Goal: Transaction & Acquisition: Book appointment/travel/reservation

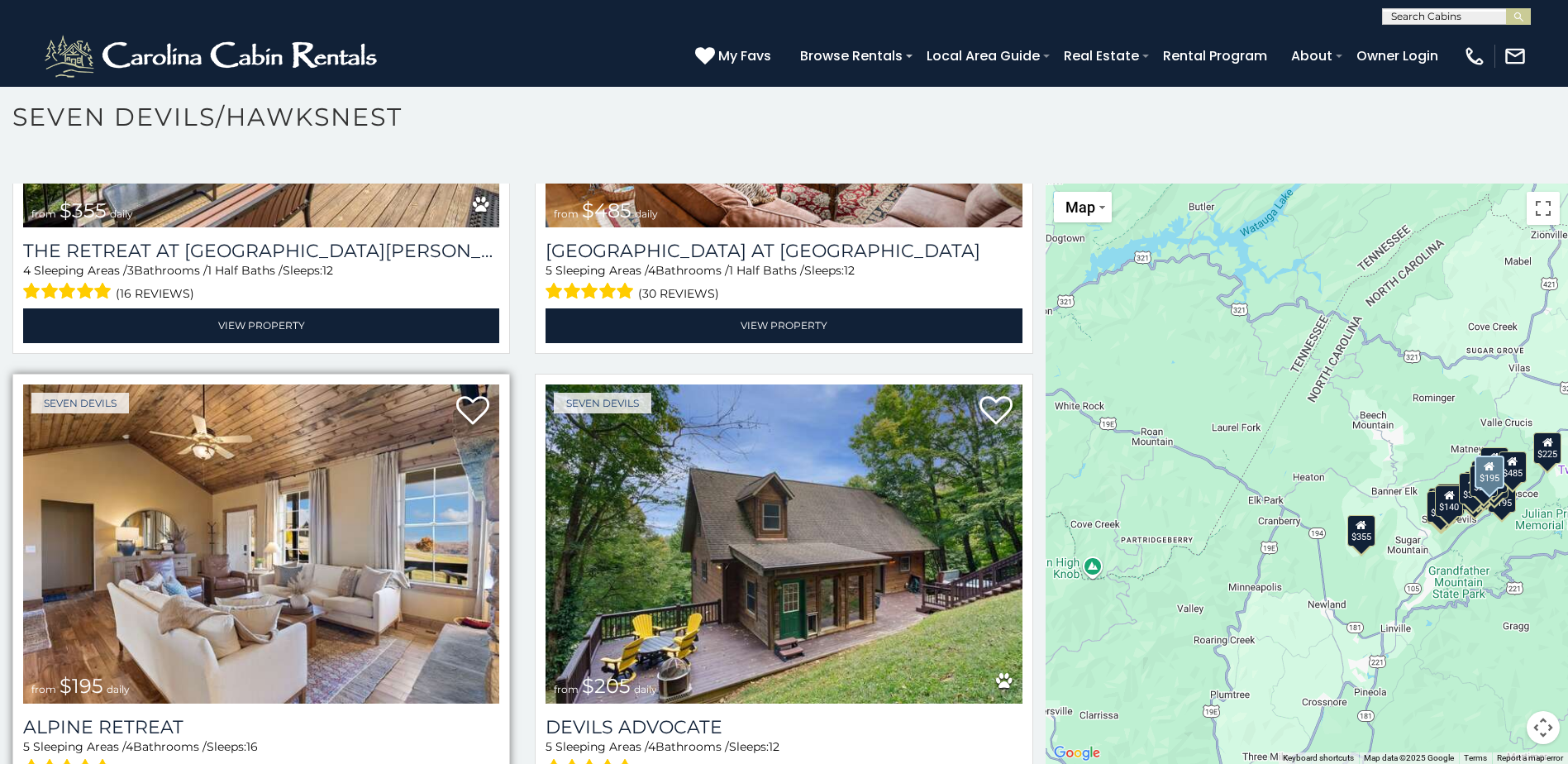
scroll to position [827, 0]
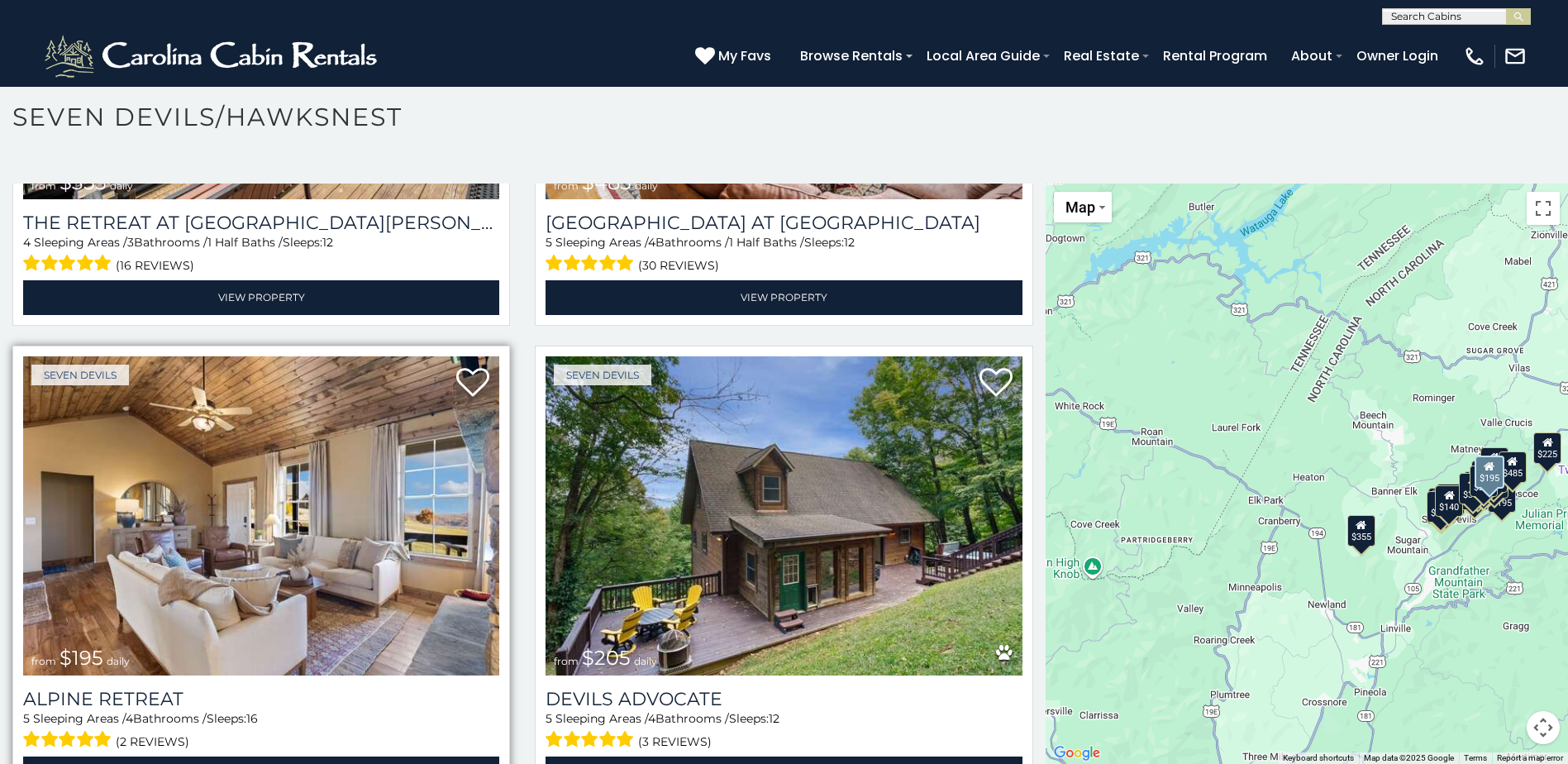
click at [237, 515] on img at bounding box center [261, 516] width 476 height 319
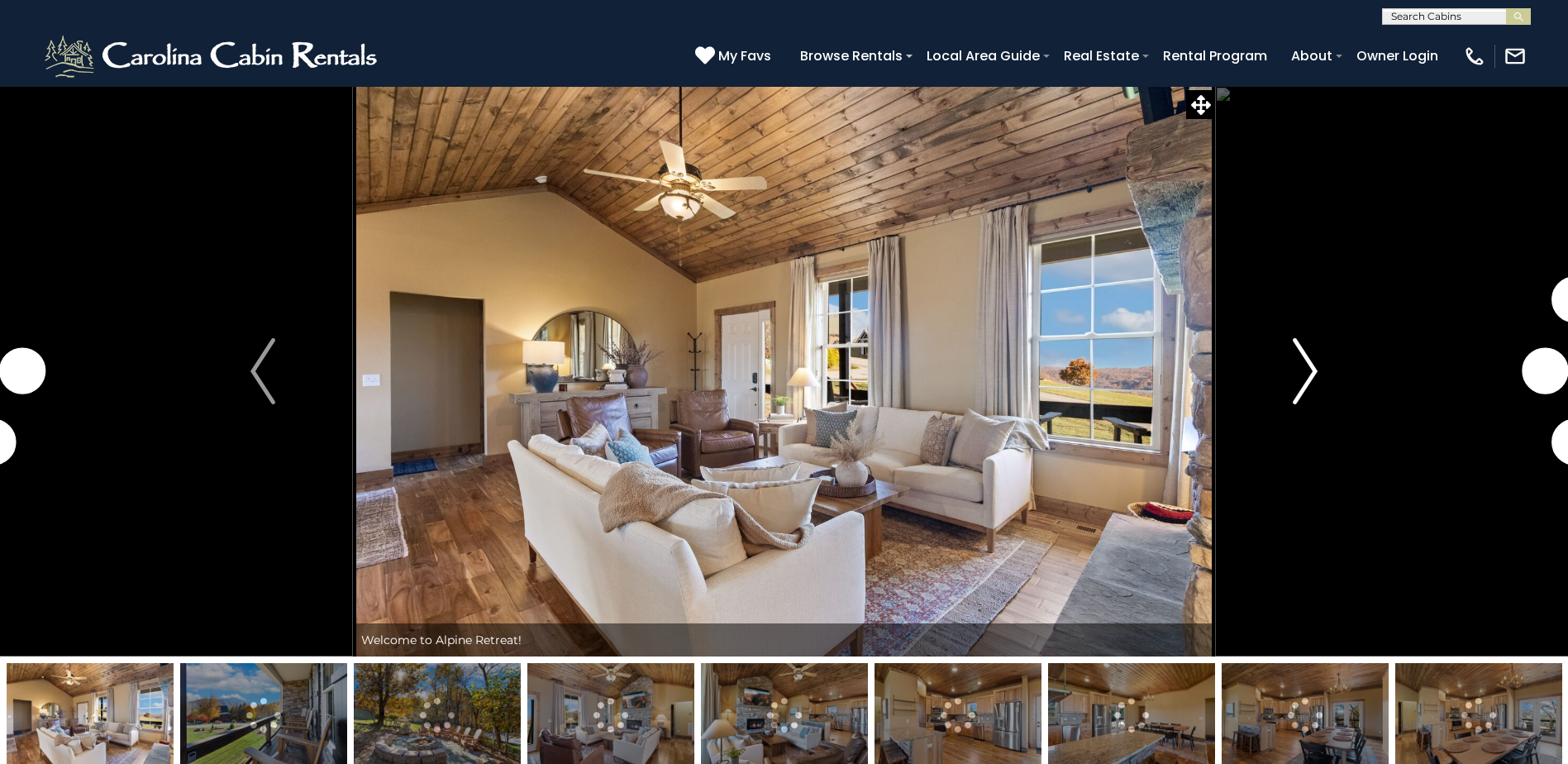
click at [1305, 371] on img "Next" at bounding box center [1305, 371] width 25 height 66
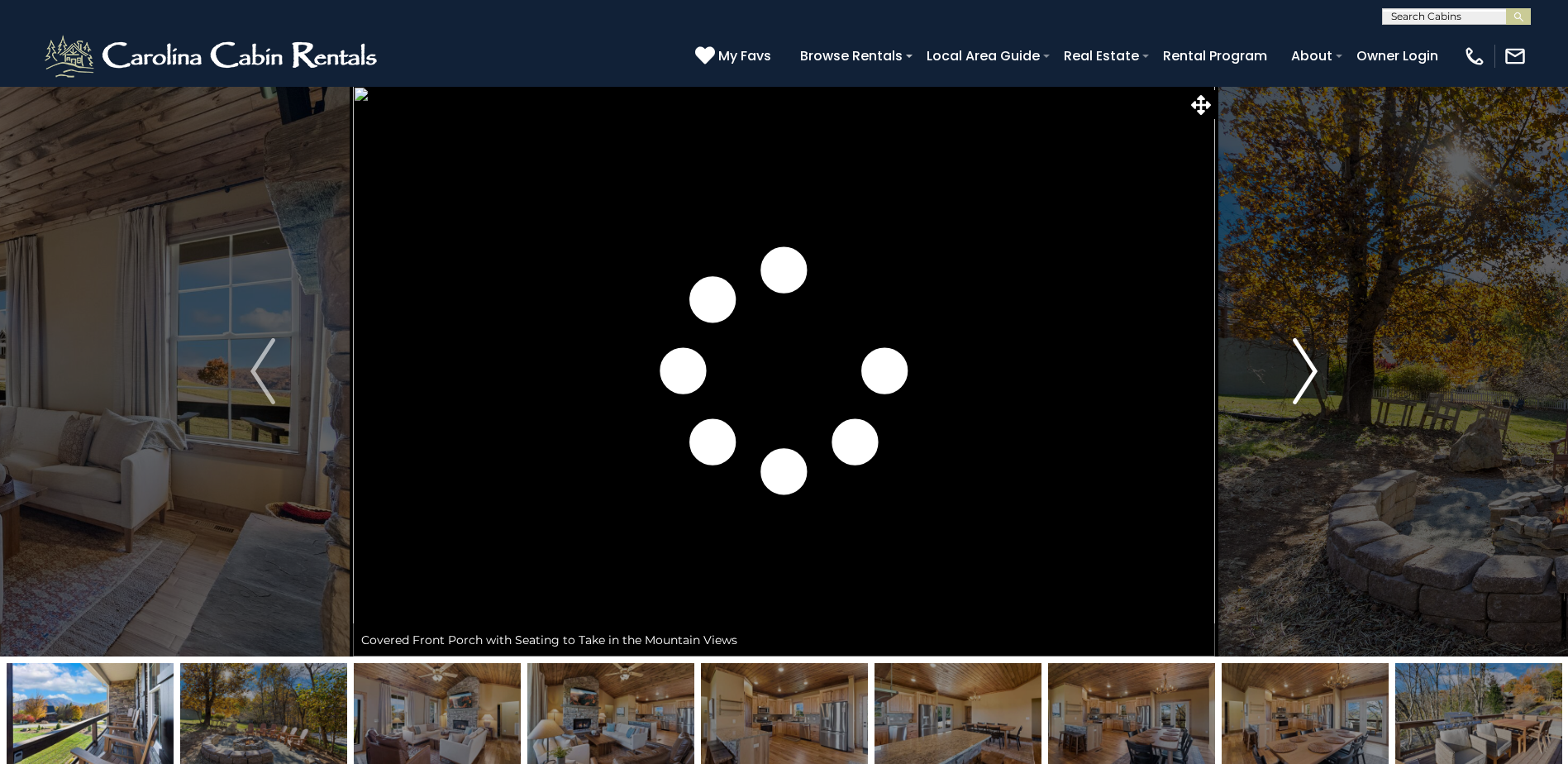
click at [1305, 371] on img "Next" at bounding box center [1305, 371] width 25 height 66
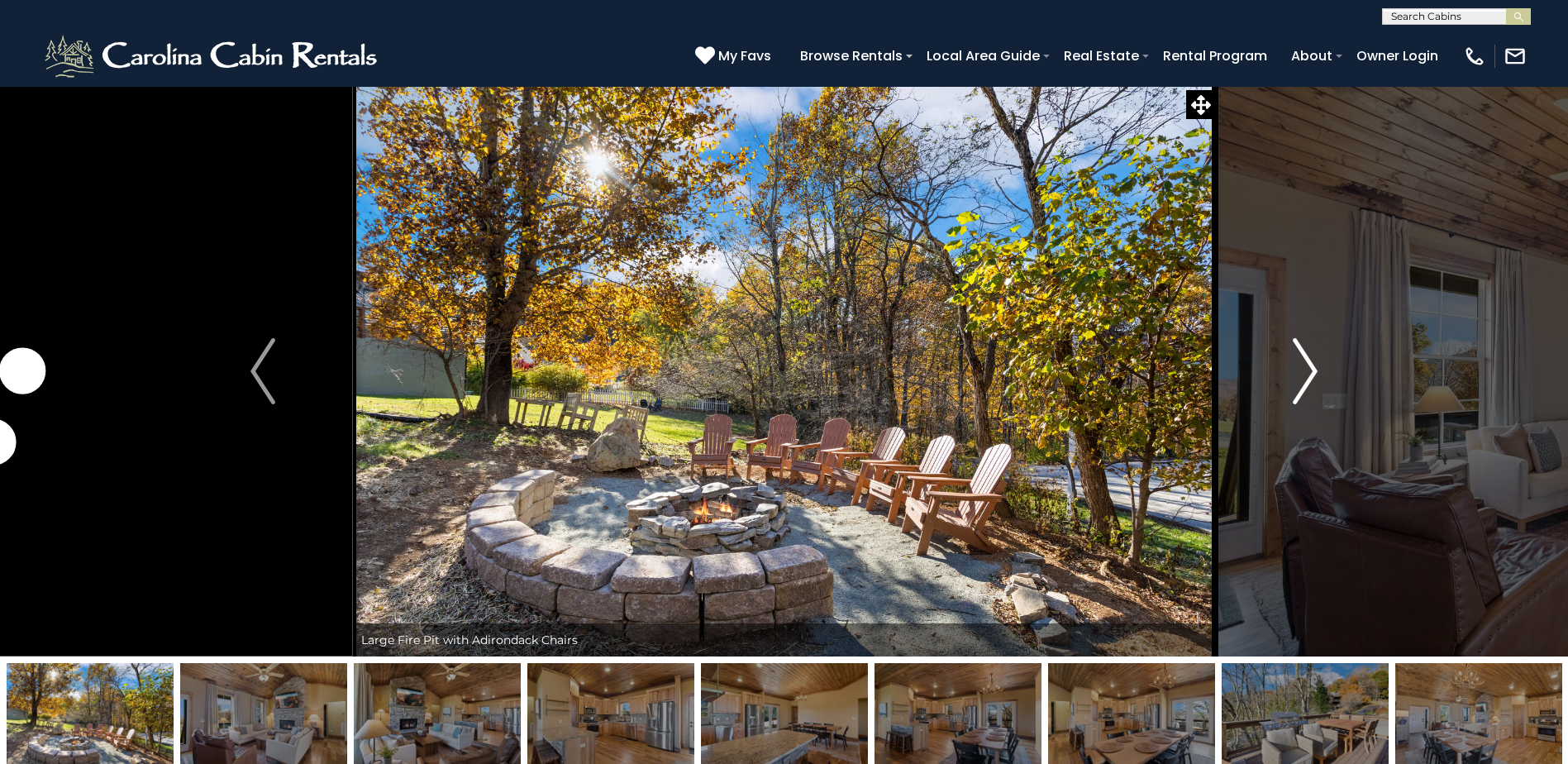
click at [1305, 371] on img "Next" at bounding box center [1305, 371] width 25 height 66
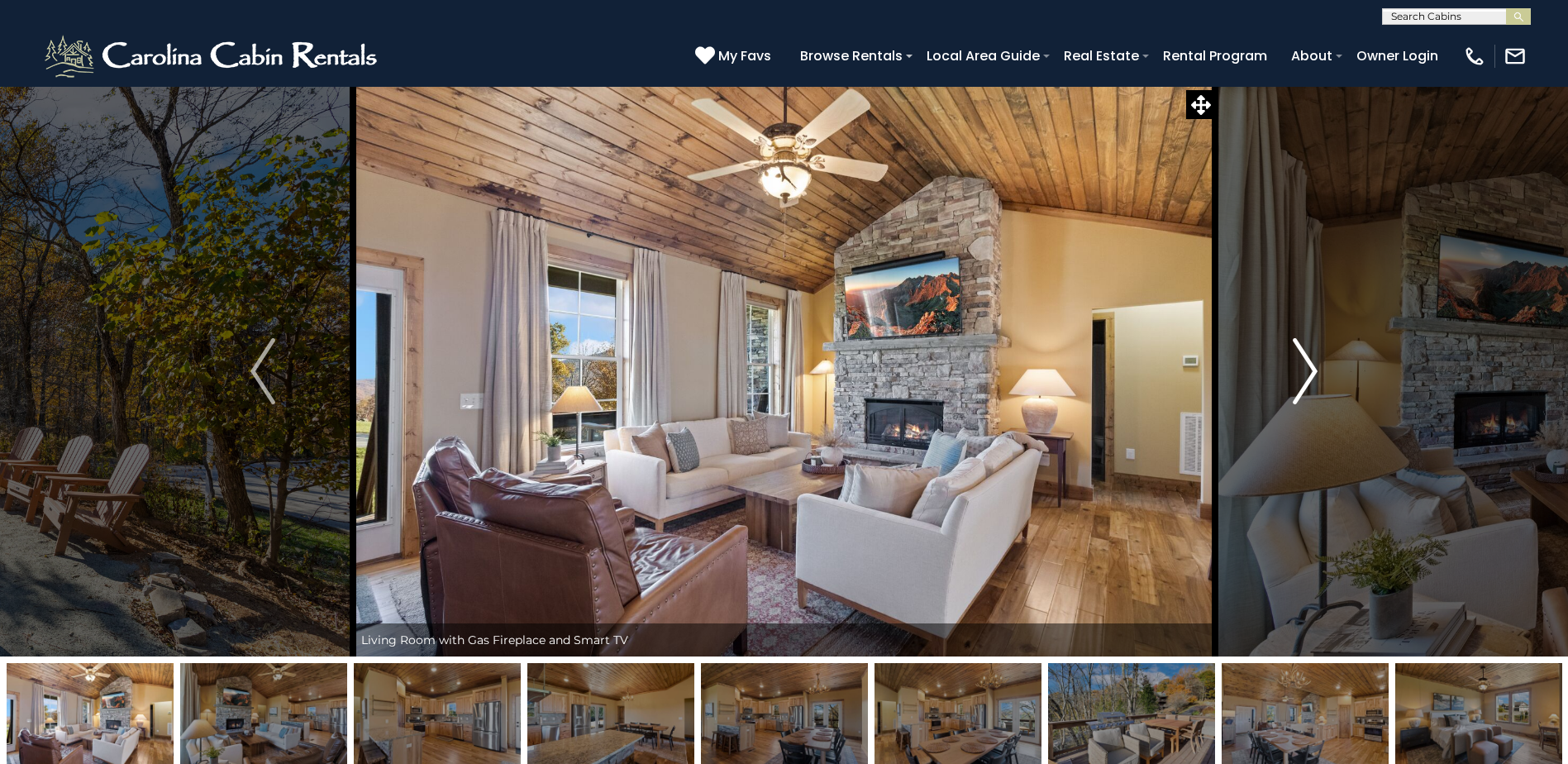
click at [1305, 371] on img "Next" at bounding box center [1305, 371] width 25 height 66
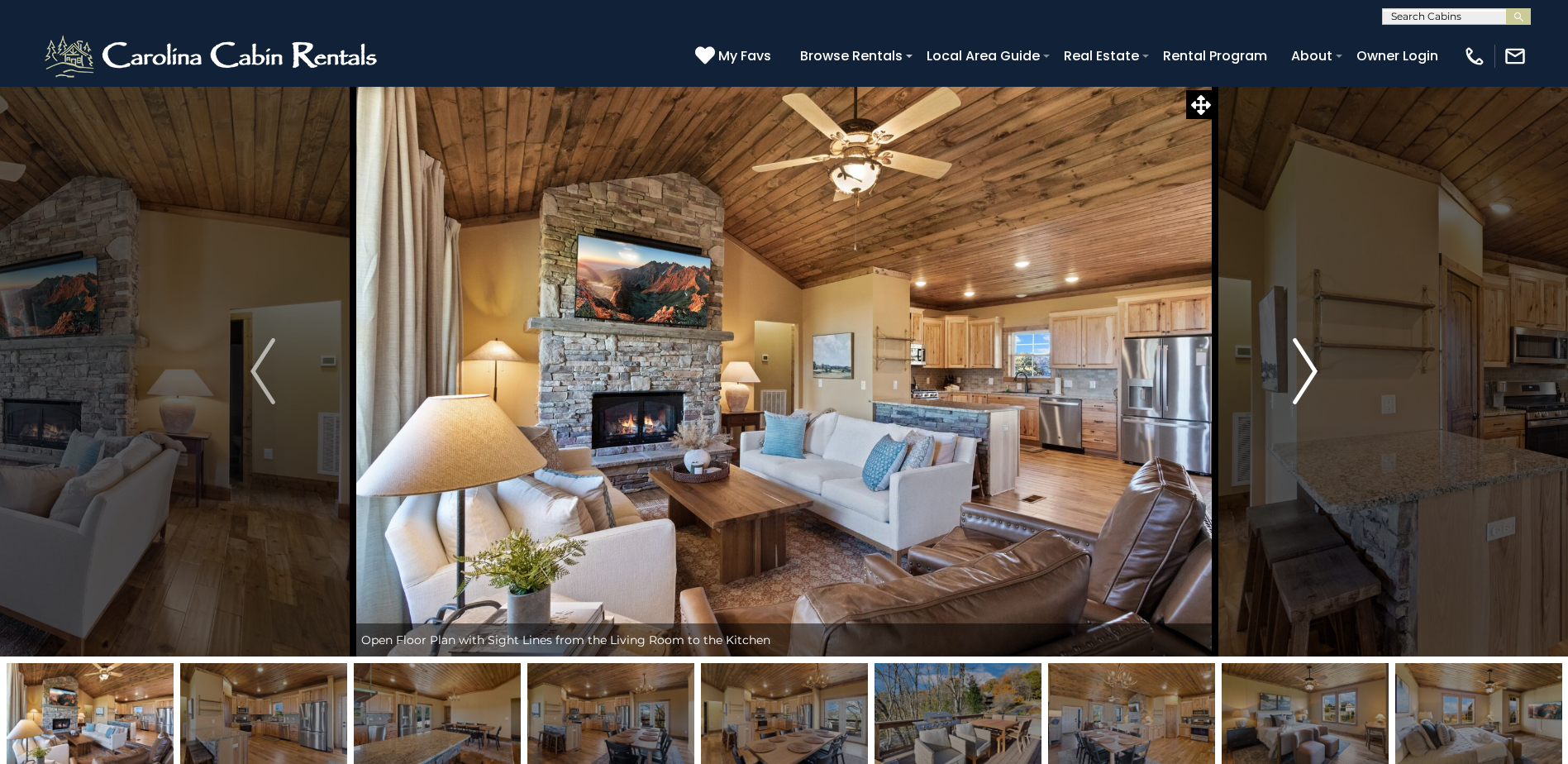
click at [1305, 371] on img "Next" at bounding box center [1305, 371] width 25 height 66
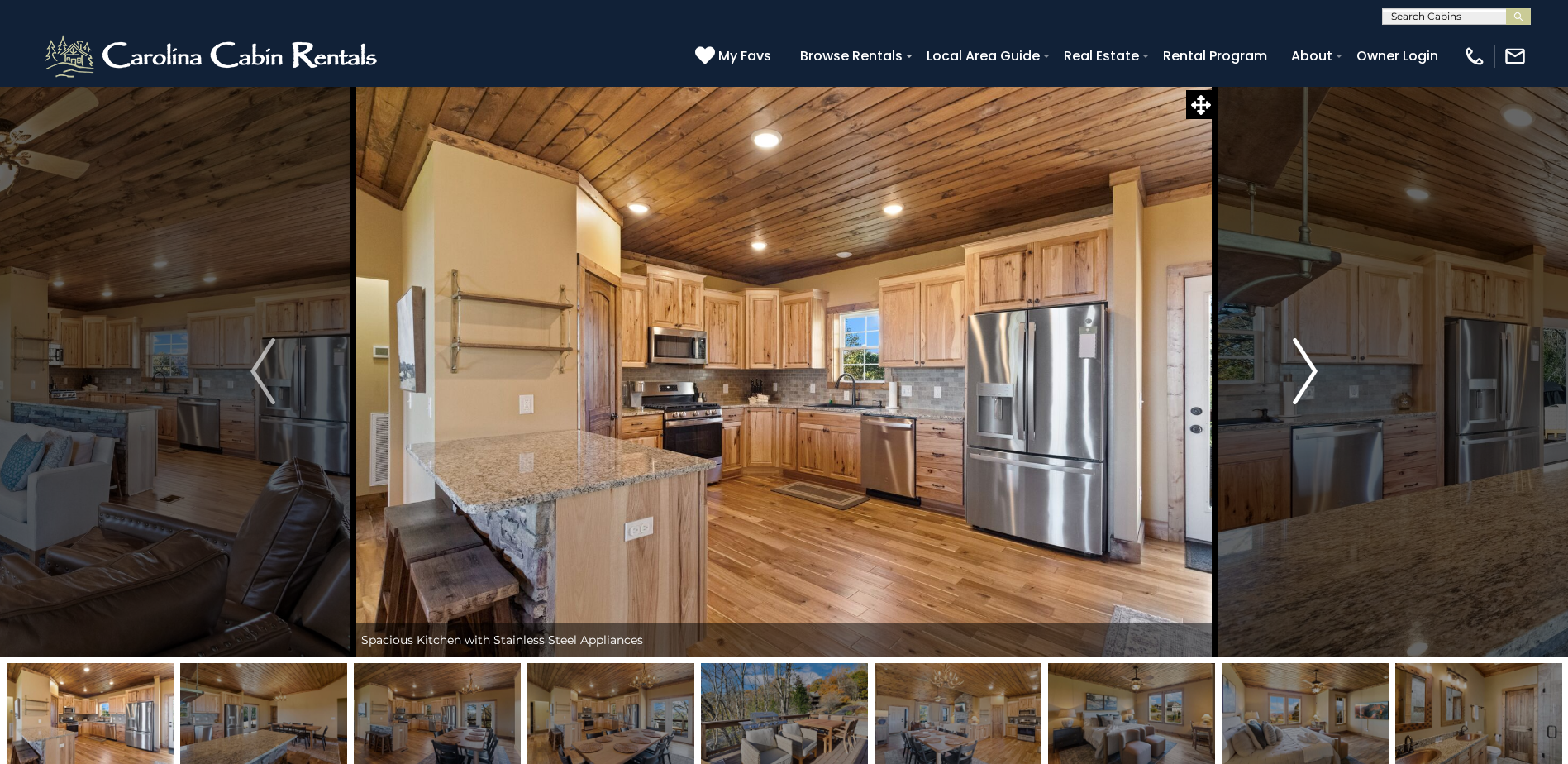
click at [1305, 371] on img "Next" at bounding box center [1305, 371] width 25 height 66
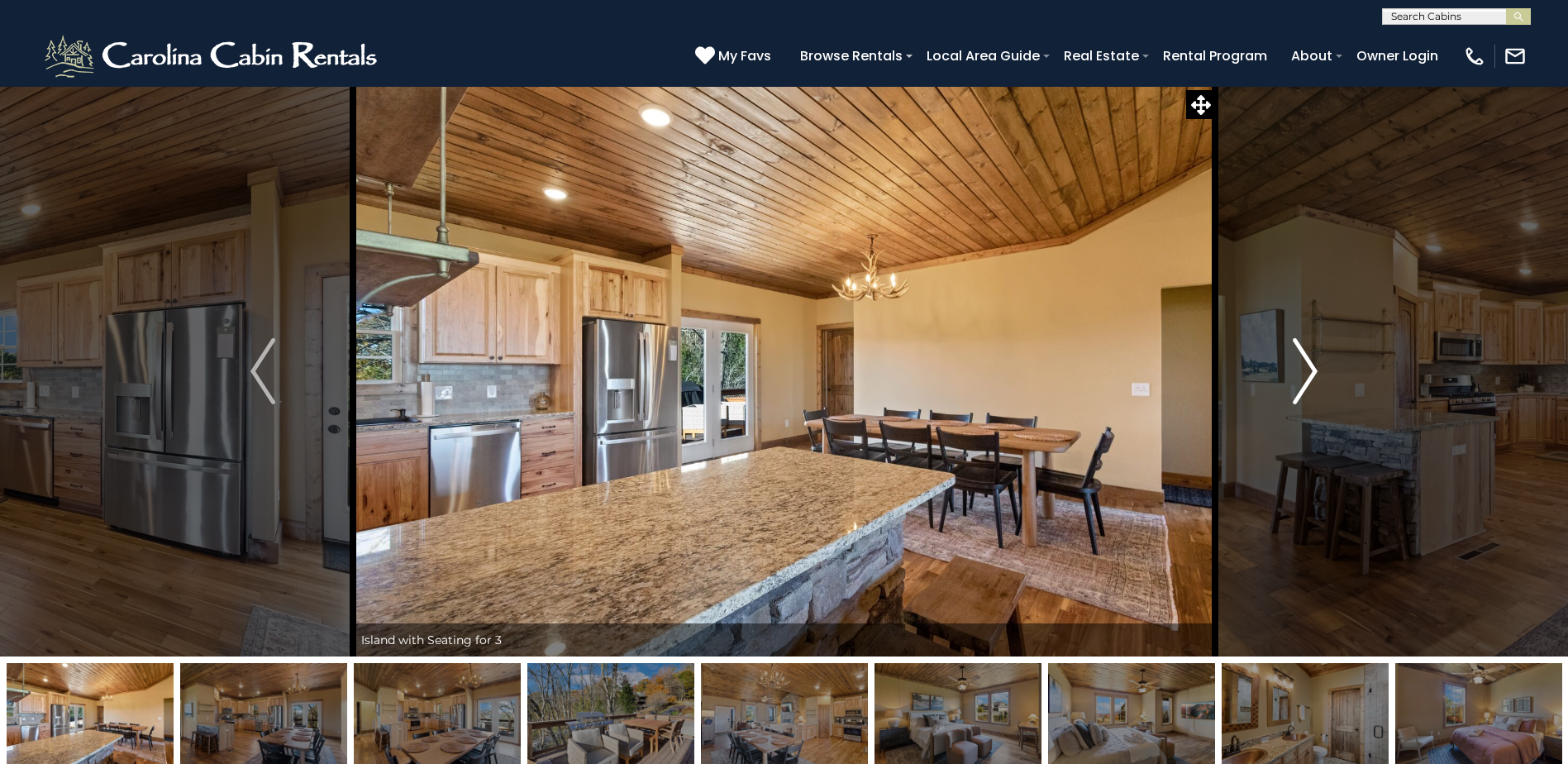
click at [1305, 371] on img "Next" at bounding box center [1305, 371] width 25 height 66
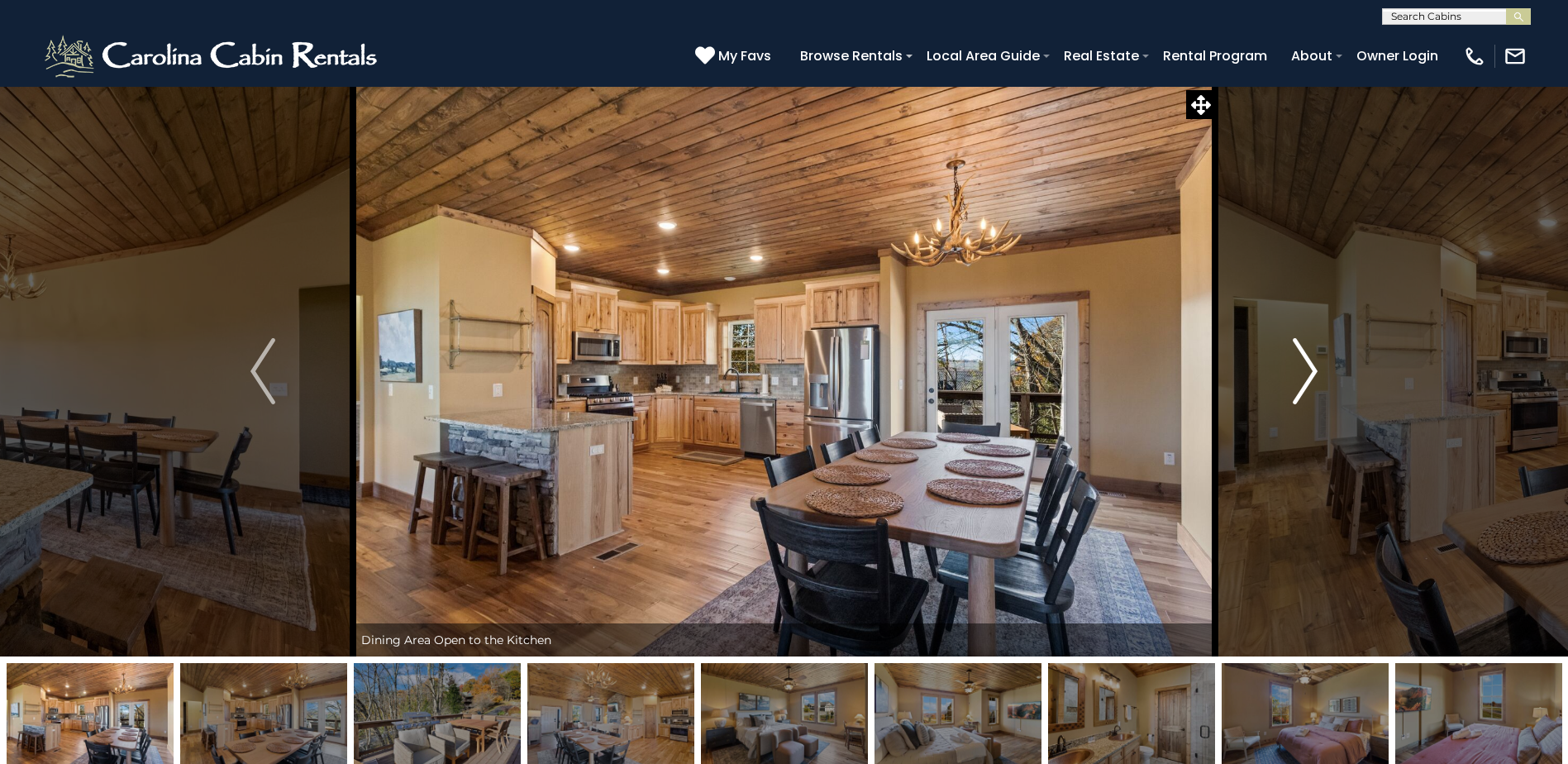
click at [1305, 371] on img "Next" at bounding box center [1305, 371] width 25 height 66
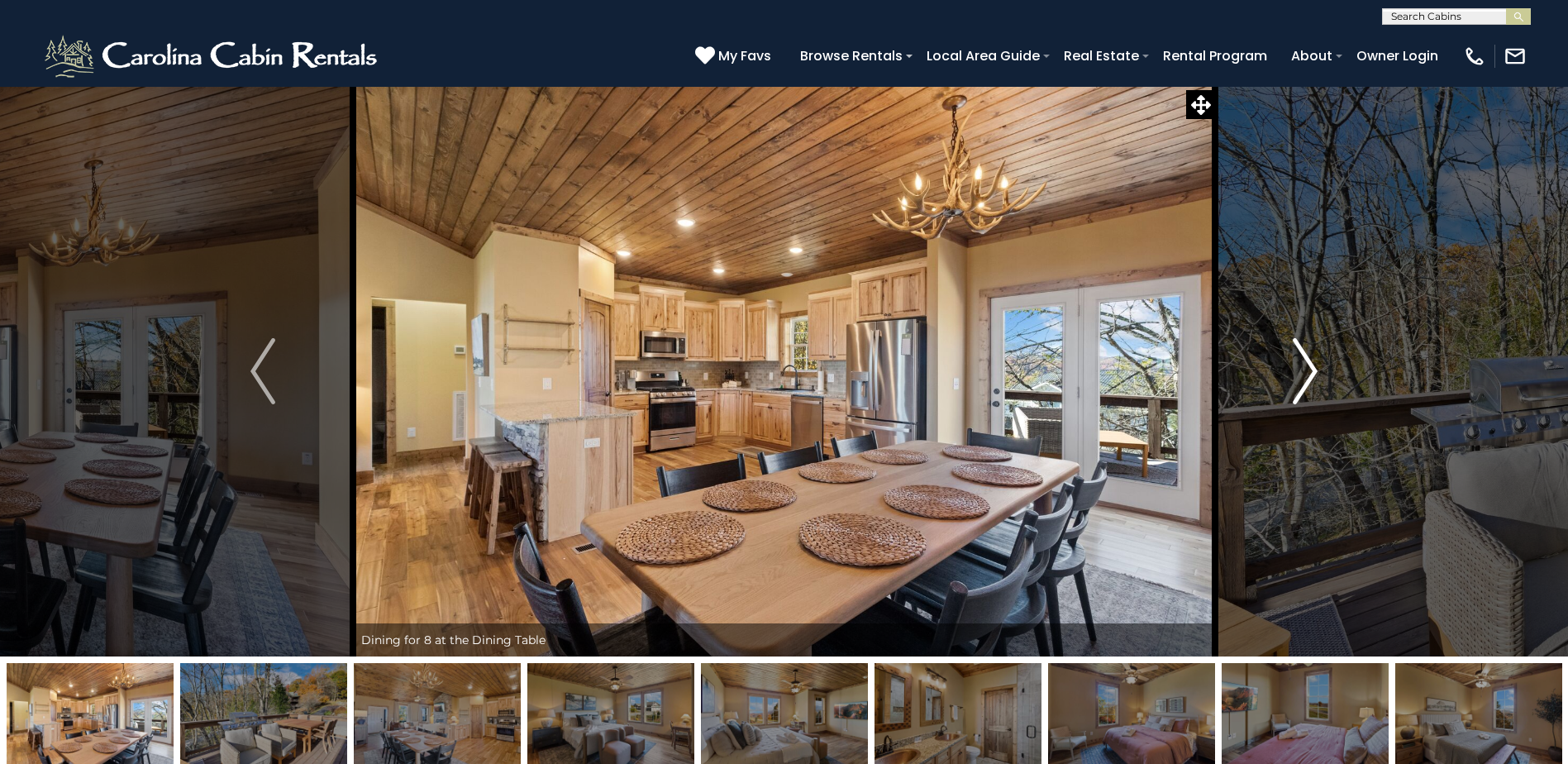
click at [1305, 371] on img "Next" at bounding box center [1305, 371] width 25 height 66
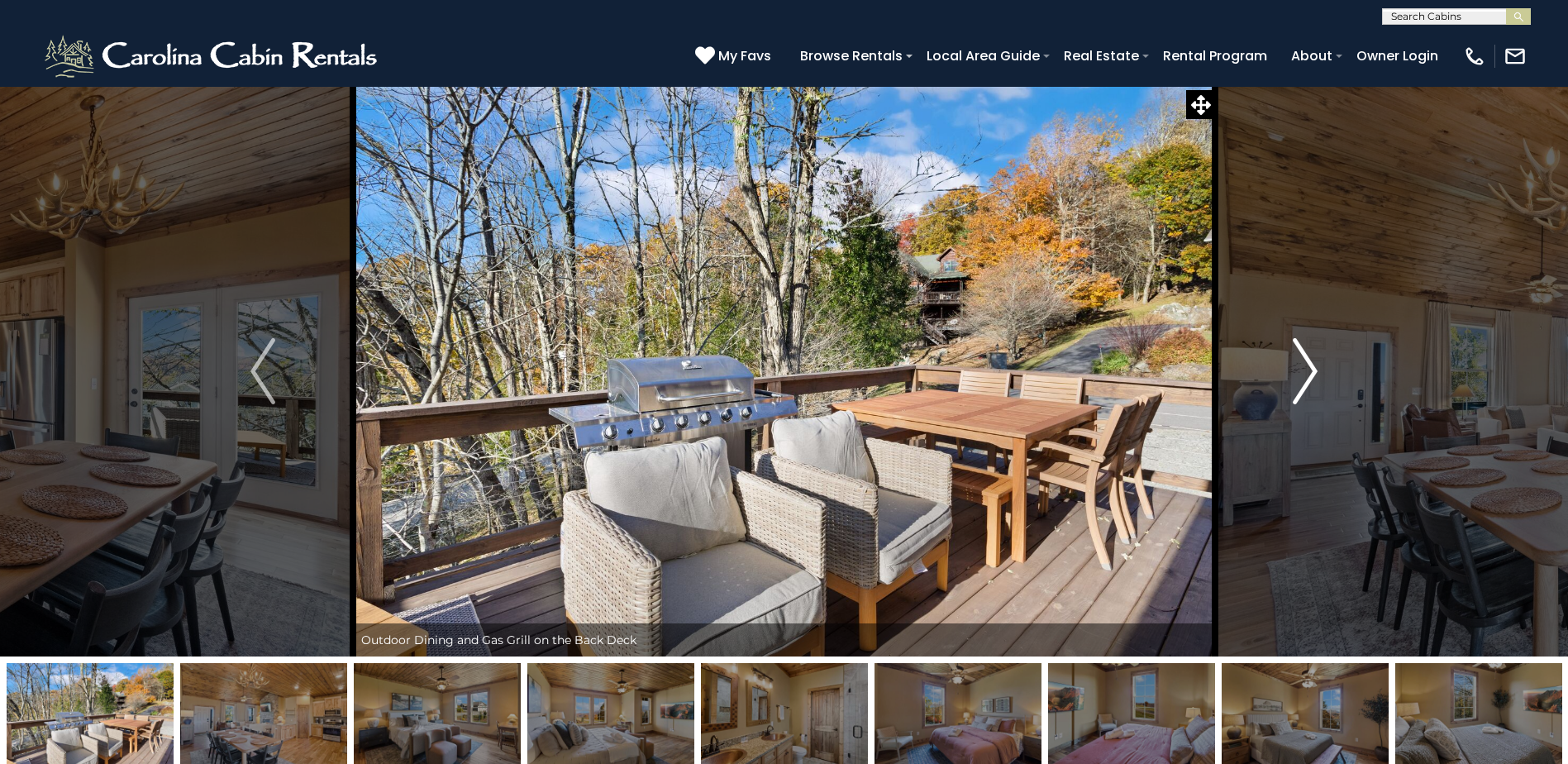
click at [1305, 371] on img "Next" at bounding box center [1305, 371] width 25 height 66
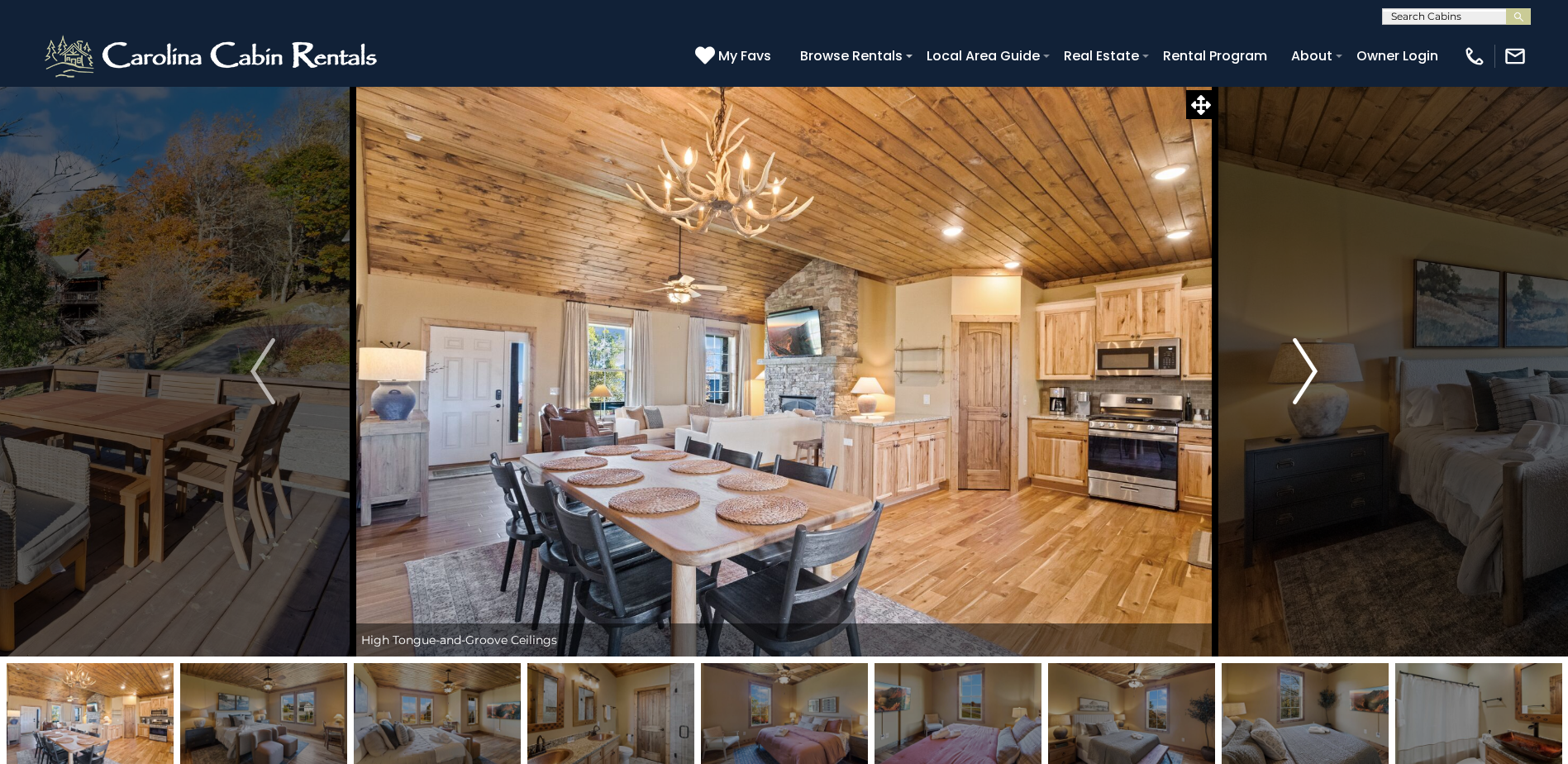
click at [1305, 371] on img "Next" at bounding box center [1305, 371] width 25 height 66
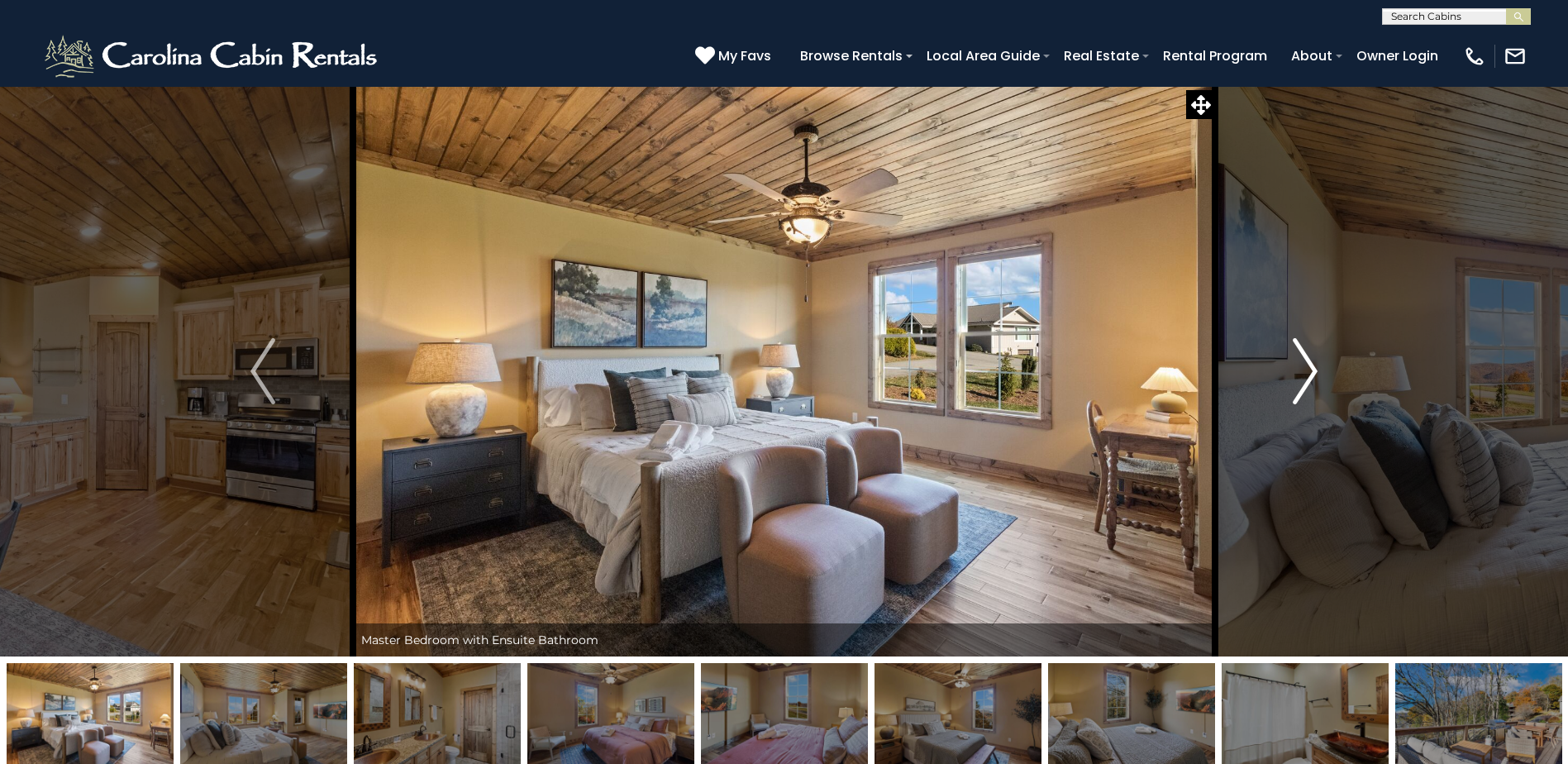
click at [1305, 371] on img "Next" at bounding box center [1305, 371] width 25 height 66
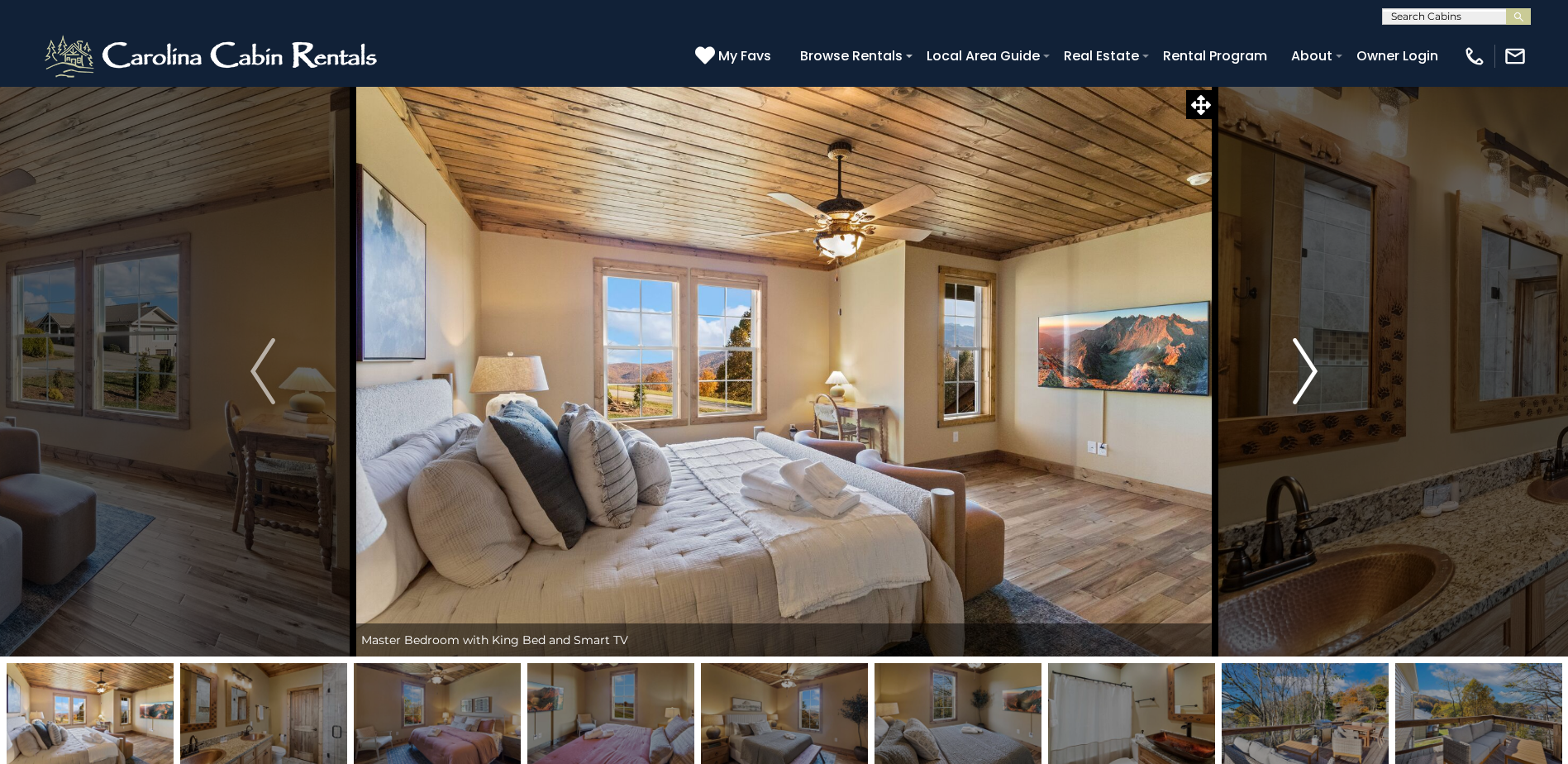
click at [1305, 371] on img "Next" at bounding box center [1305, 371] width 25 height 66
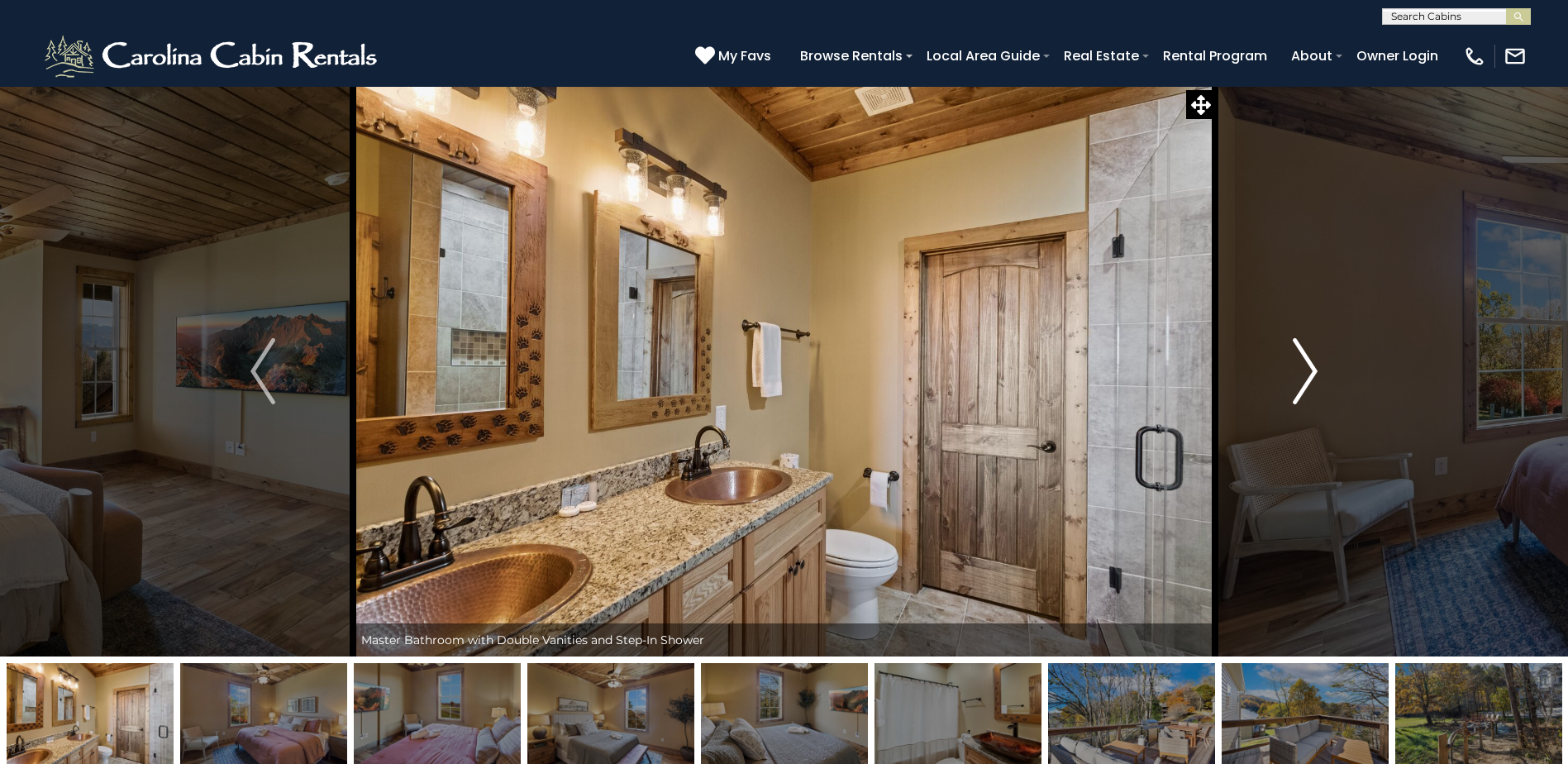
click at [1305, 371] on img "Next" at bounding box center [1305, 371] width 25 height 66
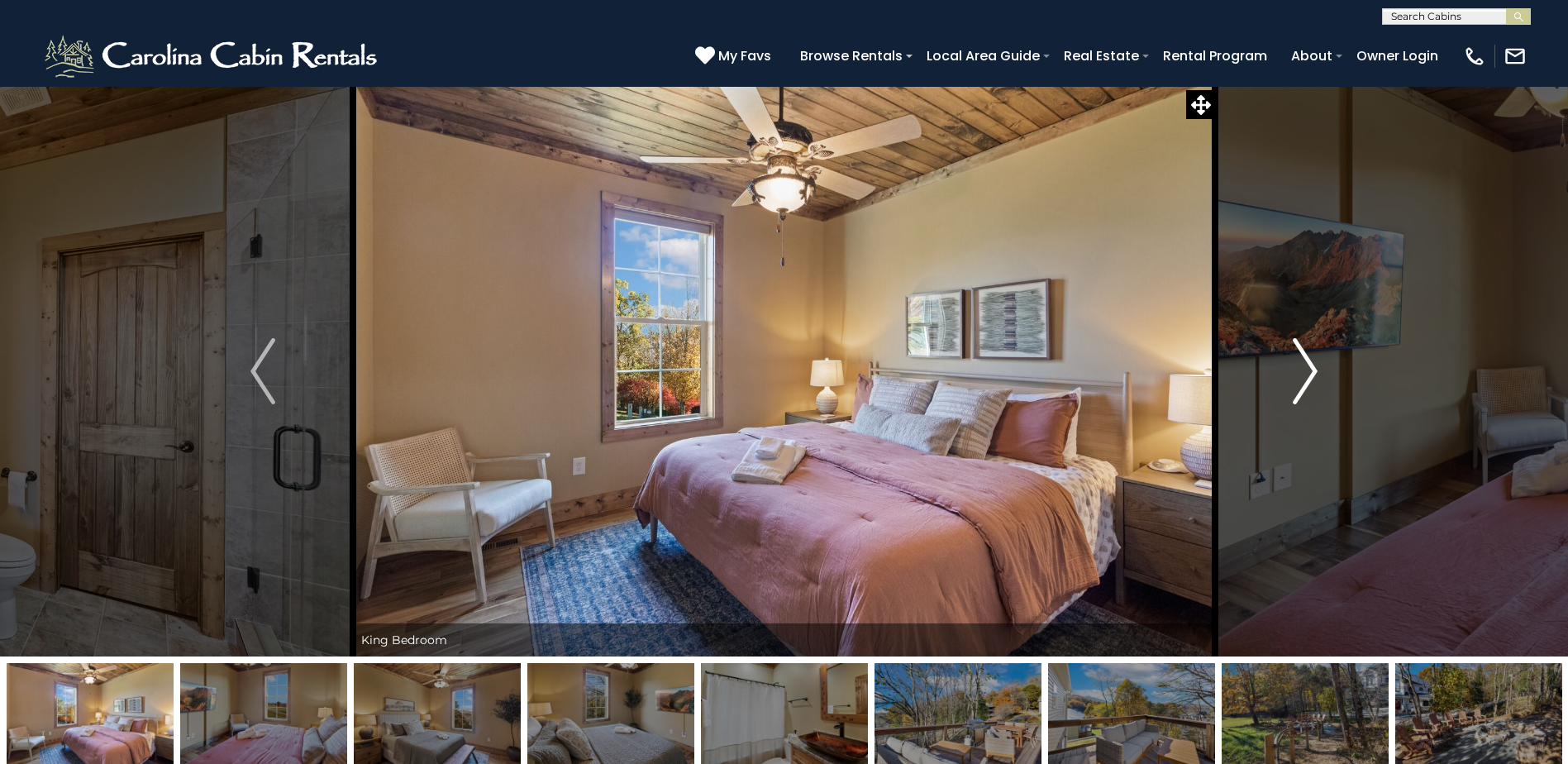
click at [1305, 371] on img "Next" at bounding box center [1305, 371] width 25 height 66
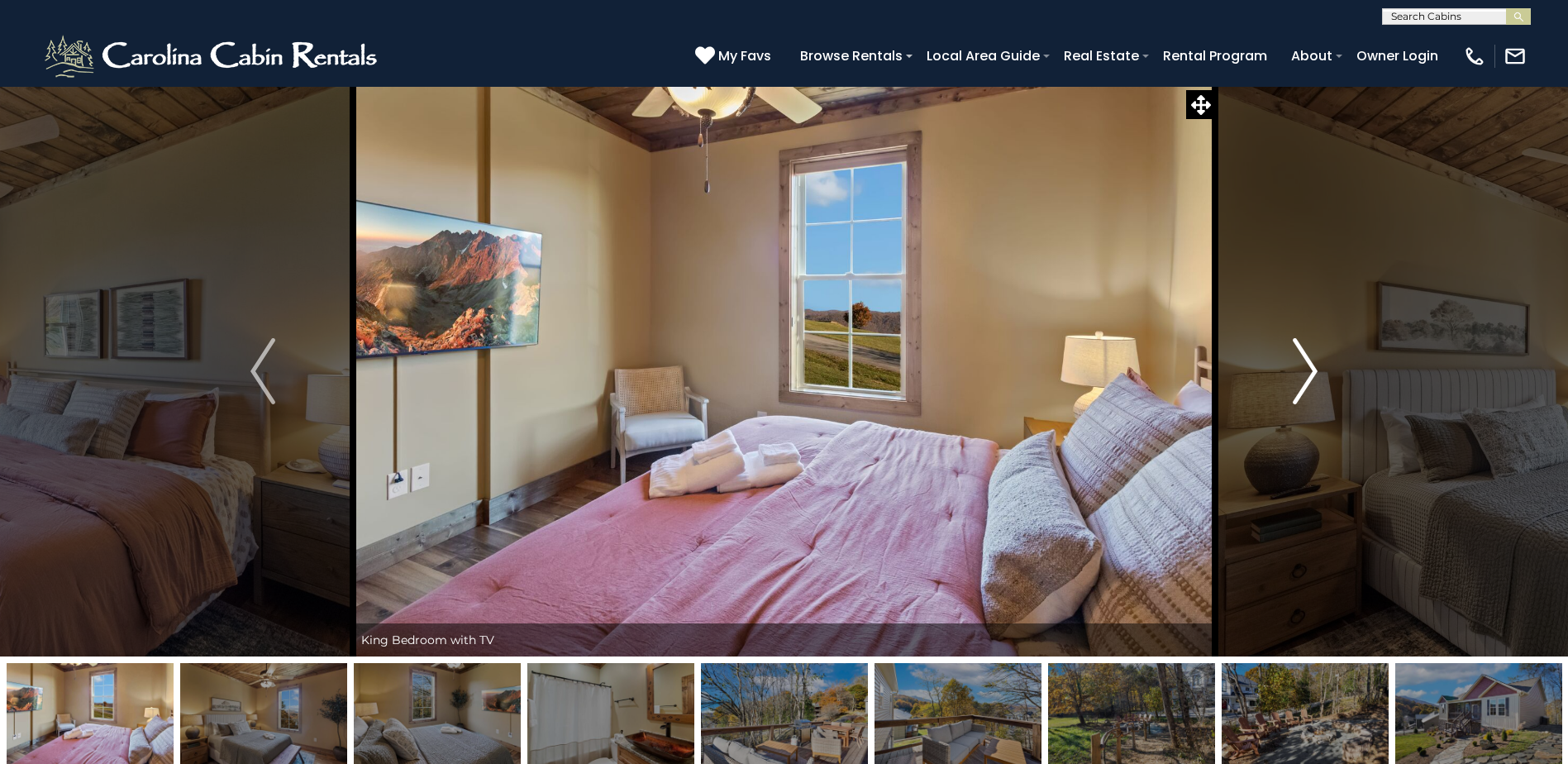
click at [1305, 371] on img "Next" at bounding box center [1305, 371] width 25 height 66
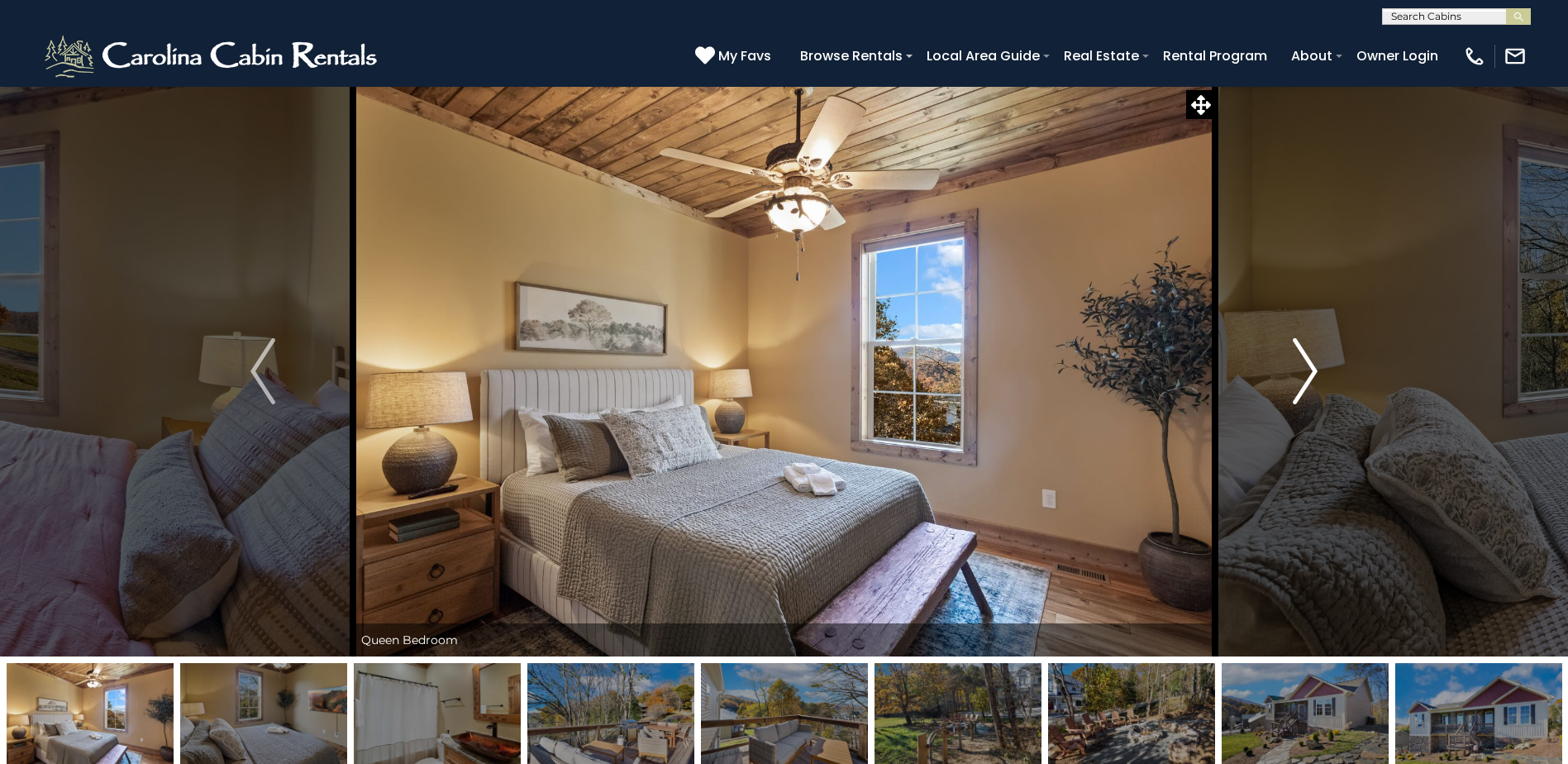
click at [1305, 371] on img "Next" at bounding box center [1305, 371] width 25 height 66
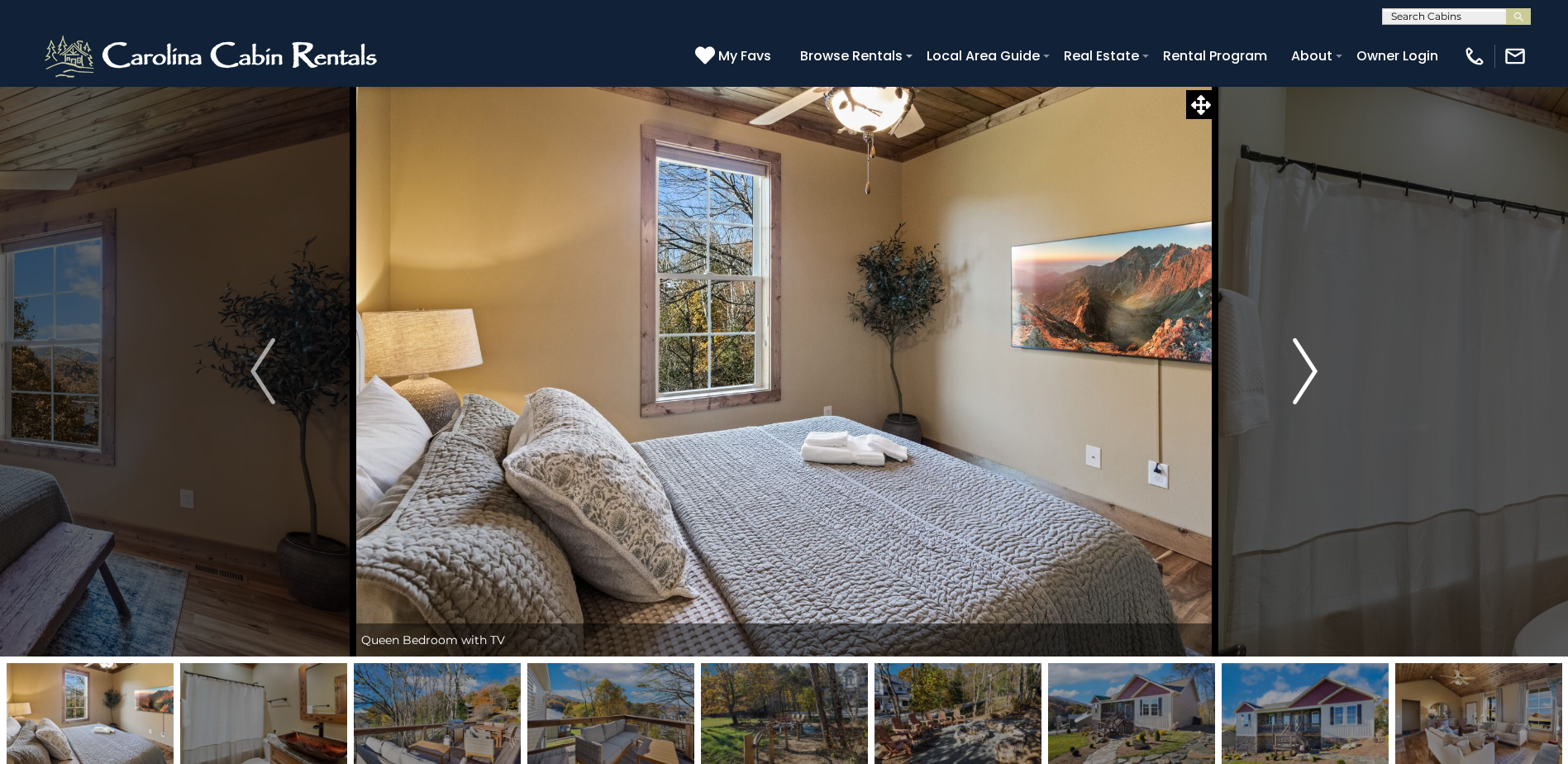
click at [1305, 371] on img "Next" at bounding box center [1305, 371] width 25 height 66
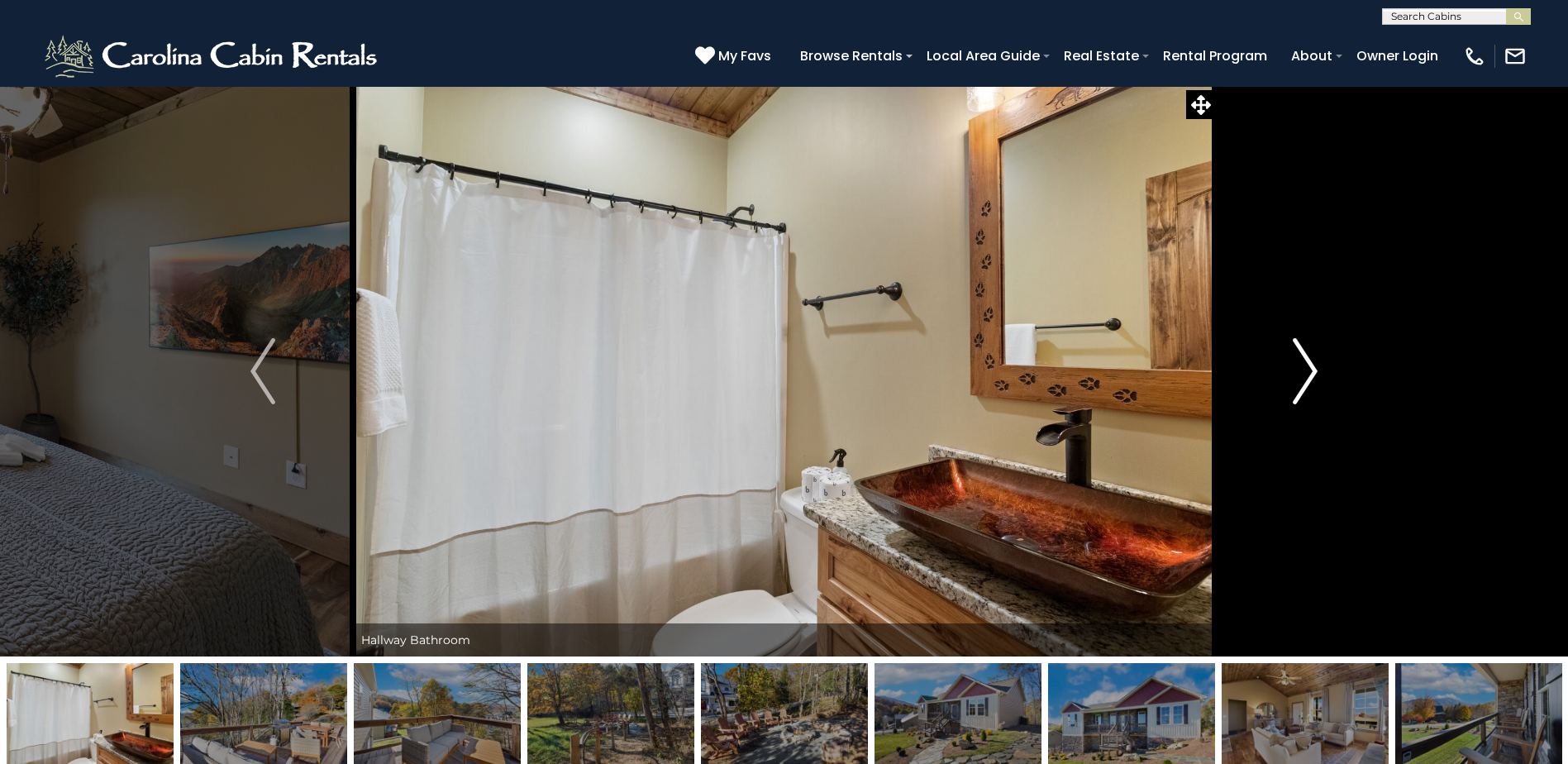
click at [1305, 371] on img "Next" at bounding box center [1305, 371] width 25 height 66
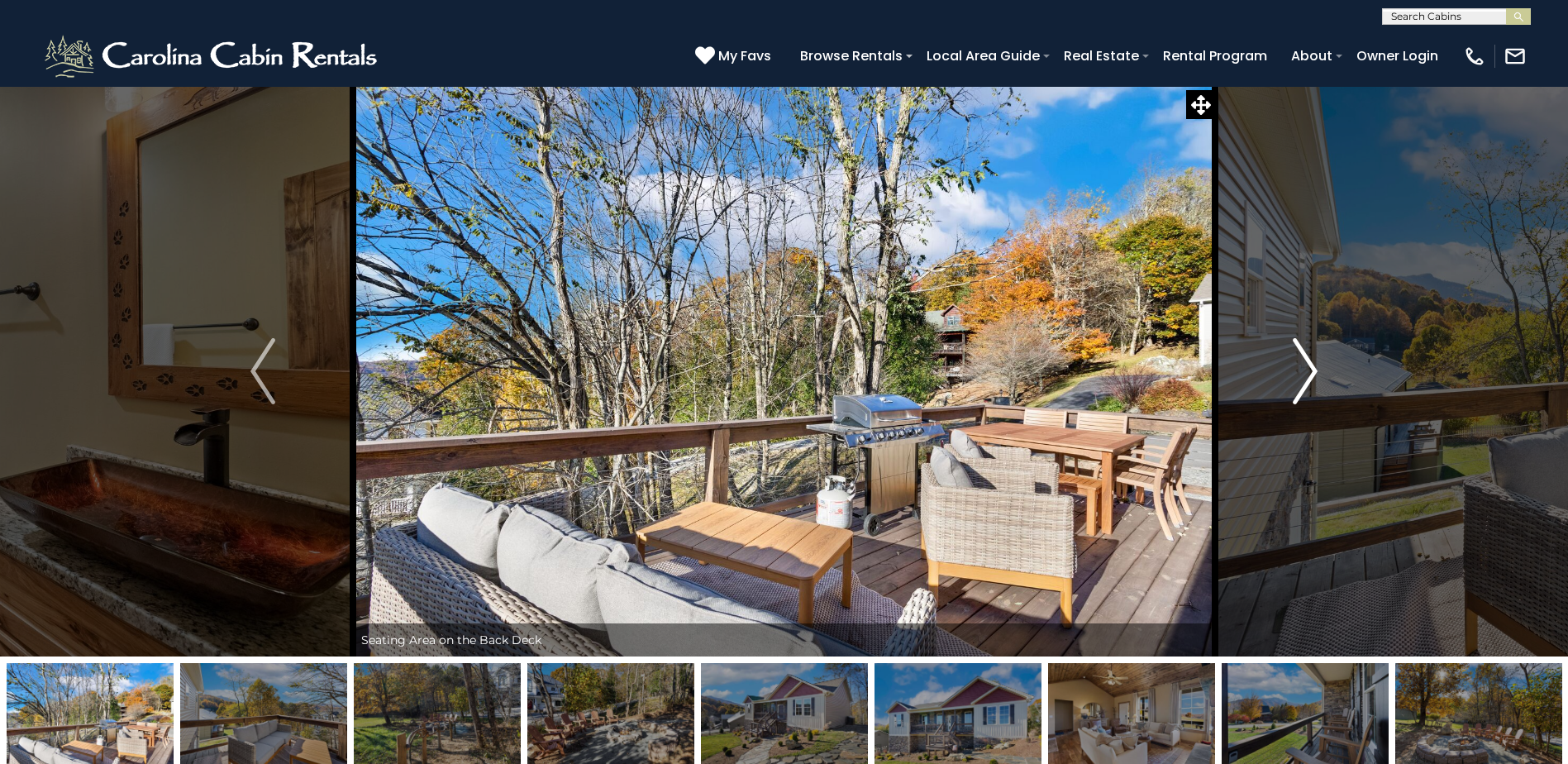
click at [1305, 371] on img "Next" at bounding box center [1305, 371] width 25 height 66
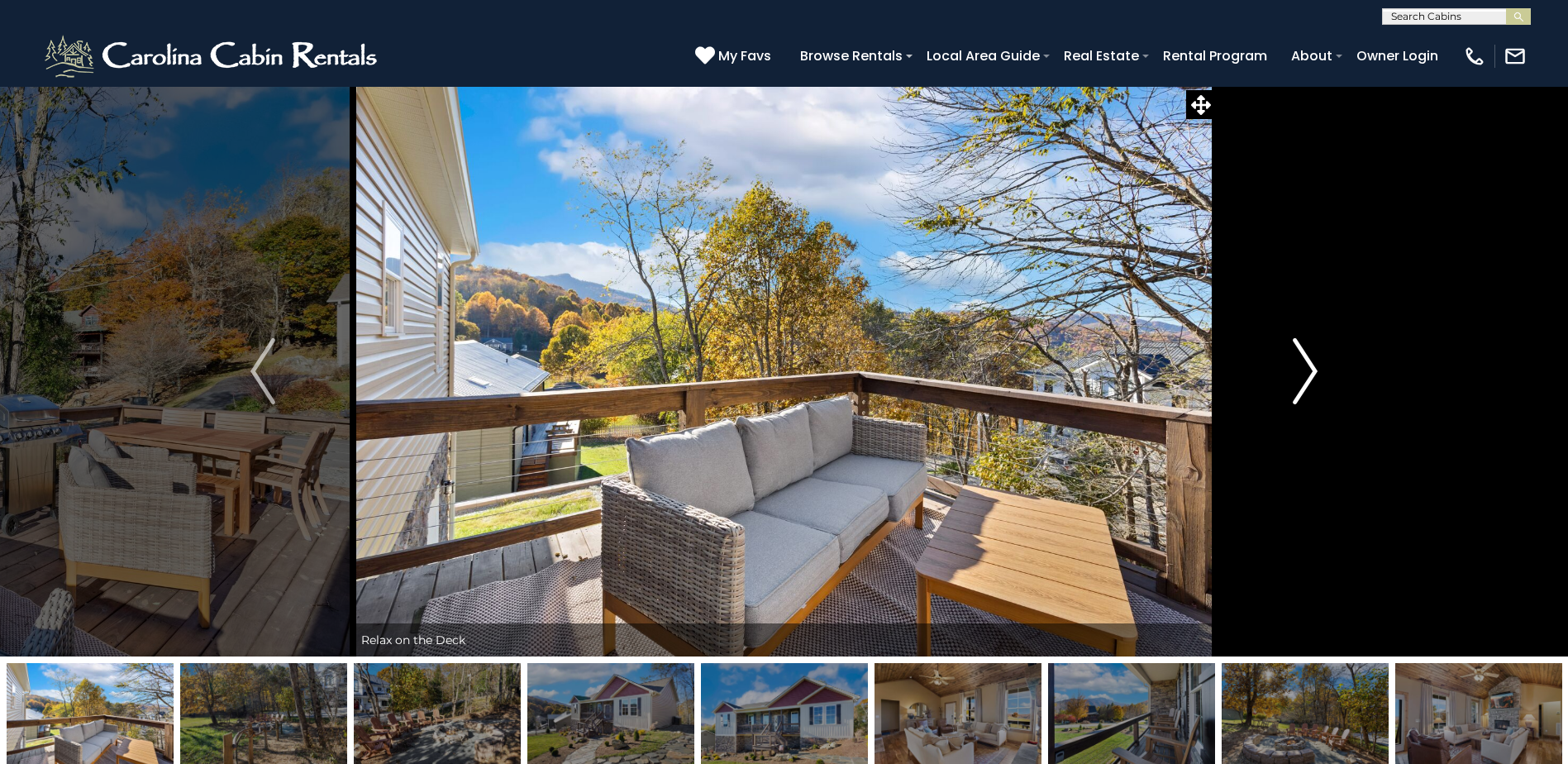
click at [1305, 371] on img "Next" at bounding box center [1305, 371] width 25 height 66
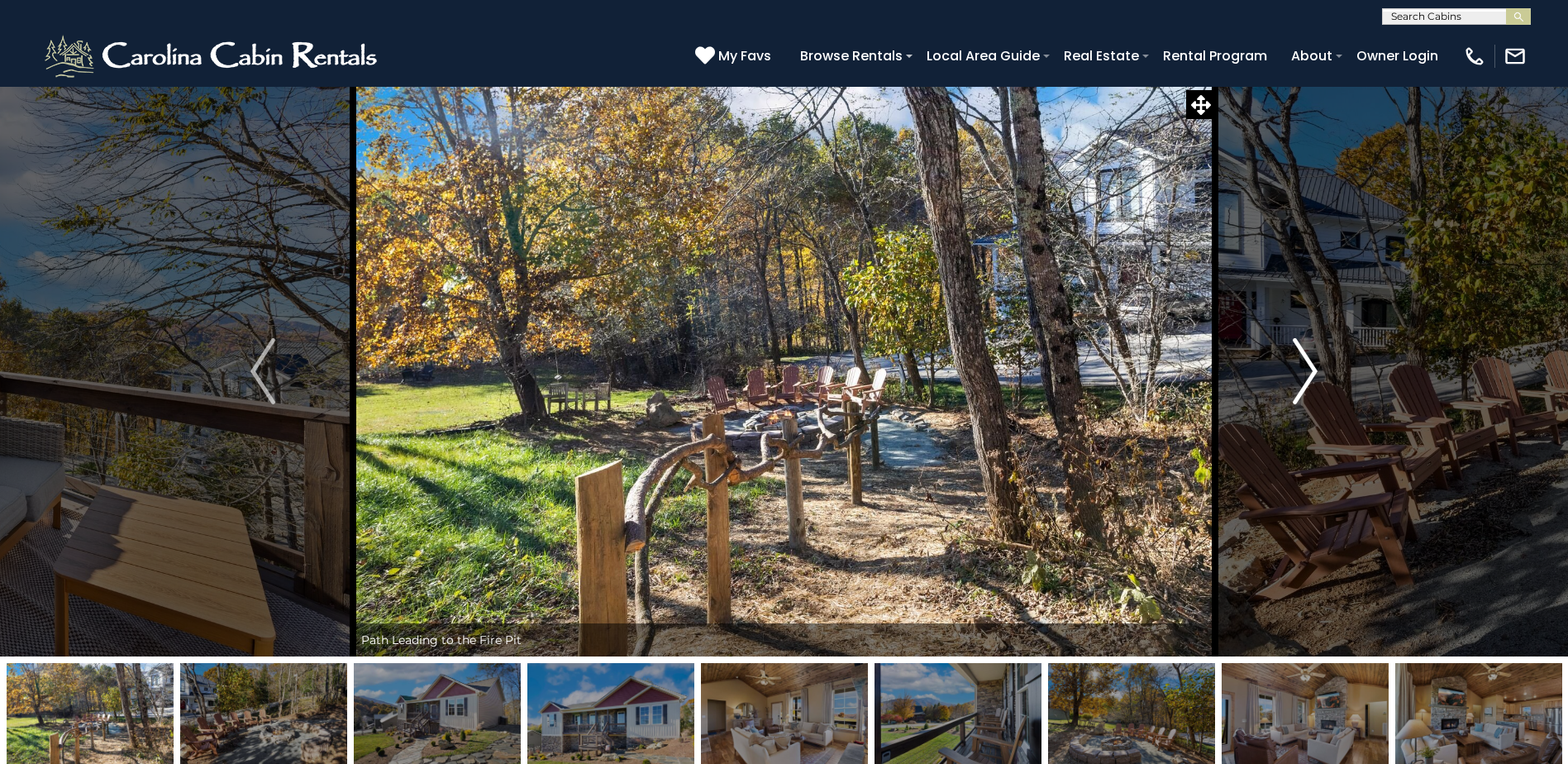
click at [1305, 371] on img "Next" at bounding box center [1305, 371] width 25 height 66
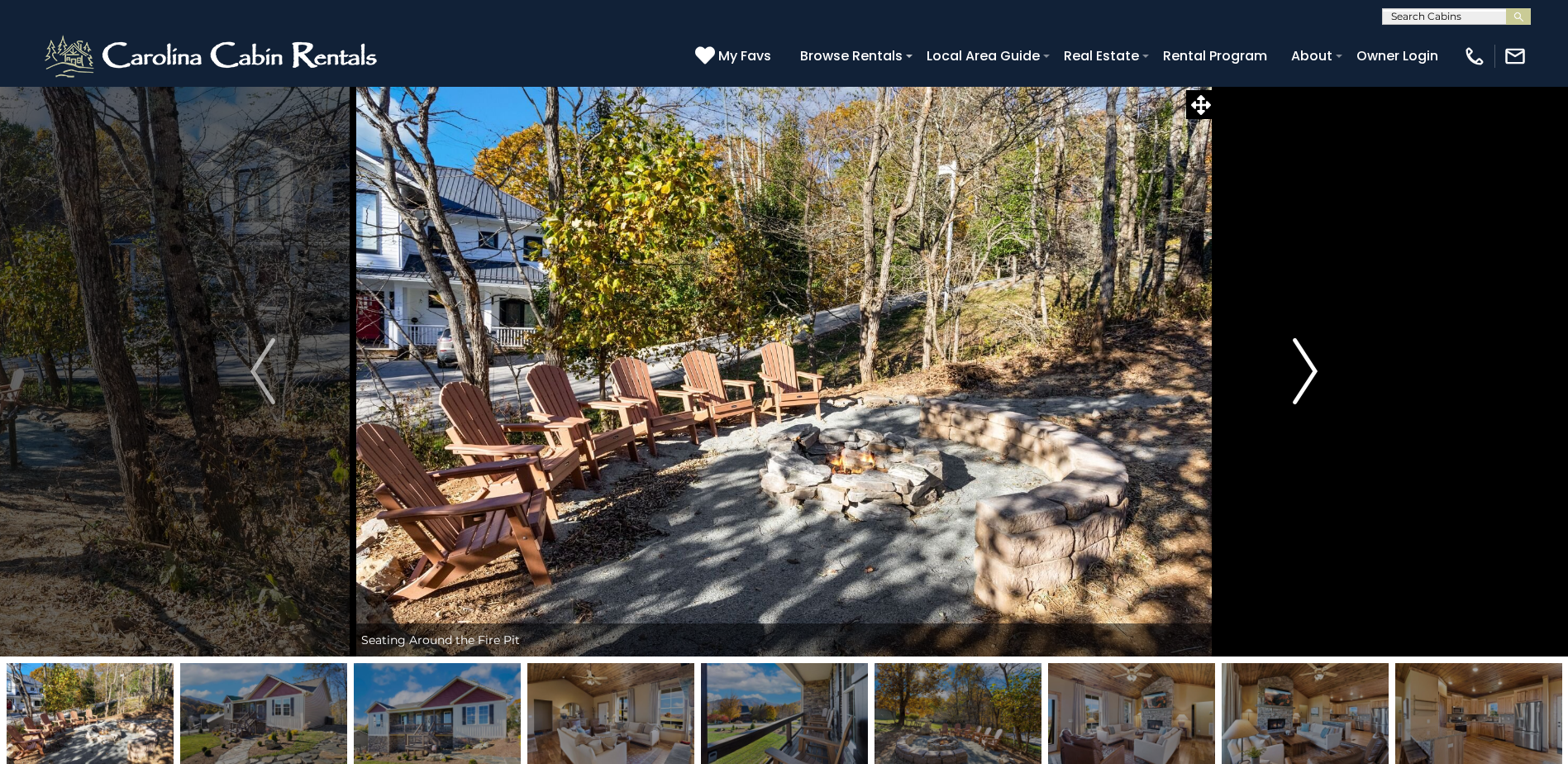
click at [1305, 371] on img "Next" at bounding box center [1305, 371] width 25 height 66
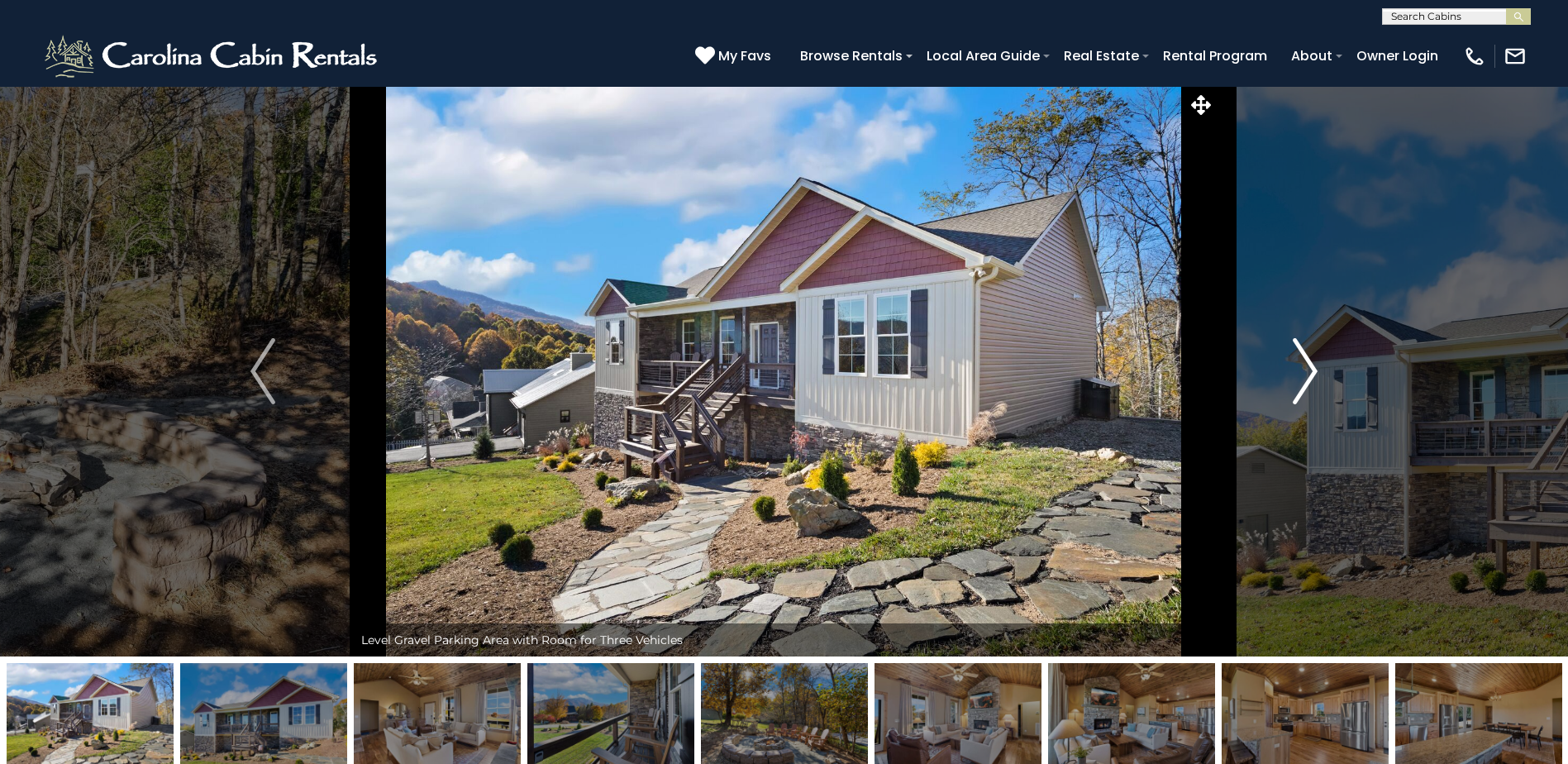
click at [1305, 371] on img "Next" at bounding box center [1305, 371] width 25 height 66
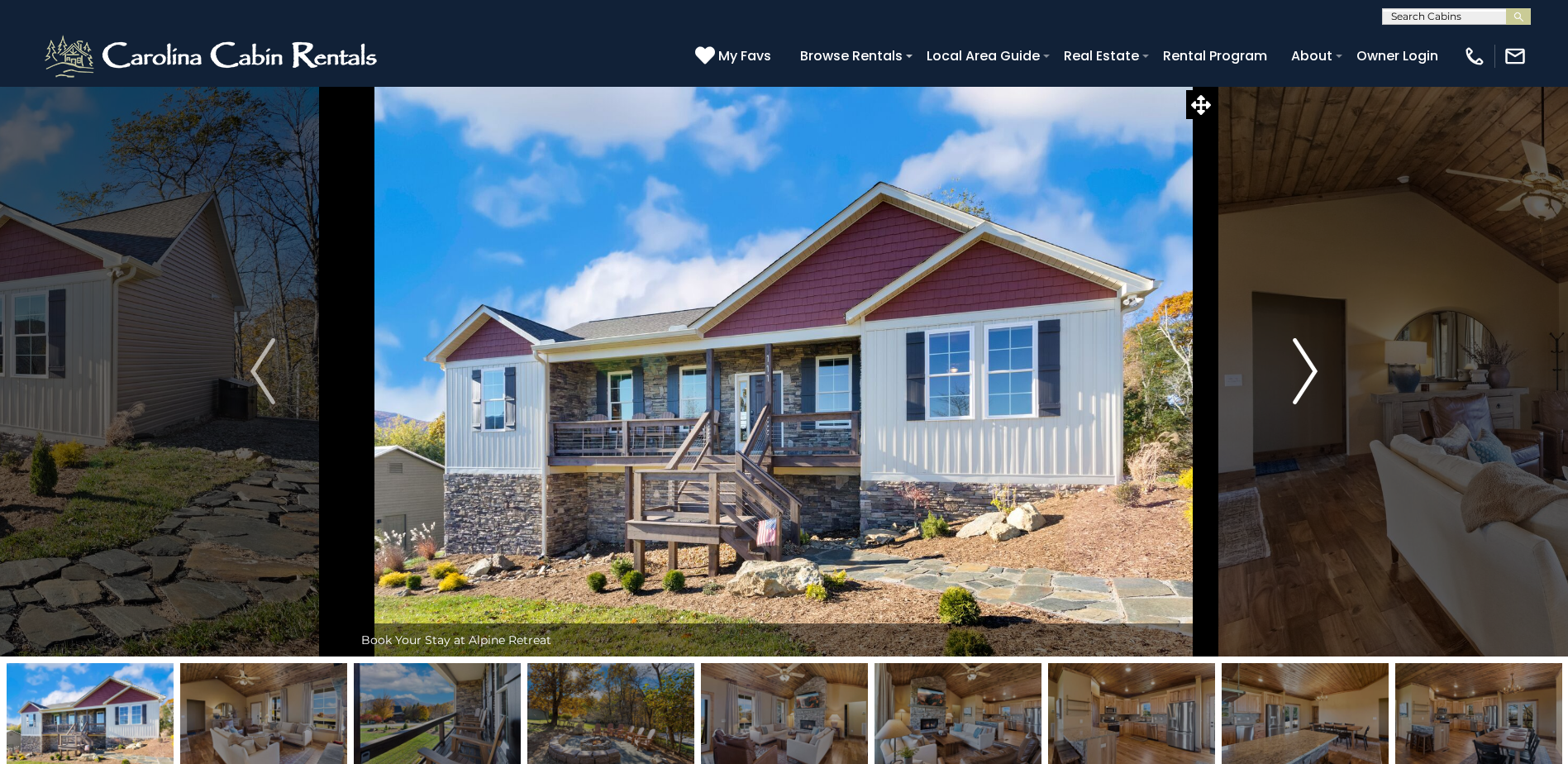
click at [1305, 371] on img "Next" at bounding box center [1305, 371] width 25 height 66
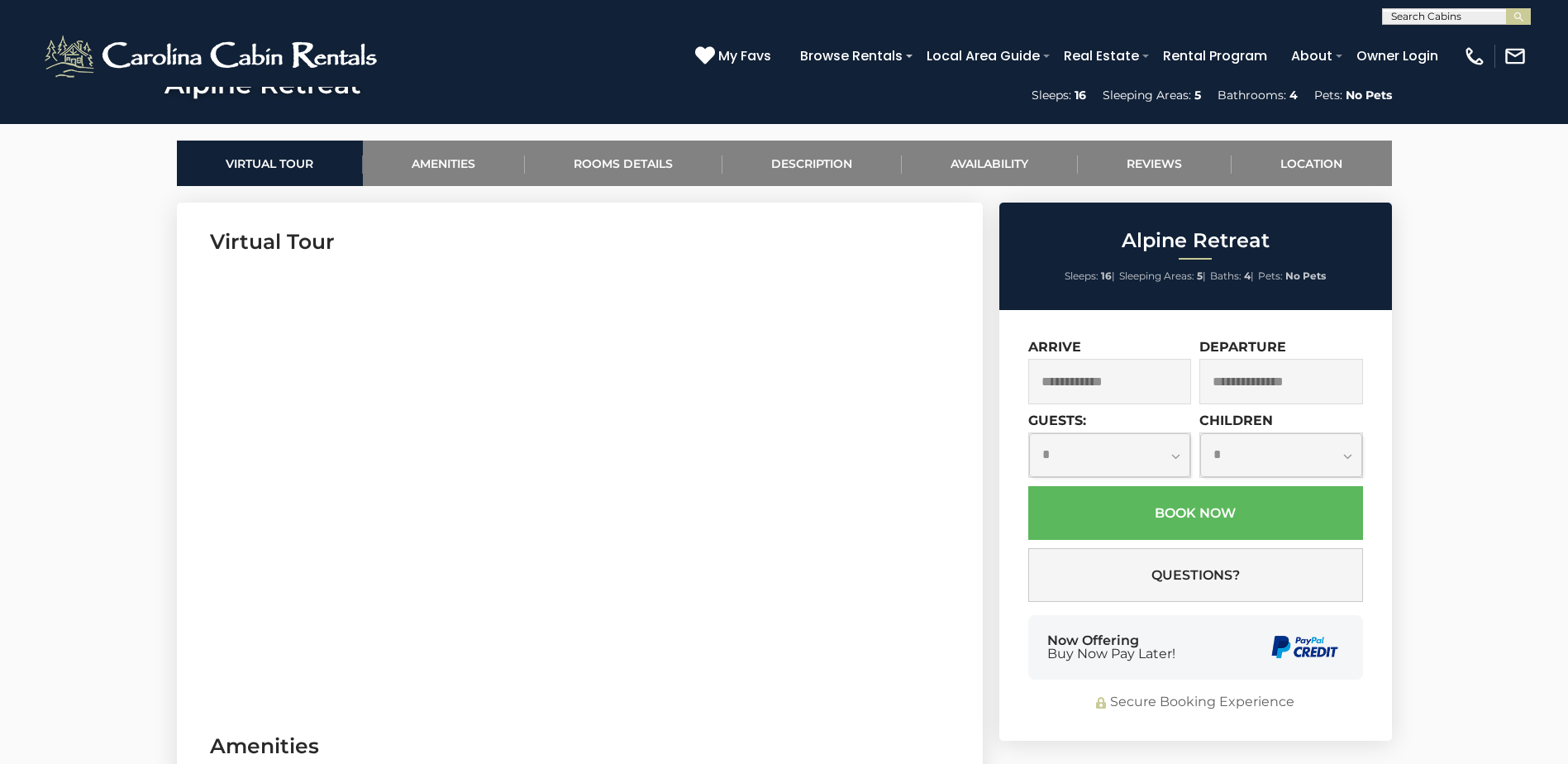
scroll to position [745, 0]
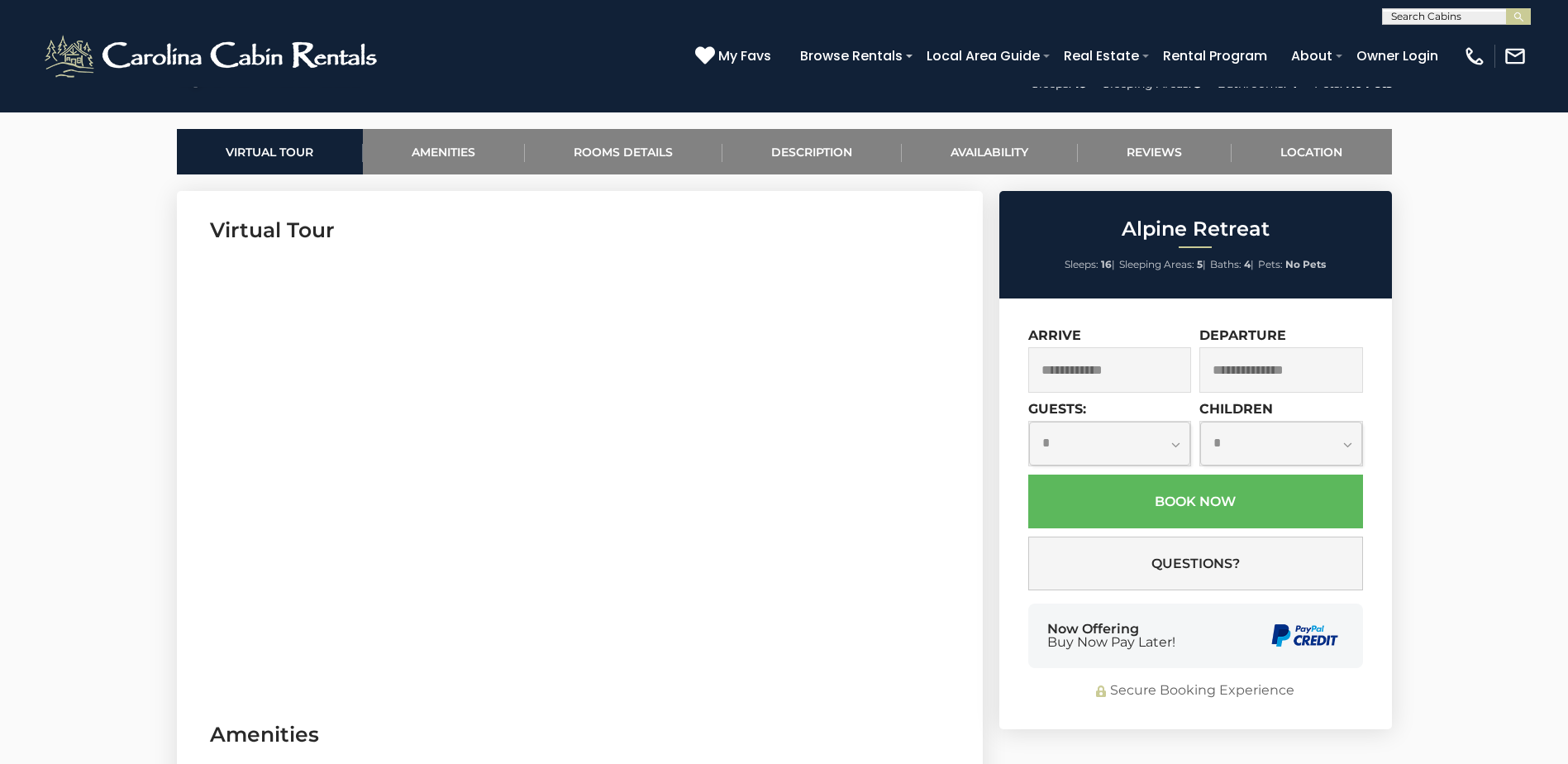
click at [1077, 368] on input "text" at bounding box center [1110, 370] width 164 height 45
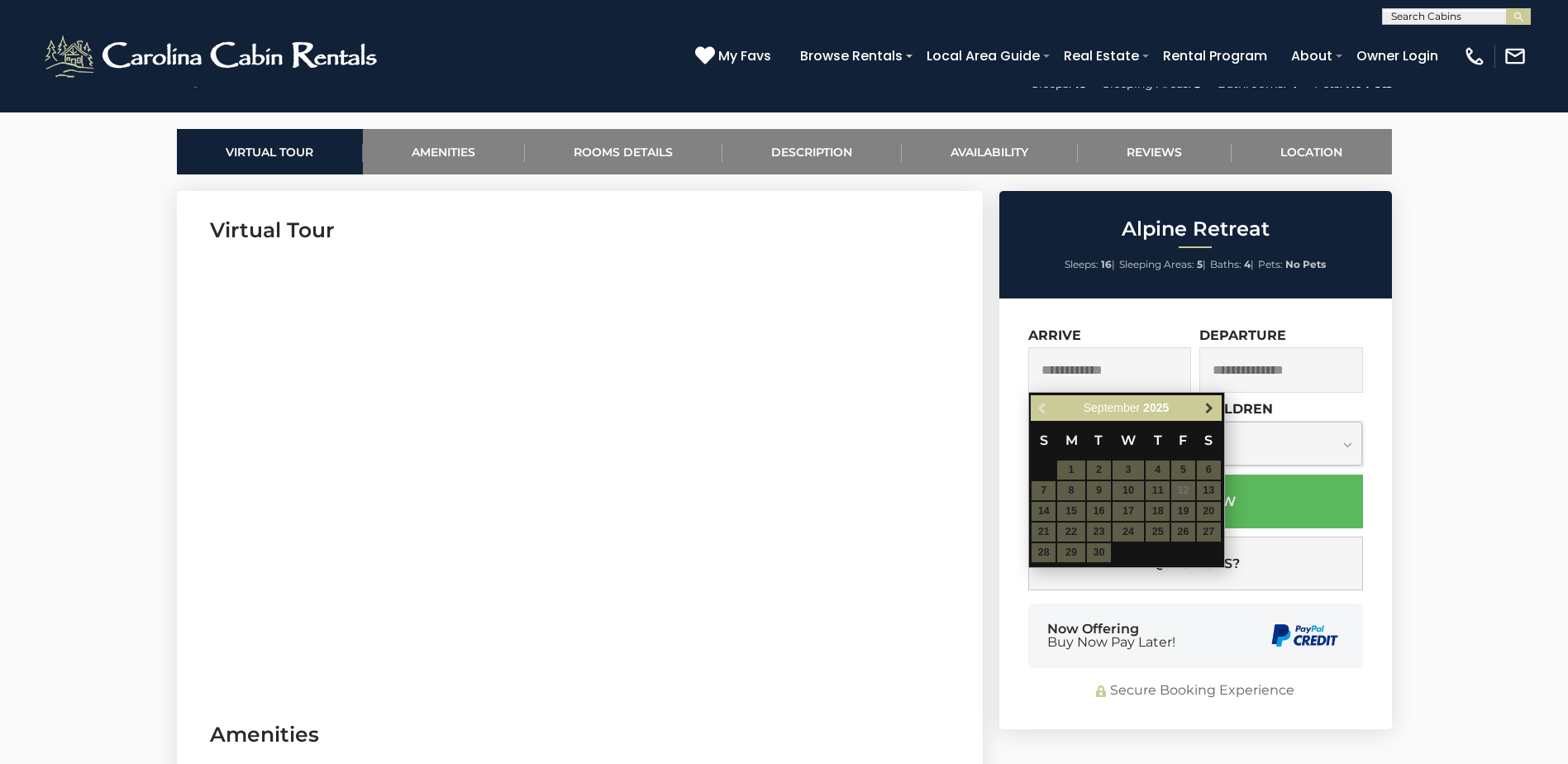
click at [1208, 406] on span "Next" at bounding box center [1209, 409] width 13 height 13
click at [1125, 532] on table "S M T W T F S 1 2 3 4 5 6 7 8 9 10 11 12 13 14 15 16 17 18 19 20 21 22 23 24 25…" at bounding box center [1125, 503] width 190 height 163
click at [1080, 364] on input "text" at bounding box center [1110, 370] width 164 height 45
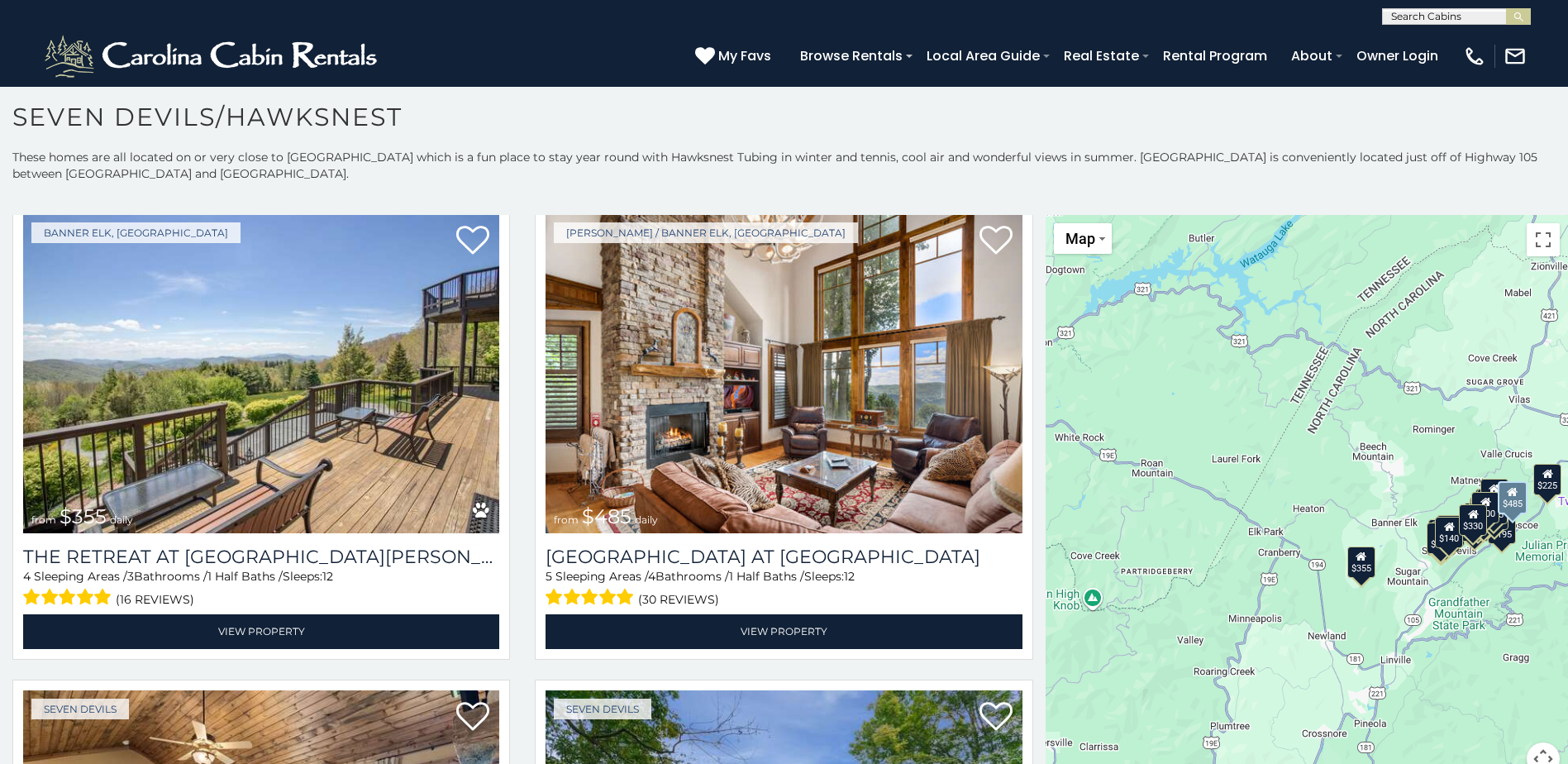
scroll to position [496, 0]
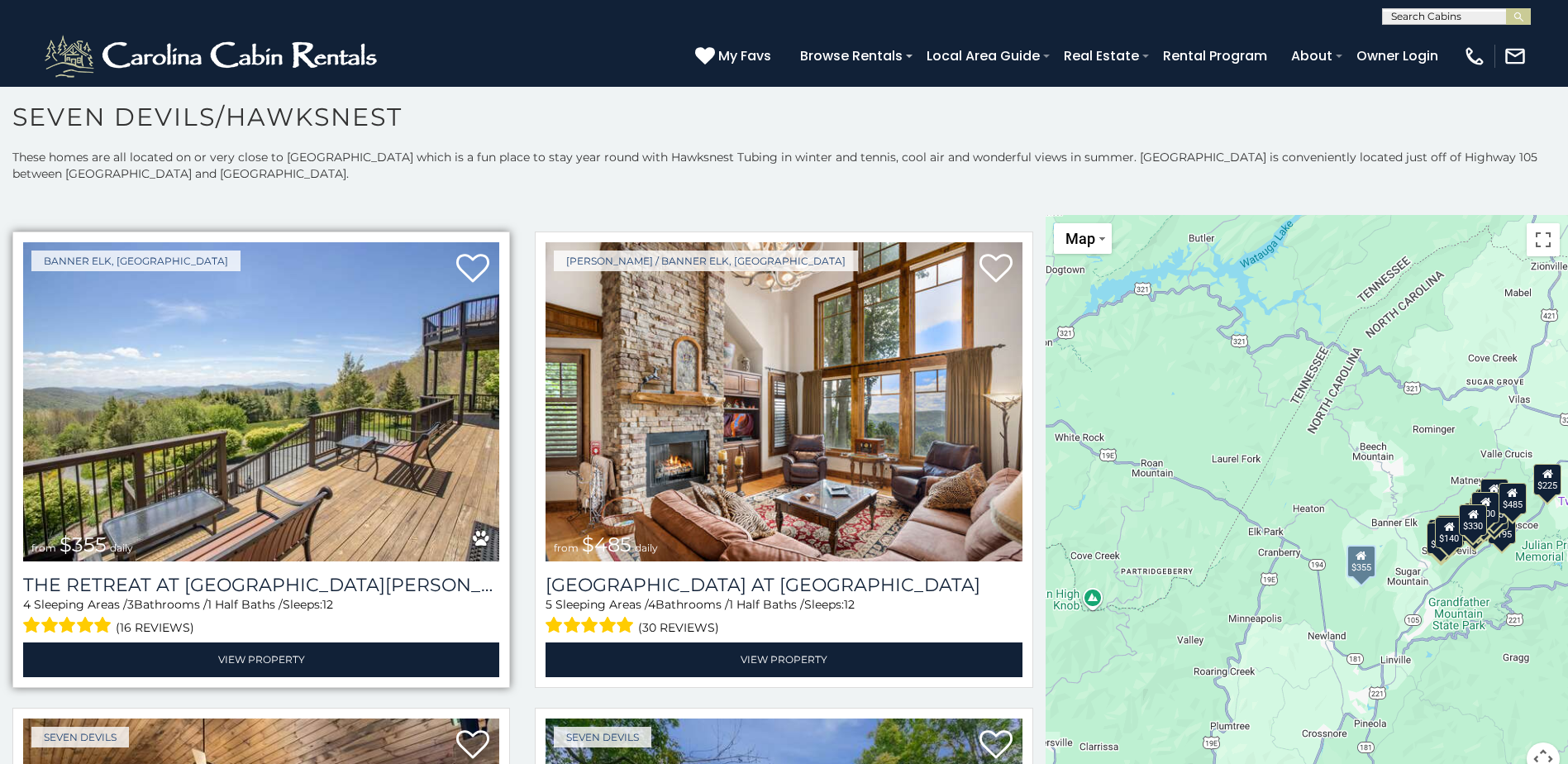
click at [270, 395] on img at bounding box center [261, 401] width 476 height 319
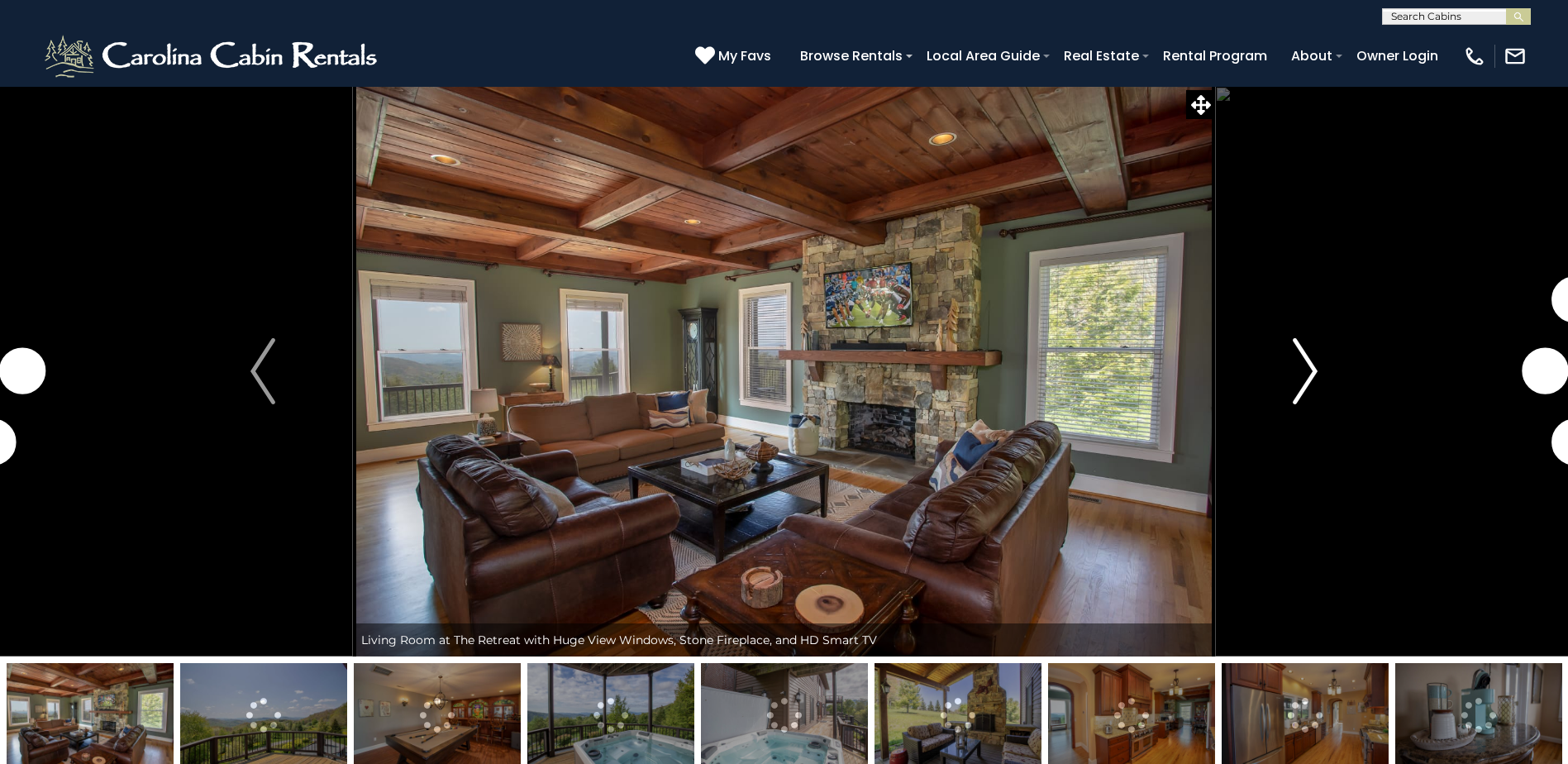
click at [1303, 372] on img "Next" at bounding box center [1305, 371] width 25 height 66
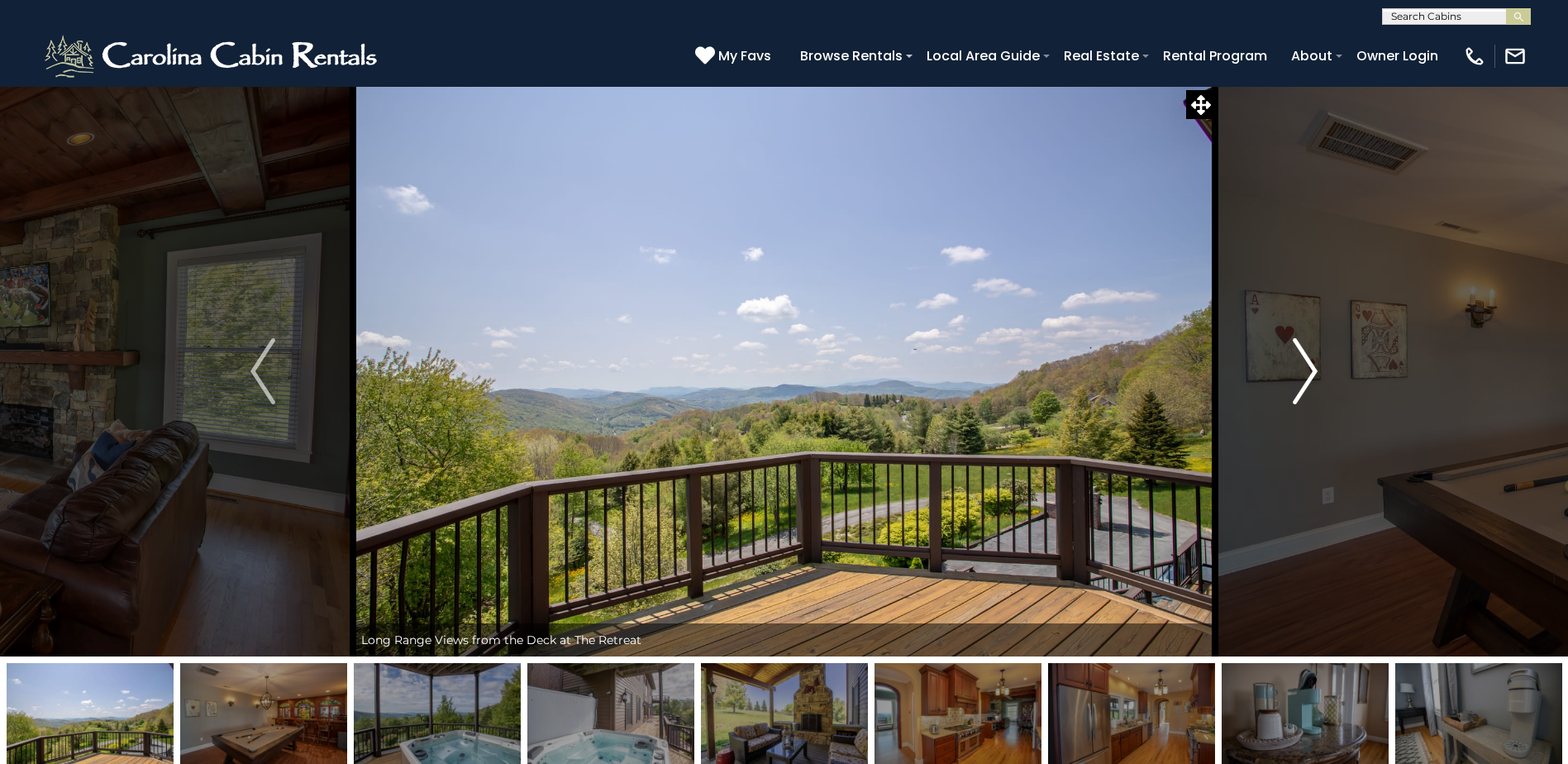
click at [1303, 372] on img "Next" at bounding box center [1305, 371] width 25 height 66
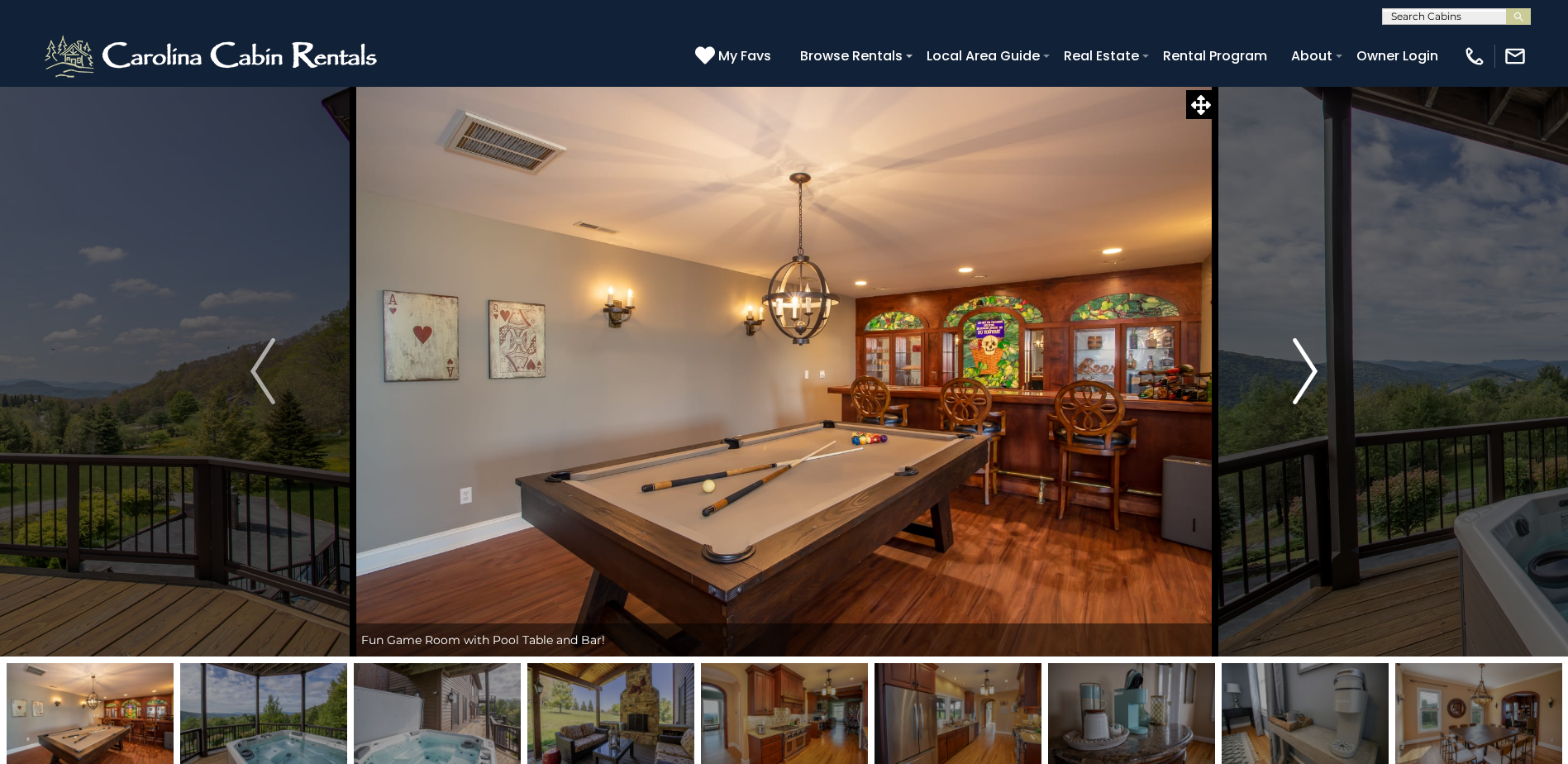
click at [1303, 372] on img "Next" at bounding box center [1305, 371] width 25 height 66
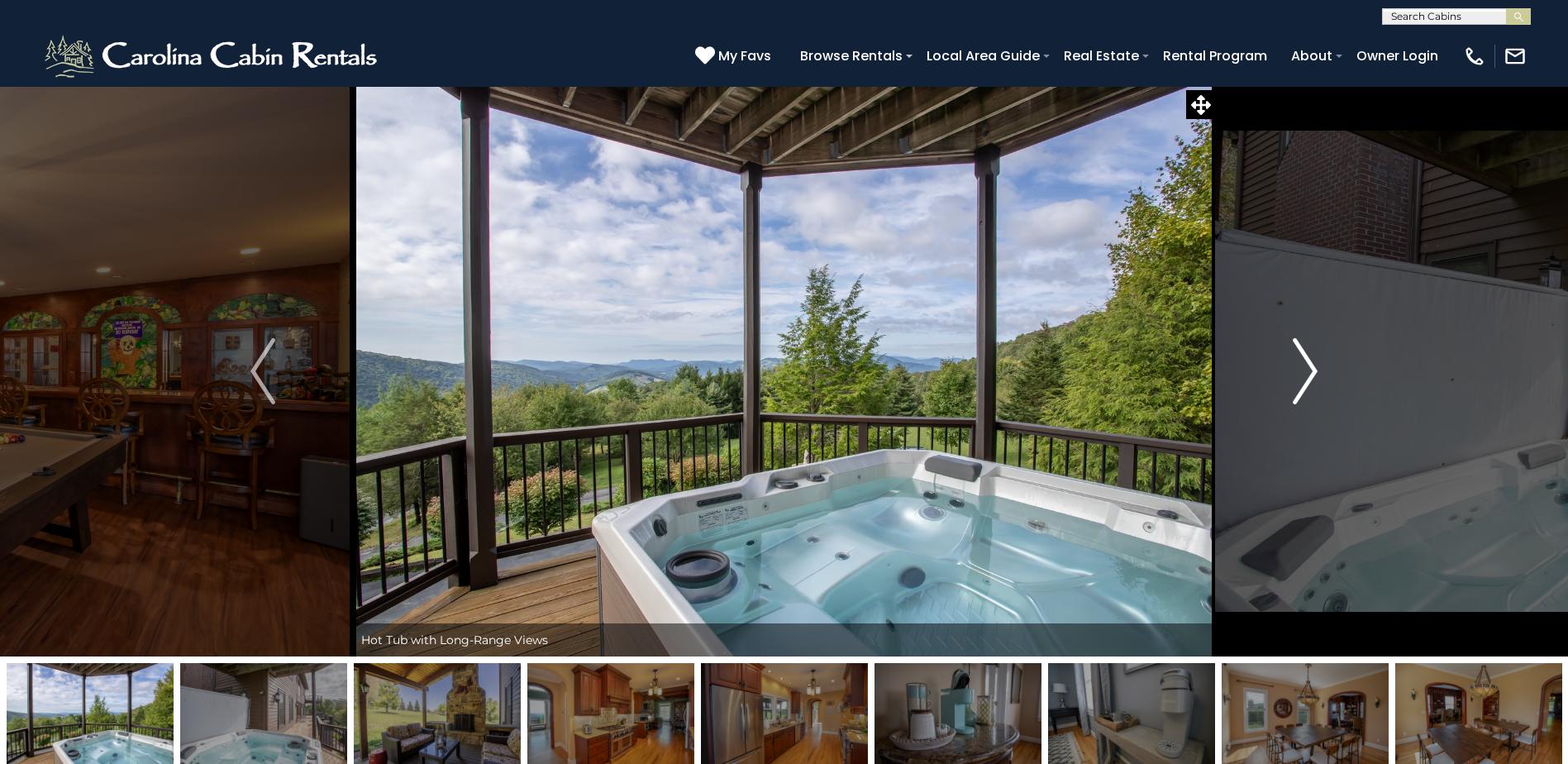
click at [1303, 372] on img "Next" at bounding box center [1305, 371] width 25 height 66
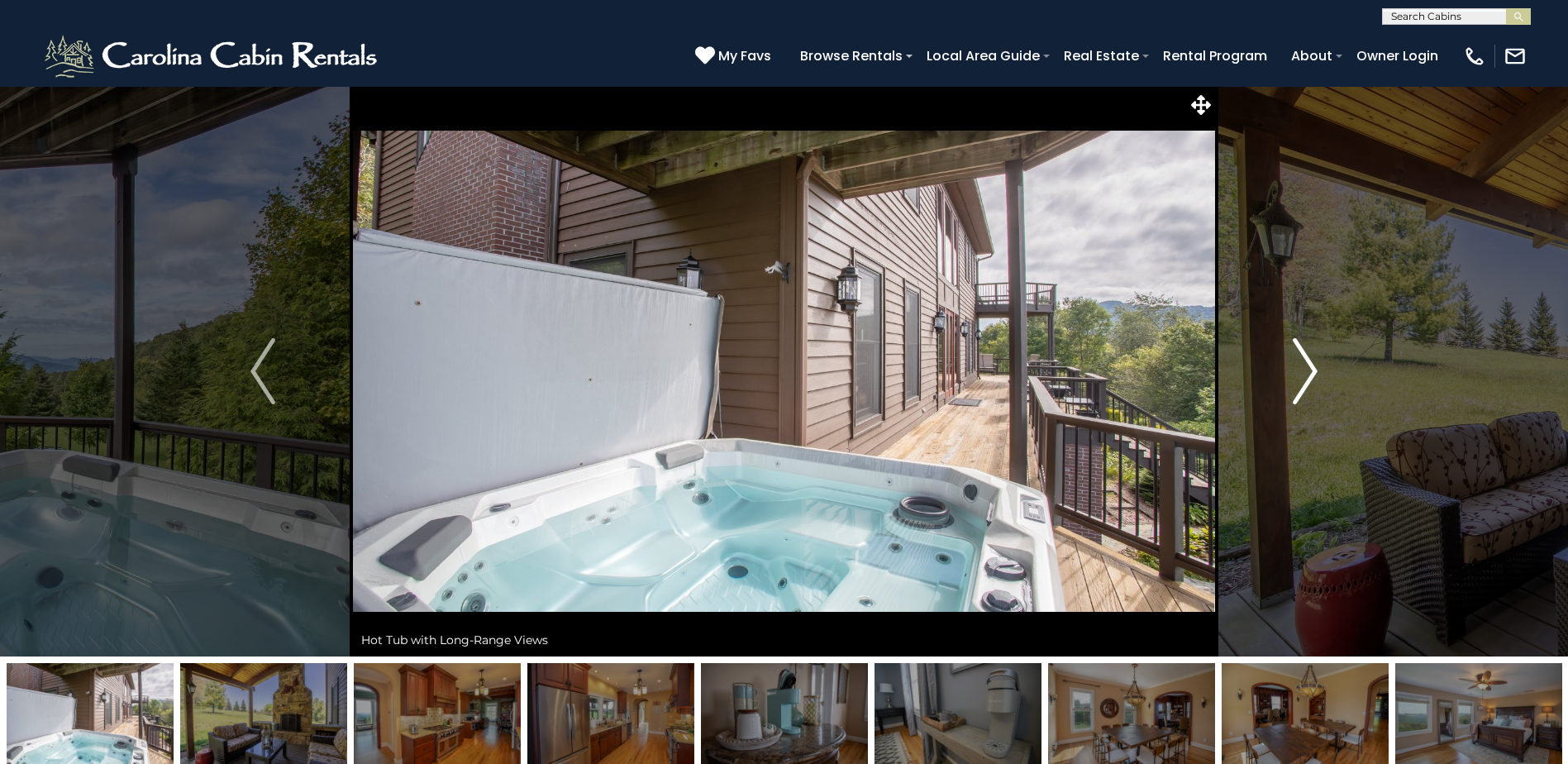
click at [1303, 372] on img "Next" at bounding box center [1305, 371] width 25 height 66
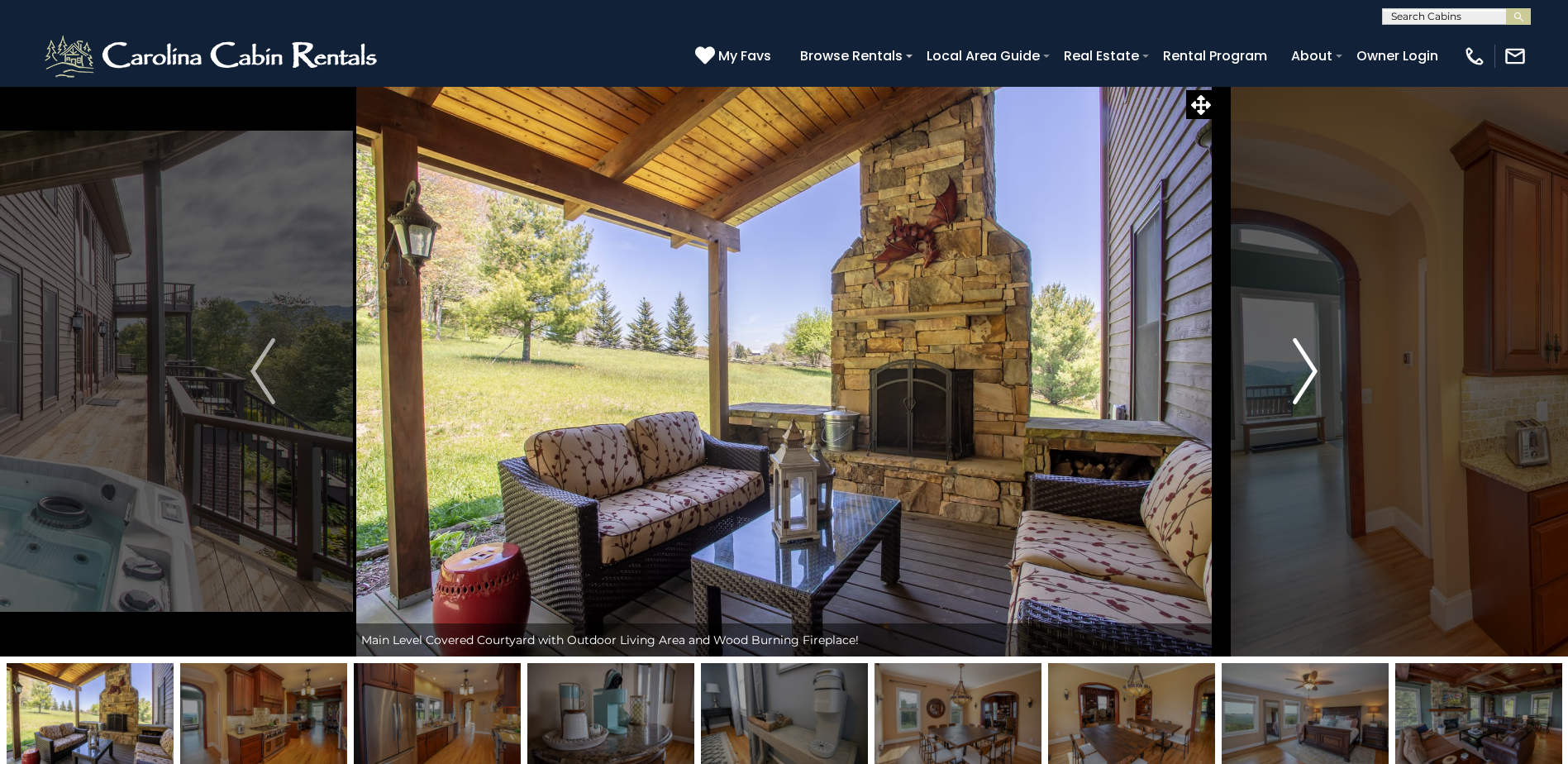
click at [1303, 372] on img "Next" at bounding box center [1305, 371] width 25 height 66
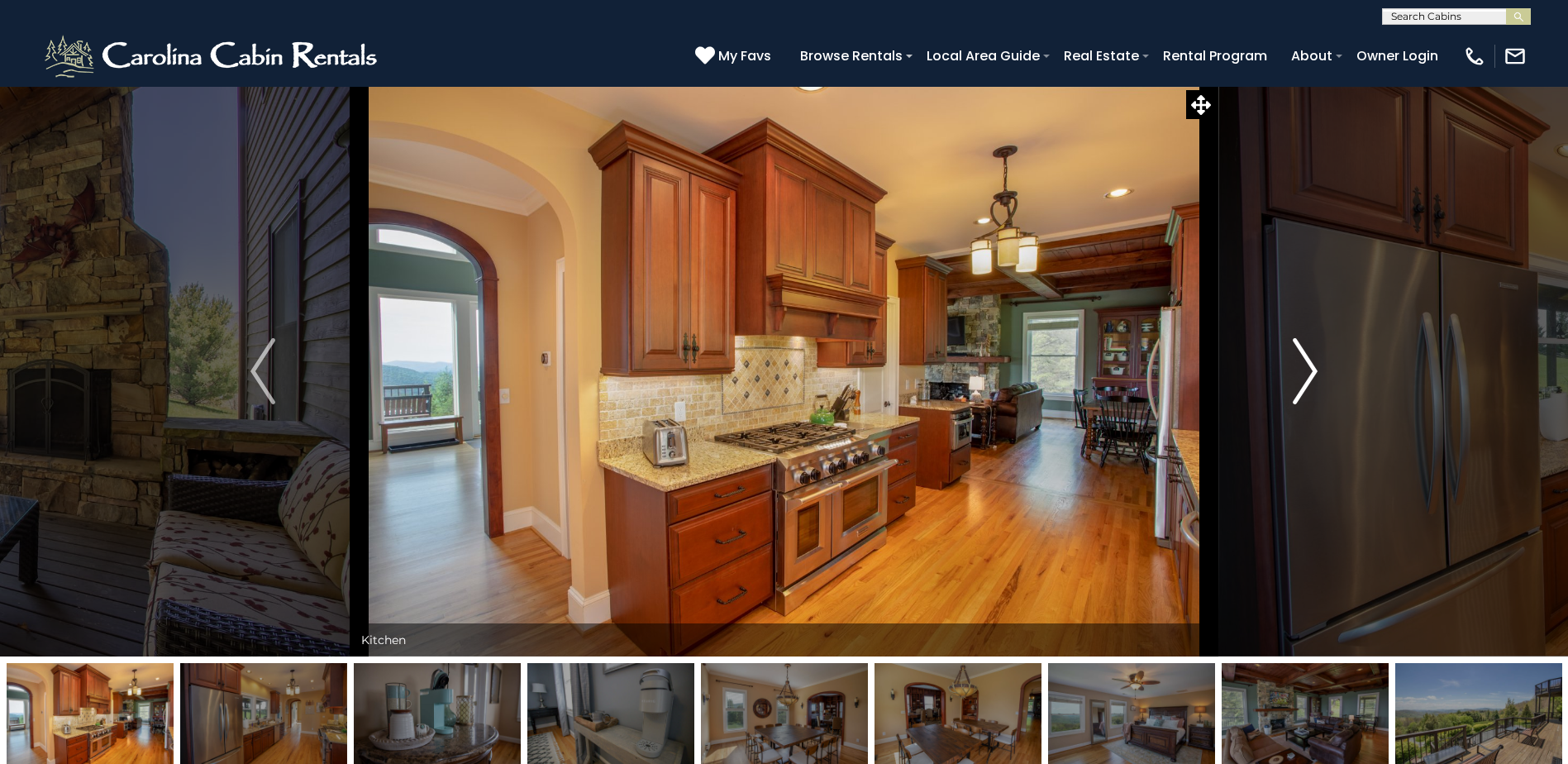
click at [1303, 372] on img "Next" at bounding box center [1305, 371] width 25 height 66
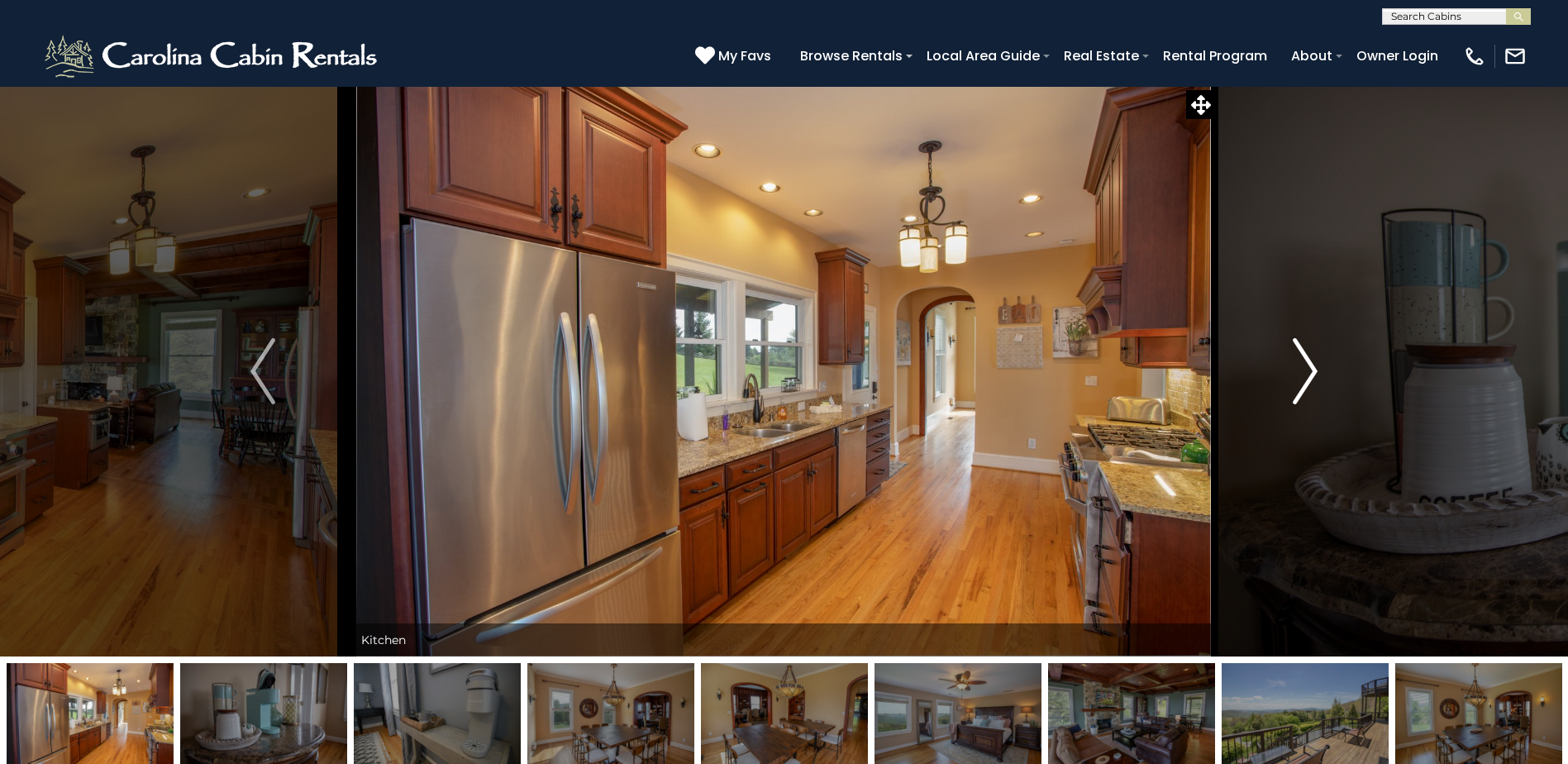
click at [1303, 372] on img "Next" at bounding box center [1305, 371] width 25 height 66
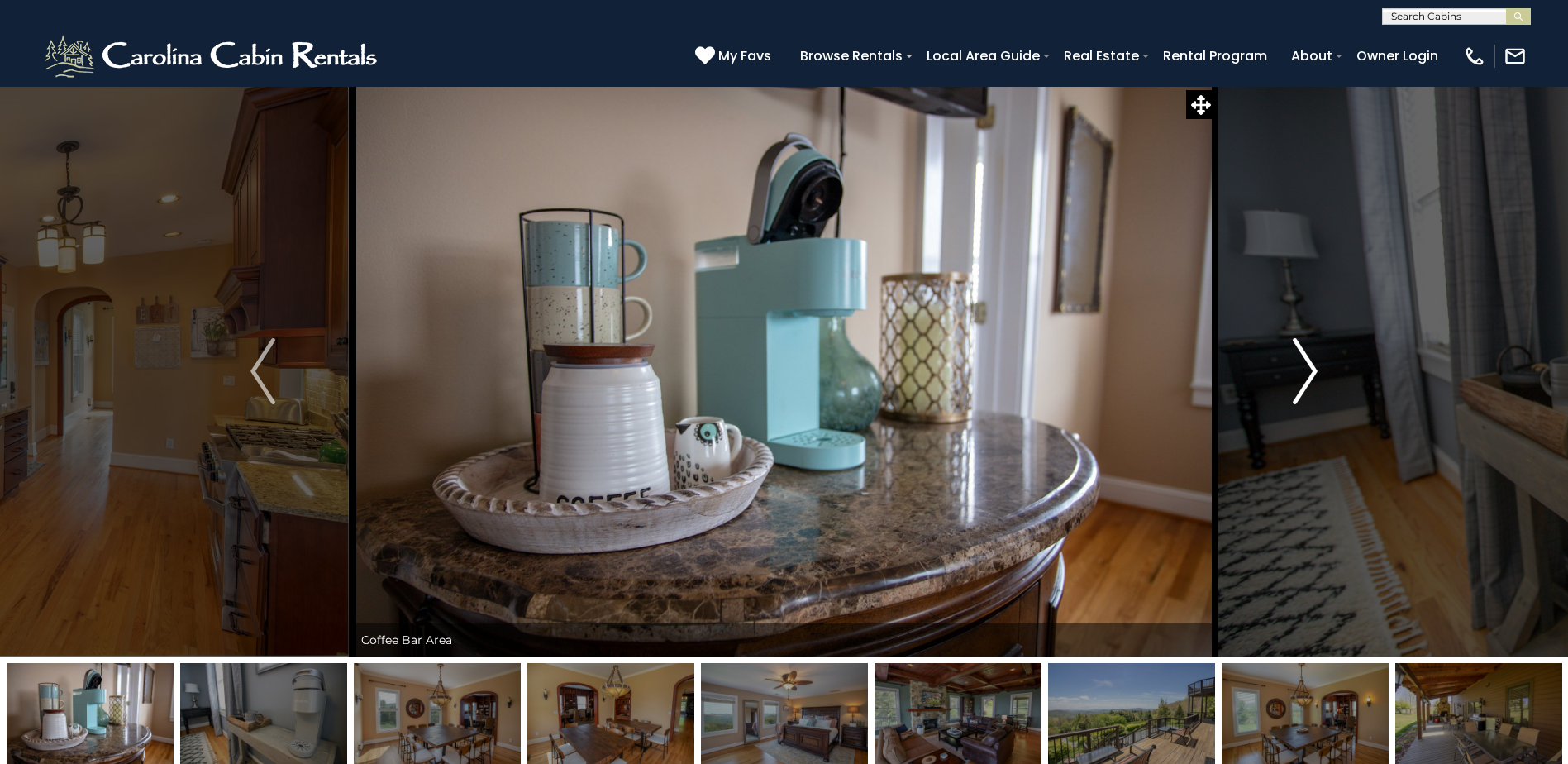
click at [1303, 372] on img "Next" at bounding box center [1305, 371] width 25 height 66
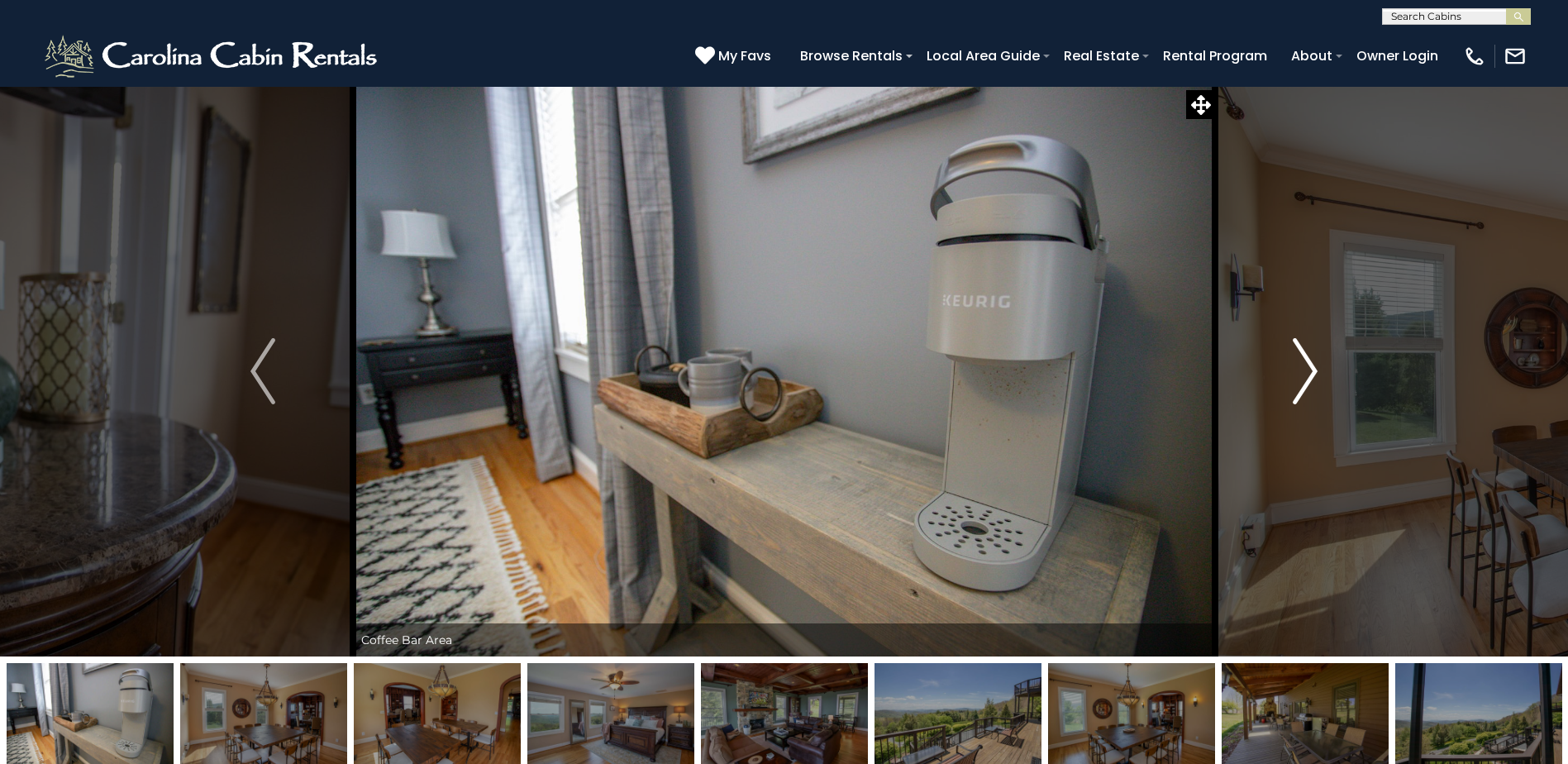
click at [1303, 372] on img "Next" at bounding box center [1305, 371] width 25 height 66
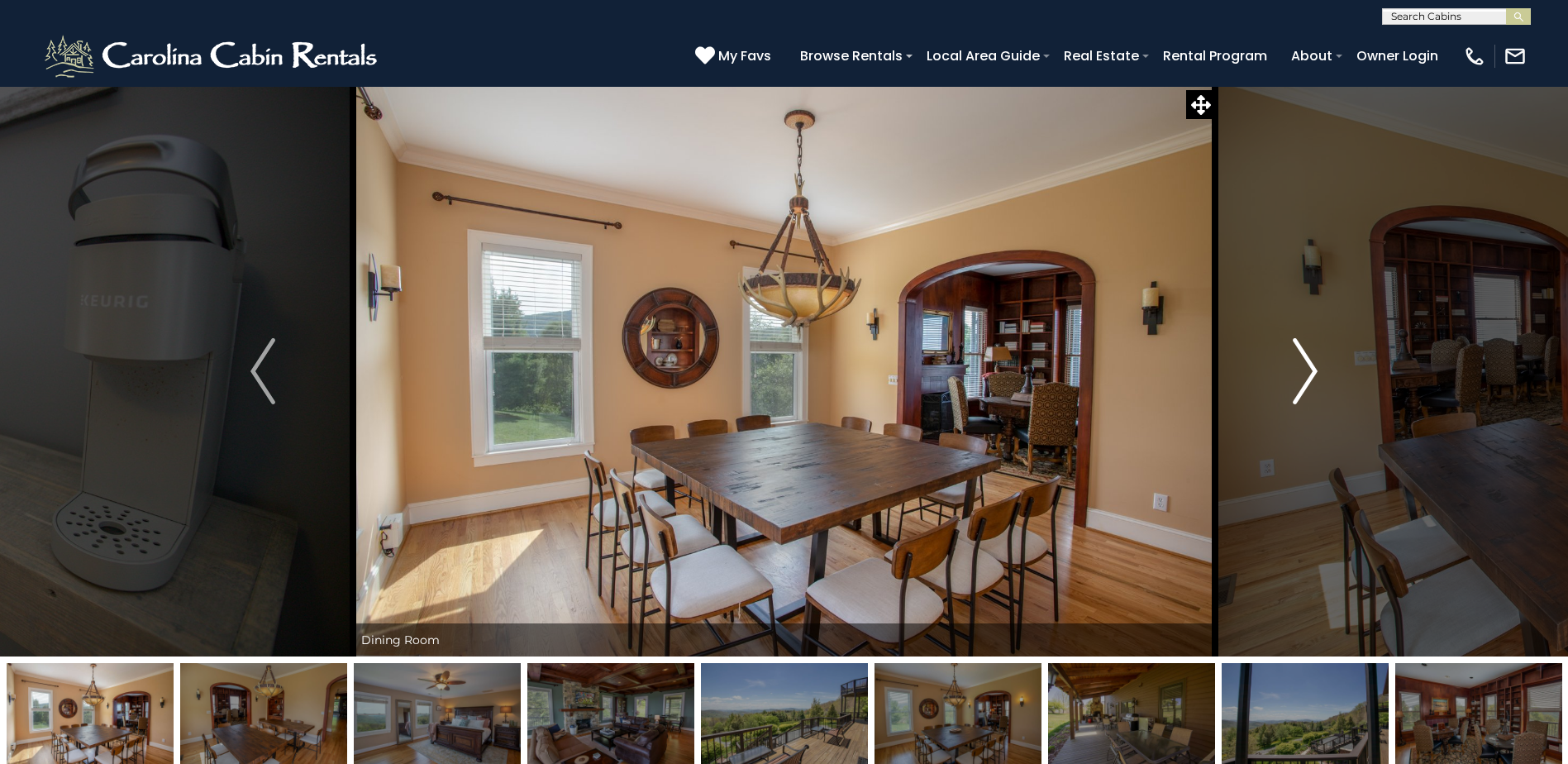
click at [1303, 372] on img "Next" at bounding box center [1305, 371] width 25 height 66
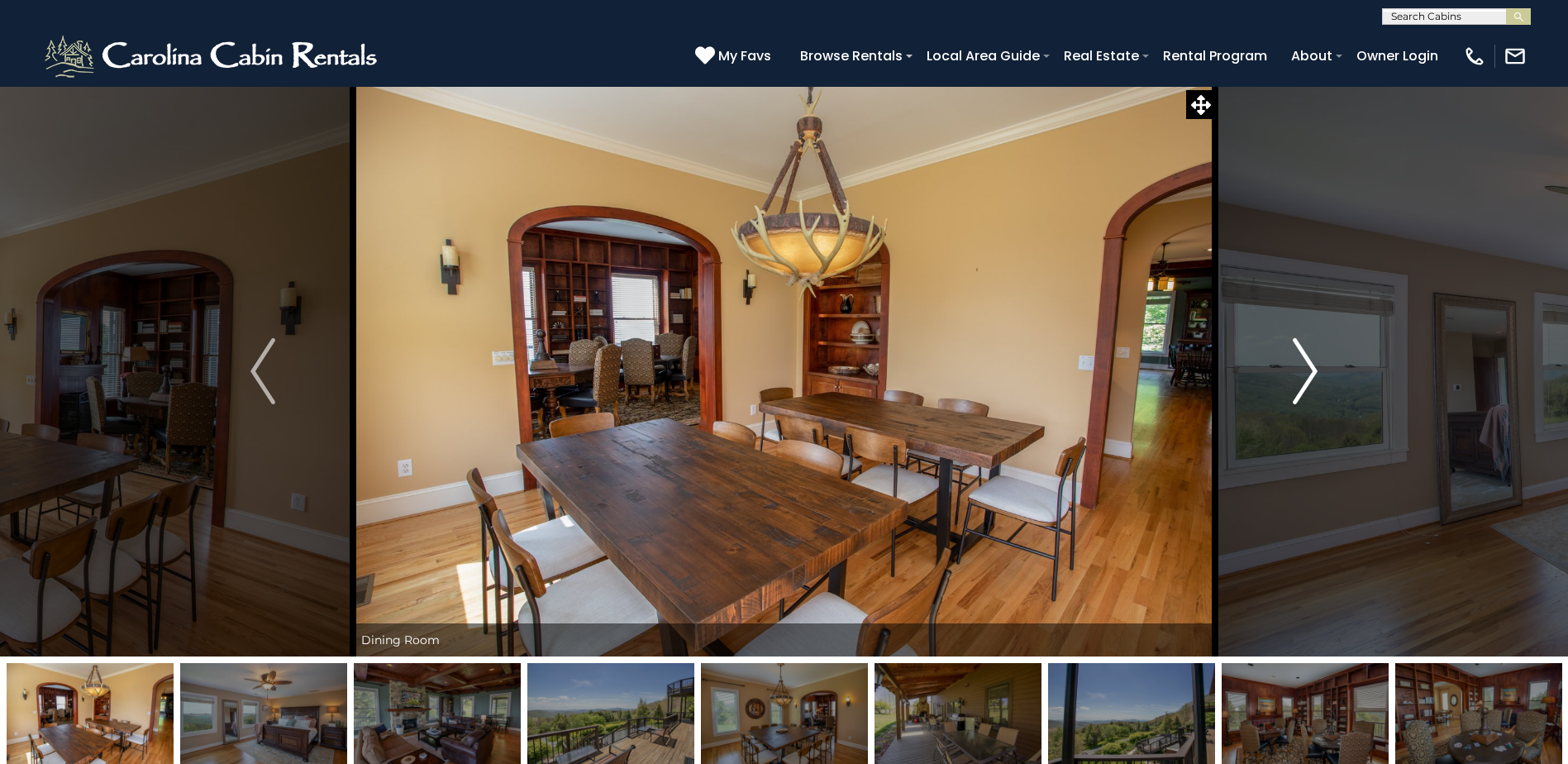
click at [1303, 372] on img "Next" at bounding box center [1305, 371] width 25 height 66
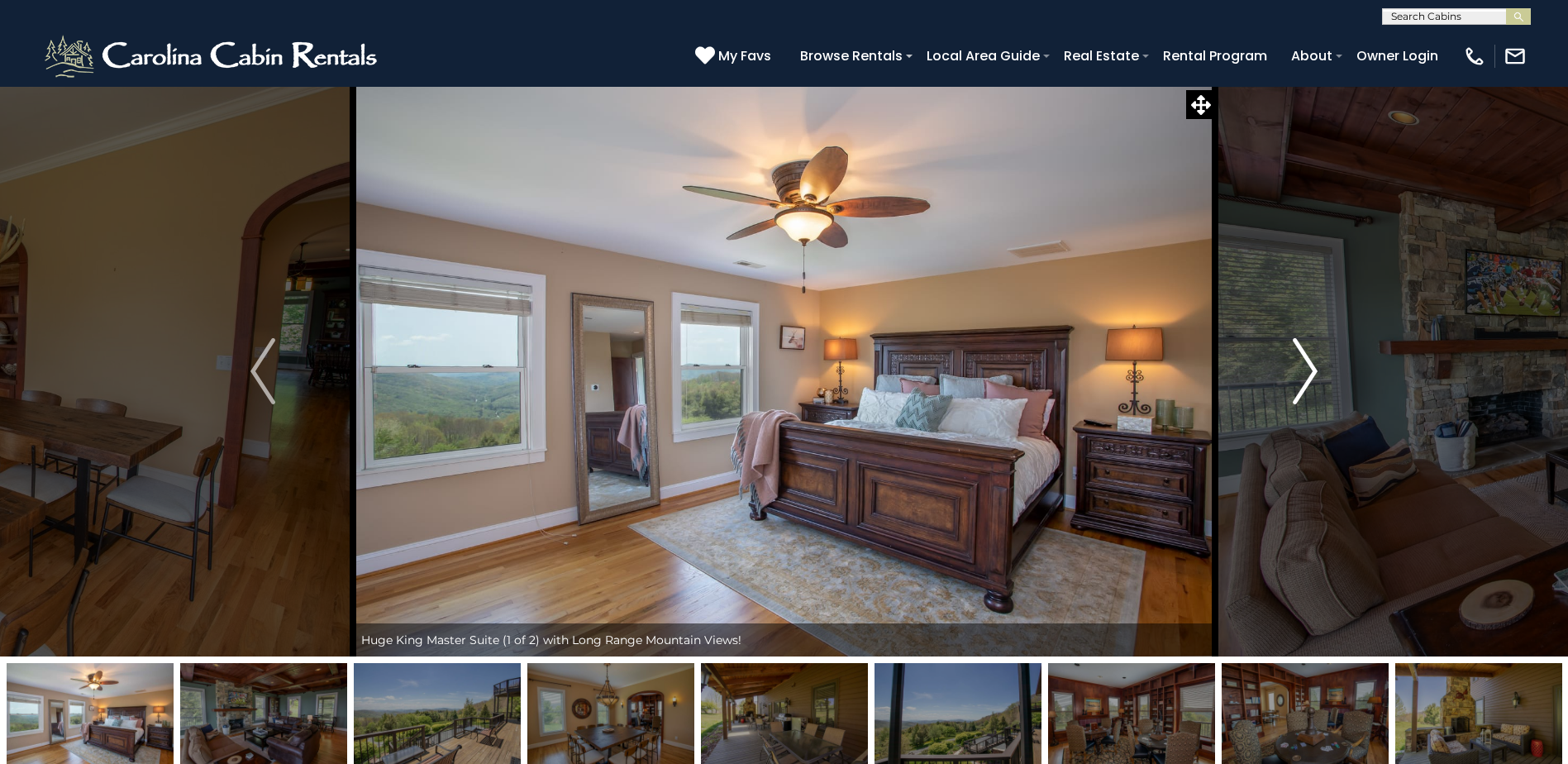
click at [1303, 372] on img "Next" at bounding box center [1305, 371] width 25 height 66
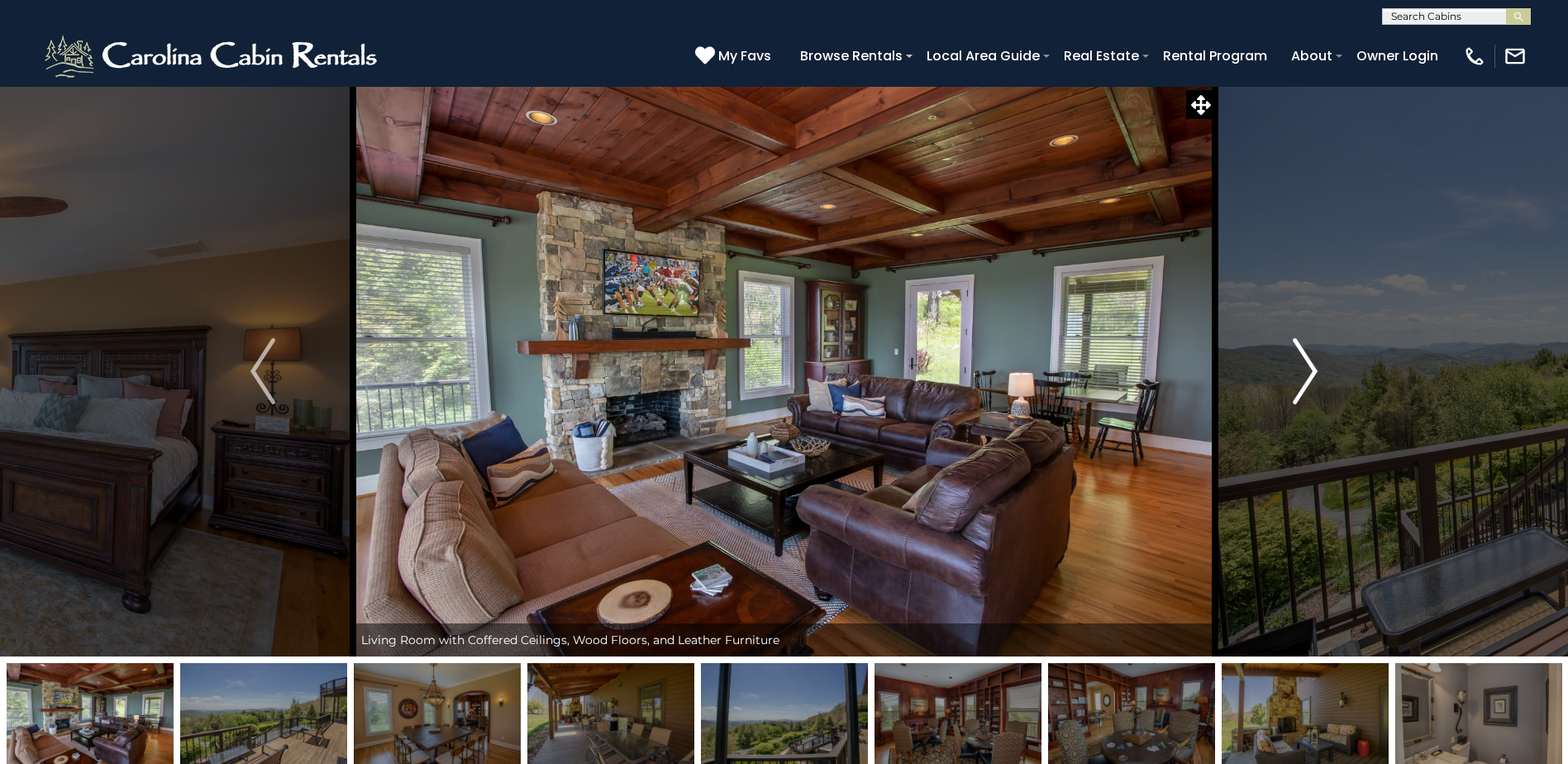
click at [1303, 372] on img "Next" at bounding box center [1305, 371] width 25 height 66
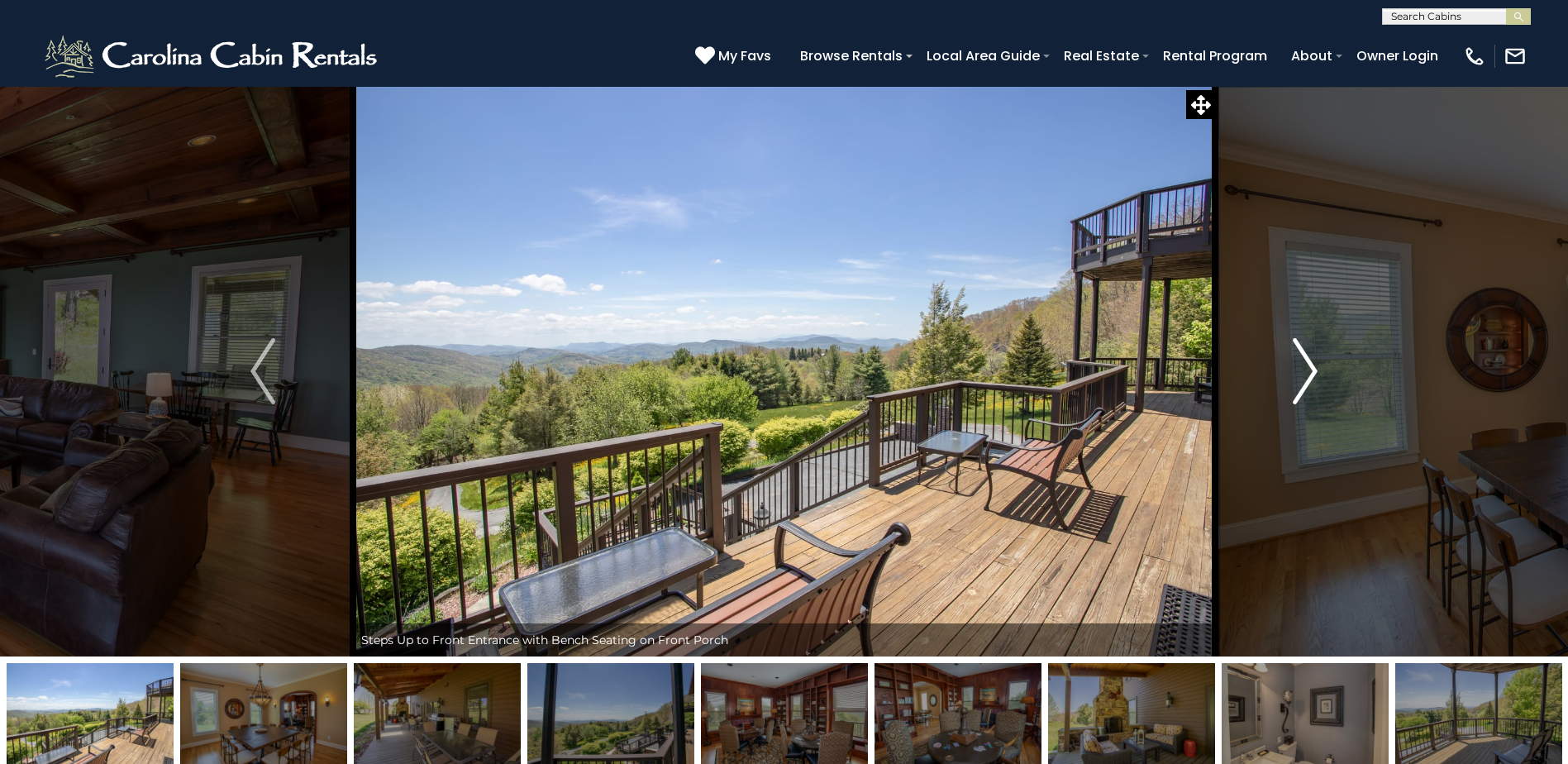
click at [1303, 372] on img "Next" at bounding box center [1305, 371] width 25 height 66
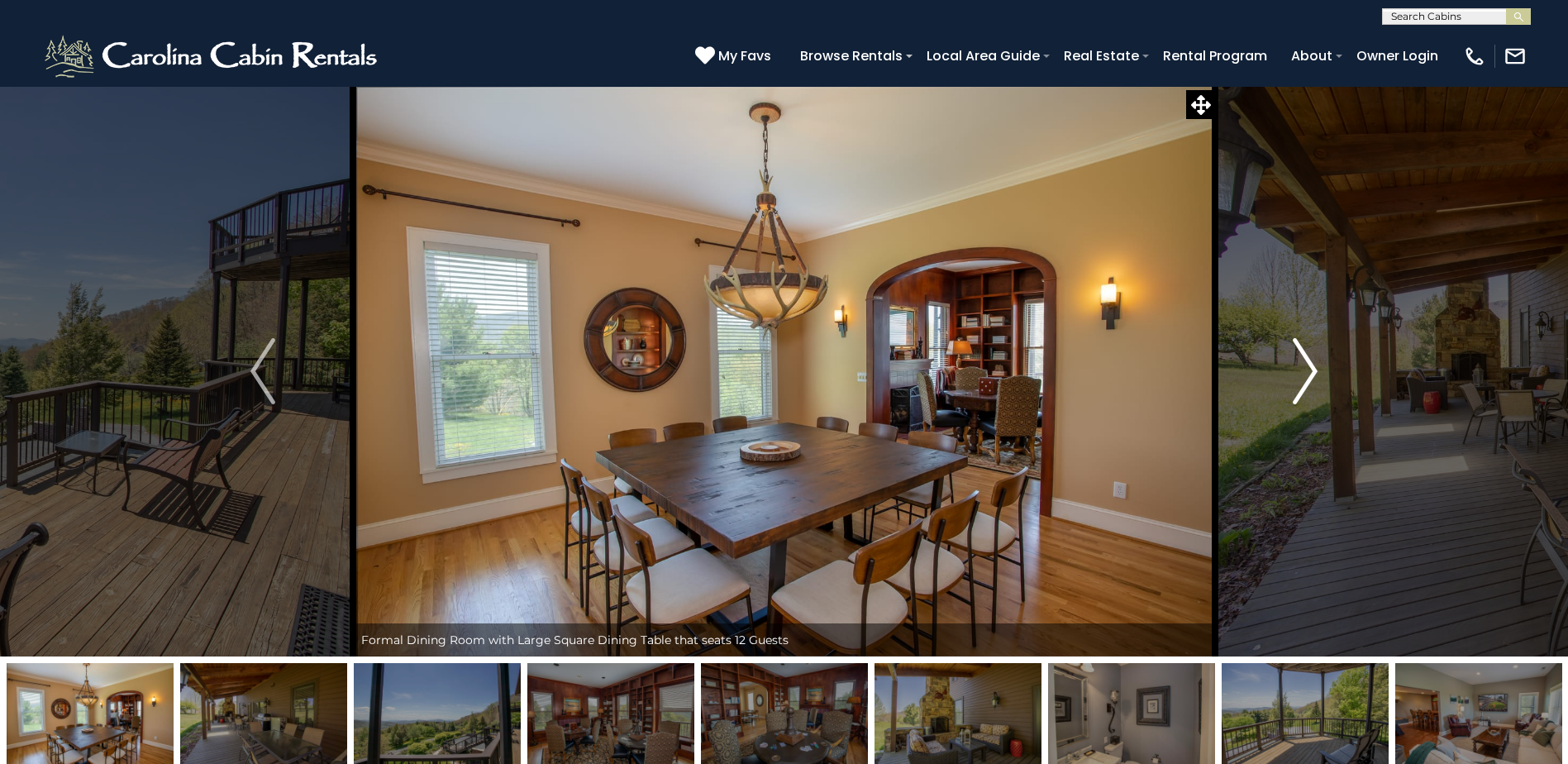
click at [1303, 372] on img "Next" at bounding box center [1305, 371] width 25 height 66
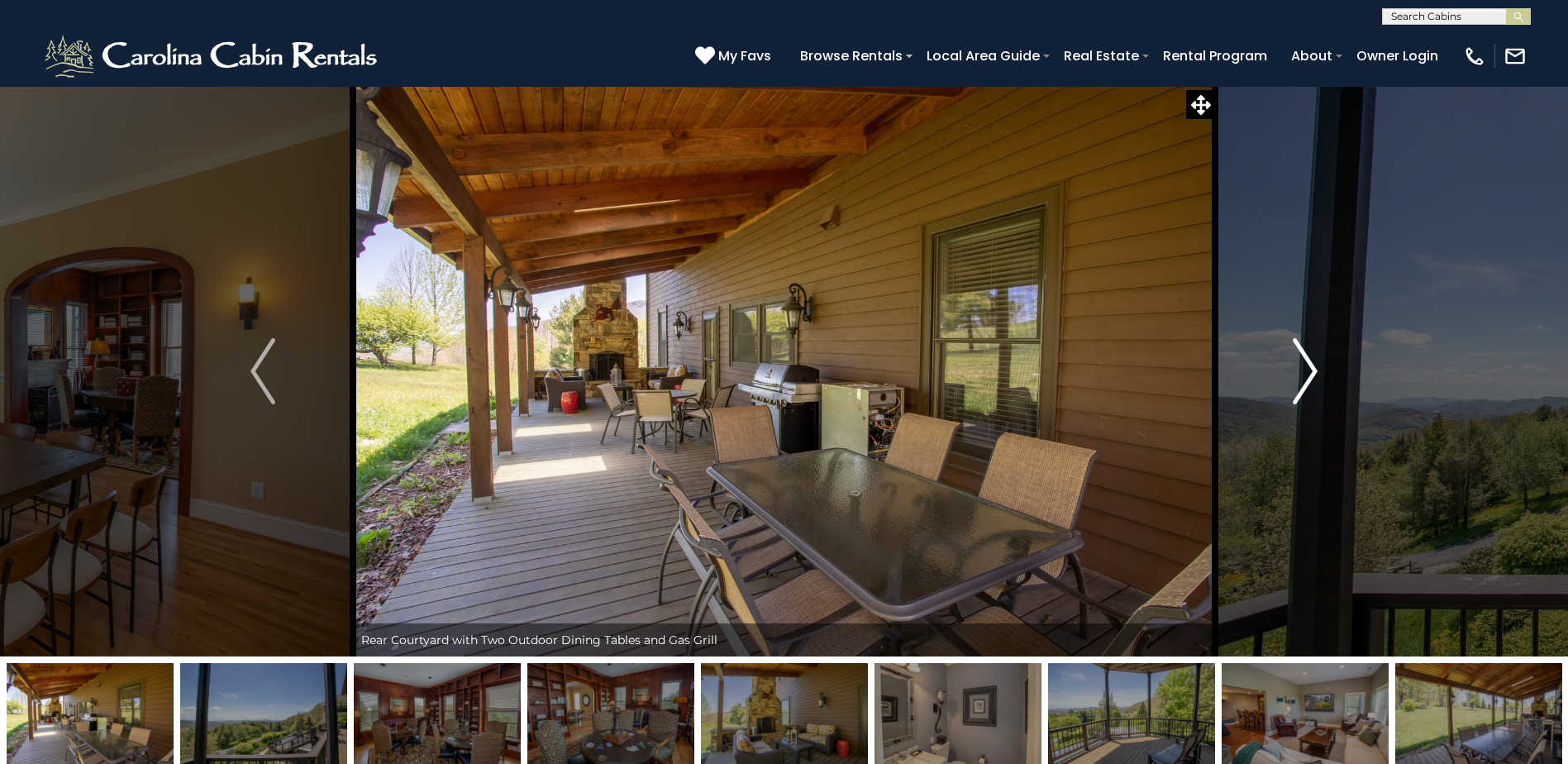
click at [1303, 372] on img "Next" at bounding box center [1305, 371] width 25 height 66
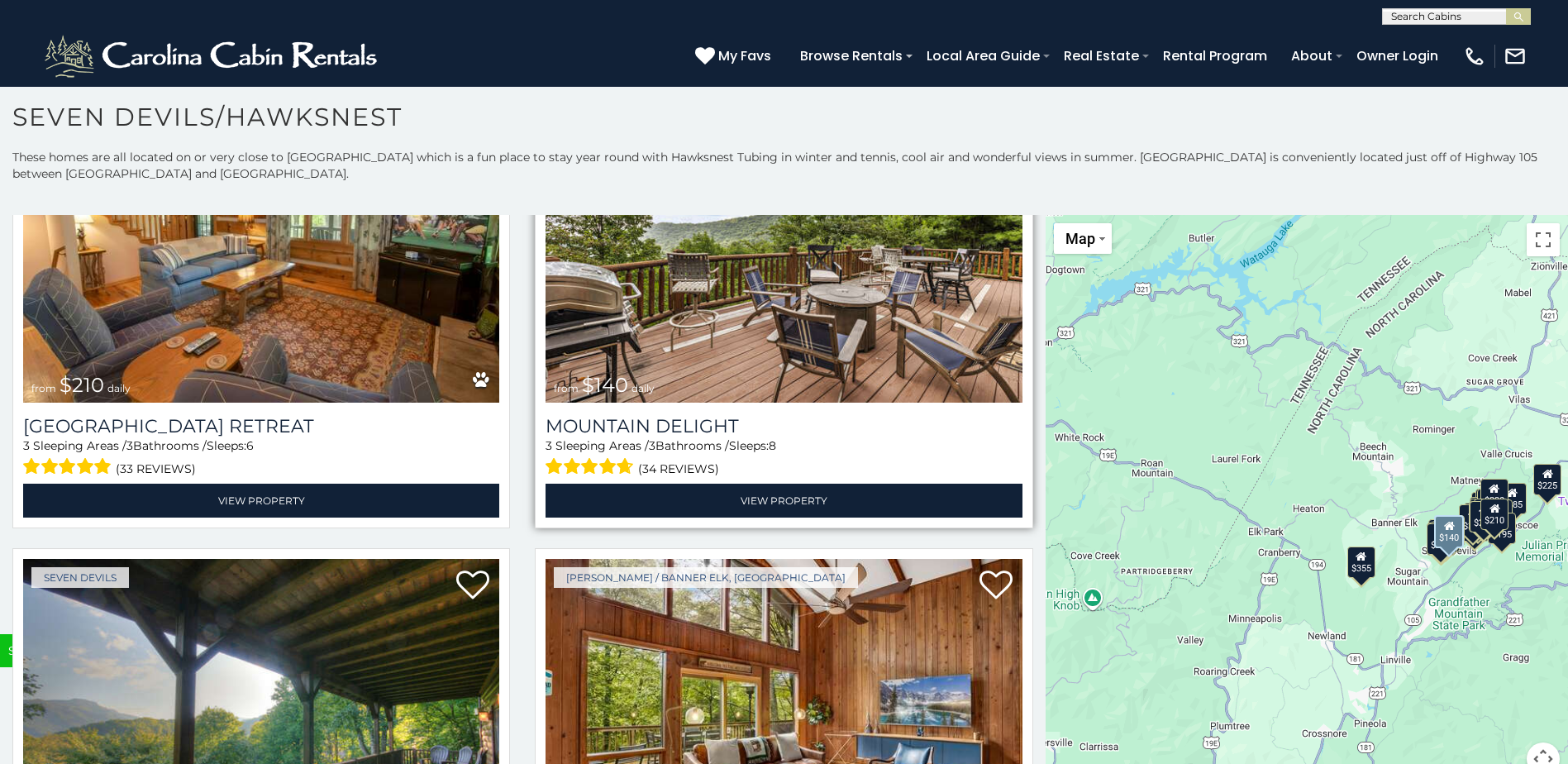
scroll to position [6369, 0]
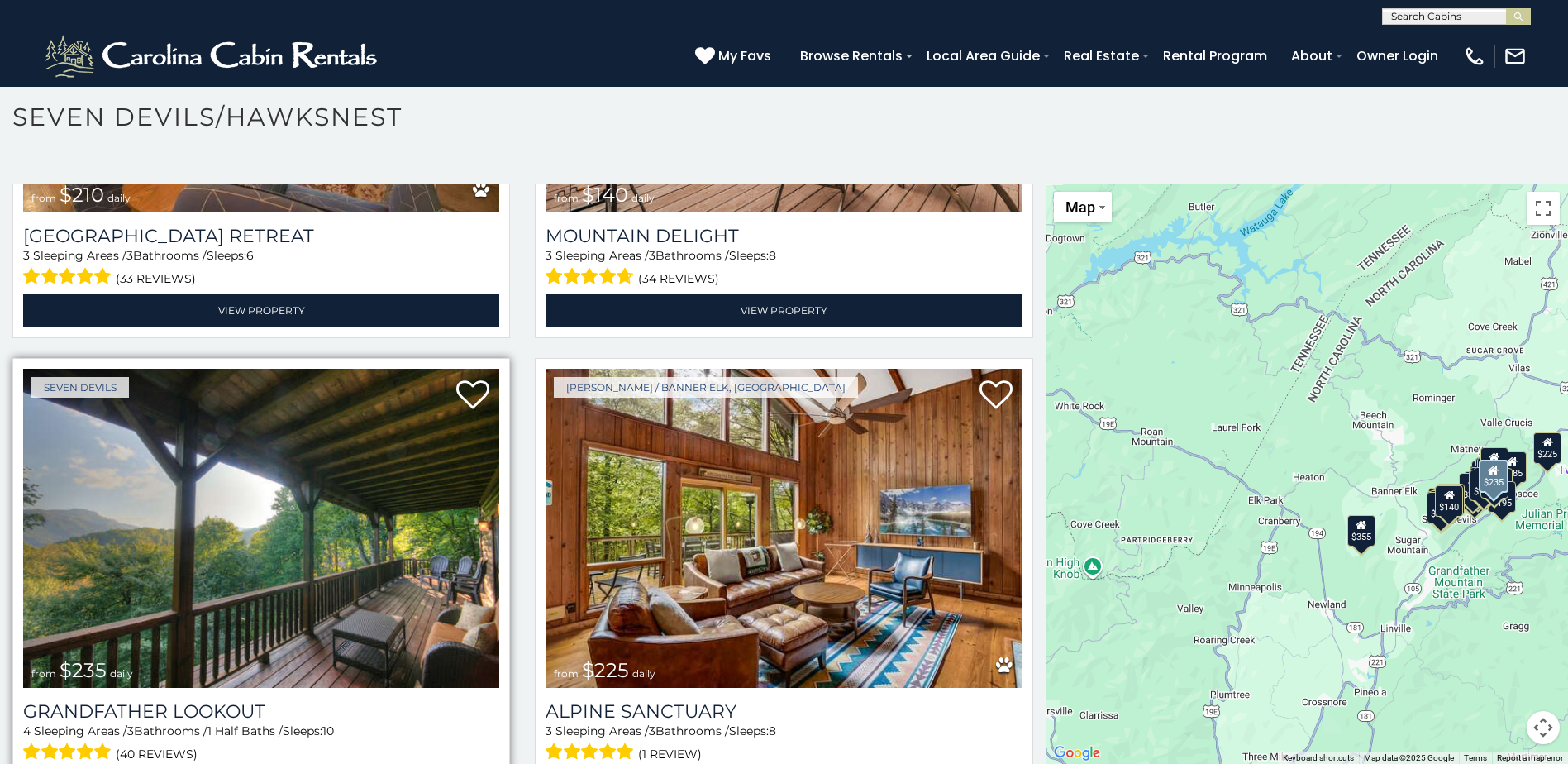
scroll to position [6029, 0]
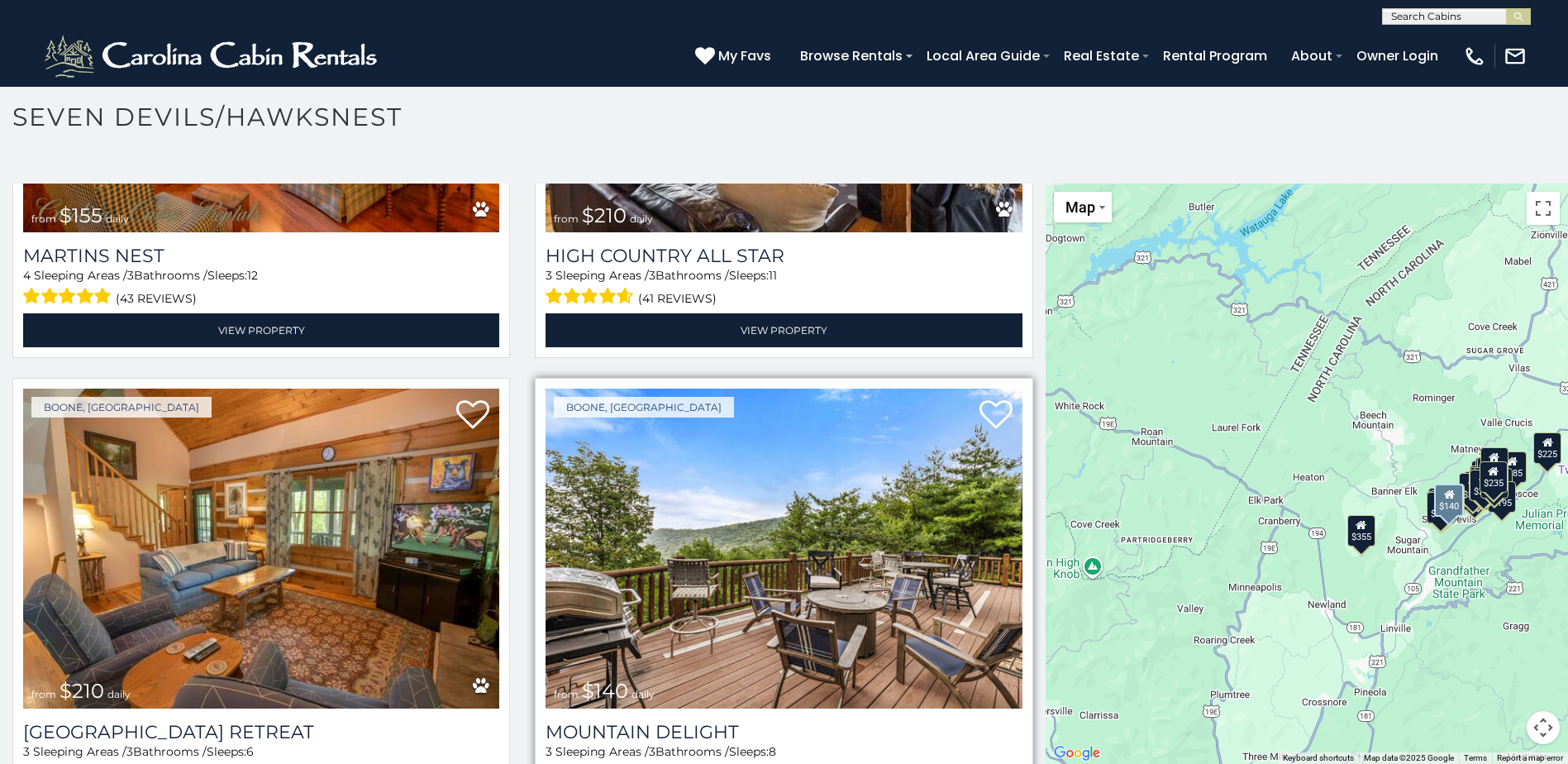
click at [765, 542] on img at bounding box center [784, 548] width 476 height 319
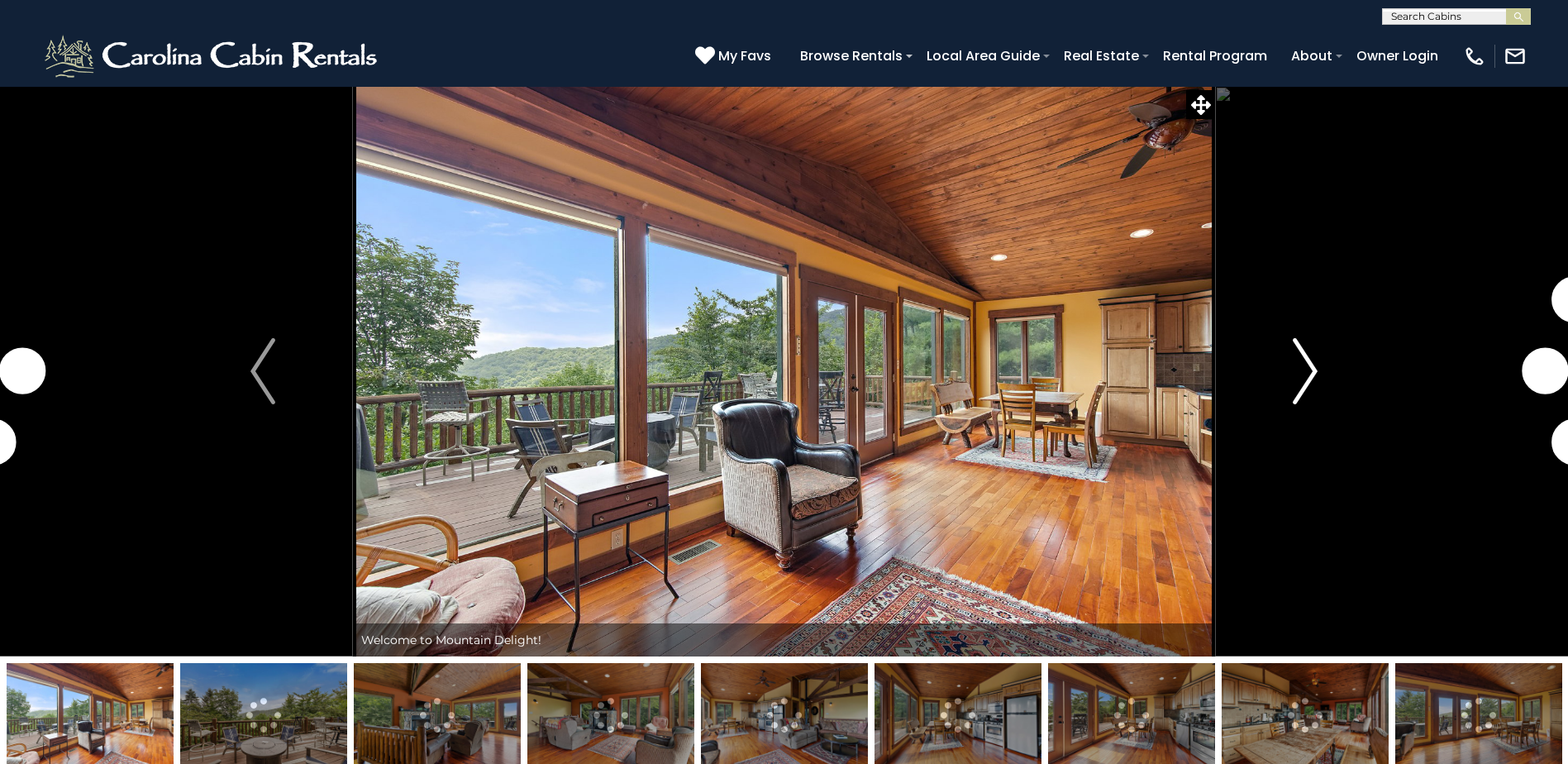
click at [1296, 364] on img "Next" at bounding box center [1305, 371] width 25 height 66
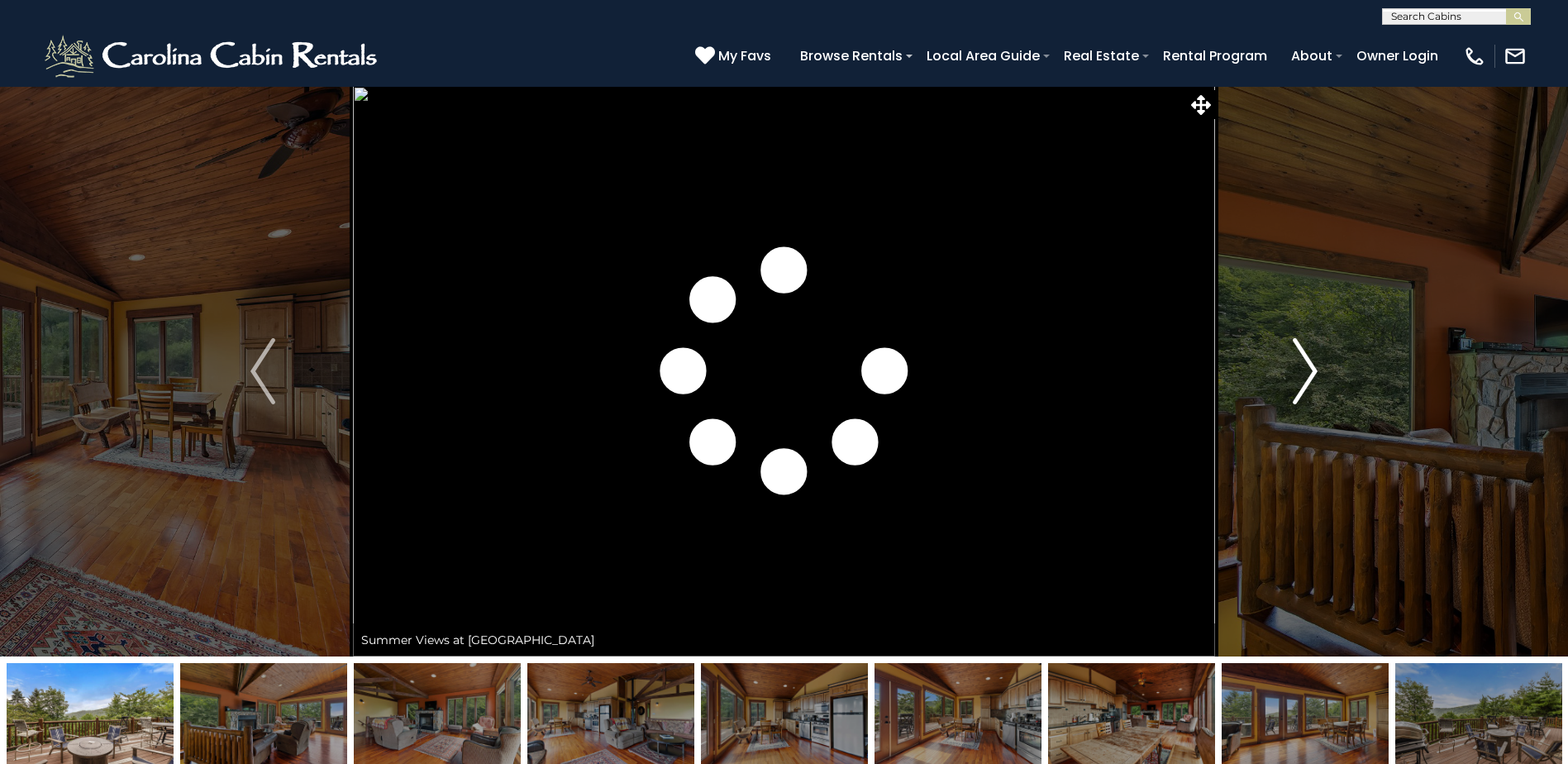
click at [1295, 365] on img "Next" at bounding box center [1305, 371] width 25 height 66
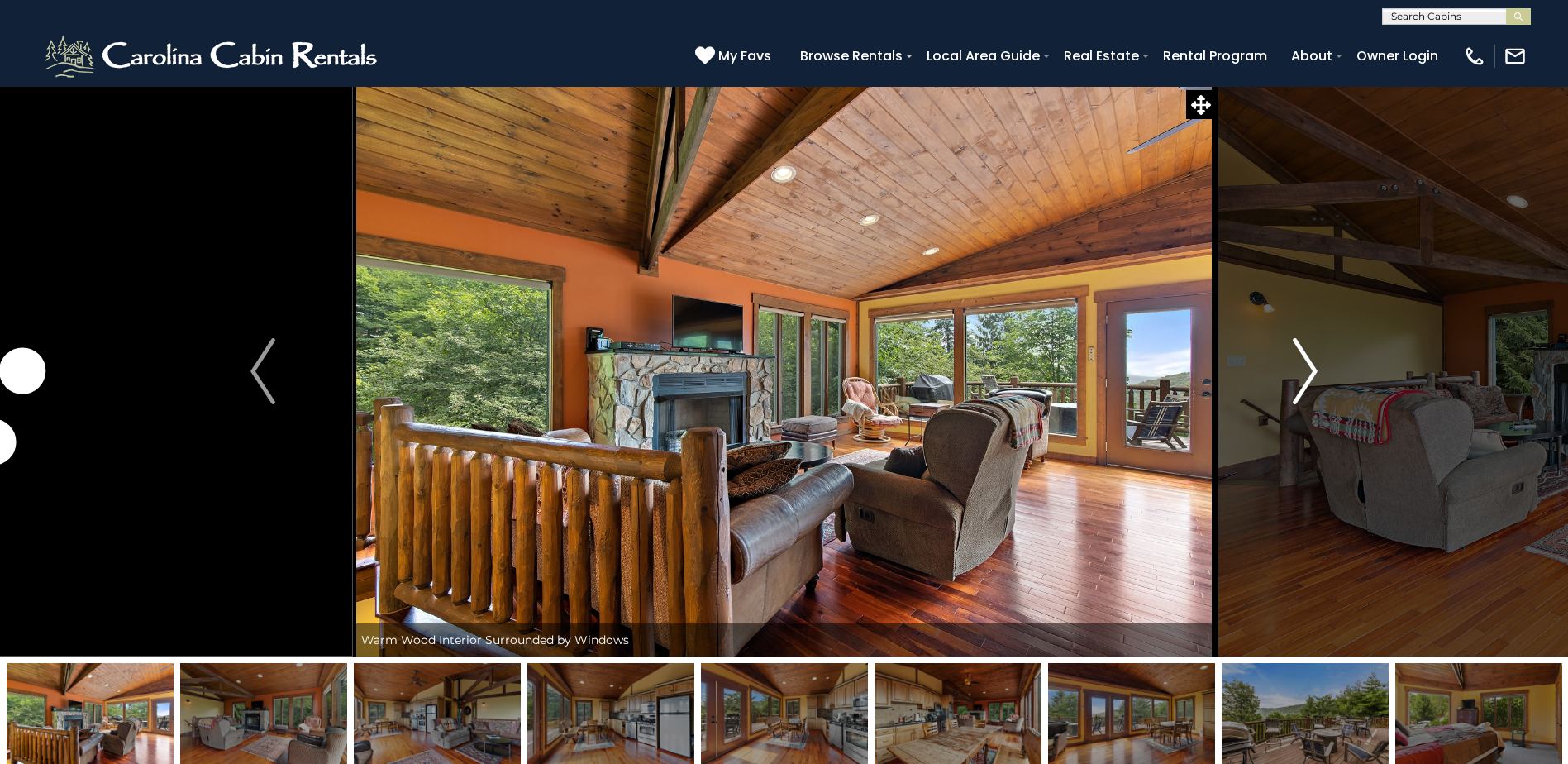
click at [1295, 365] on img "Next" at bounding box center [1305, 371] width 25 height 66
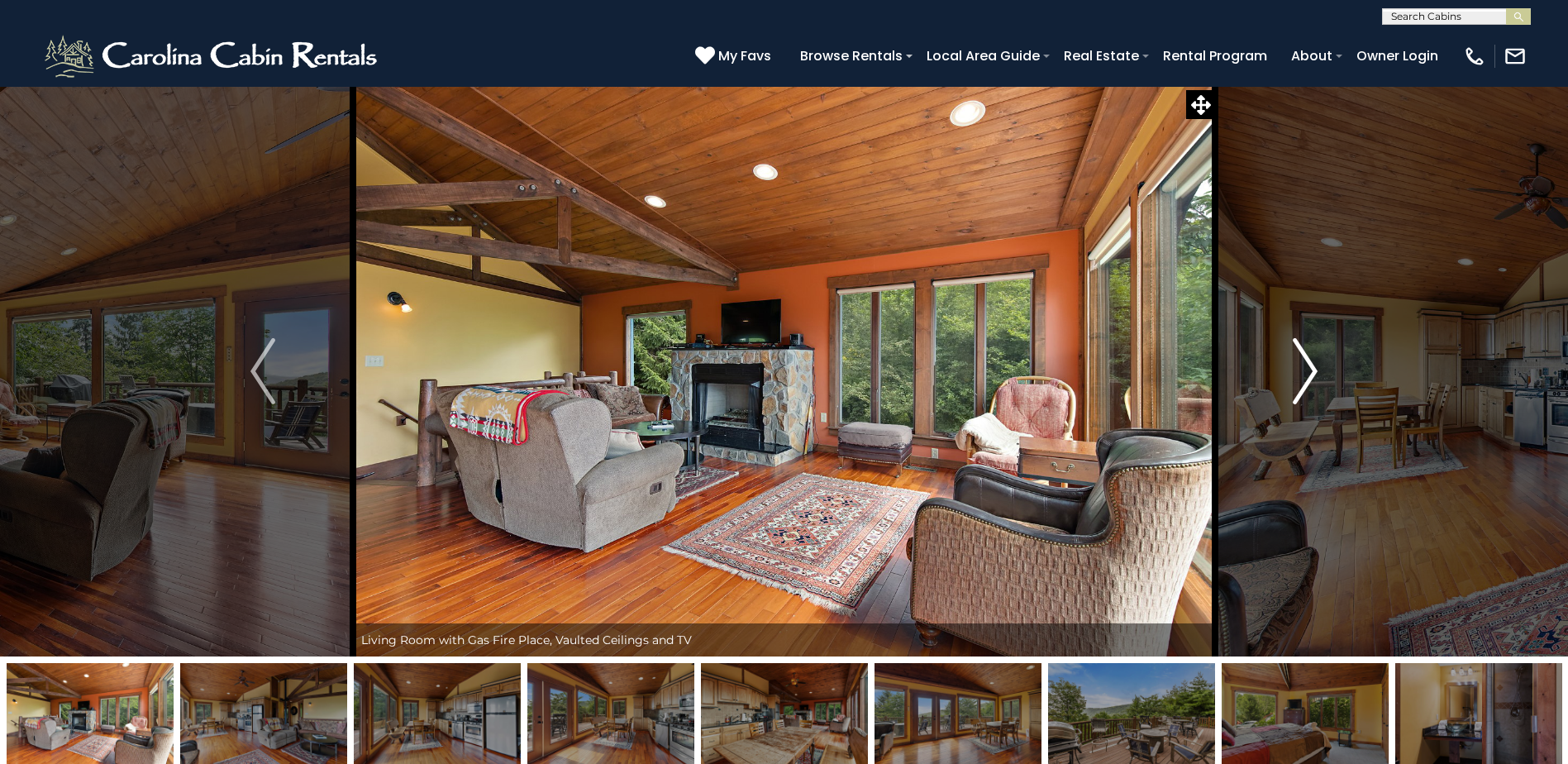
click at [1295, 365] on img "Next" at bounding box center [1305, 371] width 25 height 66
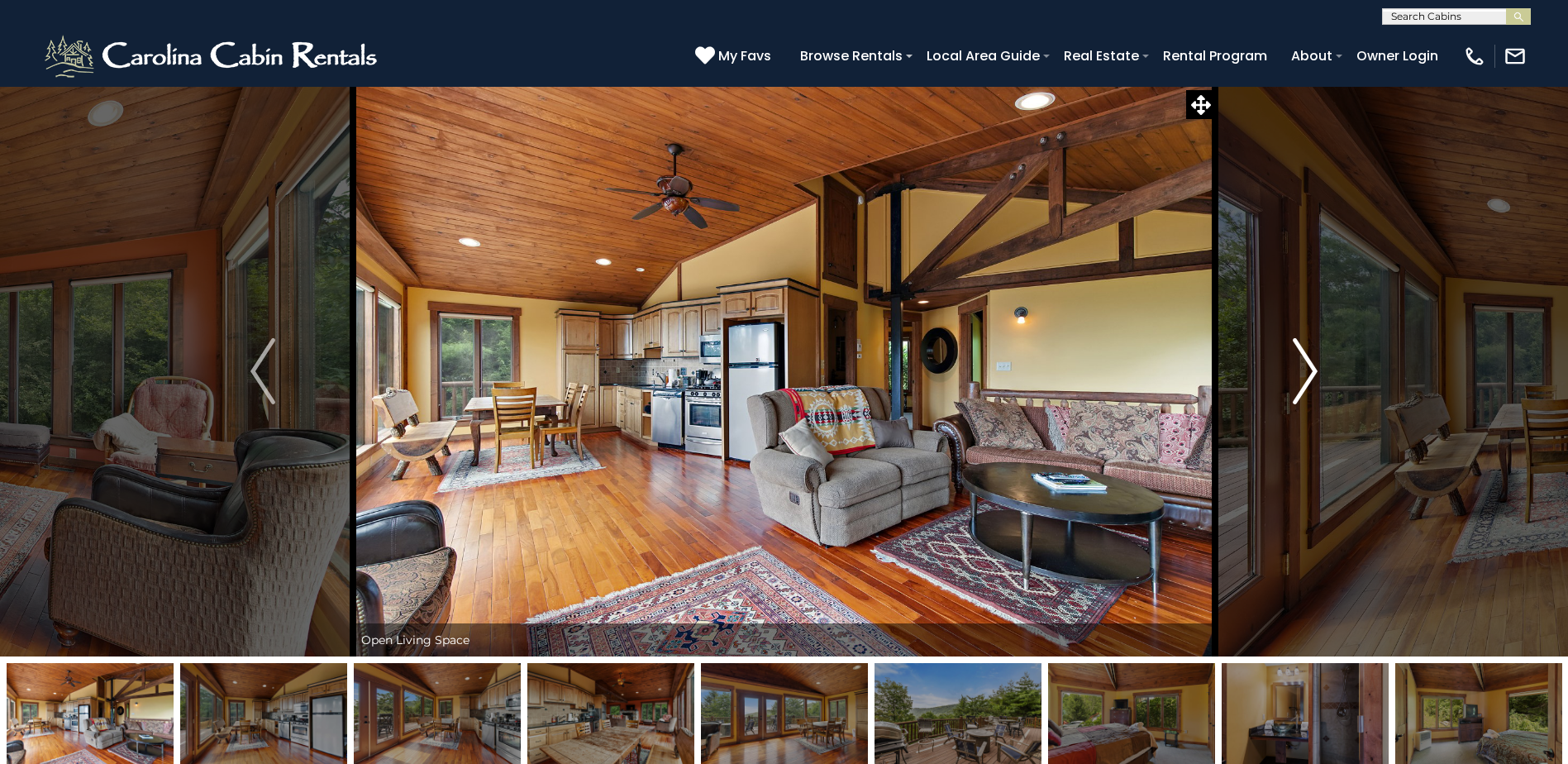
click at [1295, 365] on img "Next" at bounding box center [1305, 371] width 25 height 66
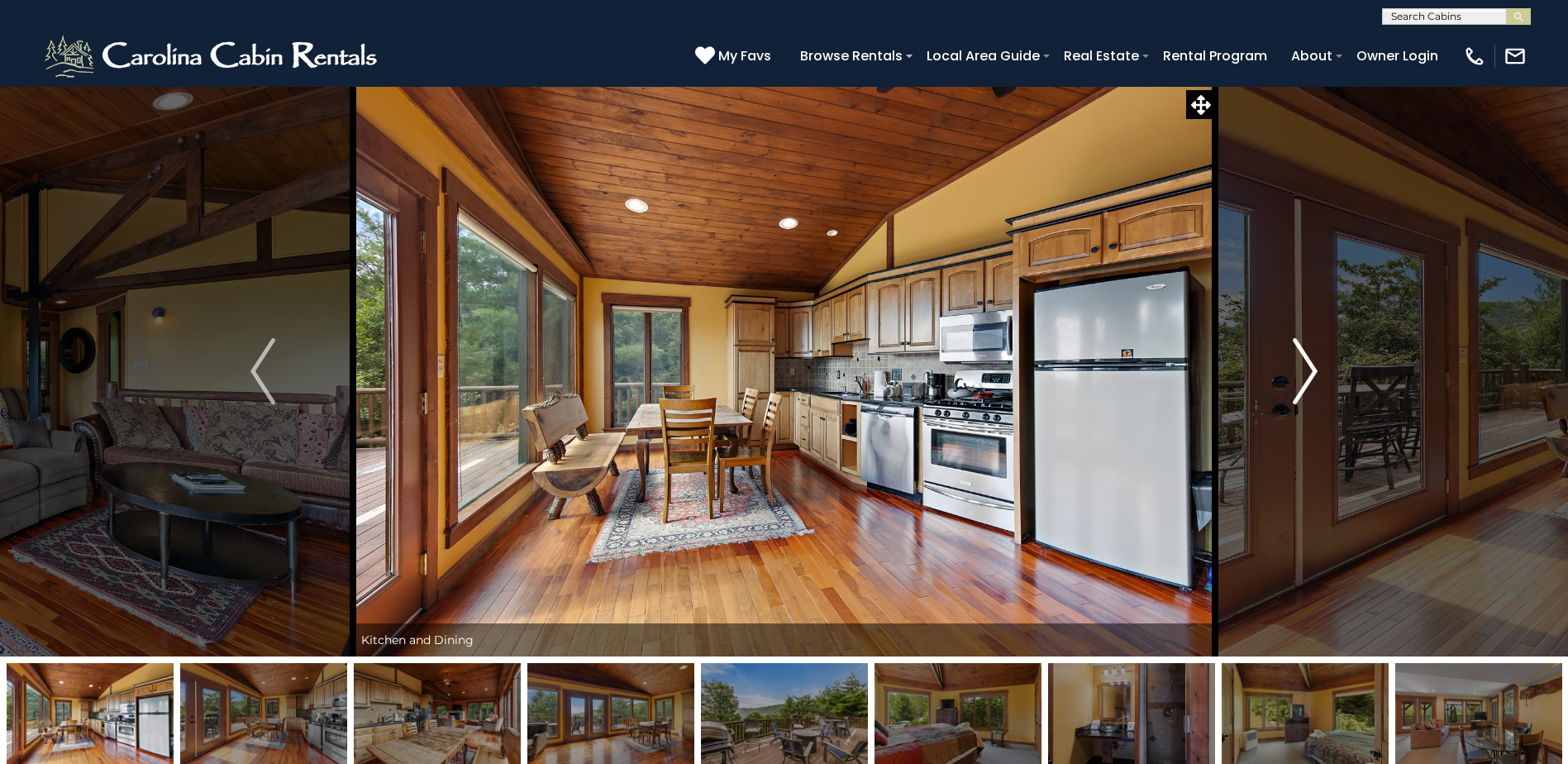
click at [1295, 365] on img "Next" at bounding box center [1305, 371] width 25 height 66
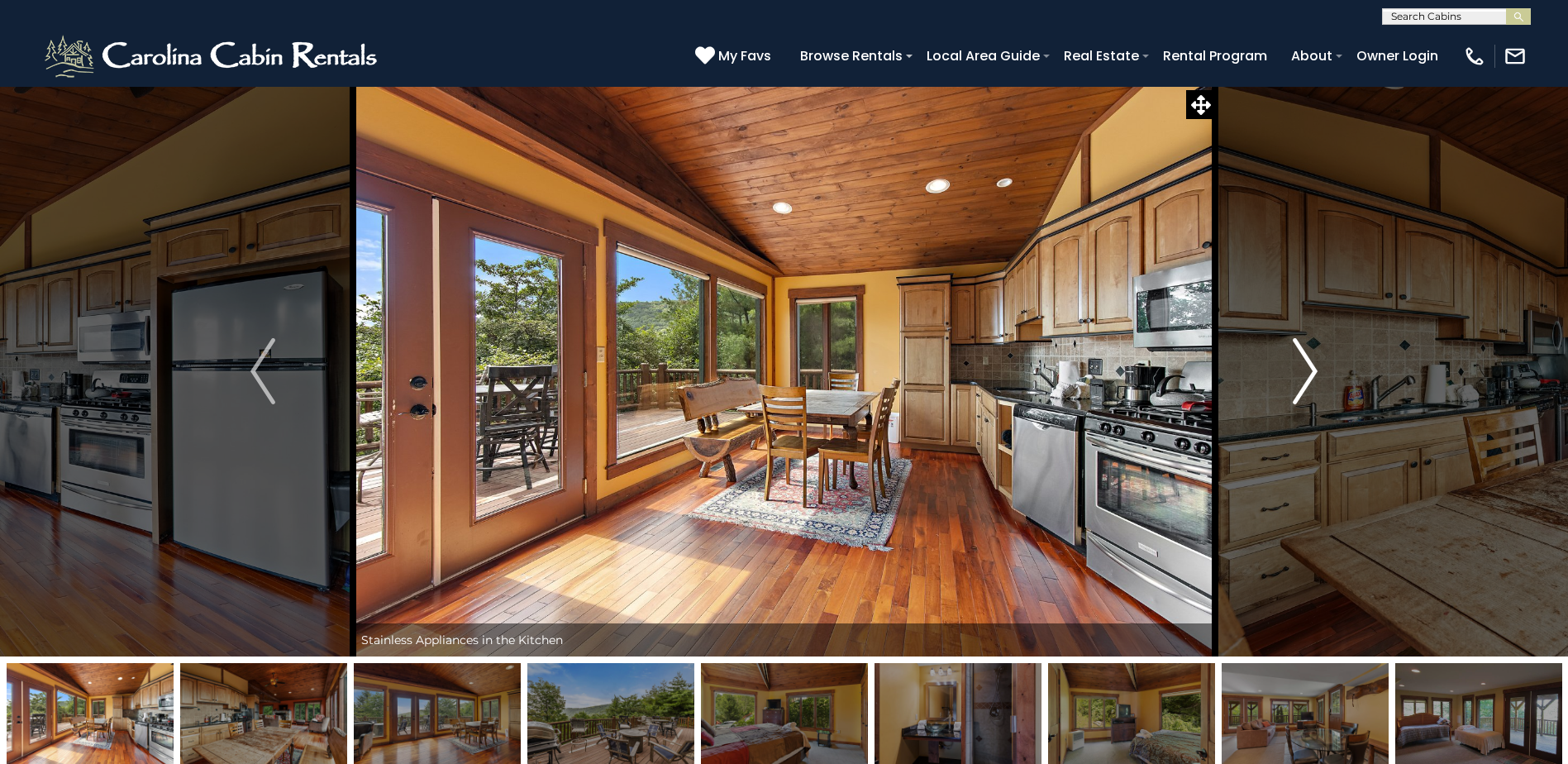
click at [1295, 365] on img "Next" at bounding box center [1305, 371] width 25 height 66
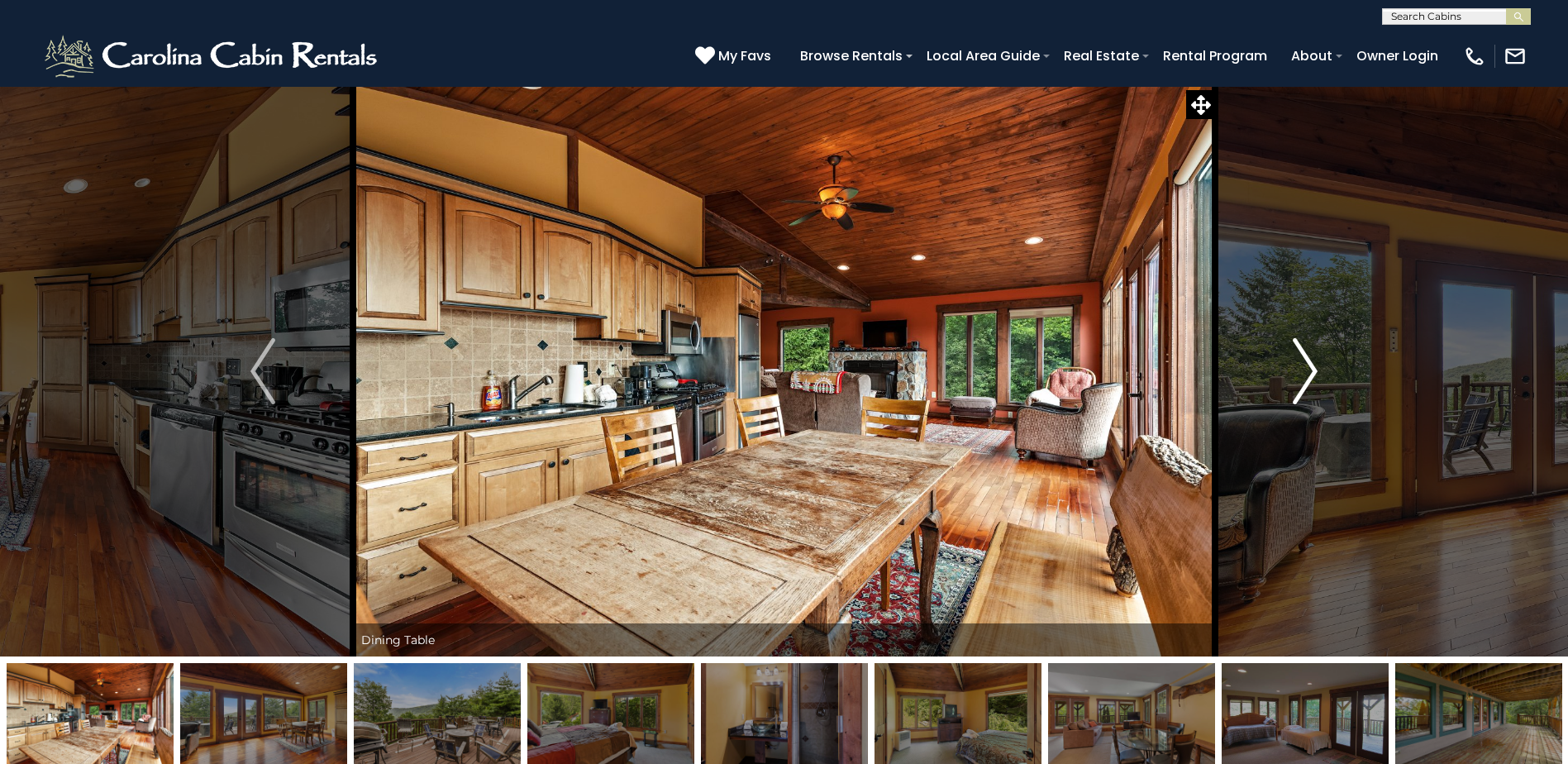
click at [1295, 365] on img "Next" at bounding box center [1305, 371] width 25 height 66
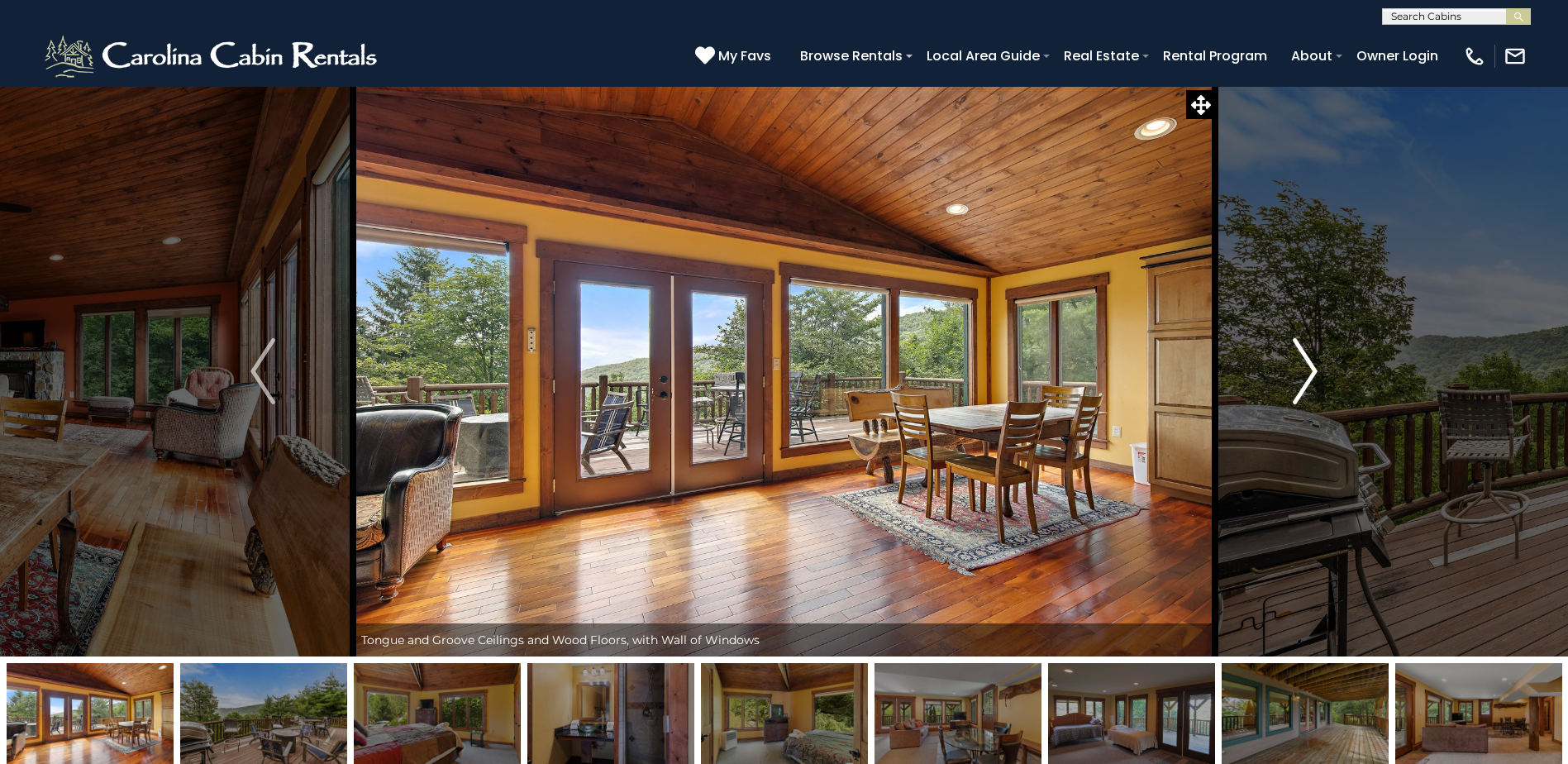
click at [1295, 365] on img "Next" at bounding box center [1305, 371] width 25 height 66
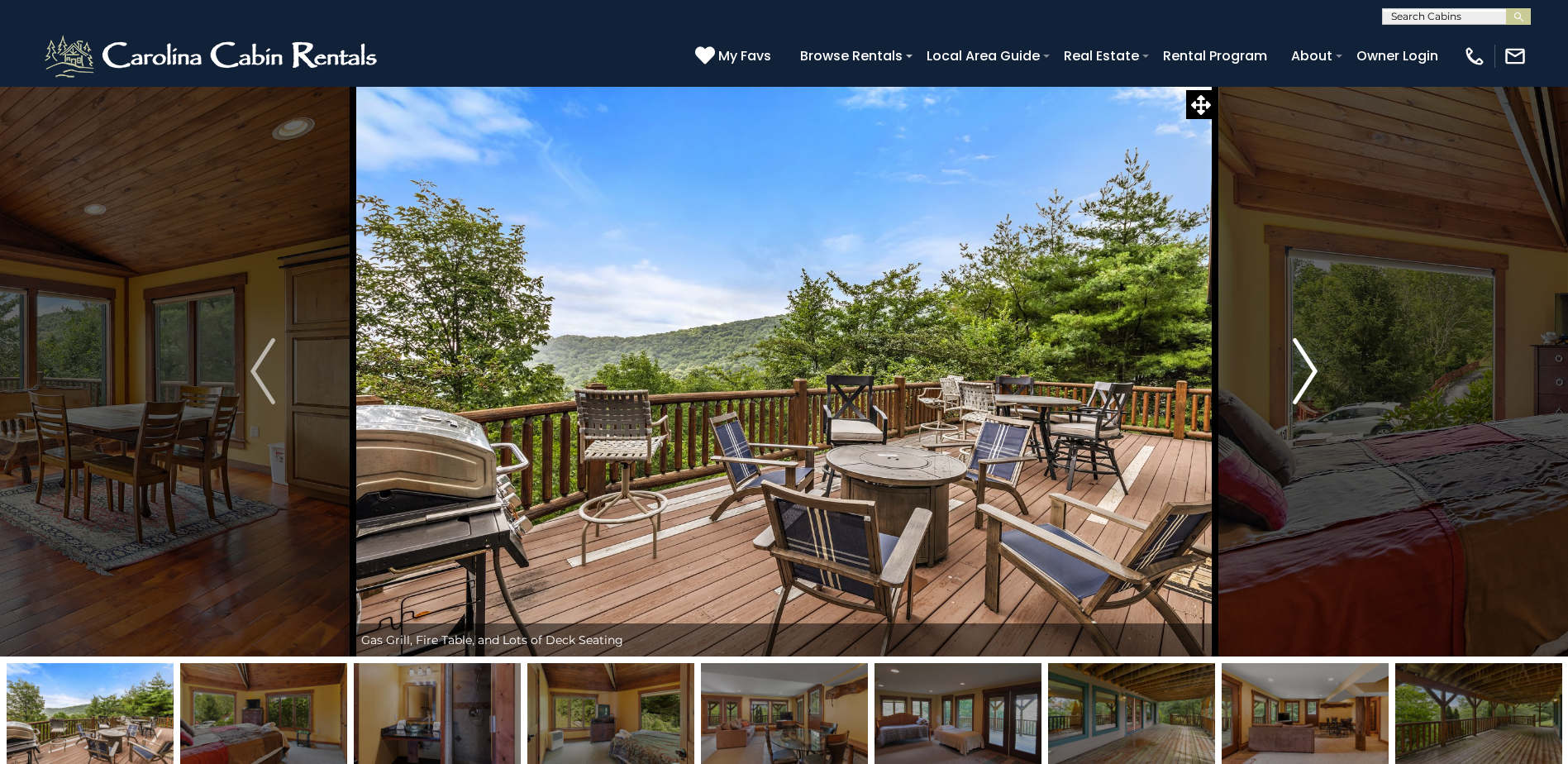
click at [1295, 365] on img "Next" at bounding box center [1305, 371] width 25 height 66
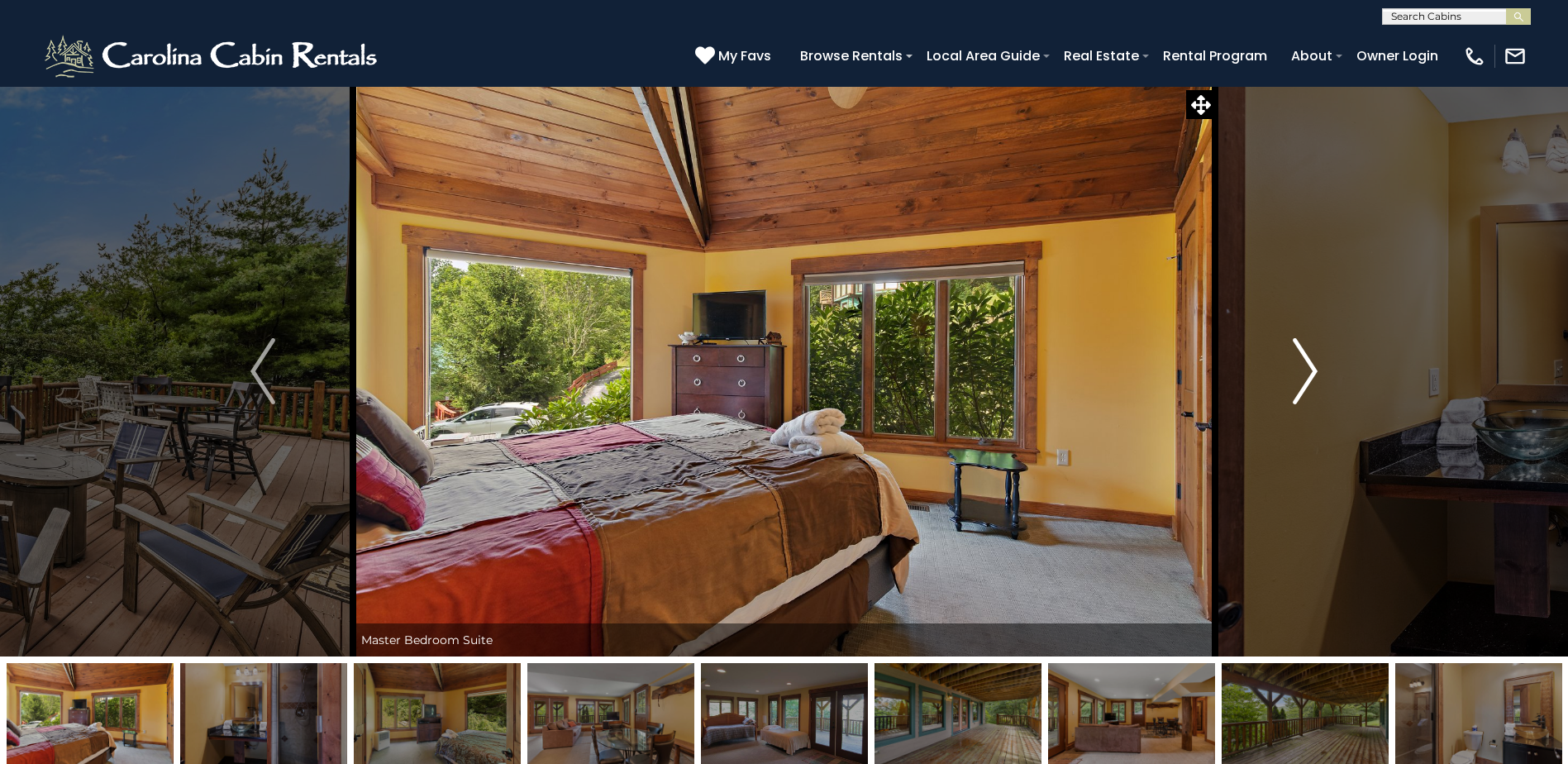
click at [1295, 365] on img "Next" at bounding box center [1305, 371] width 25 height 66
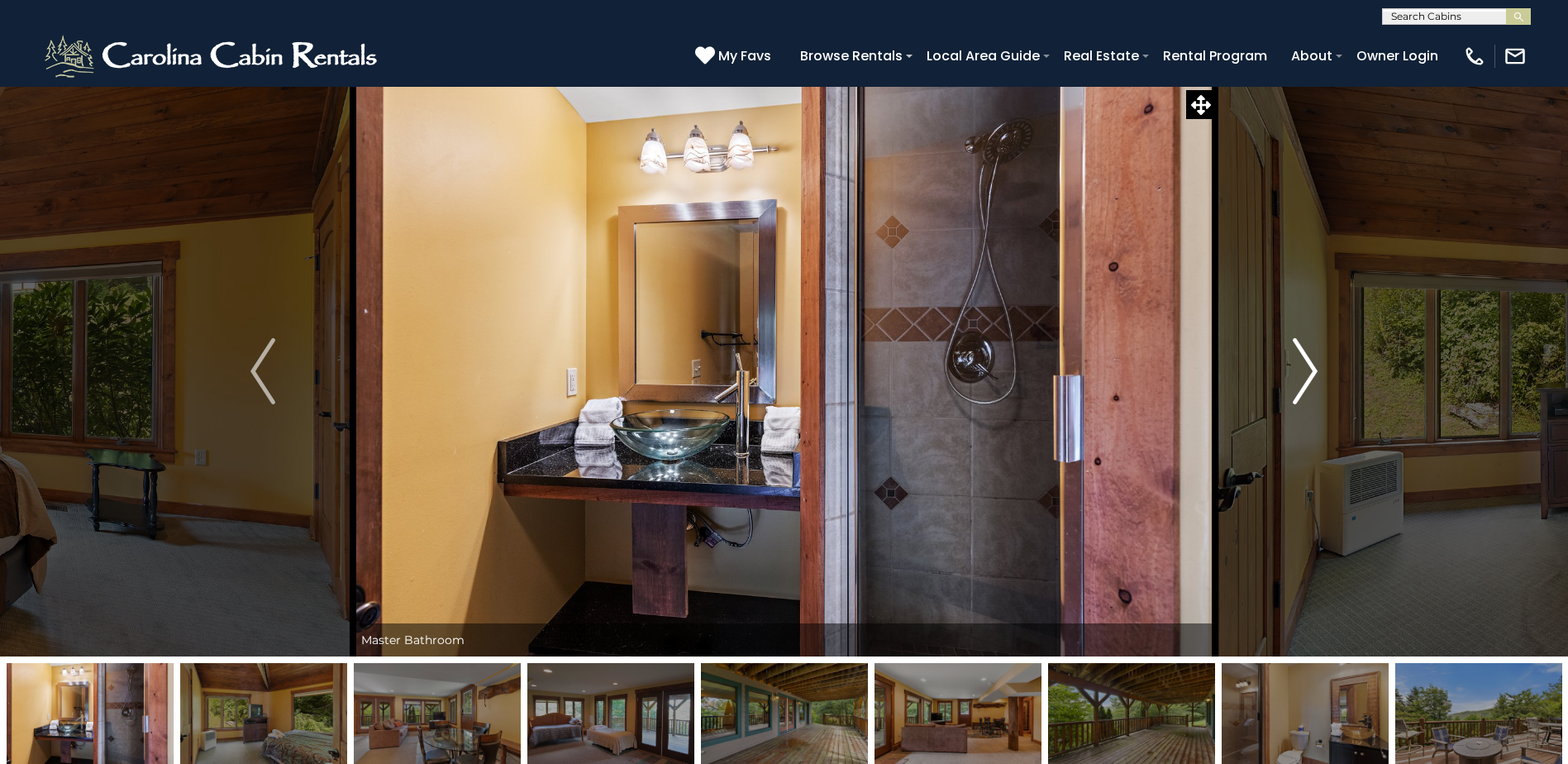
click at [1295, 365] on img "Next" at bounding box center [1305, 371] width 25 height 66
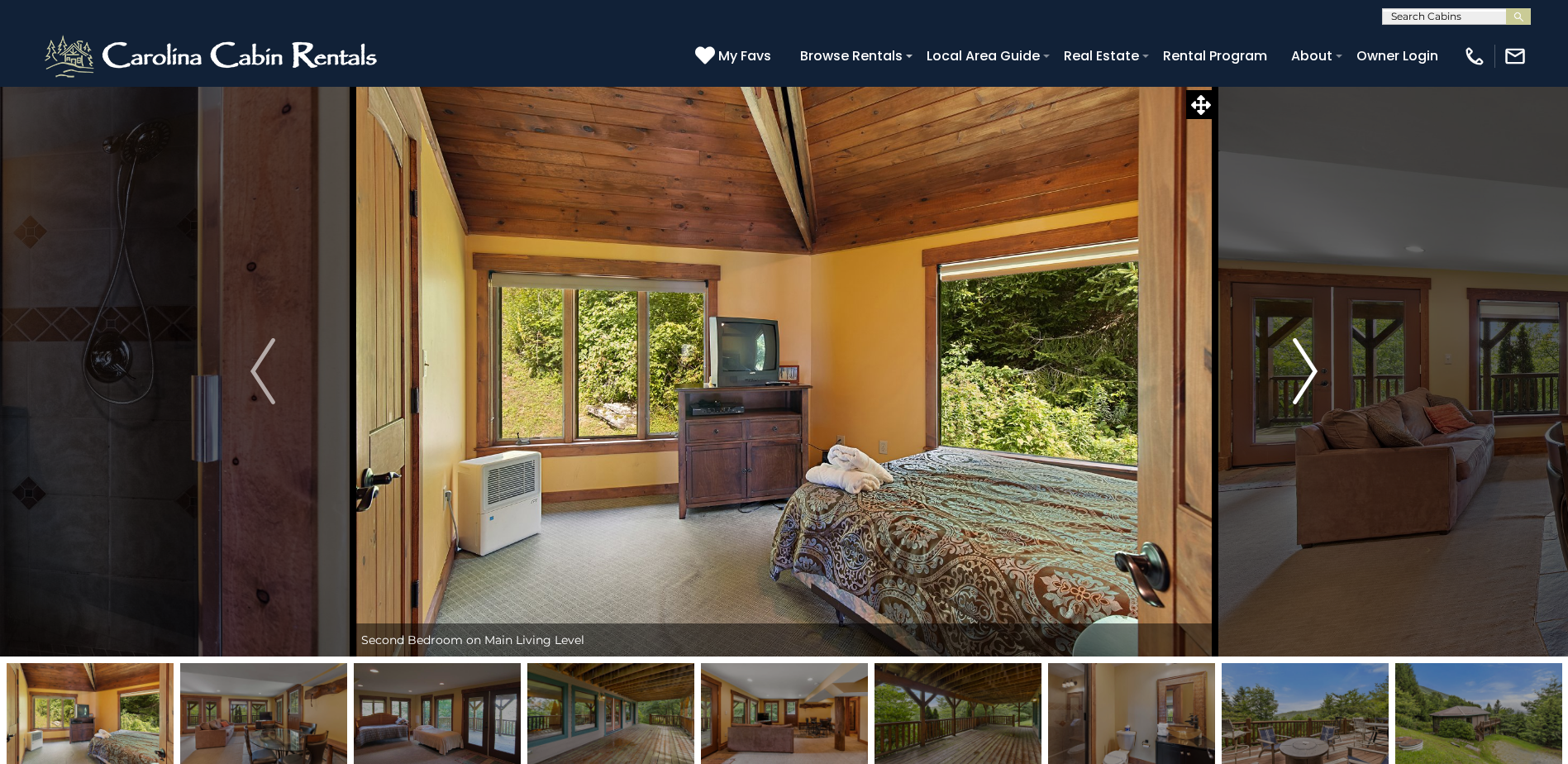
click at [1295, 365] on img "Next" at bounding box center [1305, 371] width 25 height 66
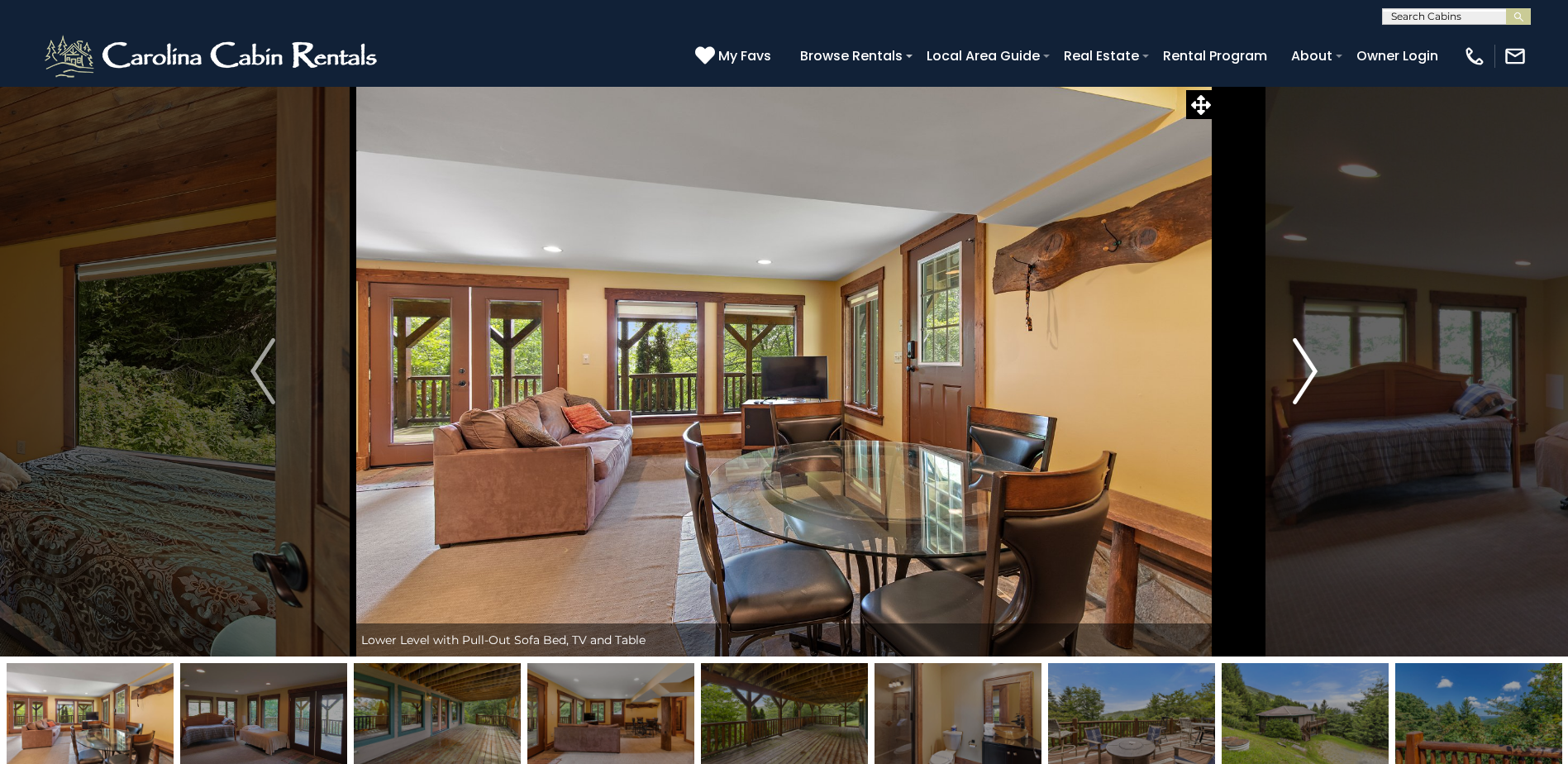
click at [1295, 365] on img "Next" at bounding box center [1305, 371] width 25 height 66
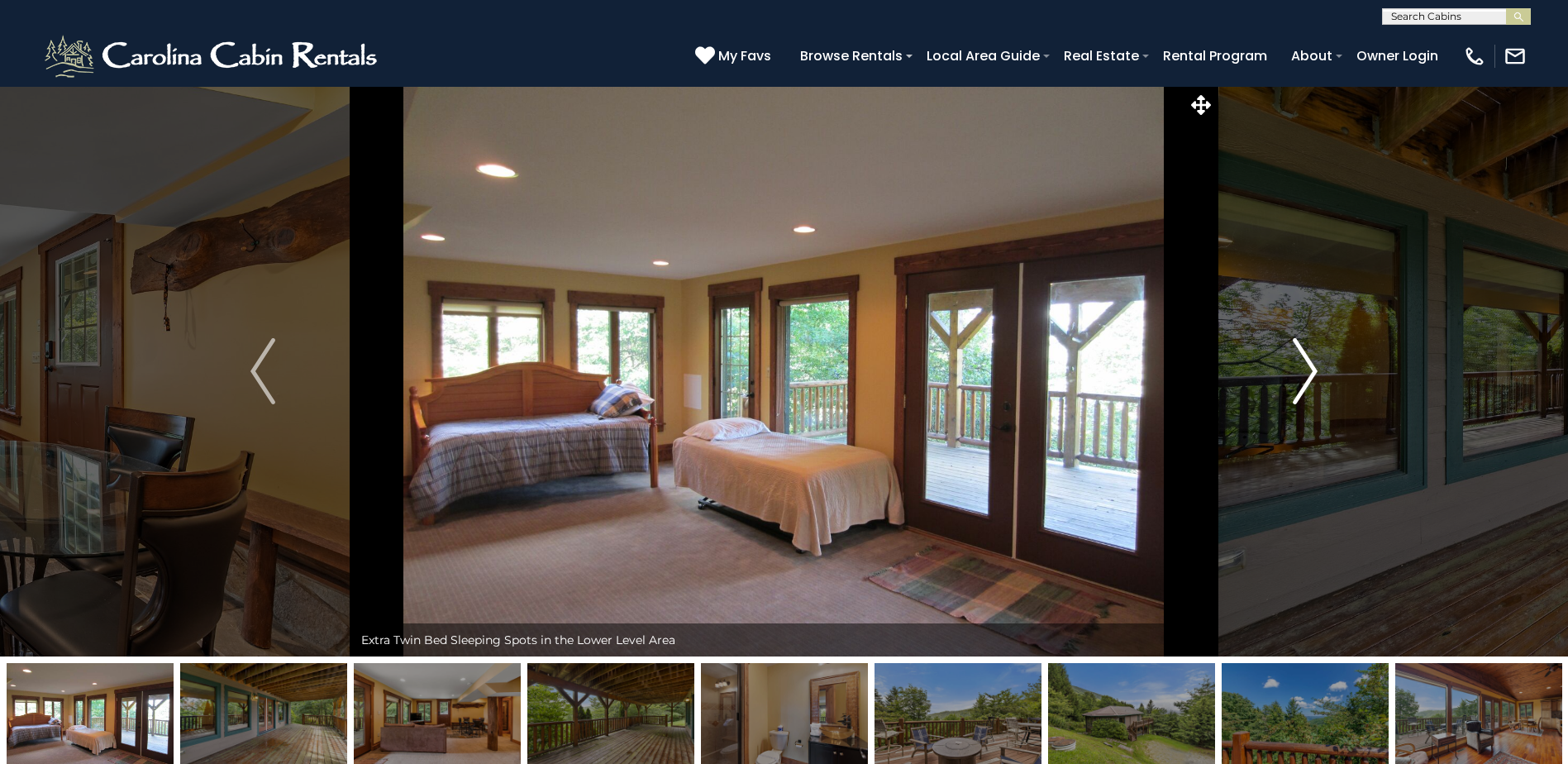
click at [1295, 365] on img "Next" at bounding box center [1305, 371] width 25 height 66
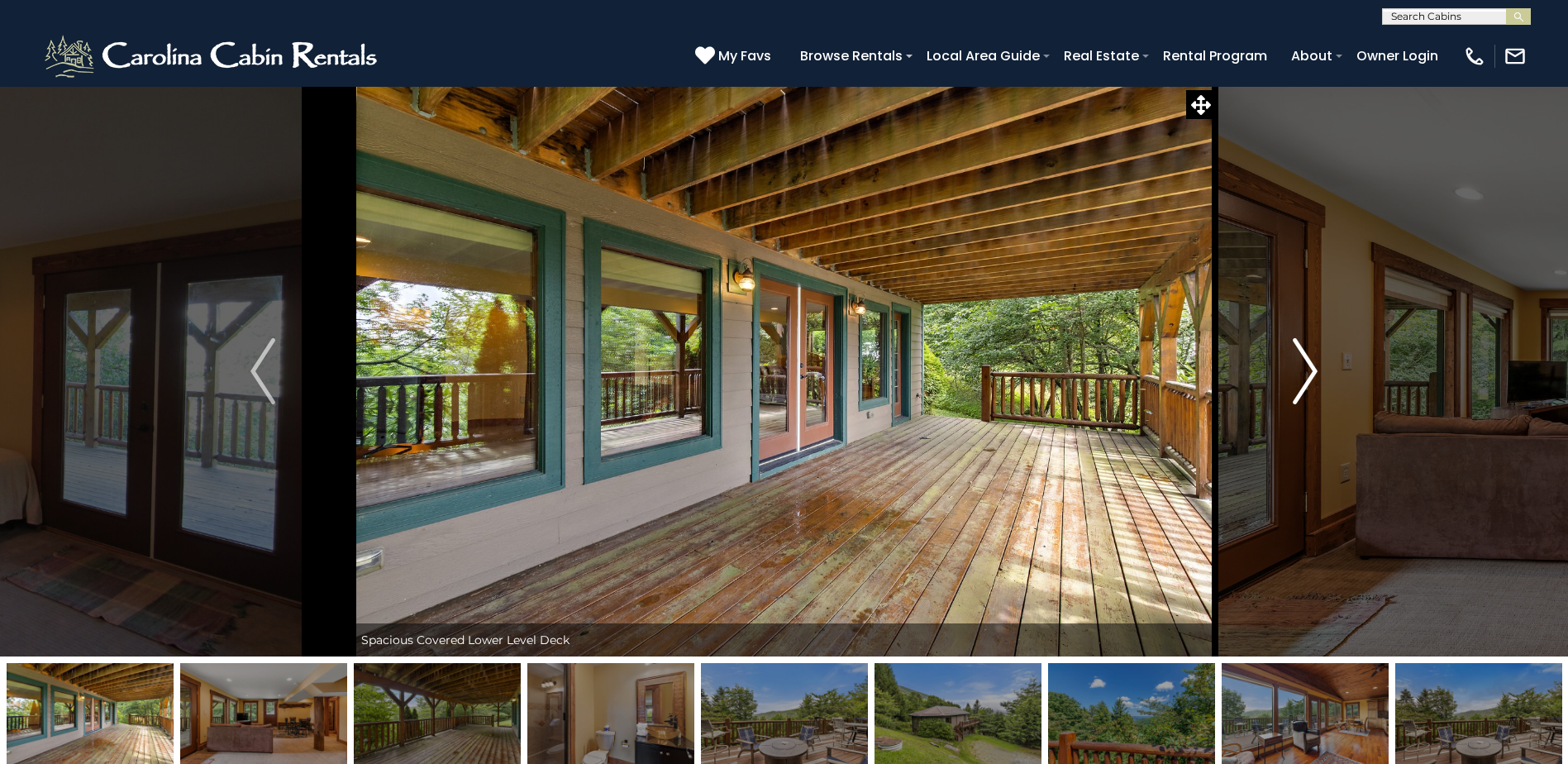
click at [1295, 365] on img "Next" at bounding box center [1305, 371] width 25 height 66
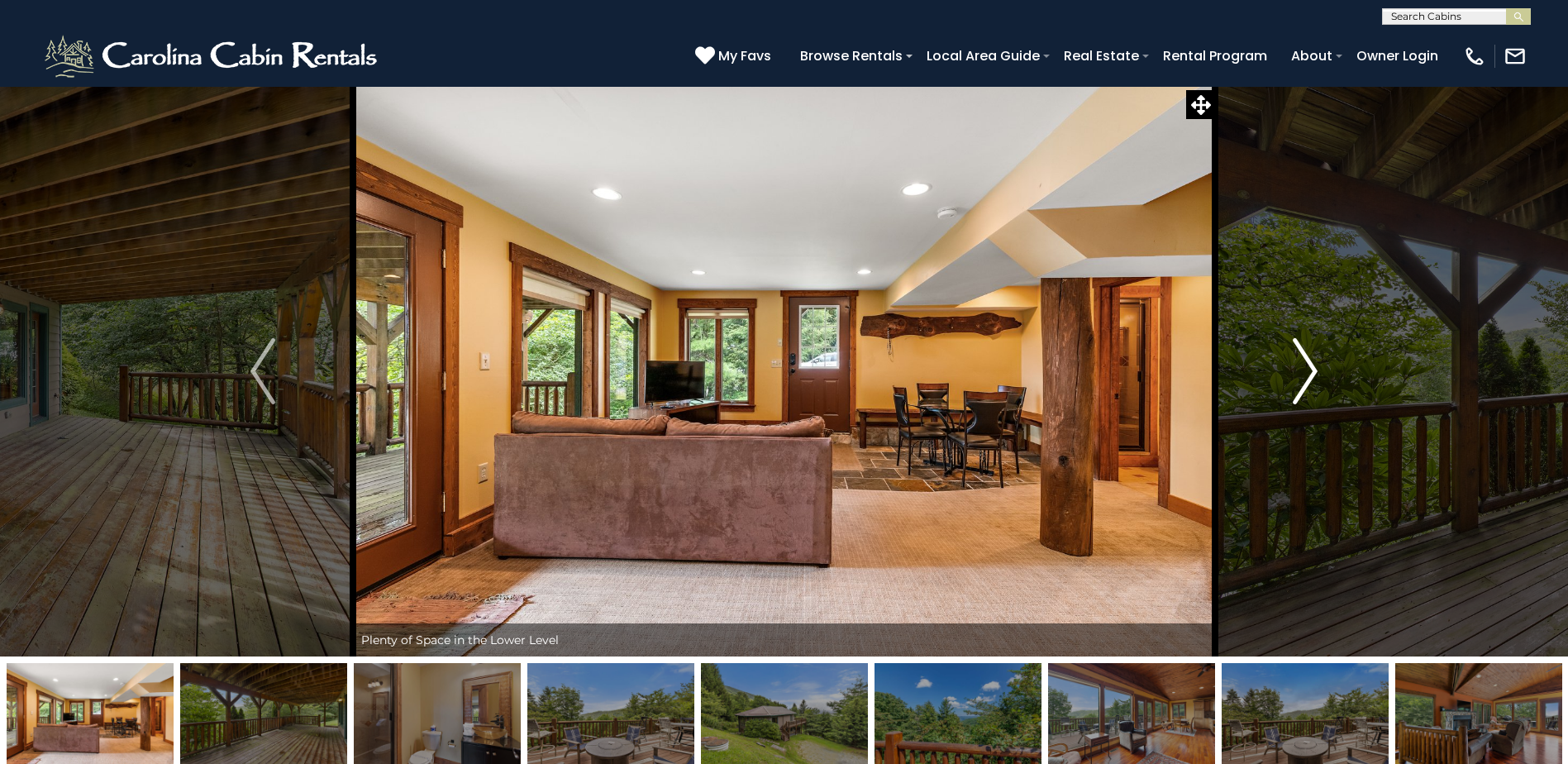
click at [1295, 365] on img "Next" at bounding box center [1305, 371] width 25 height 66
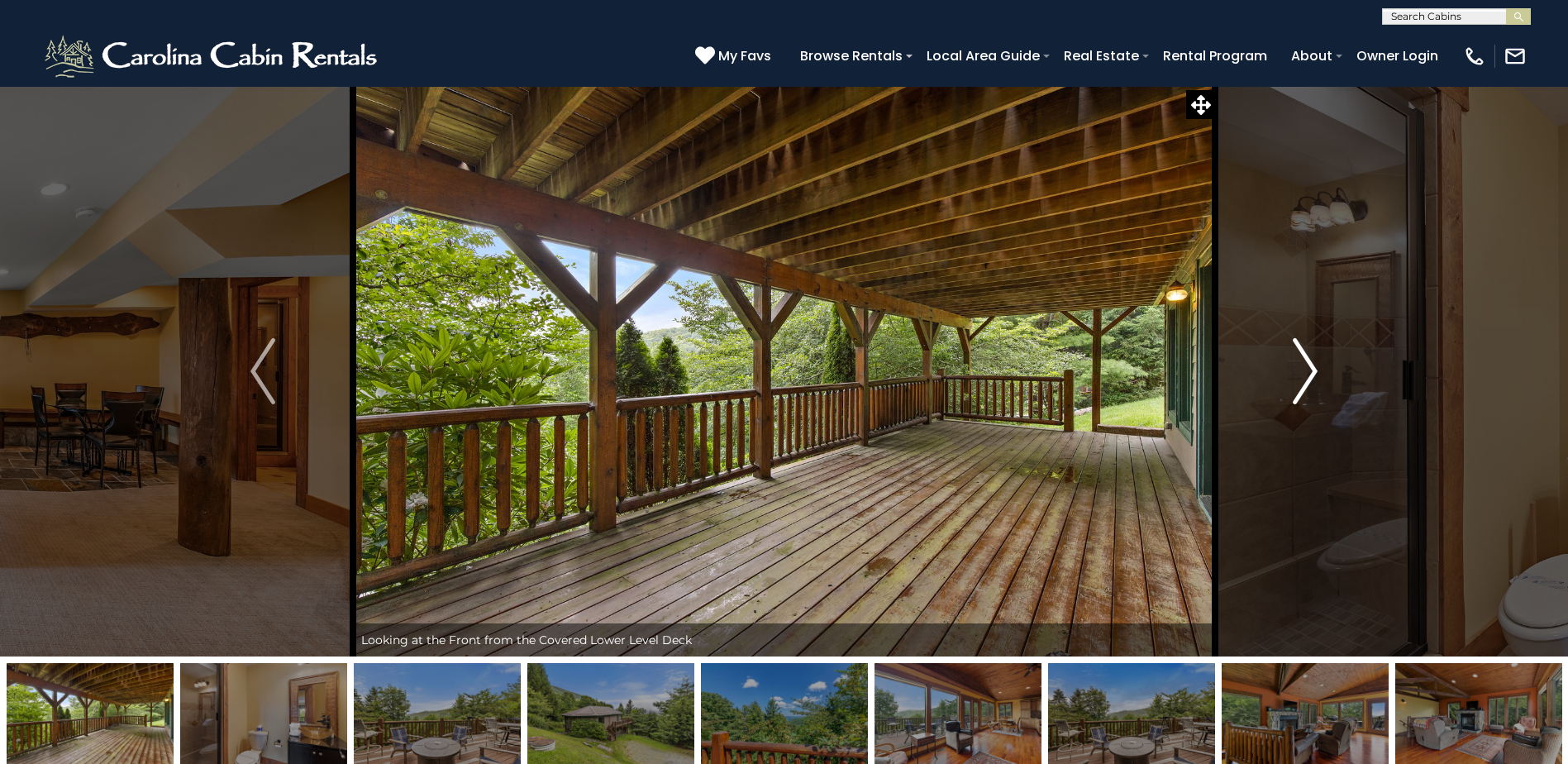
click at [1295, 365] on img "Next" at bounding box center [1305, 371] width 25 height 66
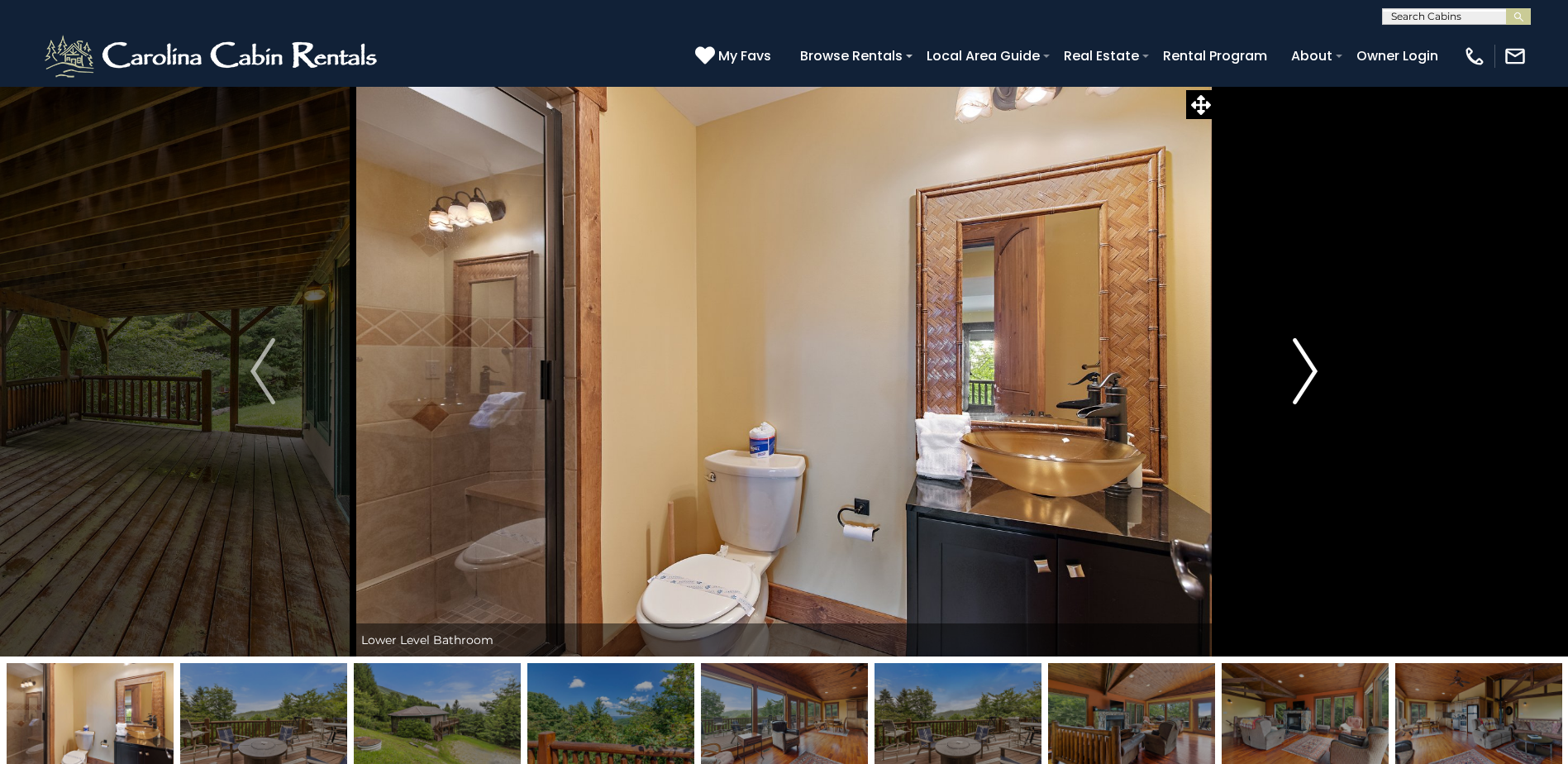
click at [1295, 365] on img "Next" at bounding box center [1305, 371] width 25 height 66
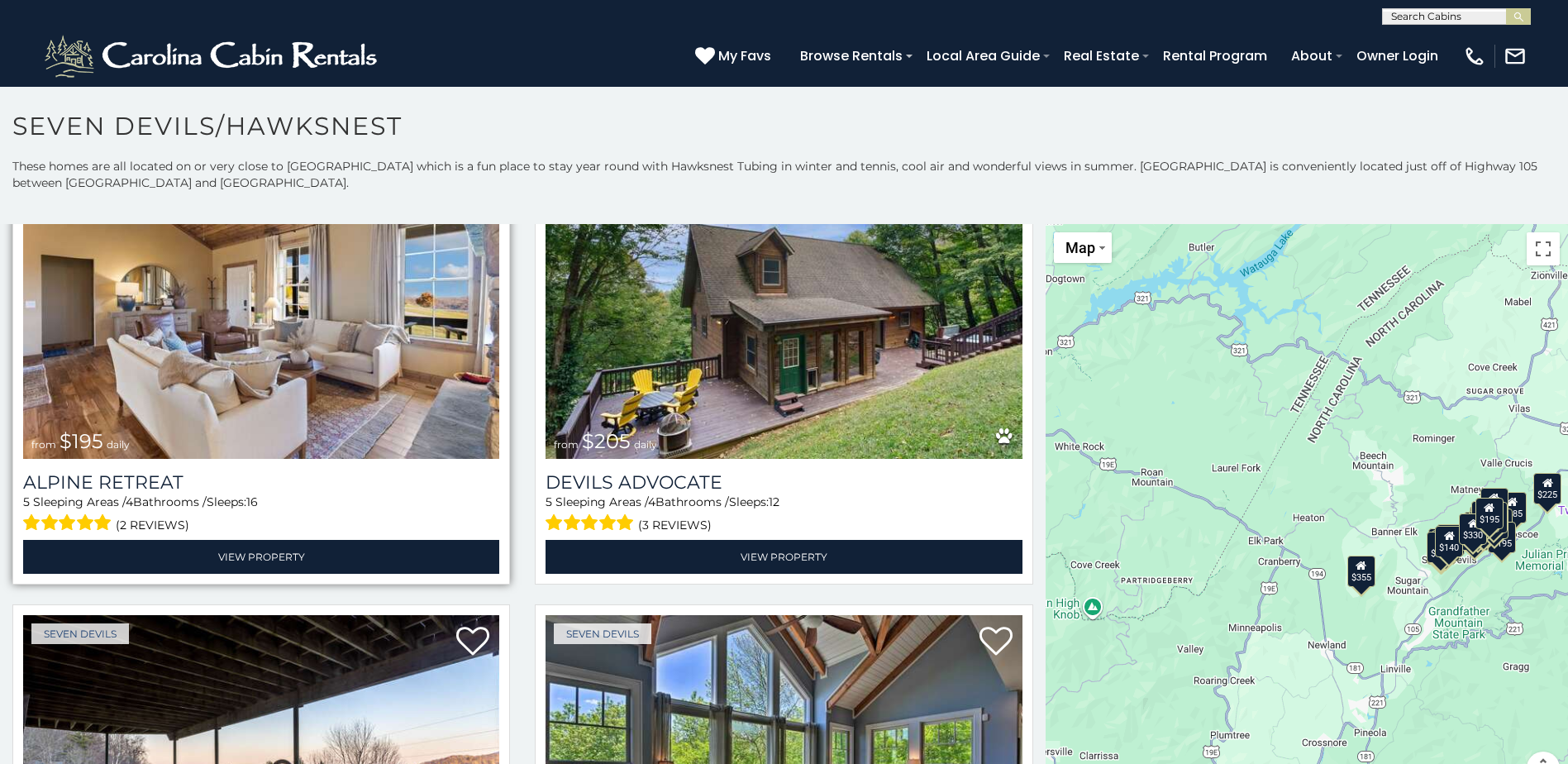
scroll to position [1076, 0]
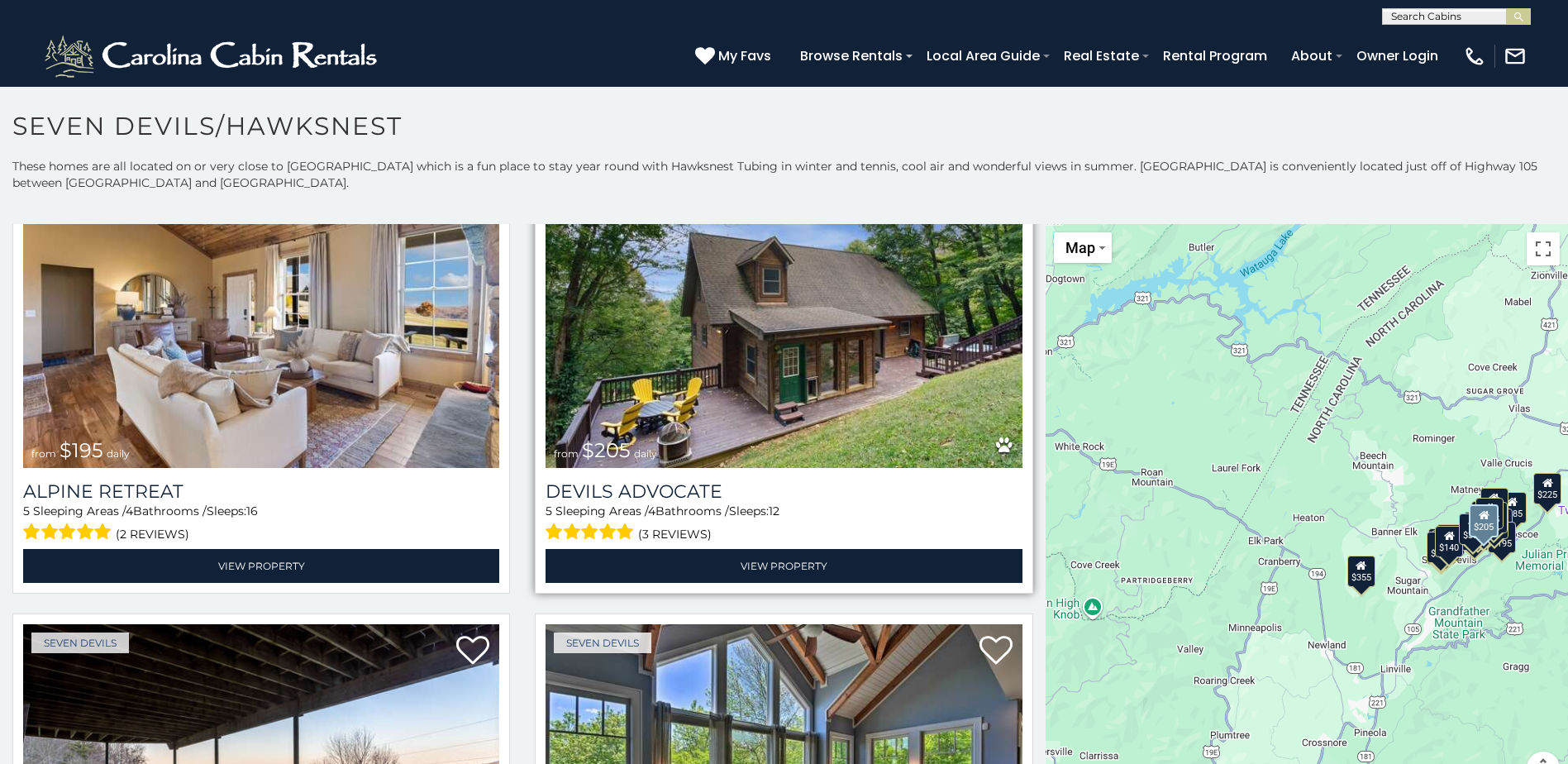
click at [787, 288] on img at bounding box center [784, 309] width 476 height 319
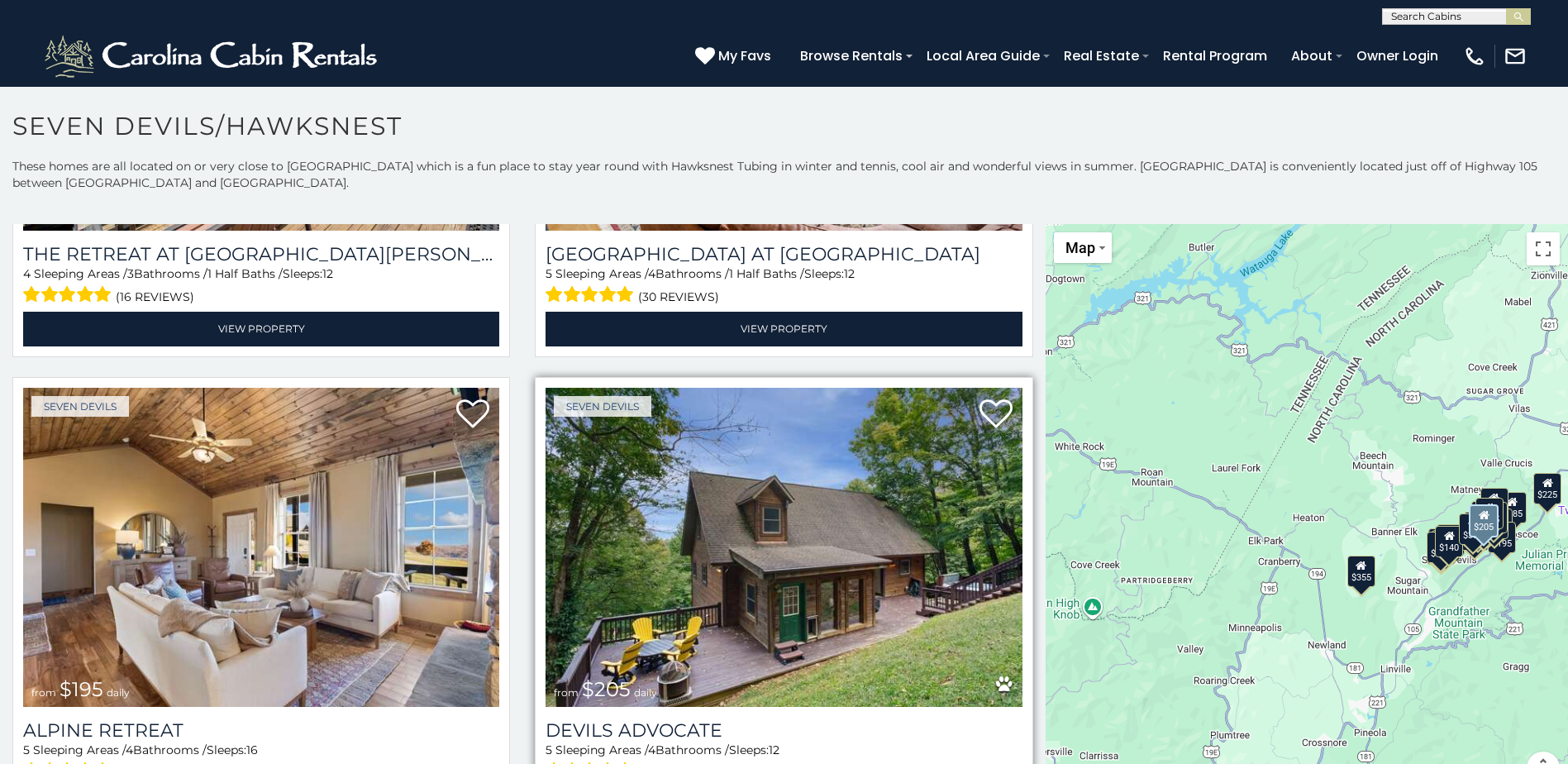
scroll to position [827, 0]
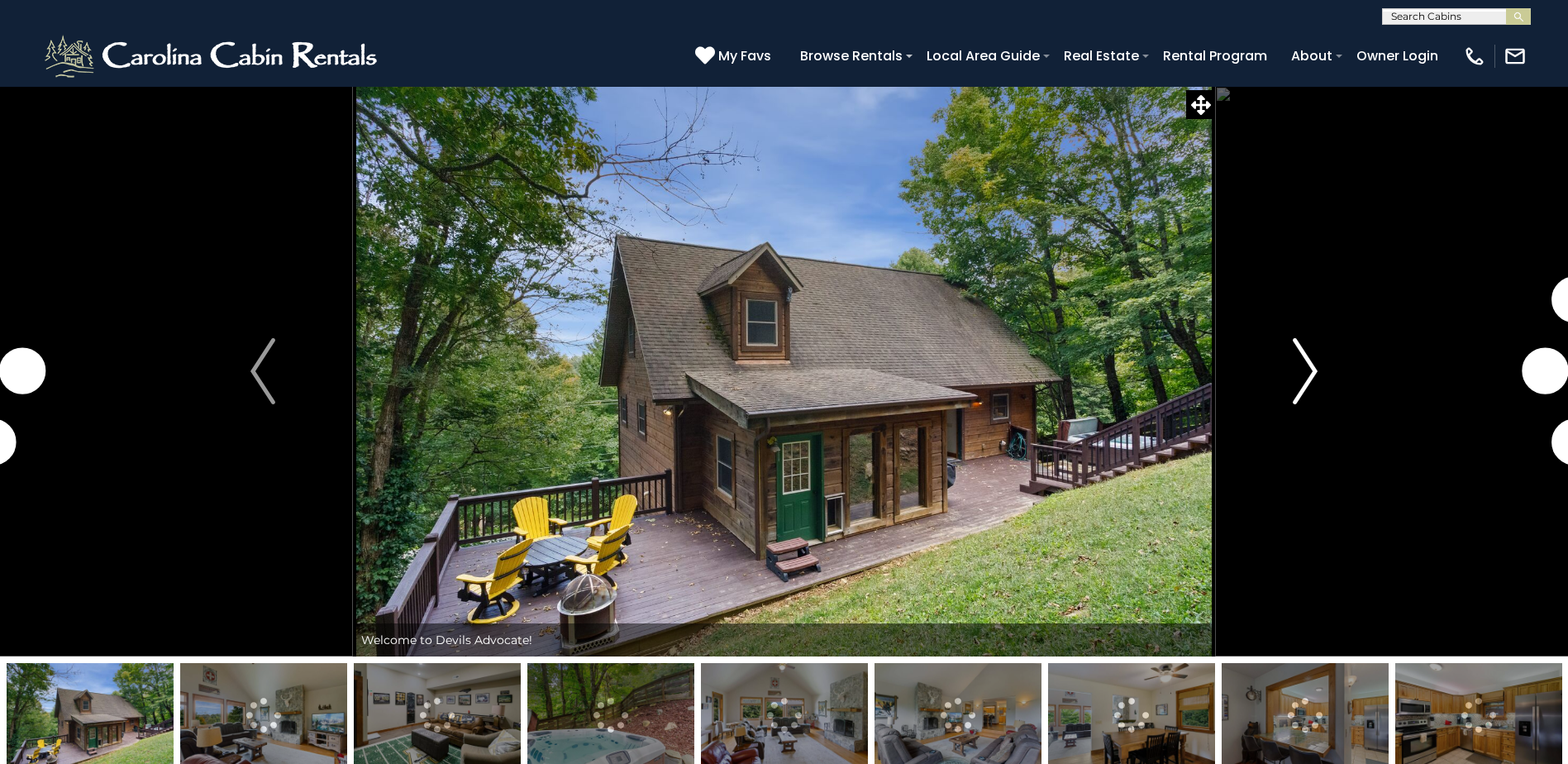
click at [1303, 369] on img "Next" at bounding box center [1305, 371] width 25 height 66
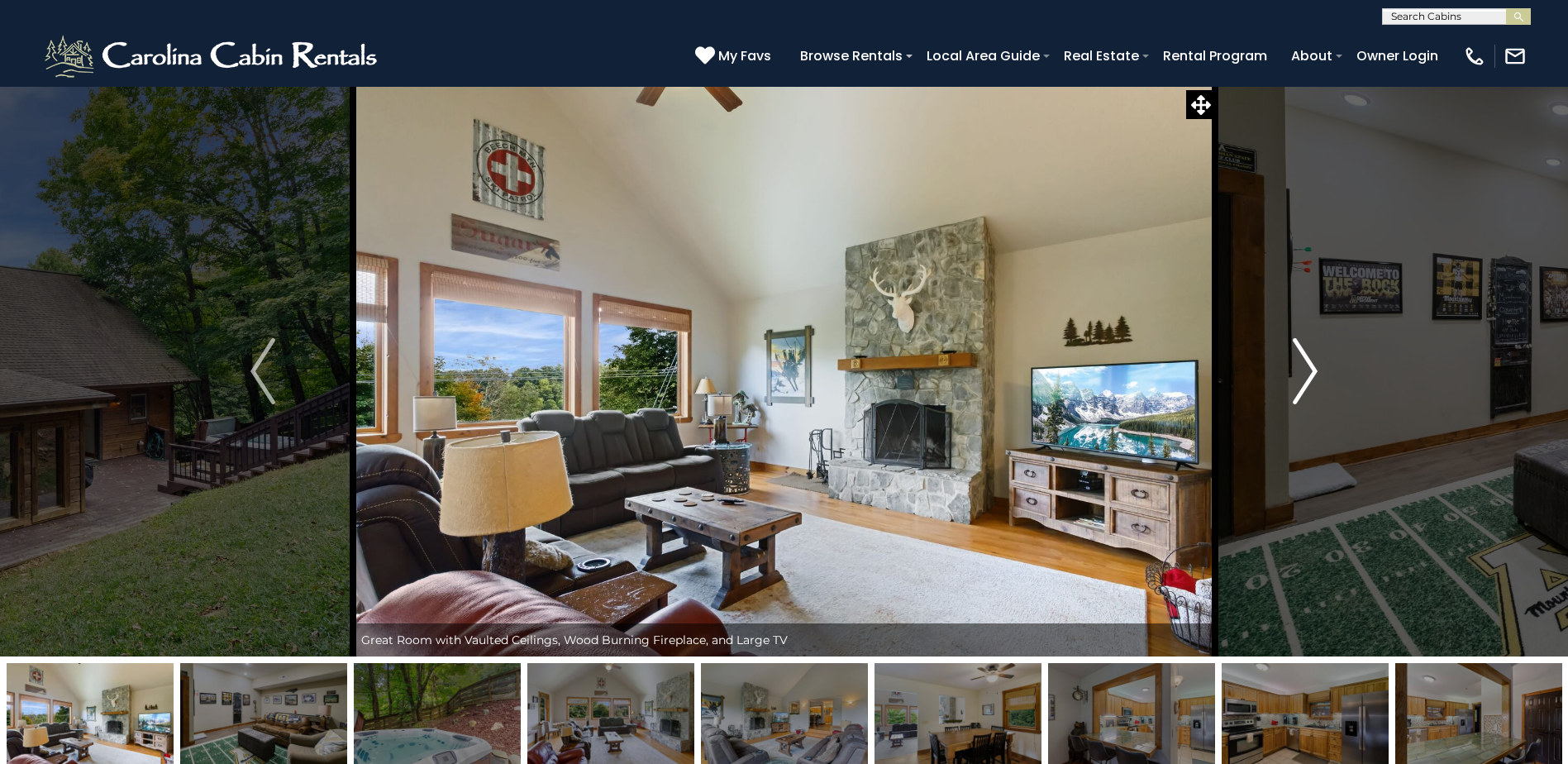
click at [1310, 368] on img "Next" at bounding box center [1305, 371] width 25 height 66
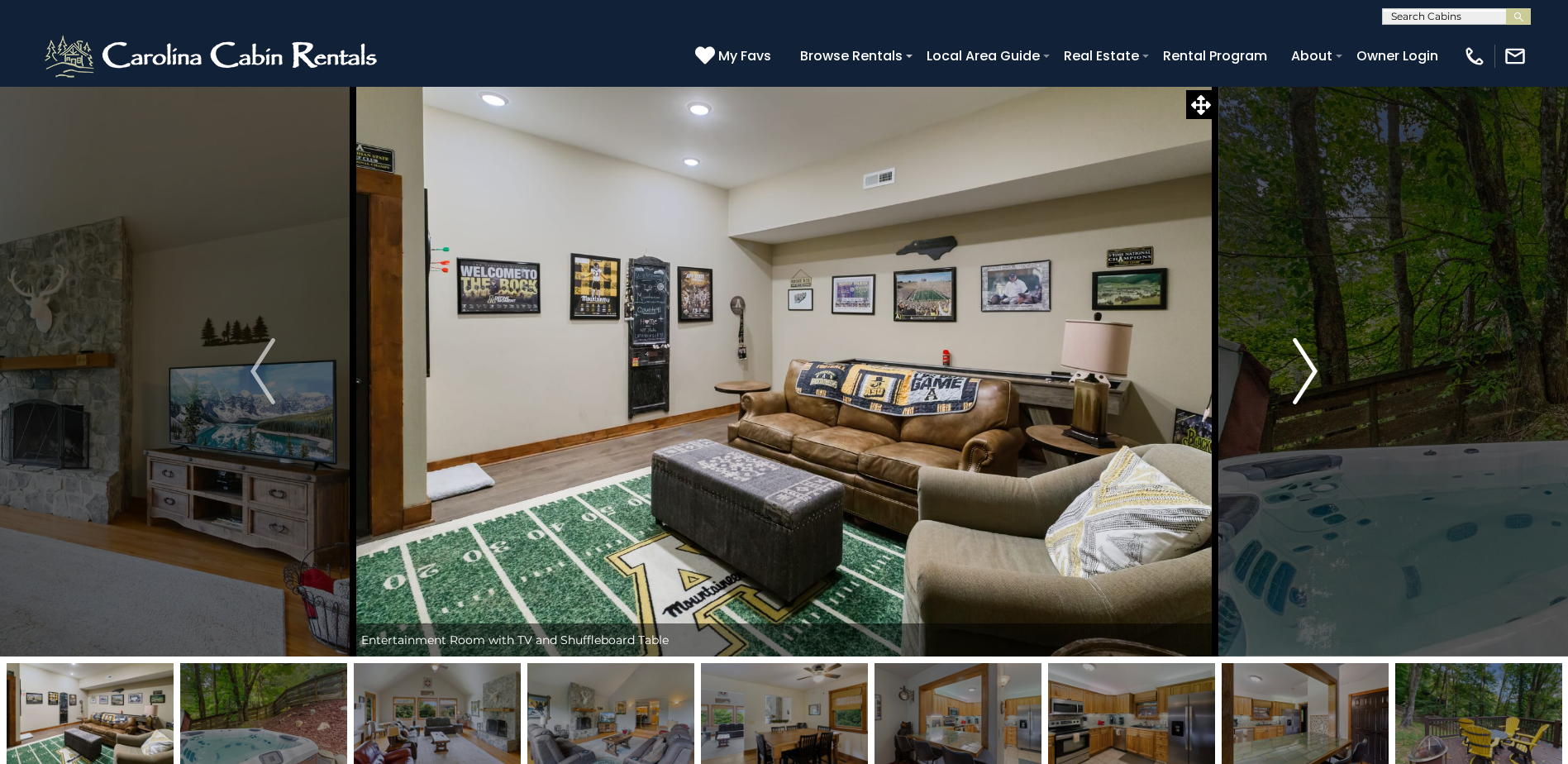
click at [1310, 368] on img "Next" at bounding box center [1305, 371] width 25 height 66
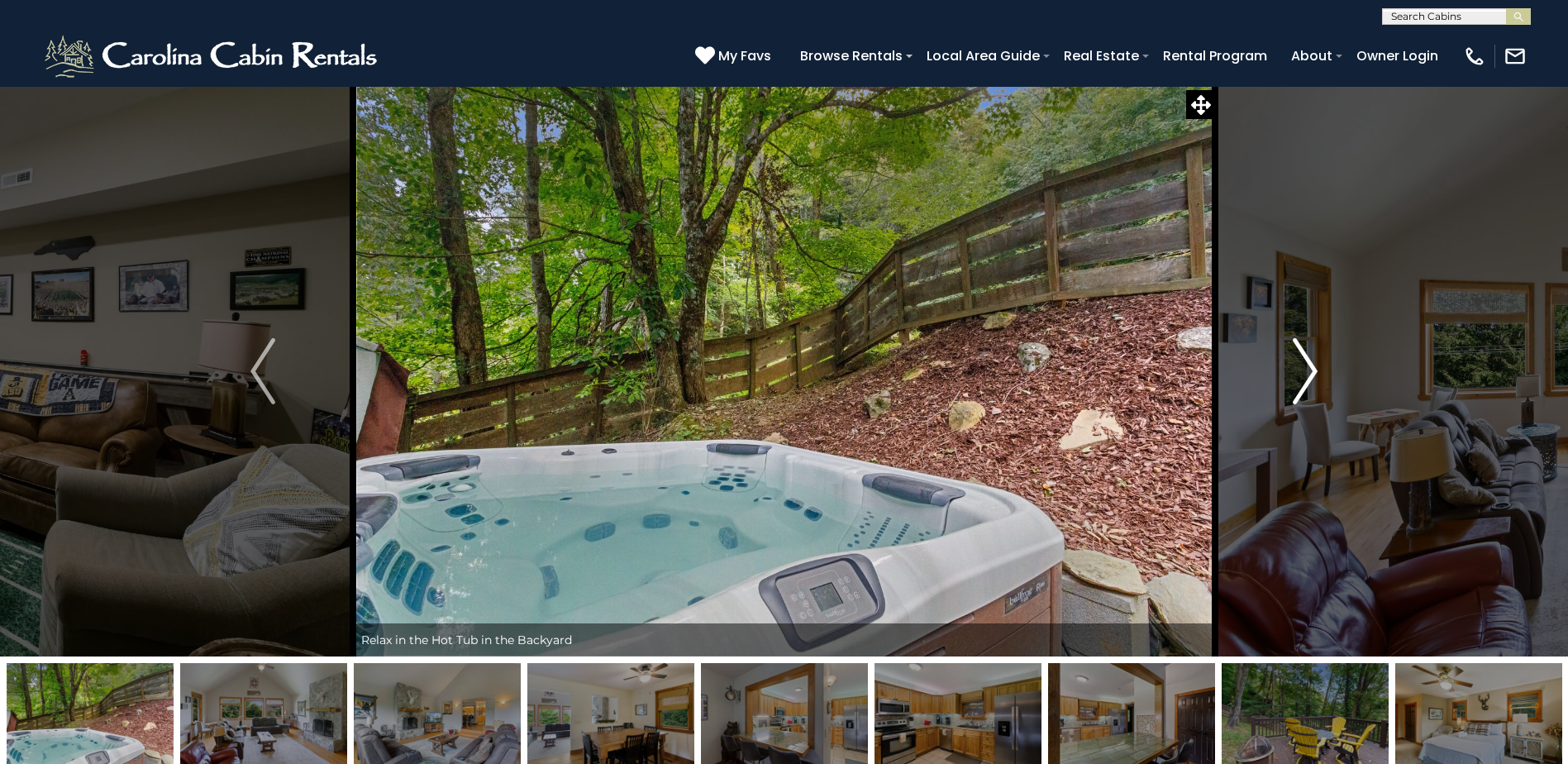
click at [1310, 368] on img "Next" at bounding box center [1305, 371] width 25 height 66
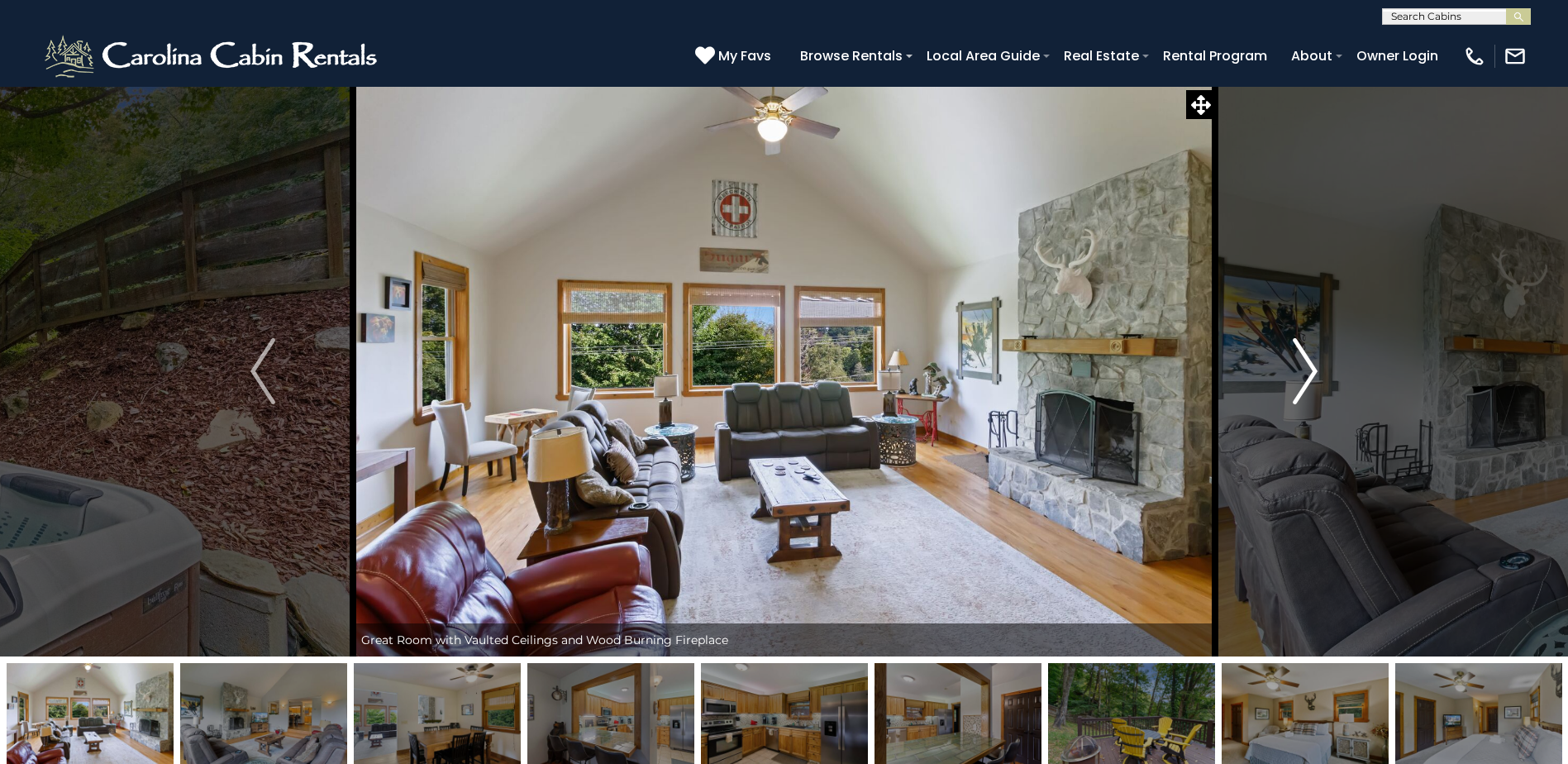
click at [1310, 368] on img "Next" at bounding box center [1305, 371] width 25 height 66
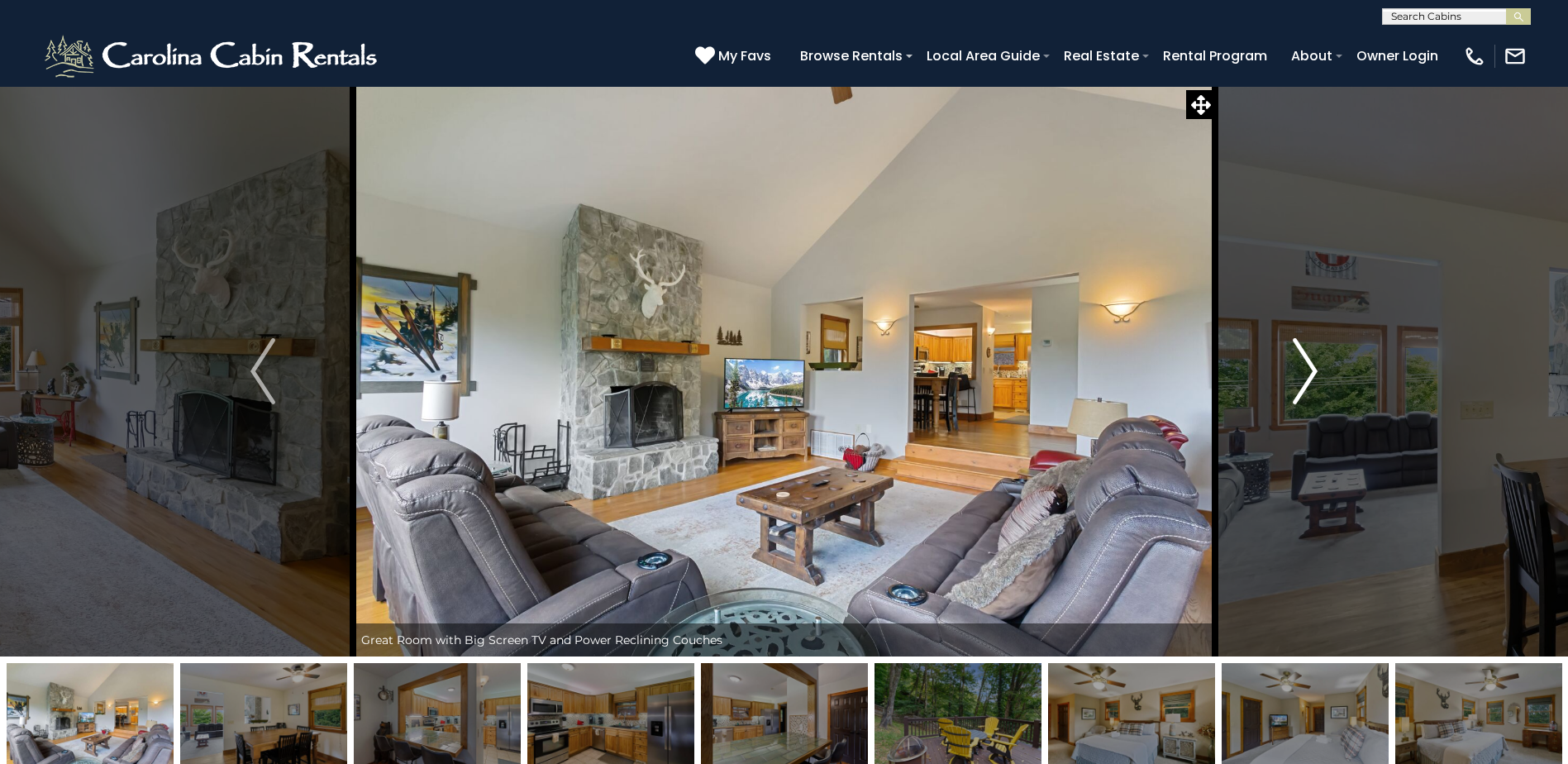
click at [1310, 368] on img "Next" at bounding box center [1305, 371] width 25 height 66
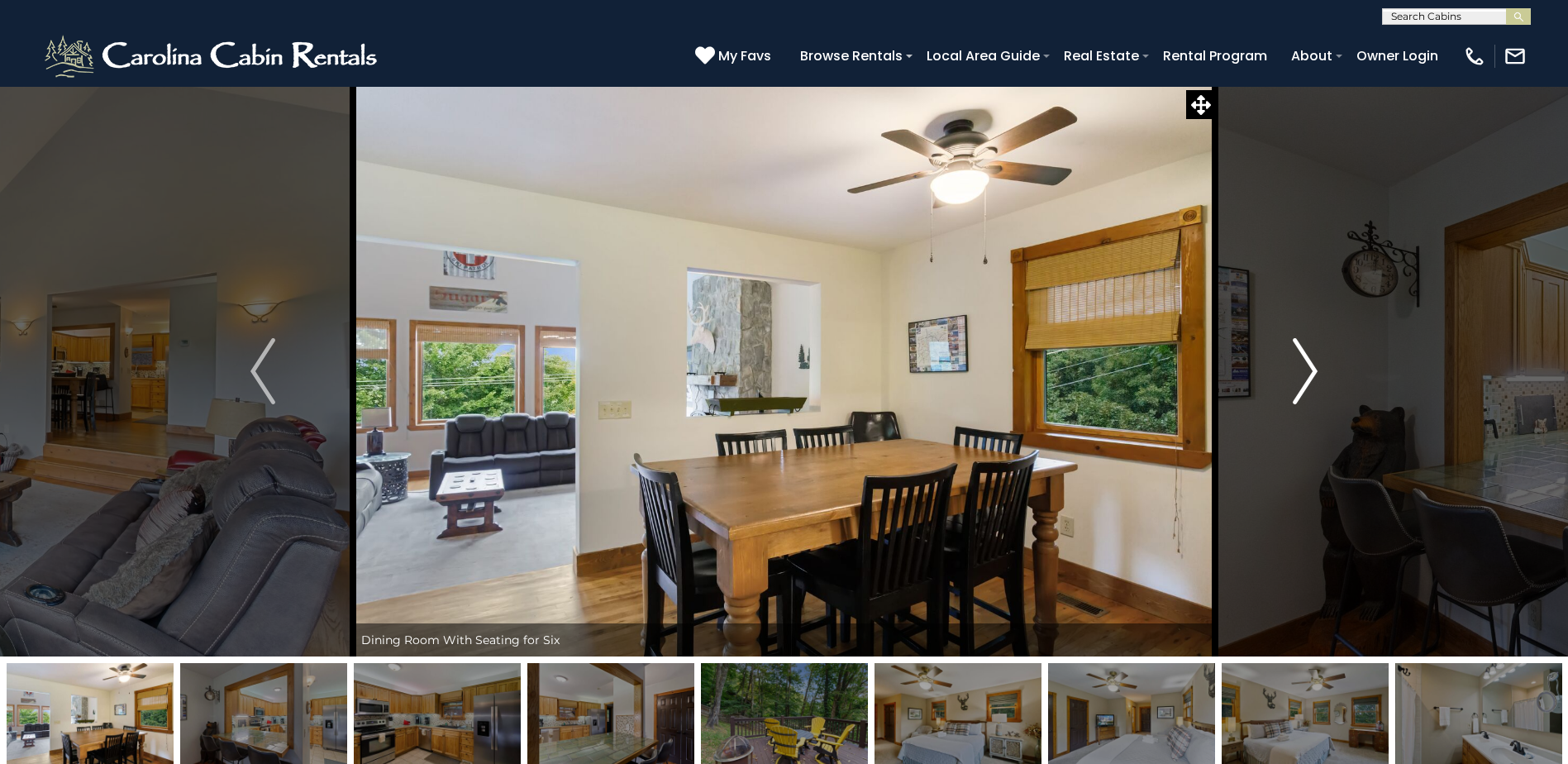
click at [1310, 368] on img "Next" at bounding box center [1305, 371] width 25 height 66
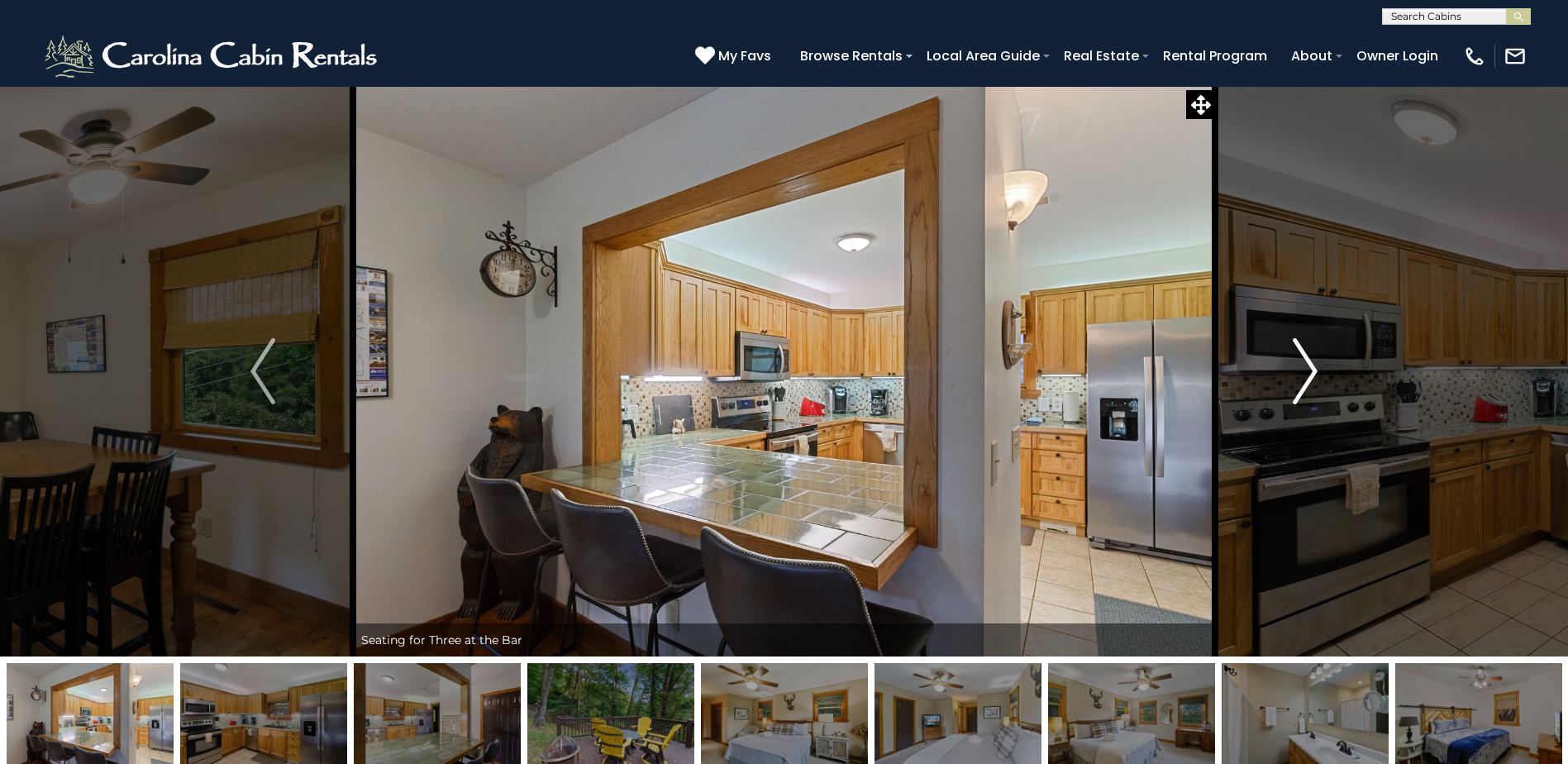
click at [1310, 368] on img "Next" at bounding box center [1305, 371] width 25 height 66
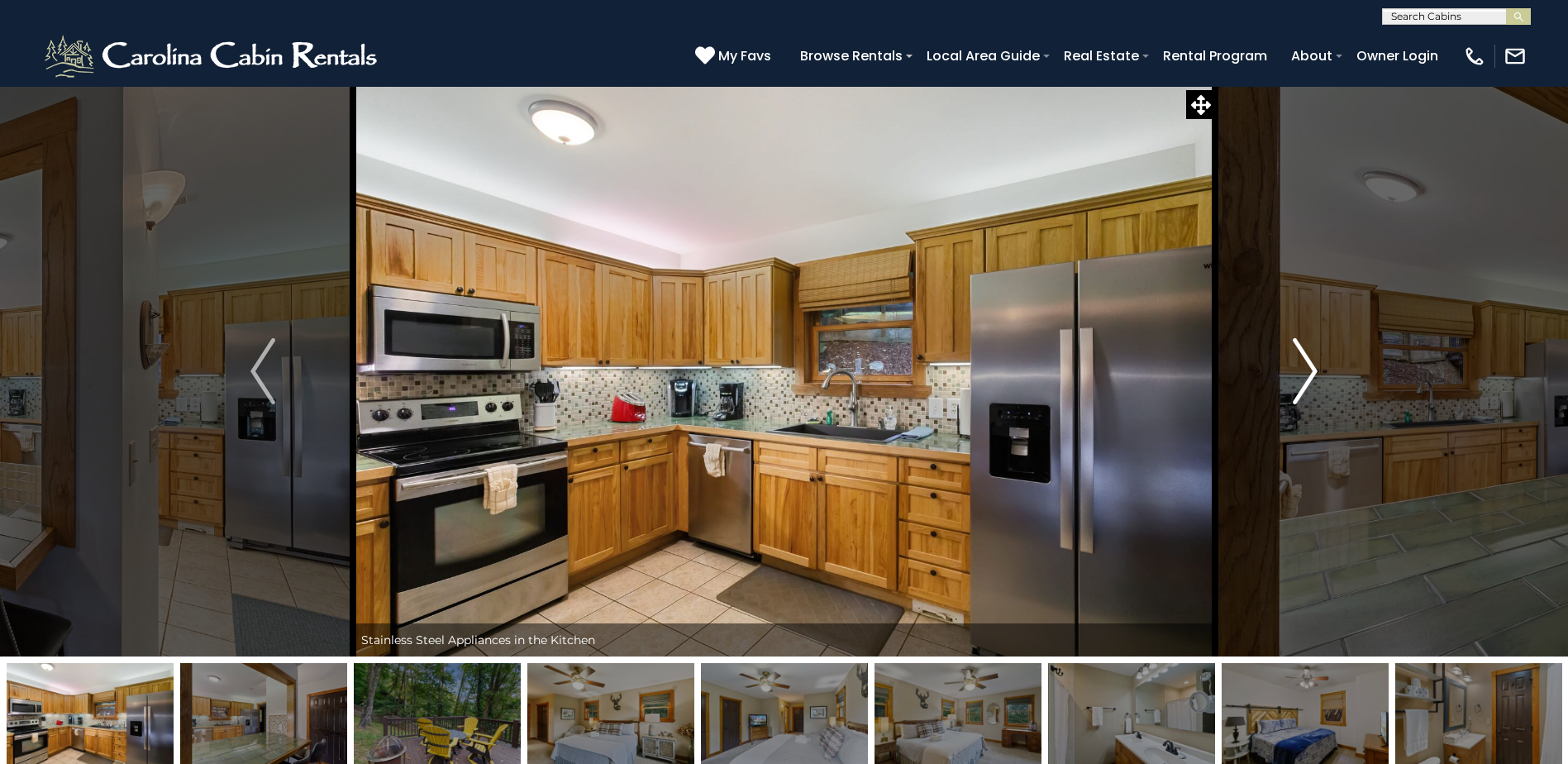
click at [1310, 368] on img "Next" at bounding box center [1305, 371] width 25 height 66
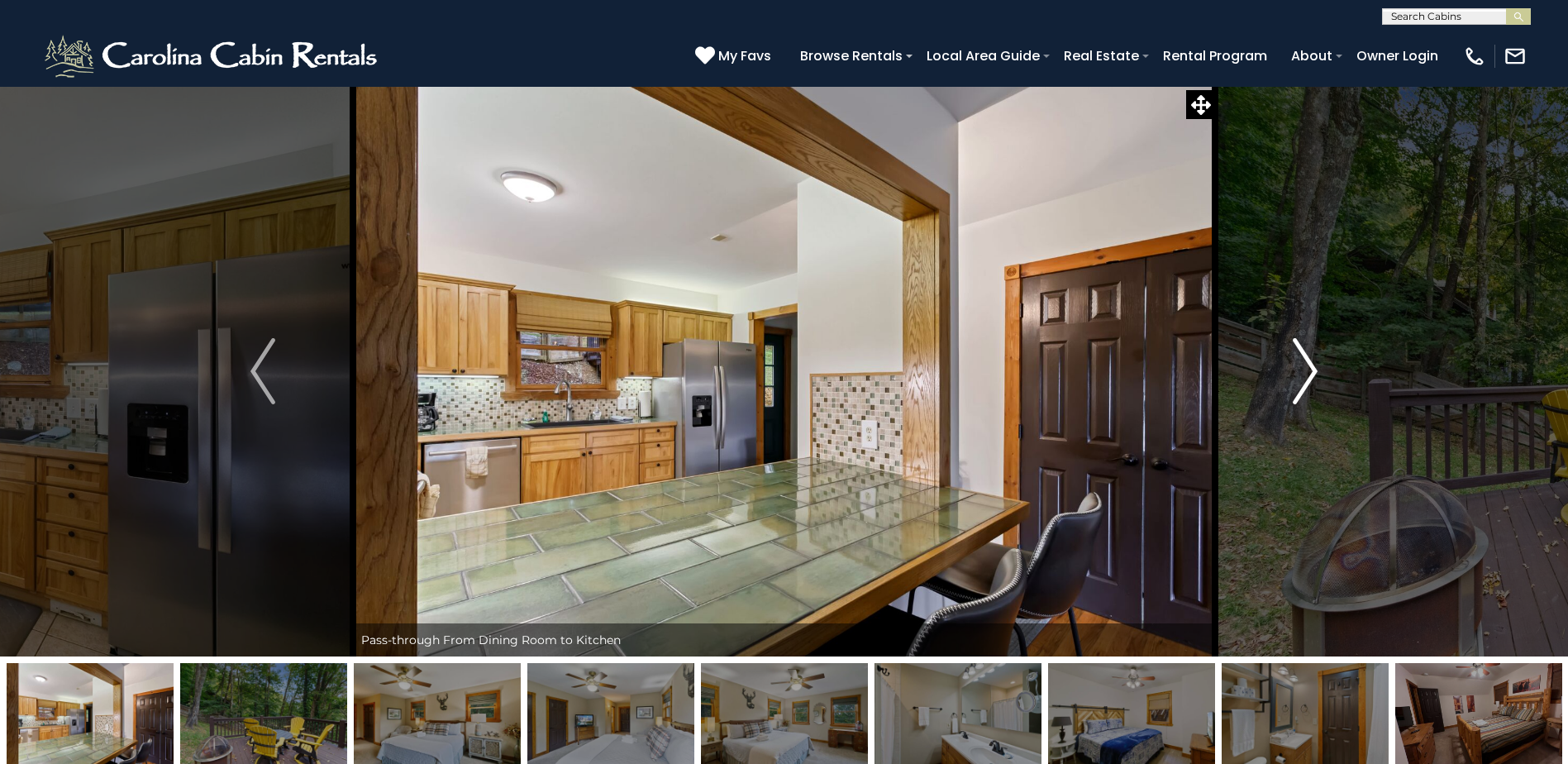
click at [1310, 368] on img "Next" at bounding box center [1305, 371] width 25 height 66
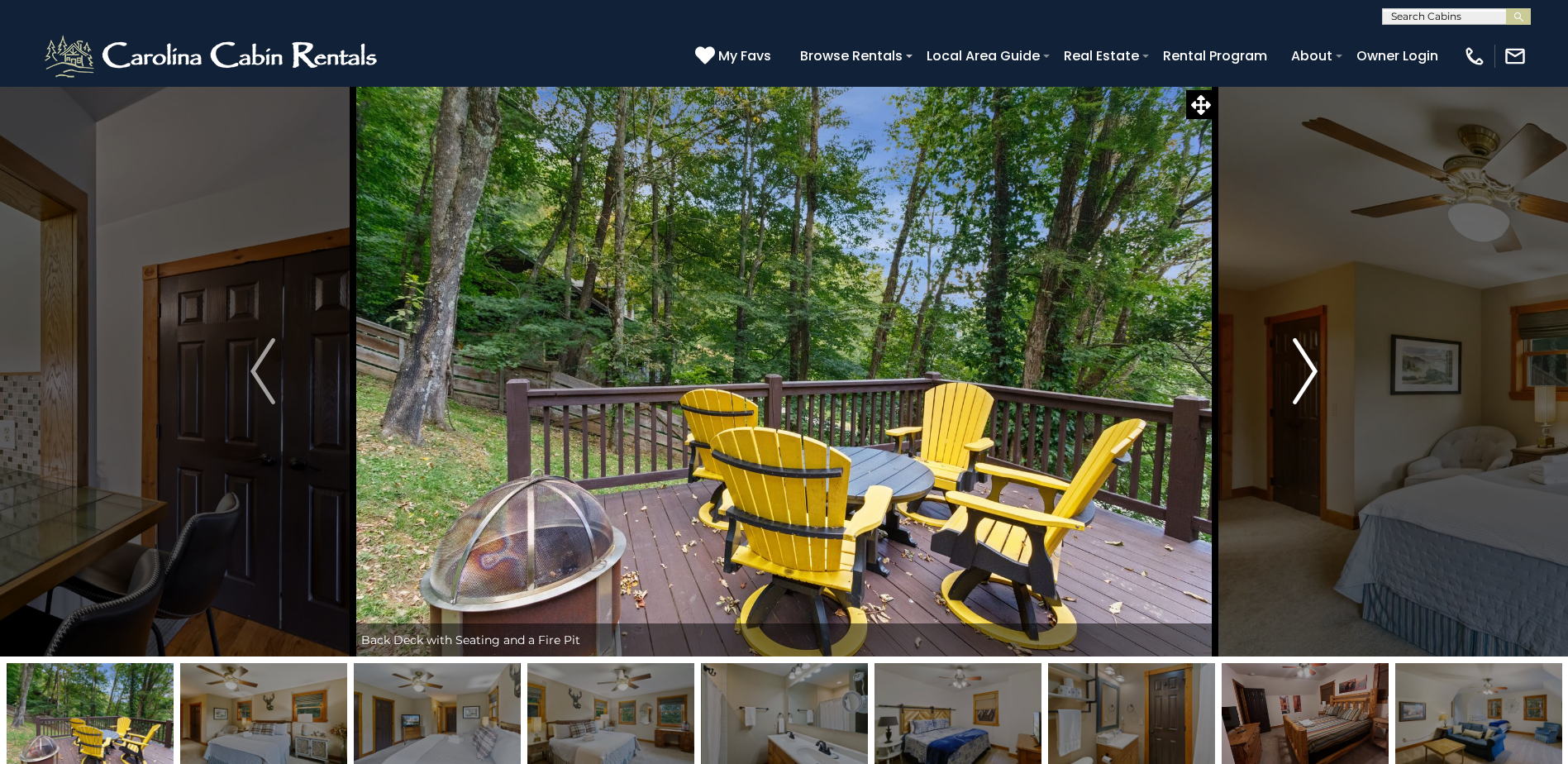
click at [1310, 368] on img "Next" at bounding box center [1305, 371] width 25 height 66
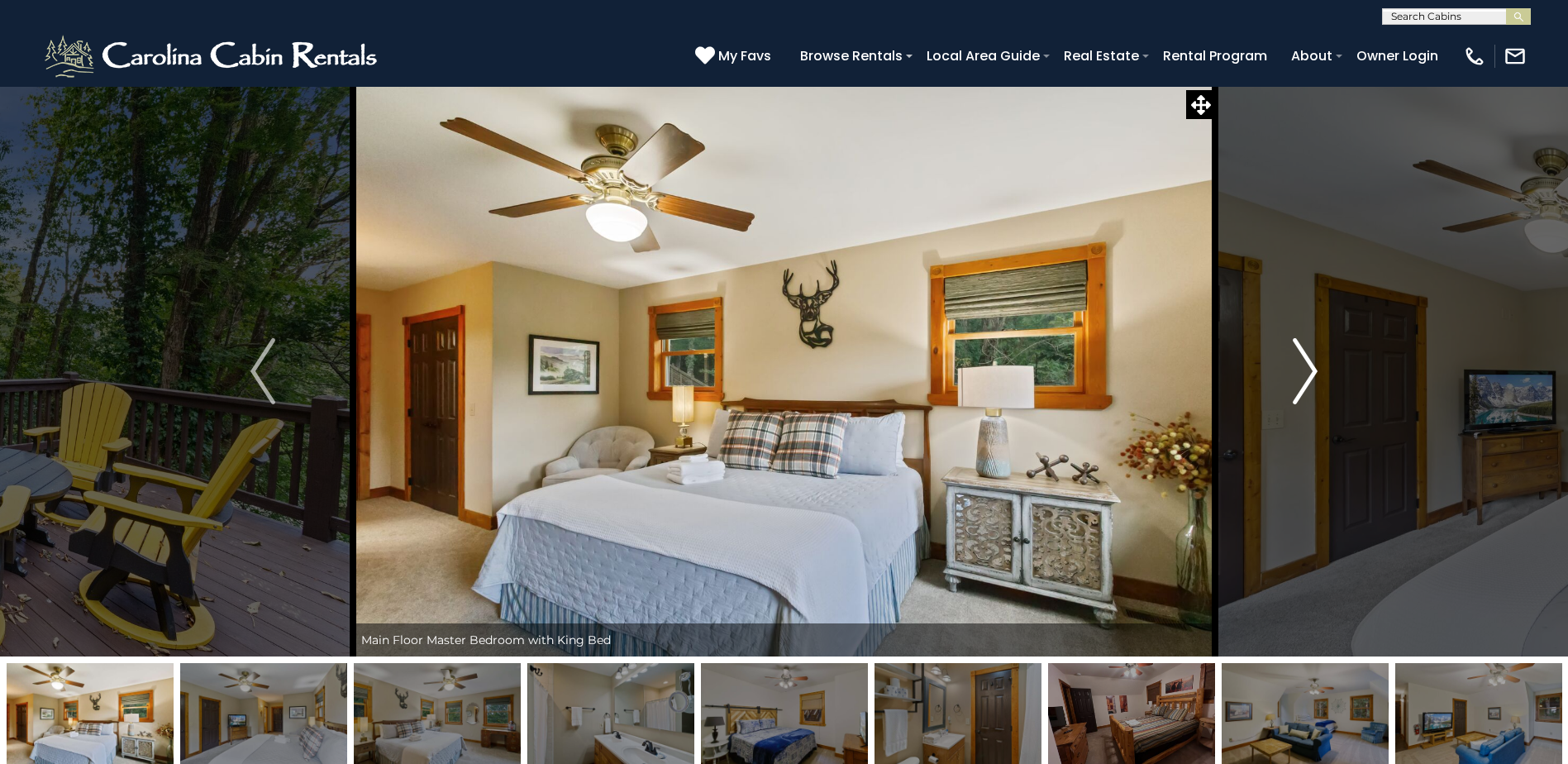
click at [1310, 368] on img "Next" at bounding box center [1305, 371] width 25 height 66
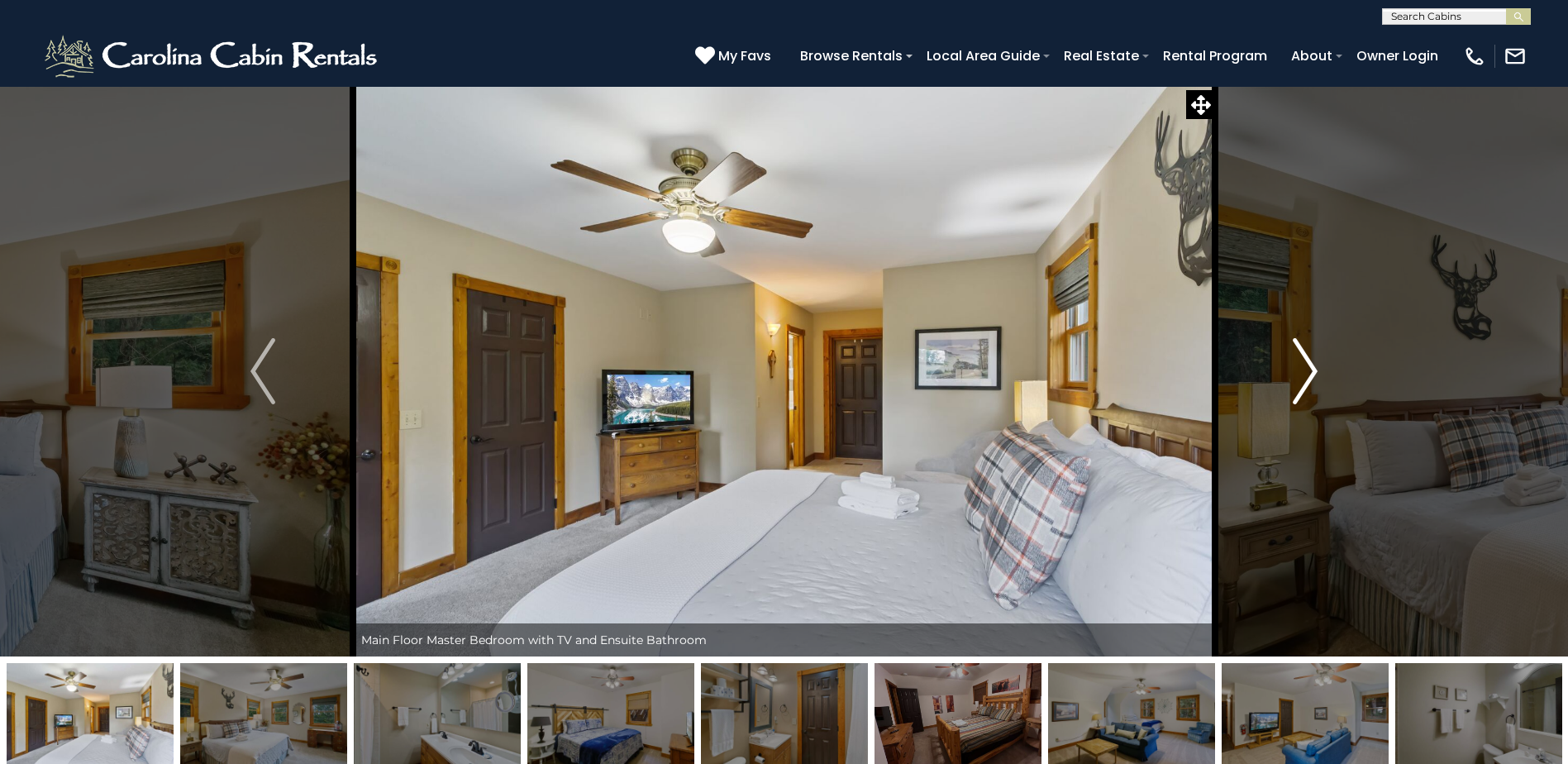
click at [1310, 368] on img "Next" at bounding box center [1305, 371] width 25 height 66
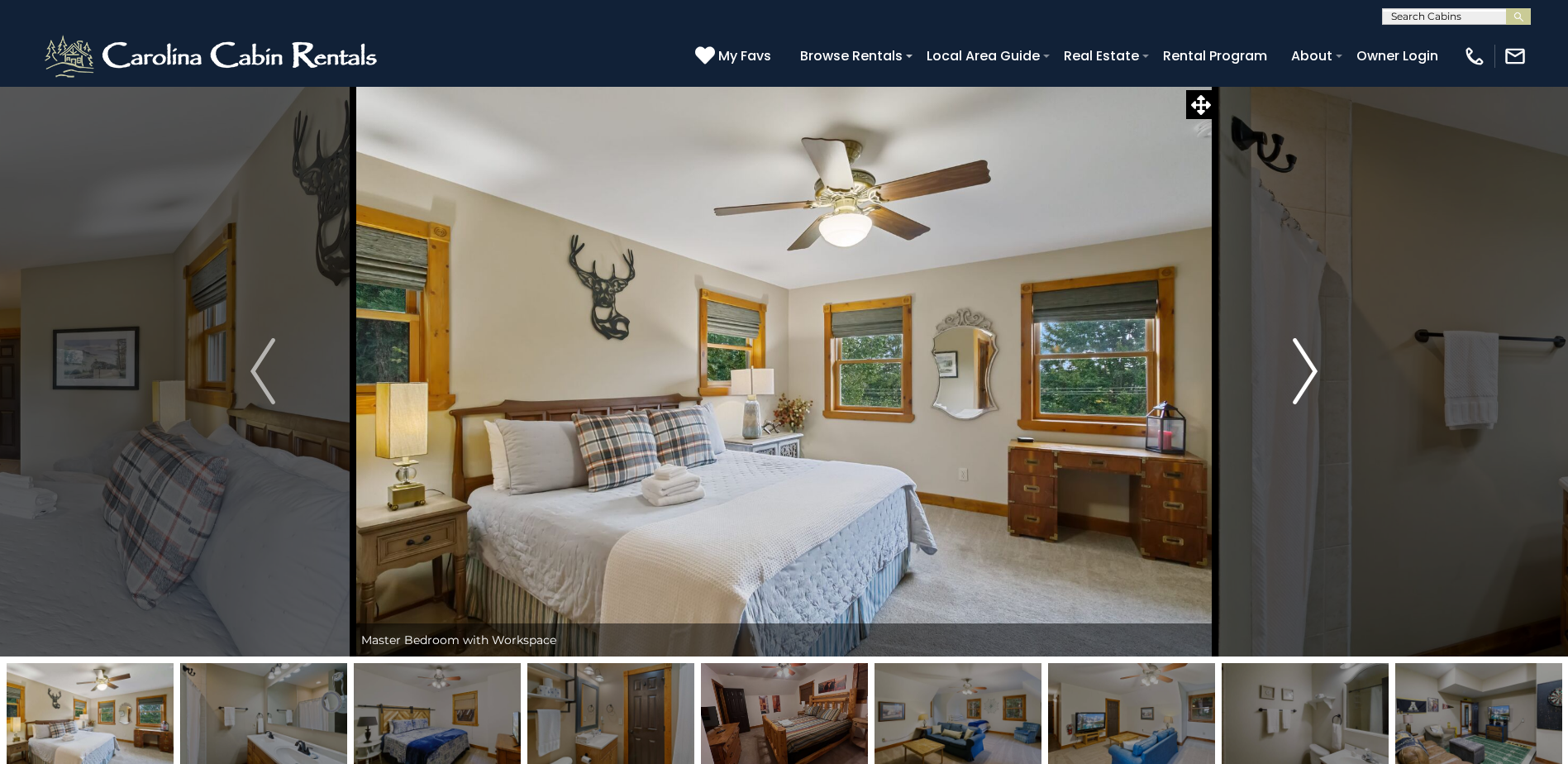
click at [1310, 368] on img "Next" at bounding box center [1305, 371] width 25 height 66
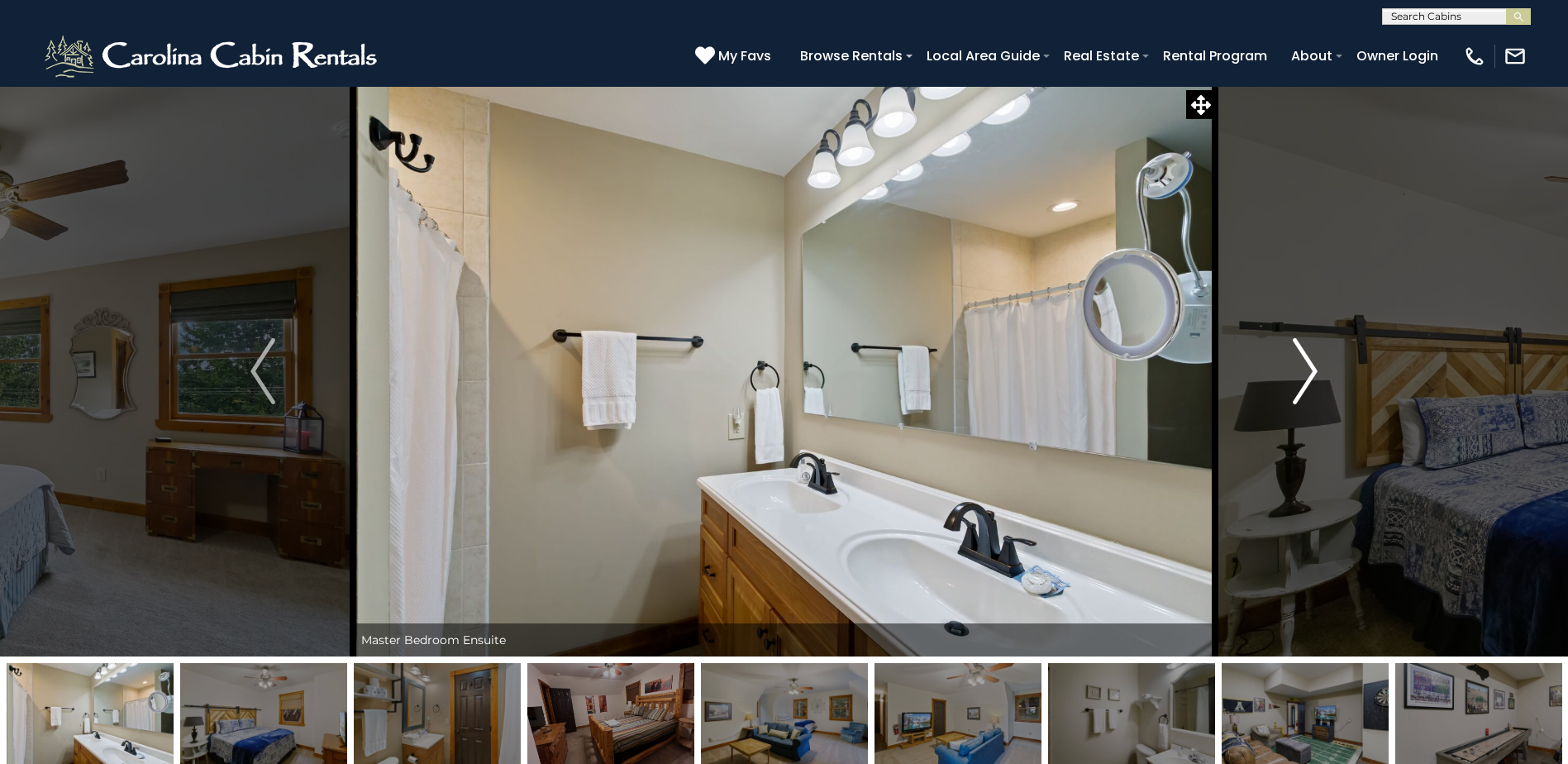
click at [1310, 368] on img "Next" at bounding box center [1305, 371] width 25 height 66
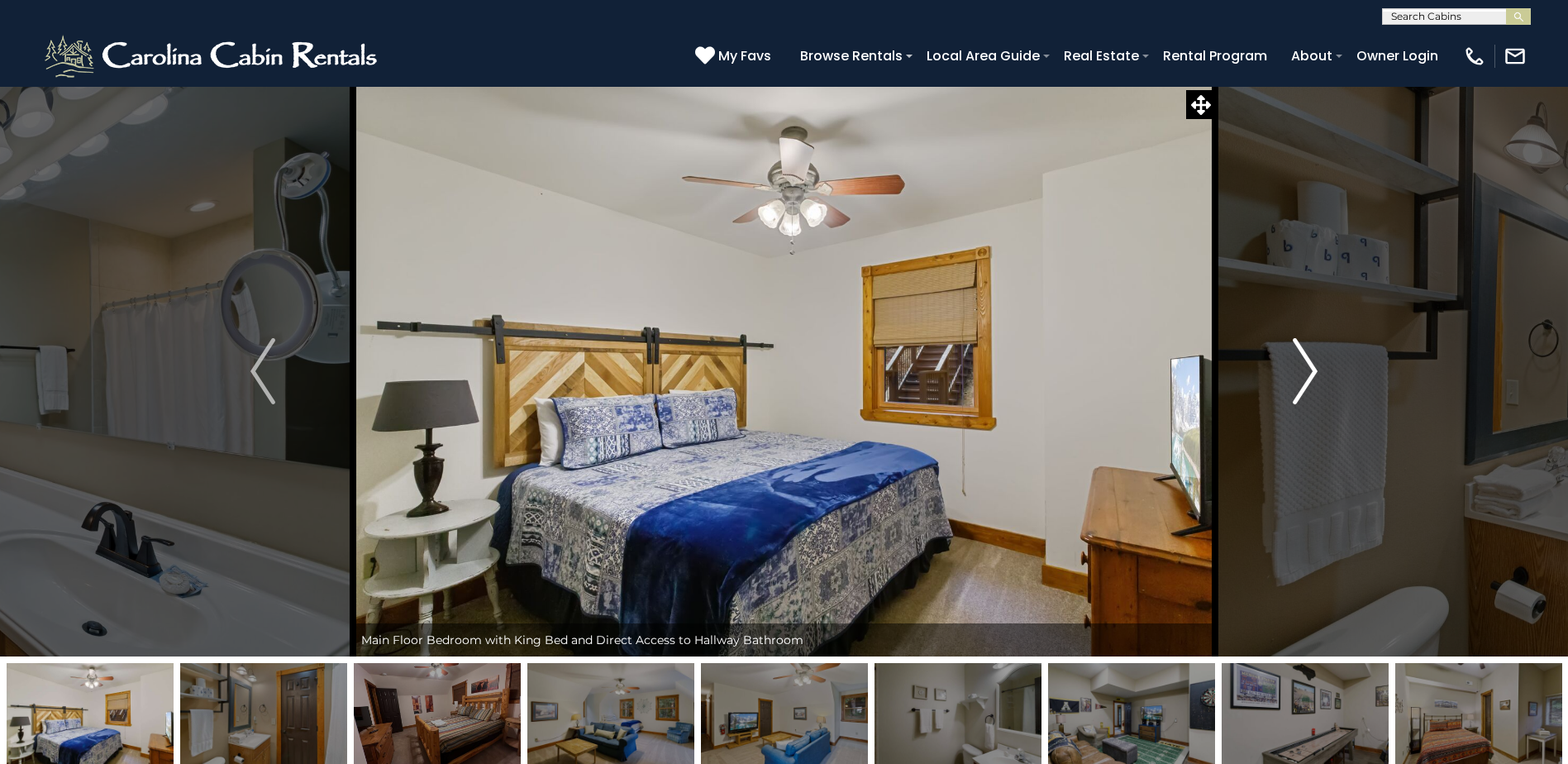
click at [1310, 368] on img "Next" at bounding box center [1305, 371] width 25 height 66
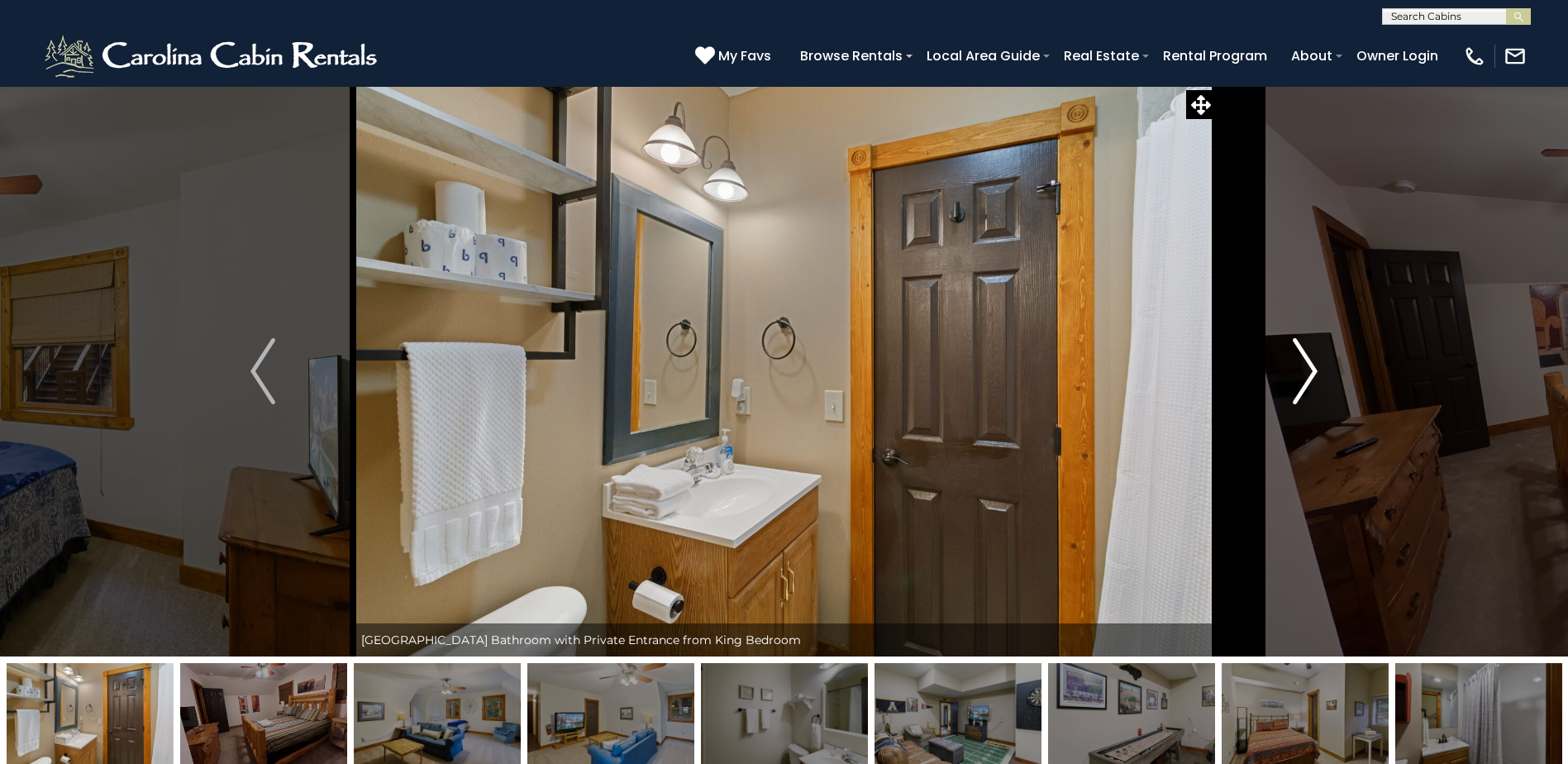
click at [1310, 368] on img "Next" at bounding box center [1305, 371] width 25 height 66
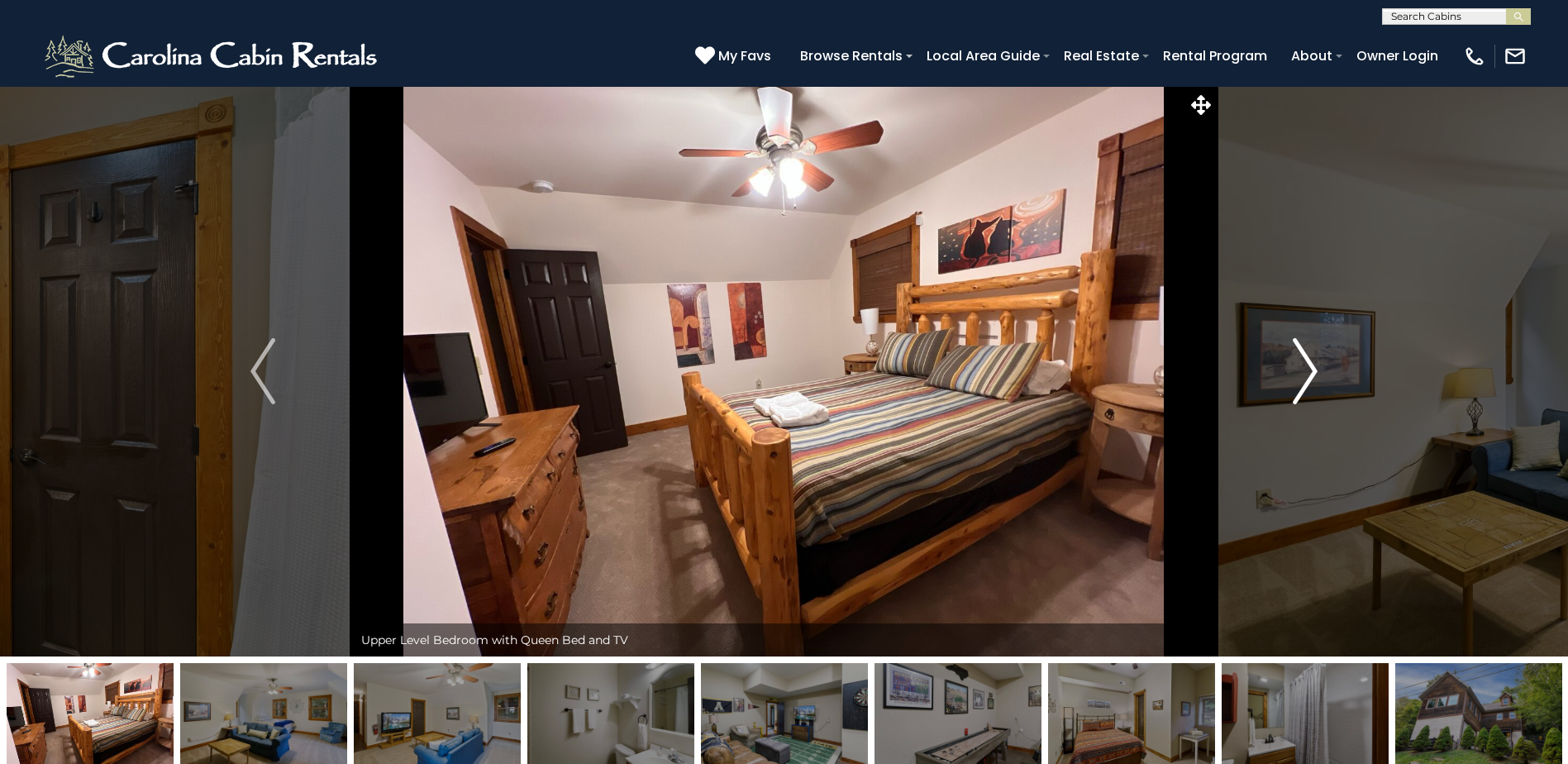
click at [1310, 368] on img "Next" at bounding box center [1305, 371] width 25 height 66
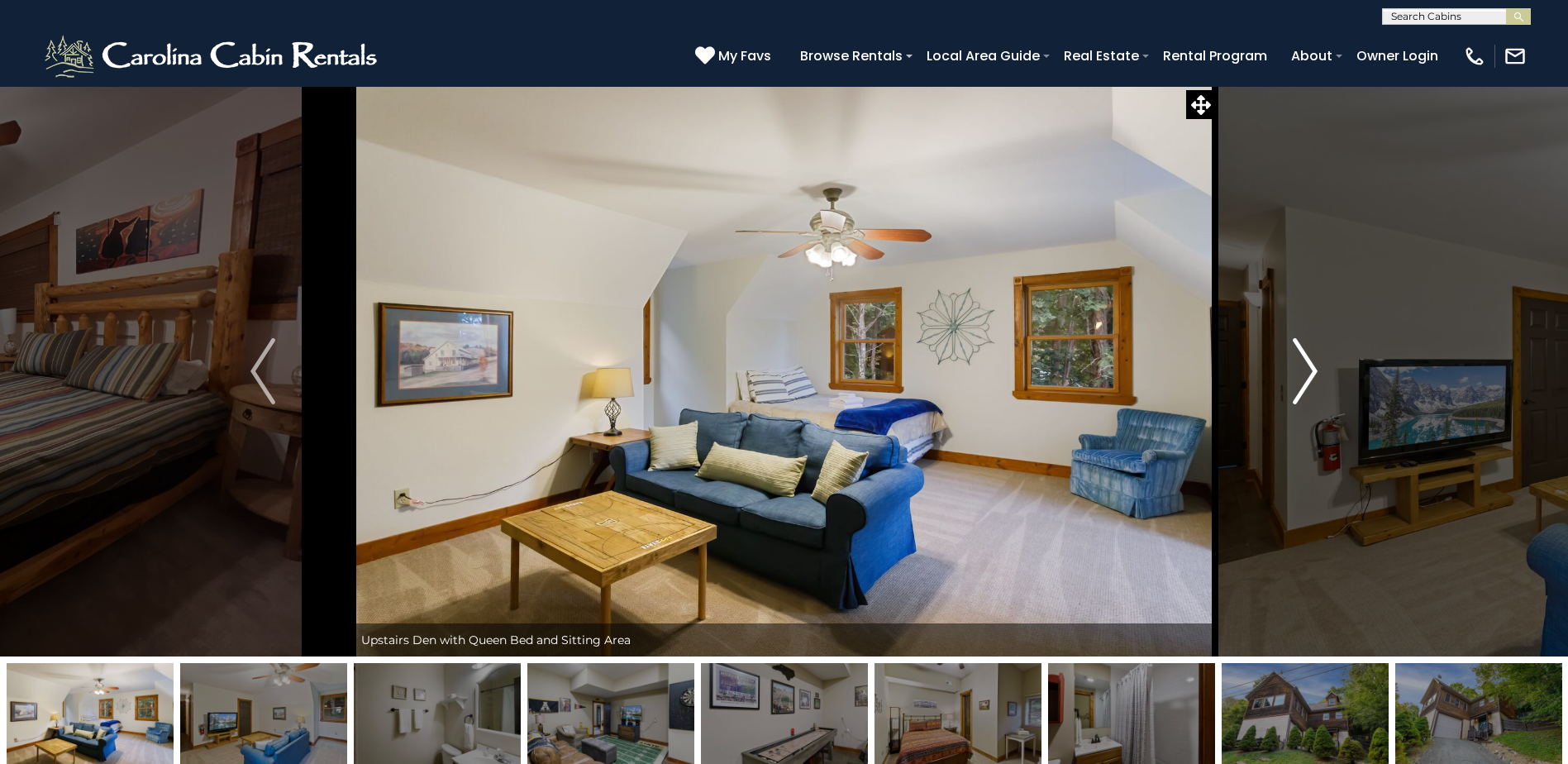
click at [1310, 368] on img "Next" at bounding box center [1305, 371] width 25 height 66
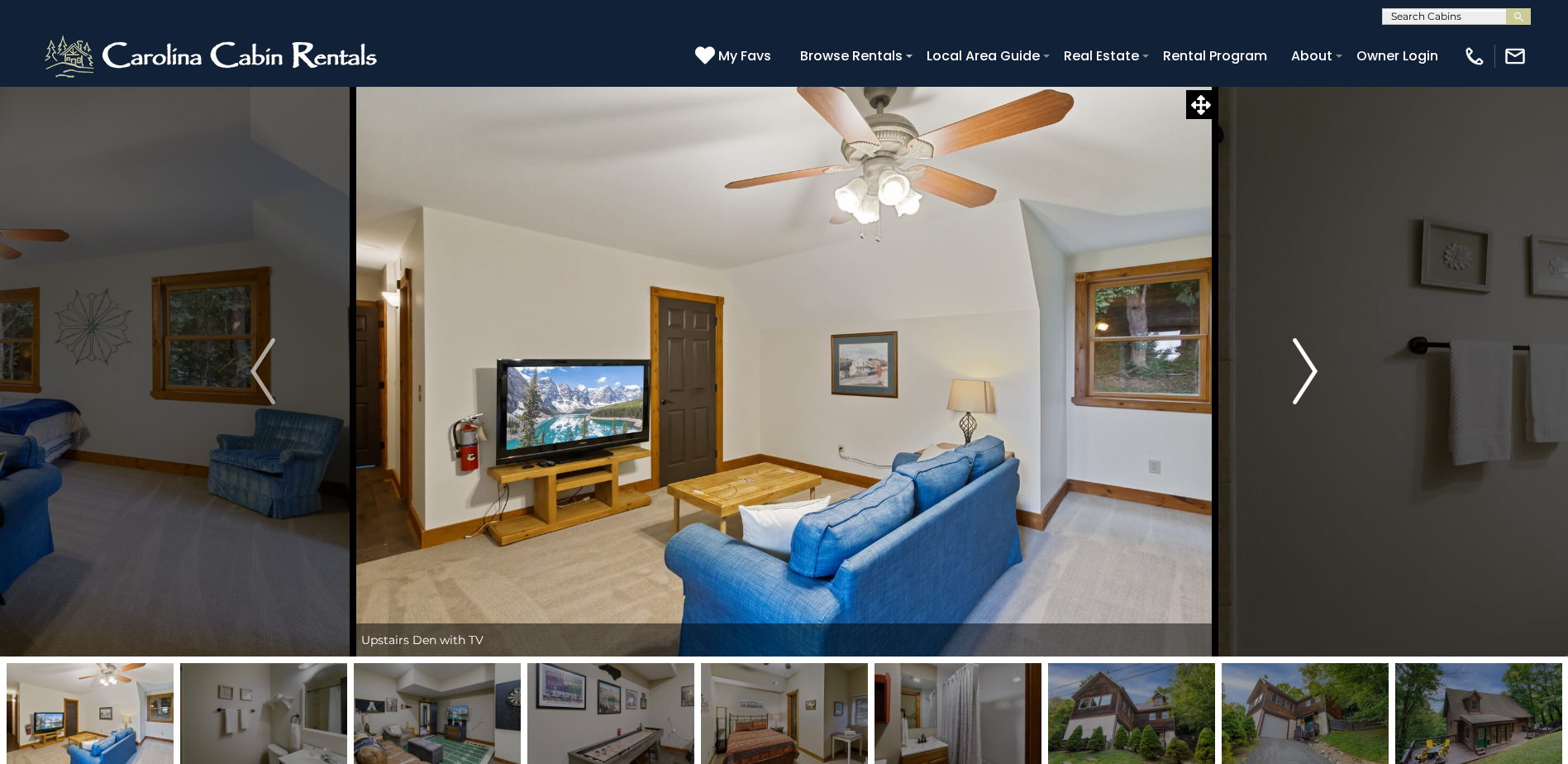
click at [1310, 368] on img "Next" at bounding box center [1305, 371] width 25 height 66
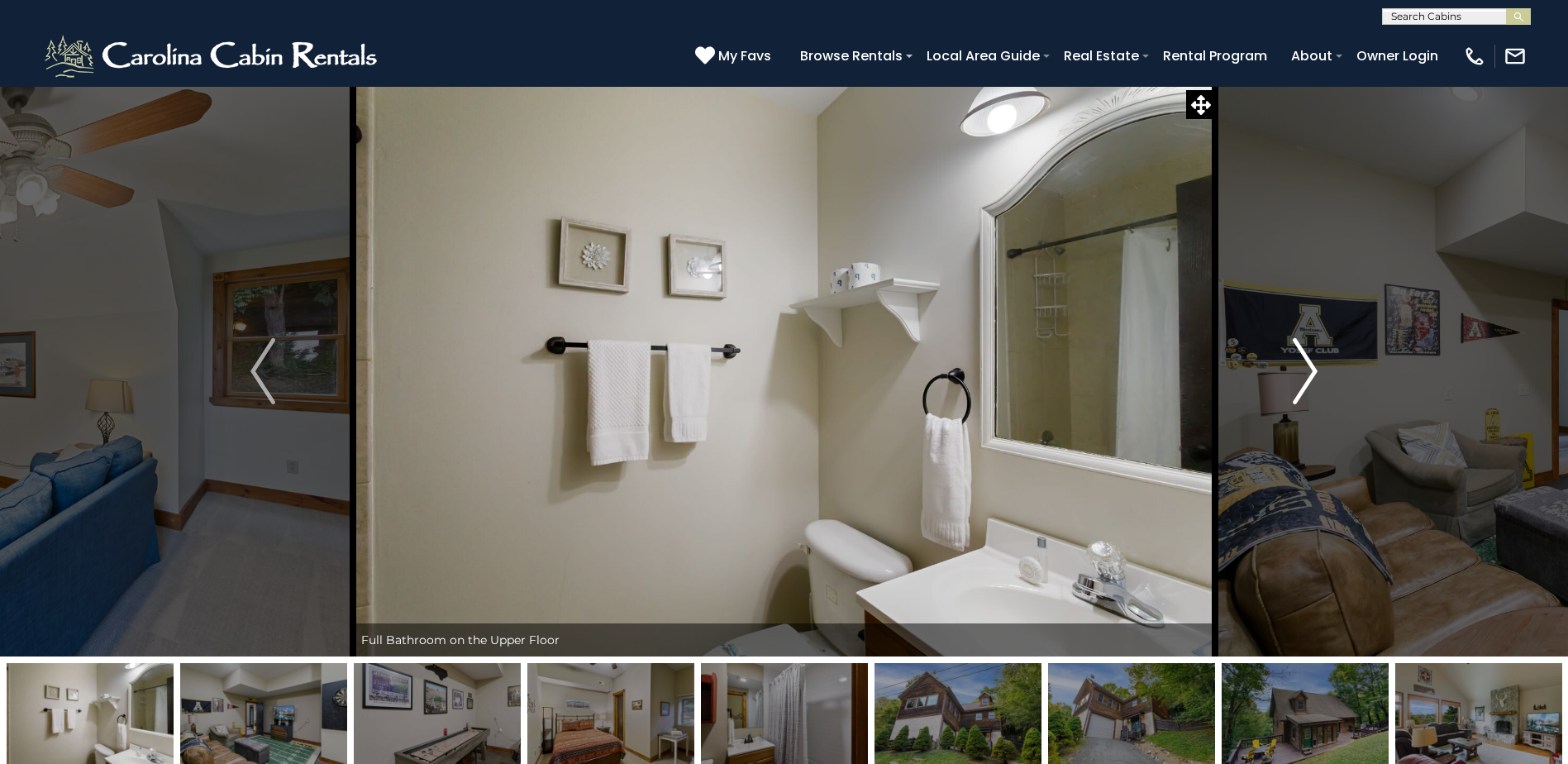
click at [1310, 368] on img "Next" at bounding box center [1305, 371] width 25 height 66
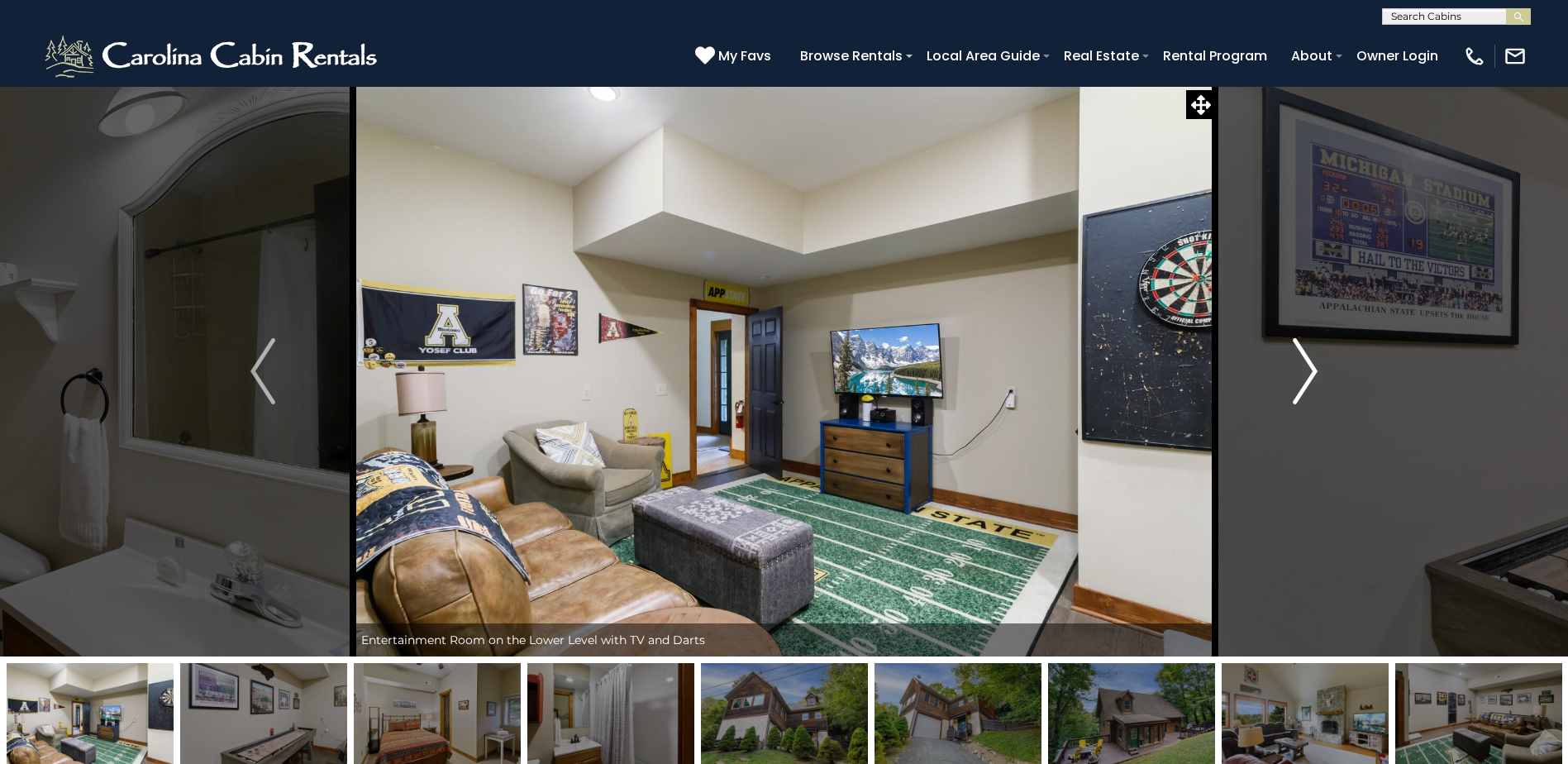
click at [1310, 368] on img "Next" at bounding box center [1305, 371] width 25 height 66
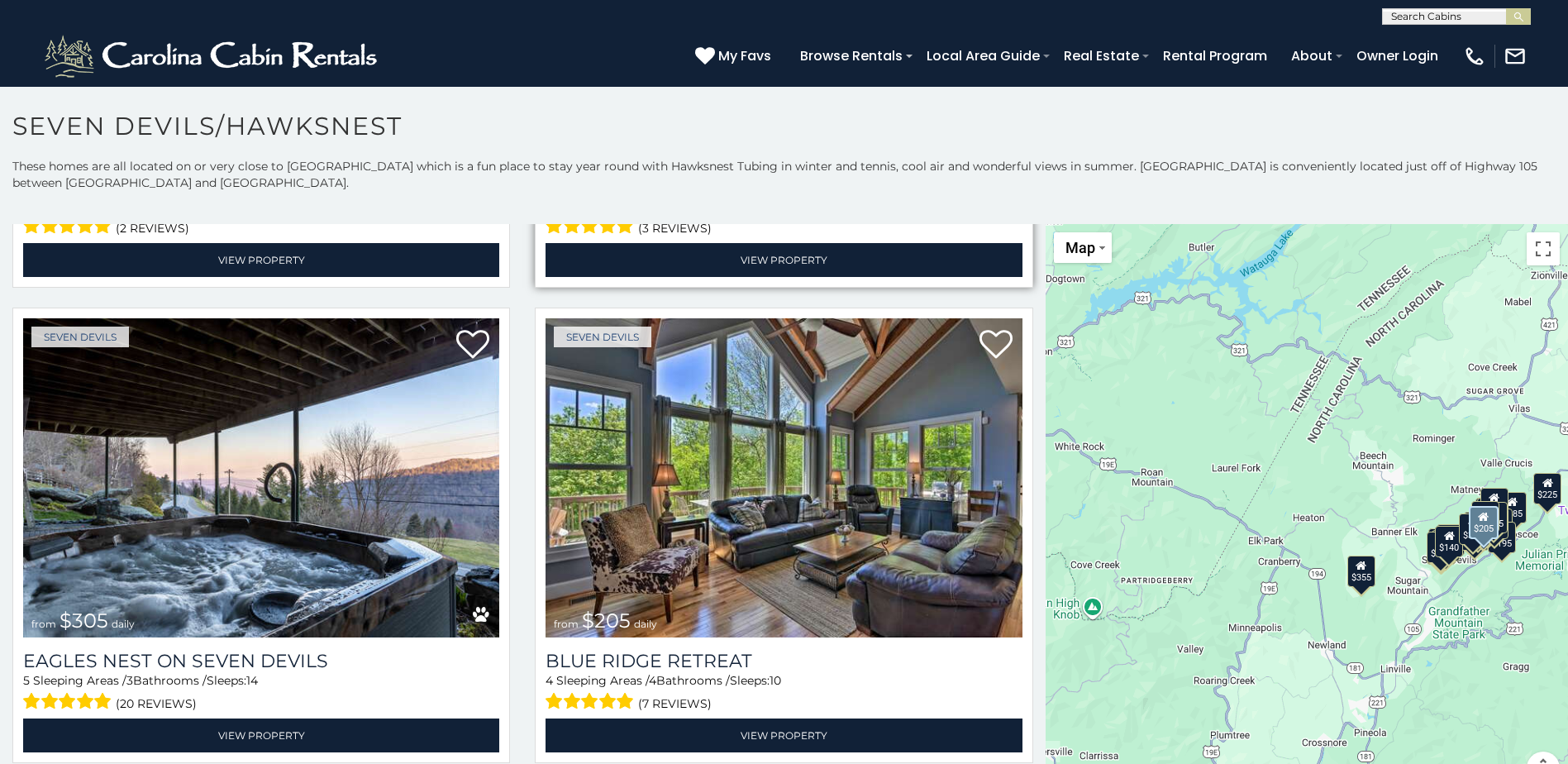
scroll to position [1323, 0]
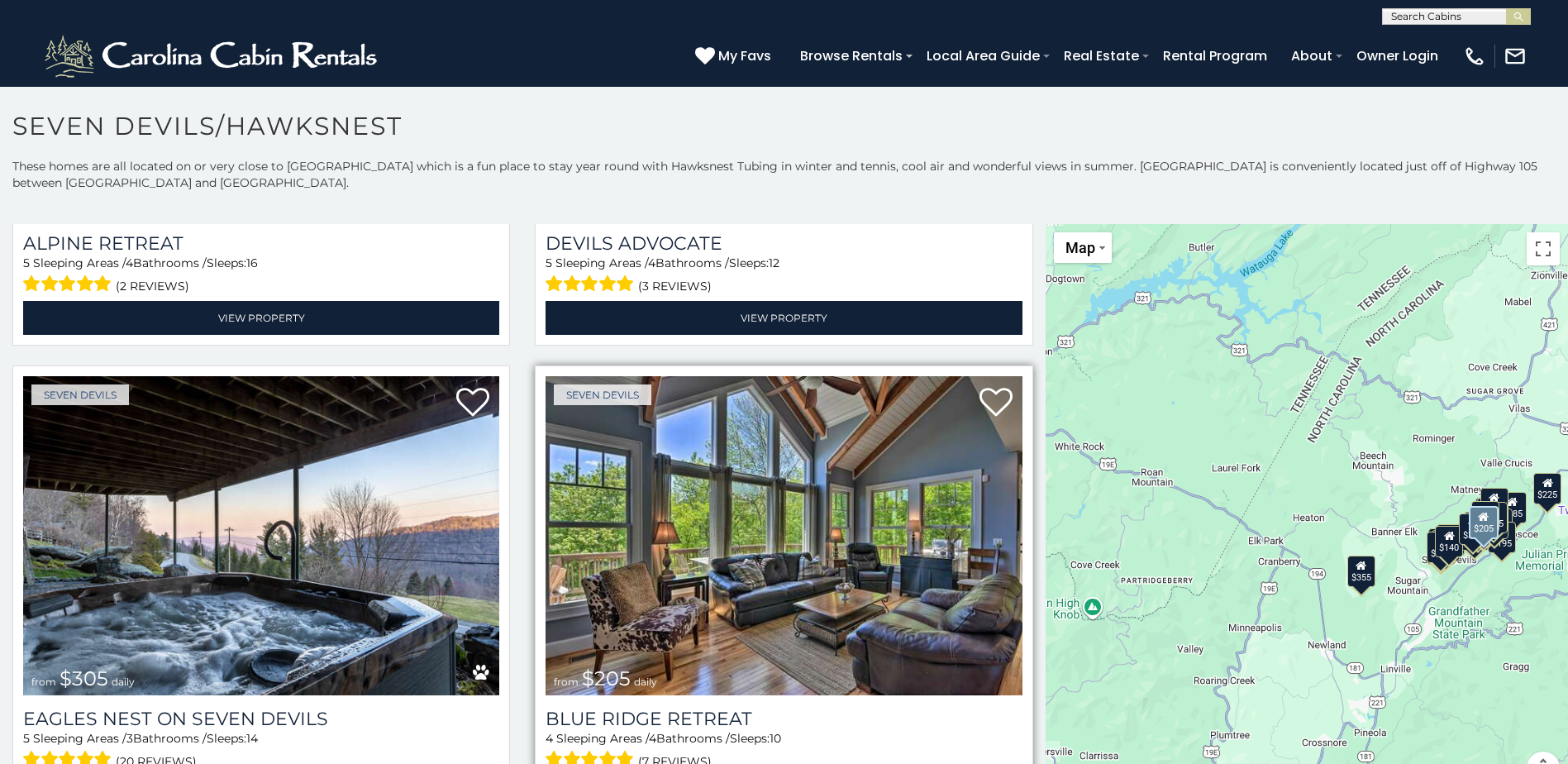
click at [803, 532] on img at bounding box center [784, 536] width 476 height 319
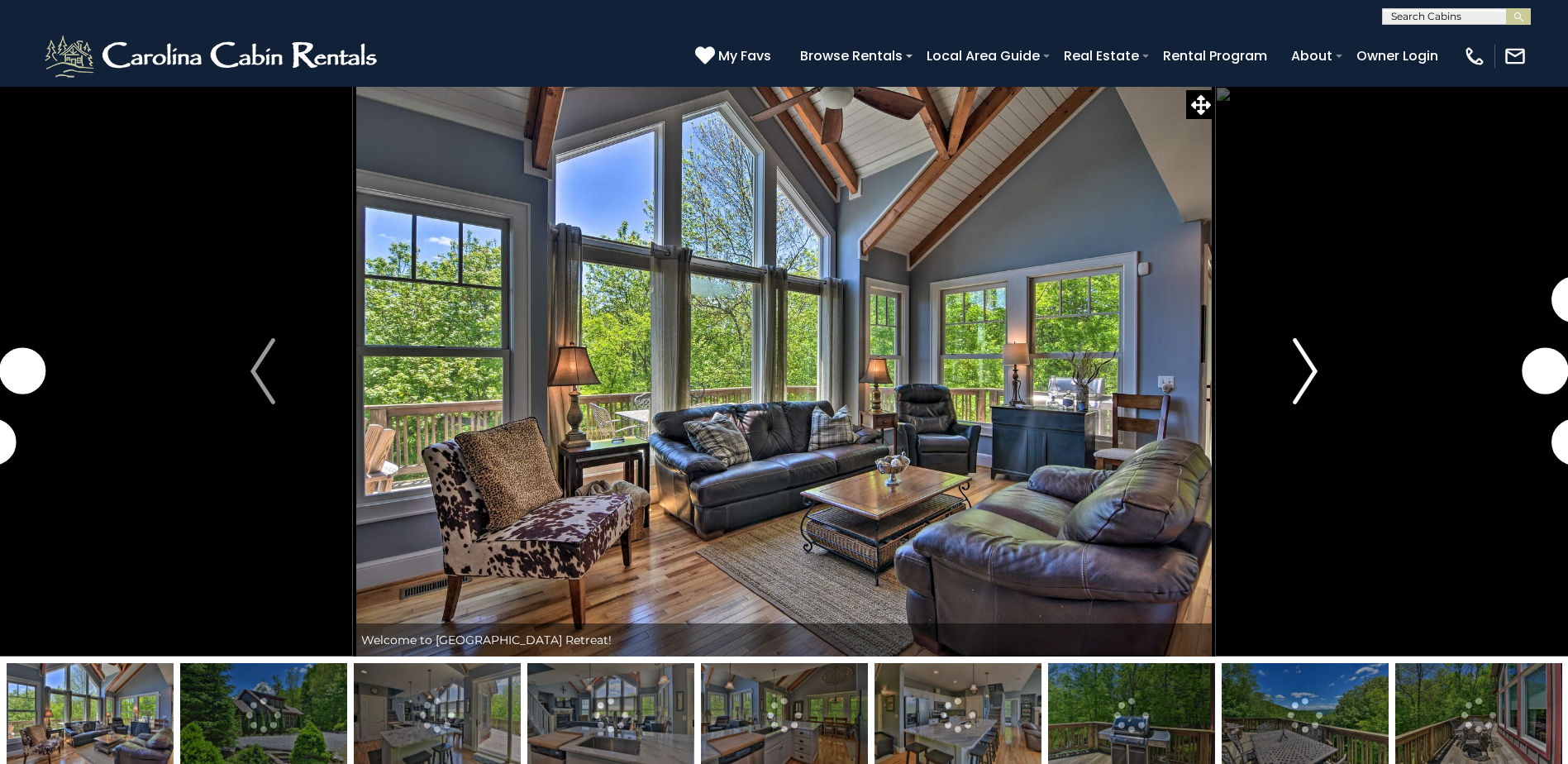
click at [1307, 364] on img "Next" at bounding box center [1305, 371] width 25 height 66
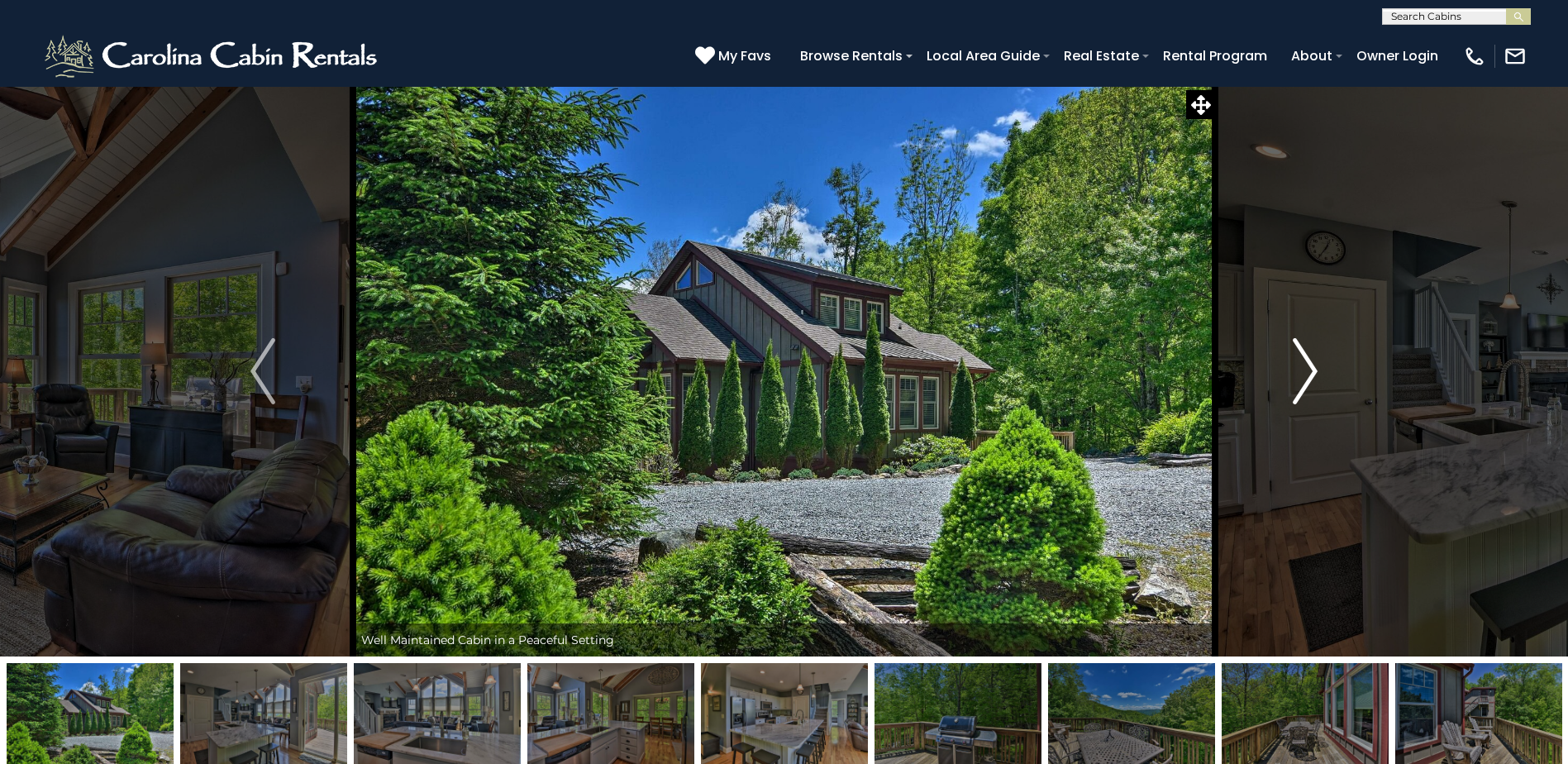
click at [1307, 364] on img "Next" at bounding box center [1305, 371] width 25 height 66
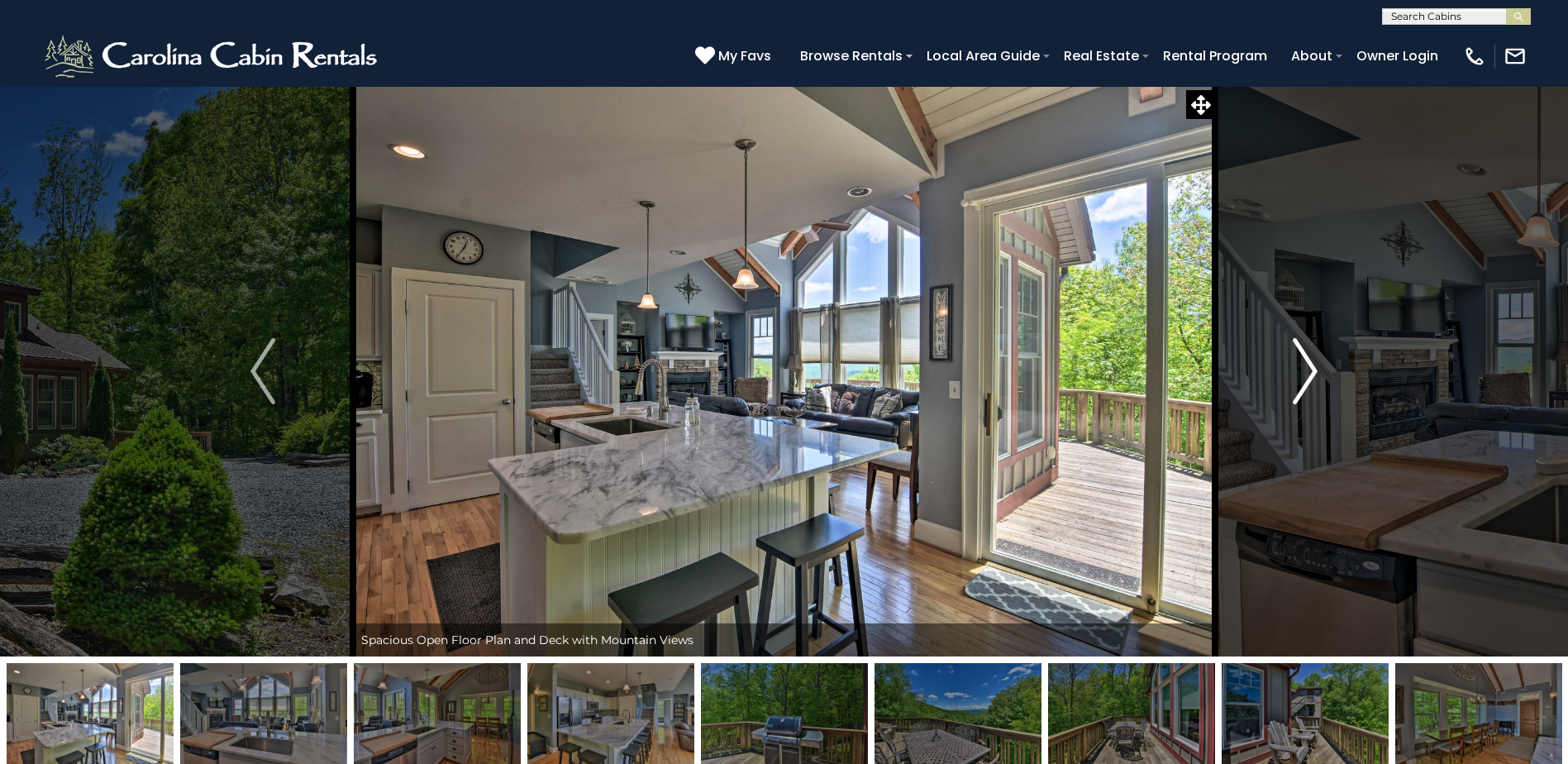
click at [1307, 364] on img "Next" at bounding box center [1305, 371] width 25 height 66
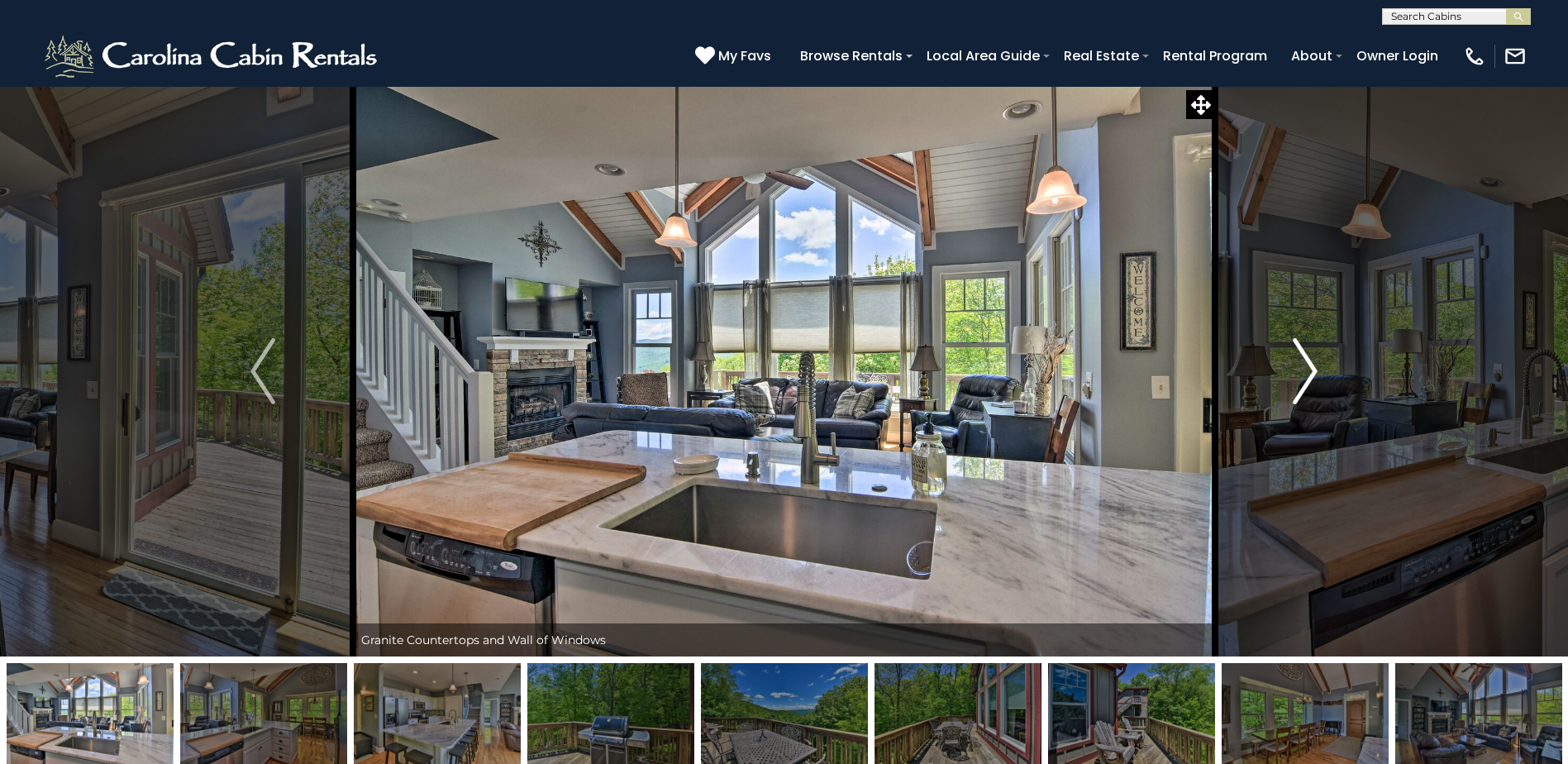
click at [1307, 364] on img "Next" at bounding box center [1305, 371] width 25 height 66
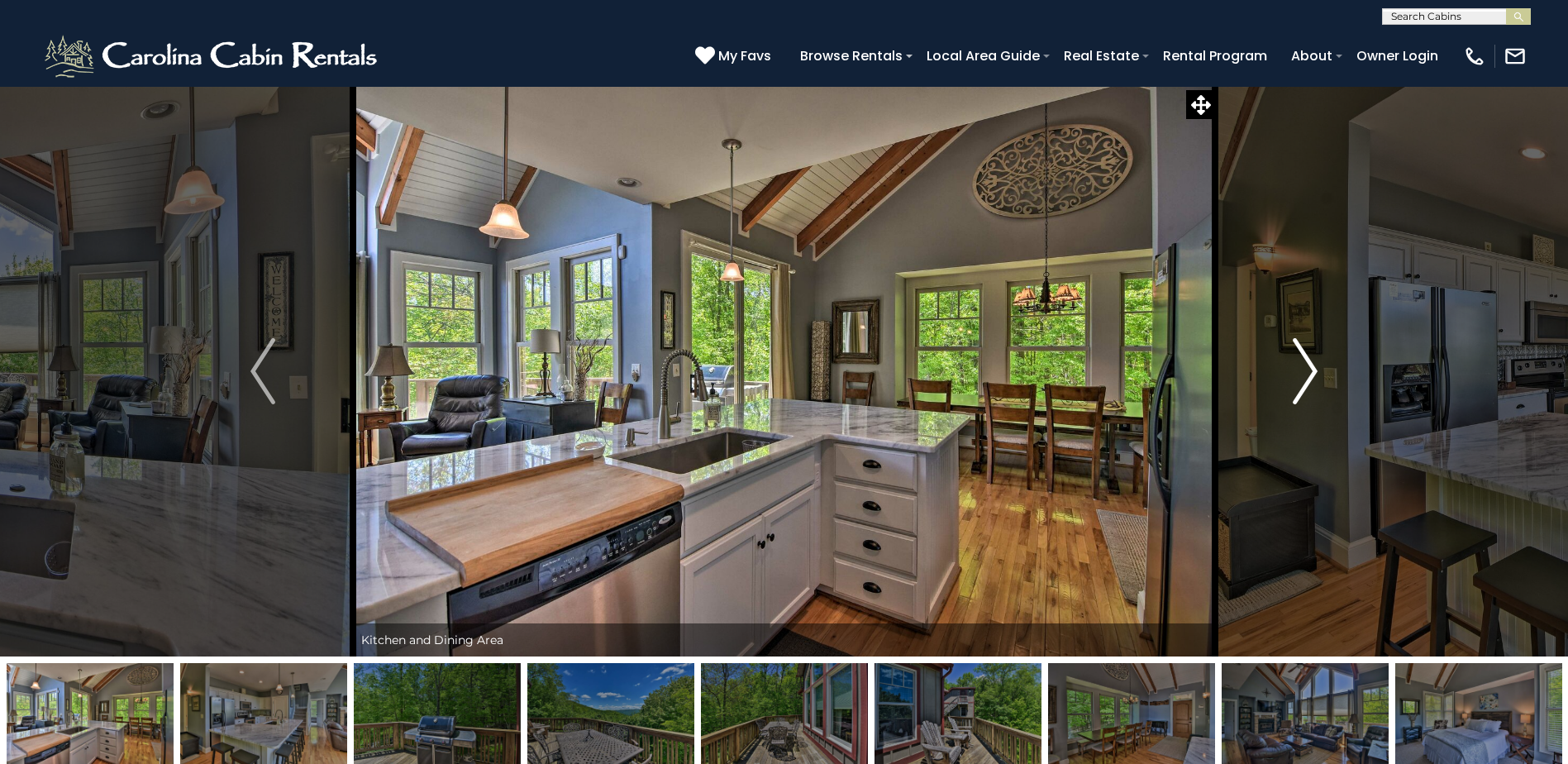
click at [1307, 364] on img "Next" at bounding box center [1305, 371] width 25 height 66
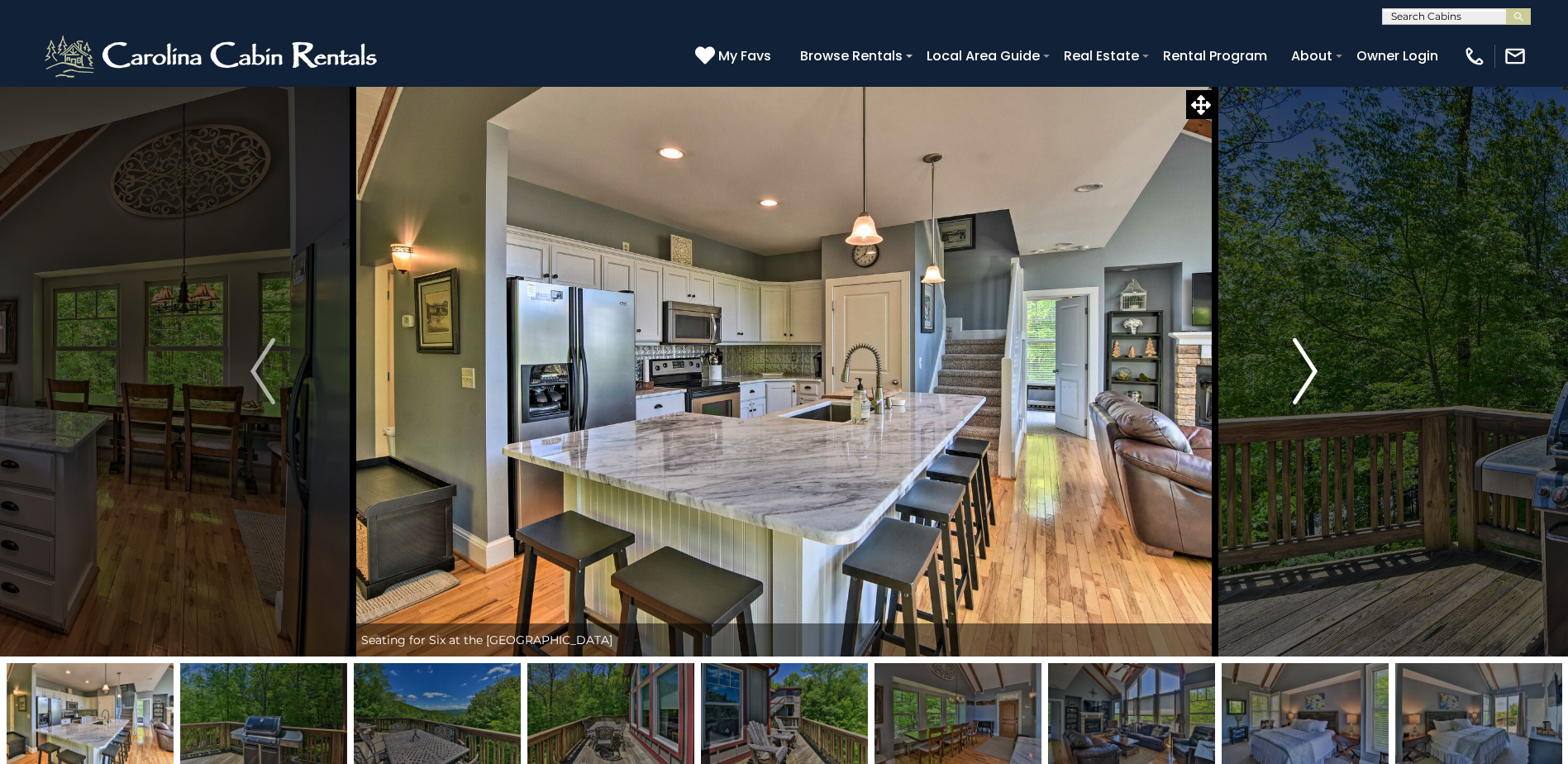
click at [1307, 364] on img "Next" at bounding box center [1305, 371] width 25 height 66
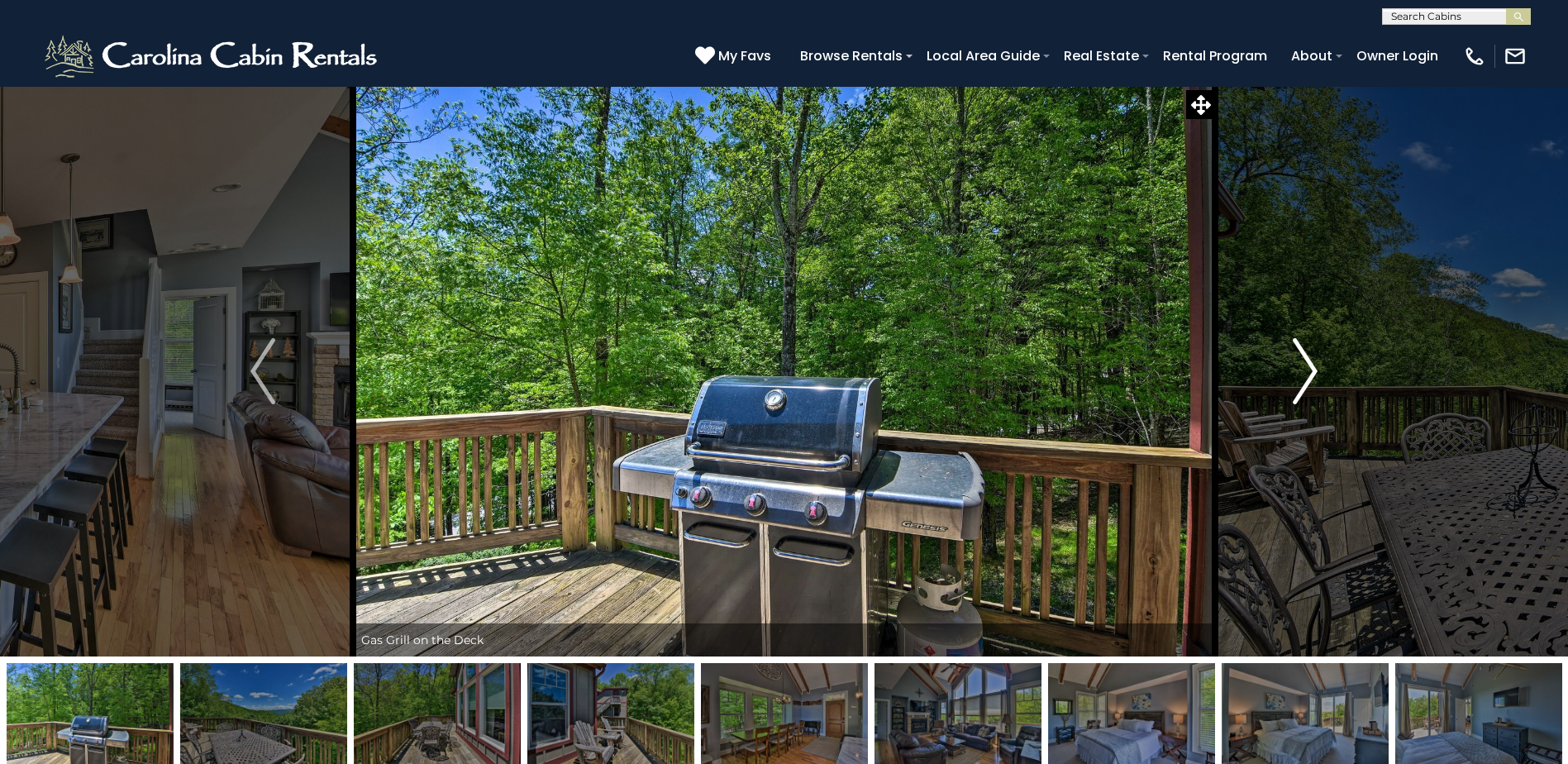
click at [1307, 364] on img "Next" at bounding box center [1305, 371] width 25 height 66
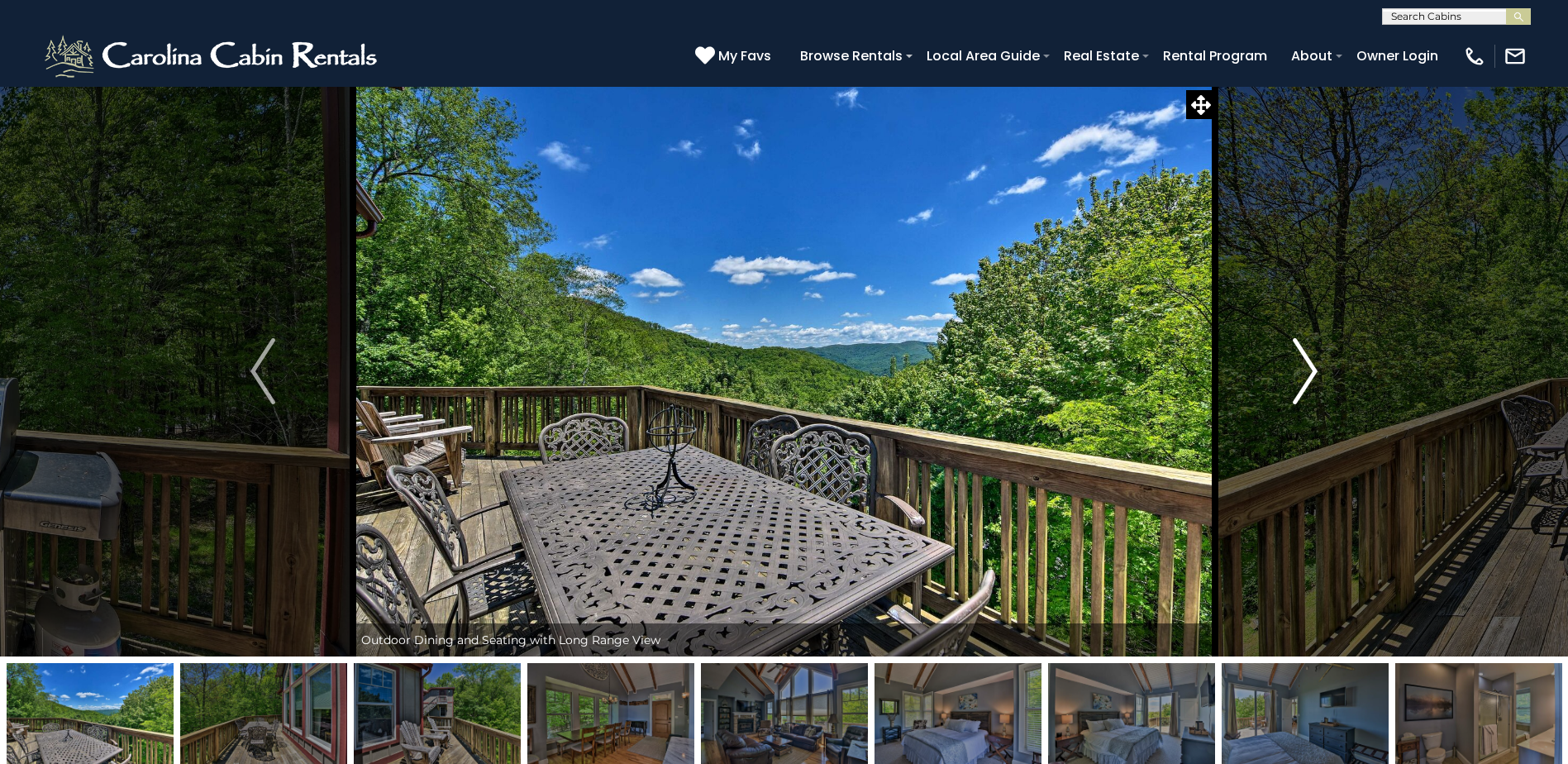
click at [1307, 364] on img "Next" at bounding box center [1305, 371] width 25 height 66
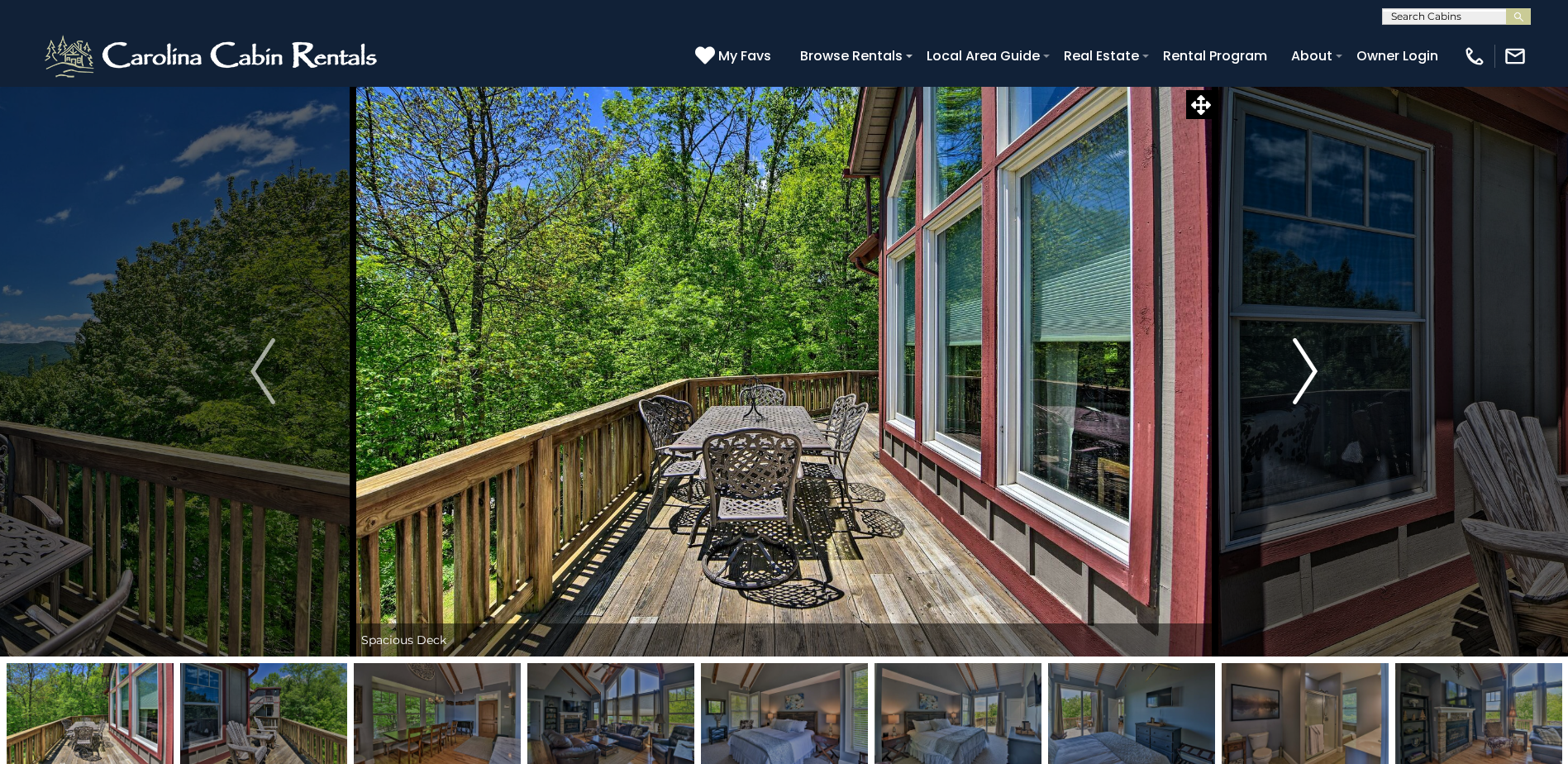
click at [1307, 364] on img "Next" at bounding box center [1305, 371] width 25 height 66
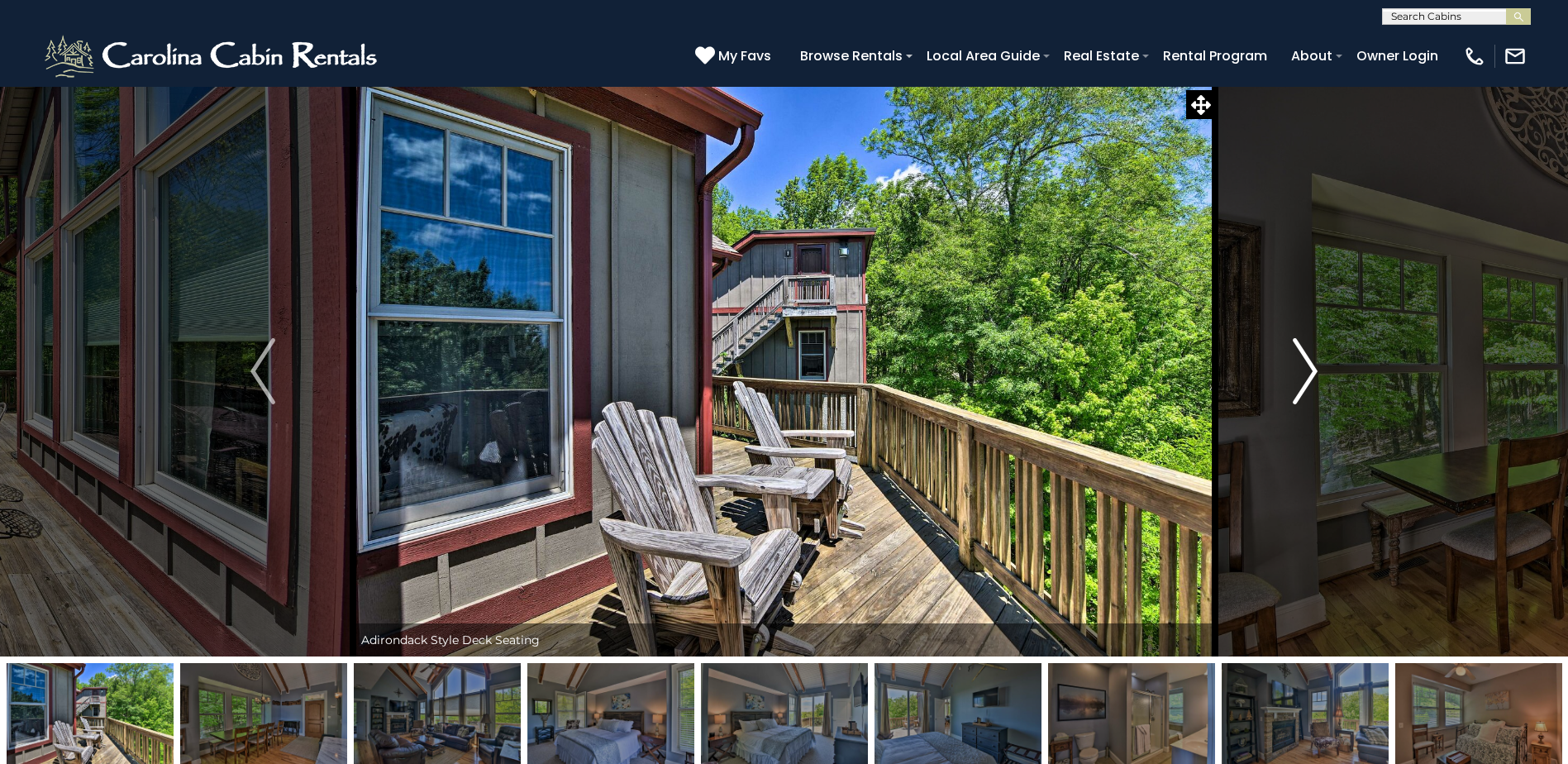
click at [1307, 364] on img "Next" at bounding box center [1305, 371] width 25 height 66
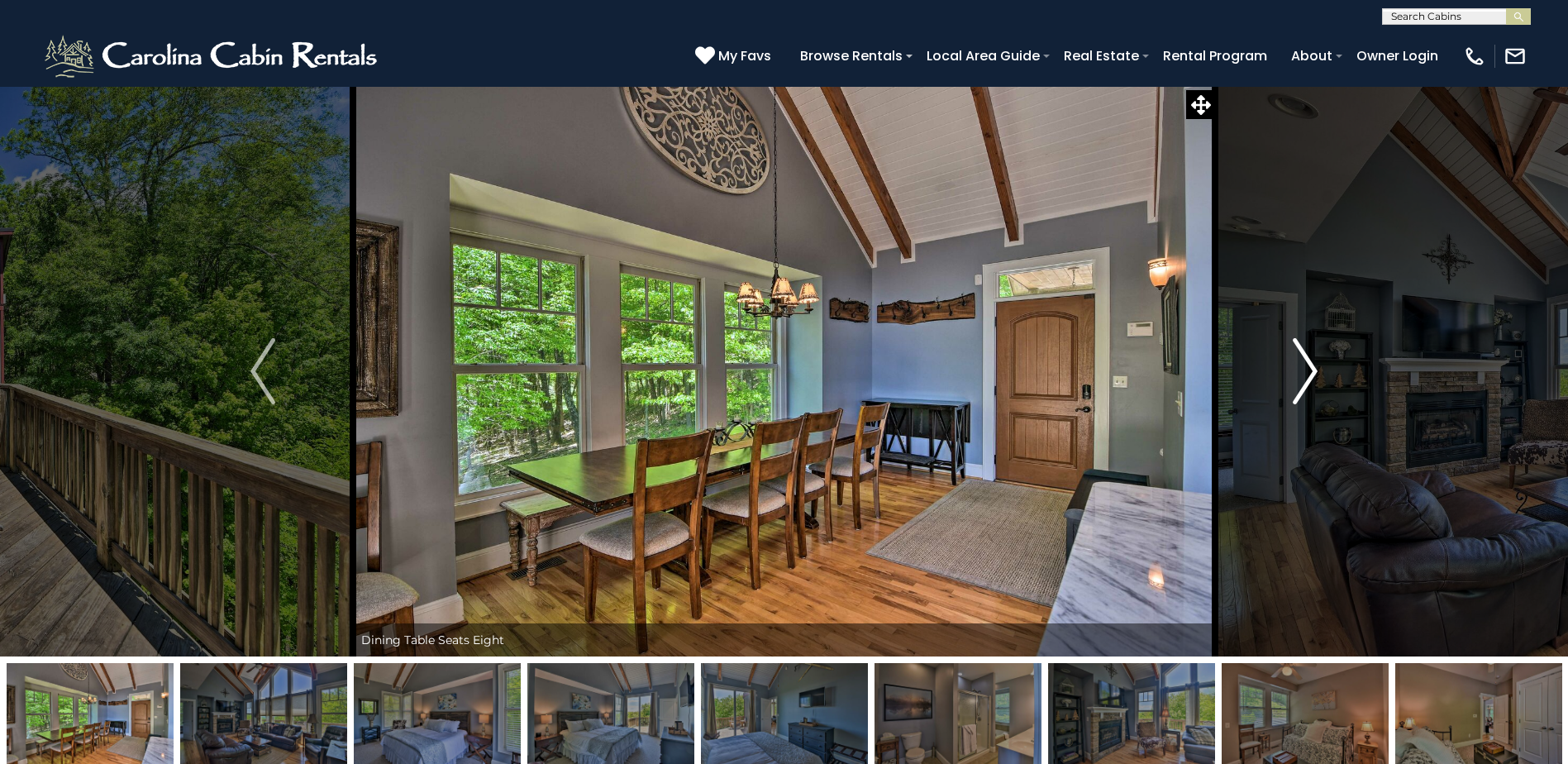
click at [1307, 364] on img "Next" at bounding box center [1305, 371] width 25 height 66
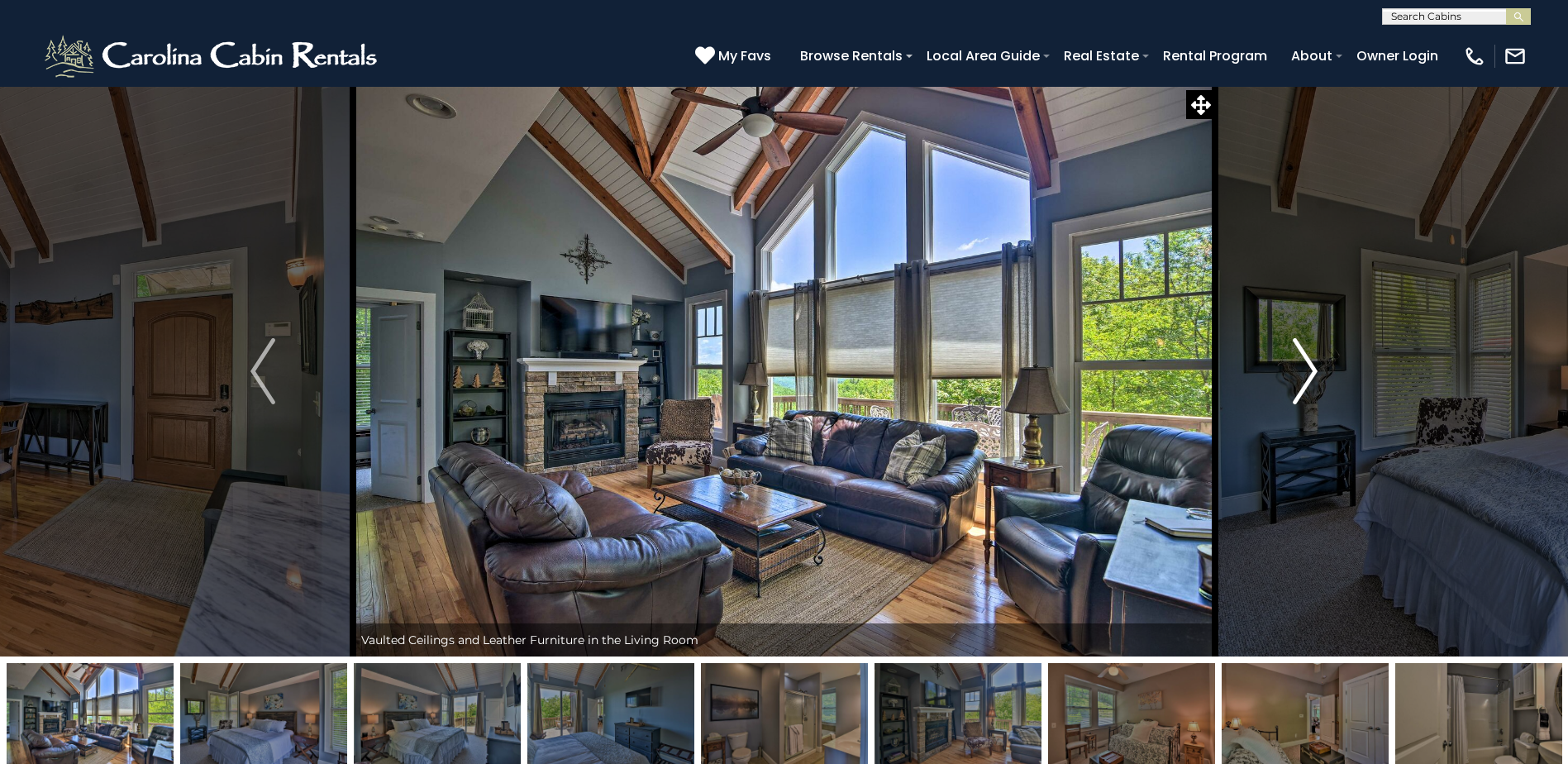
click at [1307, 364] on img "Next" at bounding box center [1305, 371] width 25 height 66
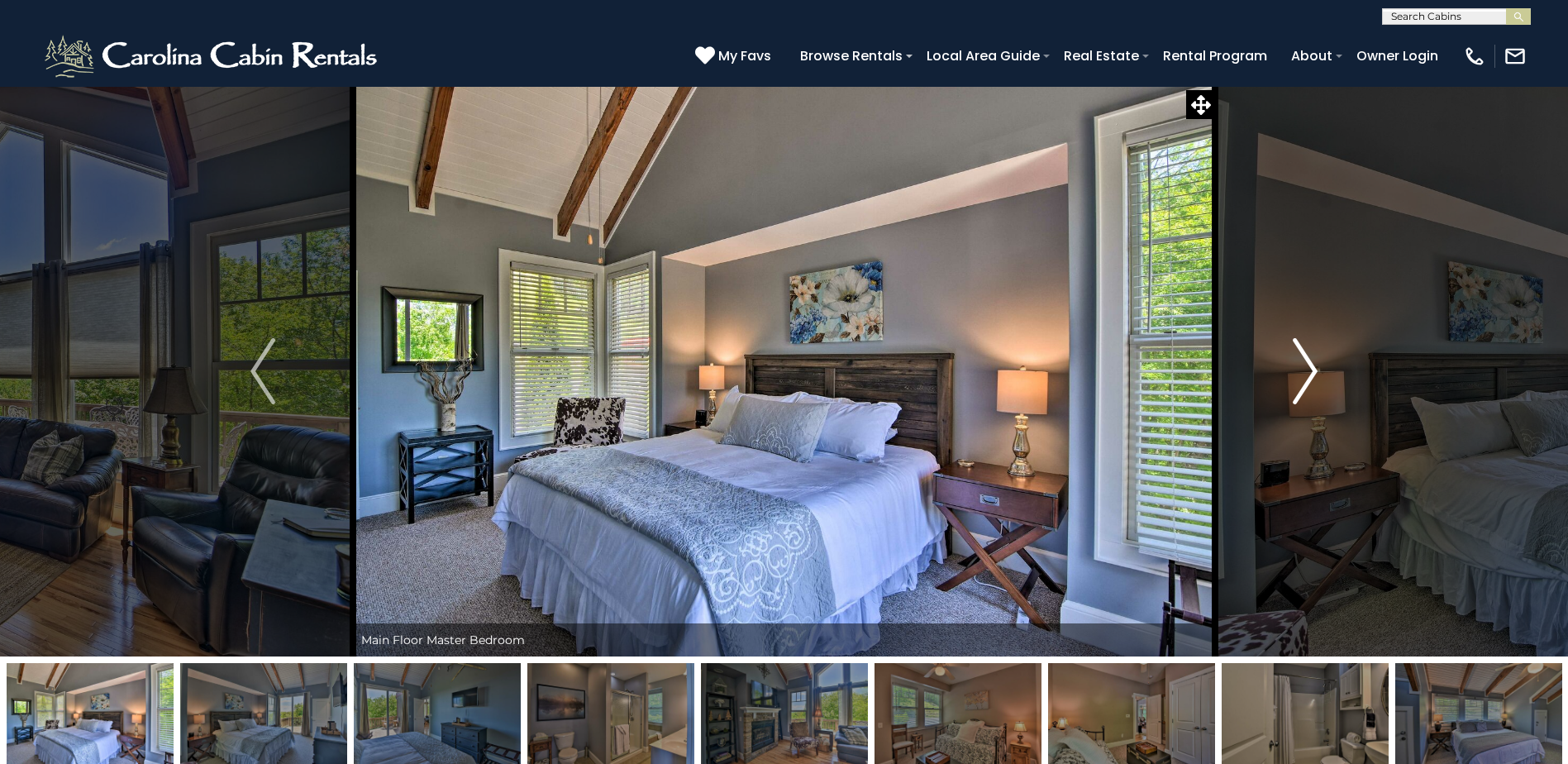
click at [1307, 364] on img "Next" at bounding box center [1305, 371] width 25 height 66
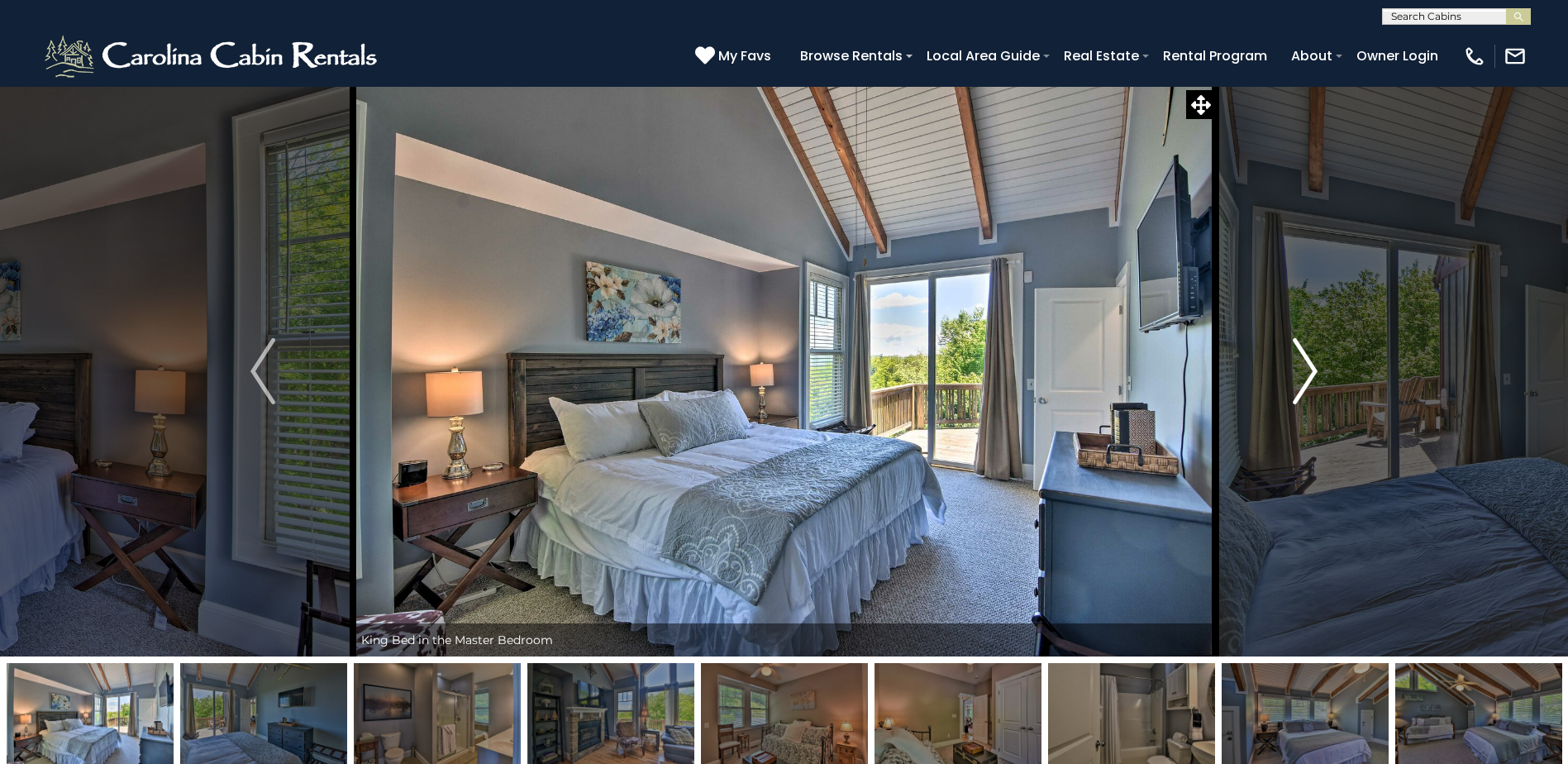
click at [1307, 364] on img "Next" at bounding box center [1305, 371] width 25 height 66
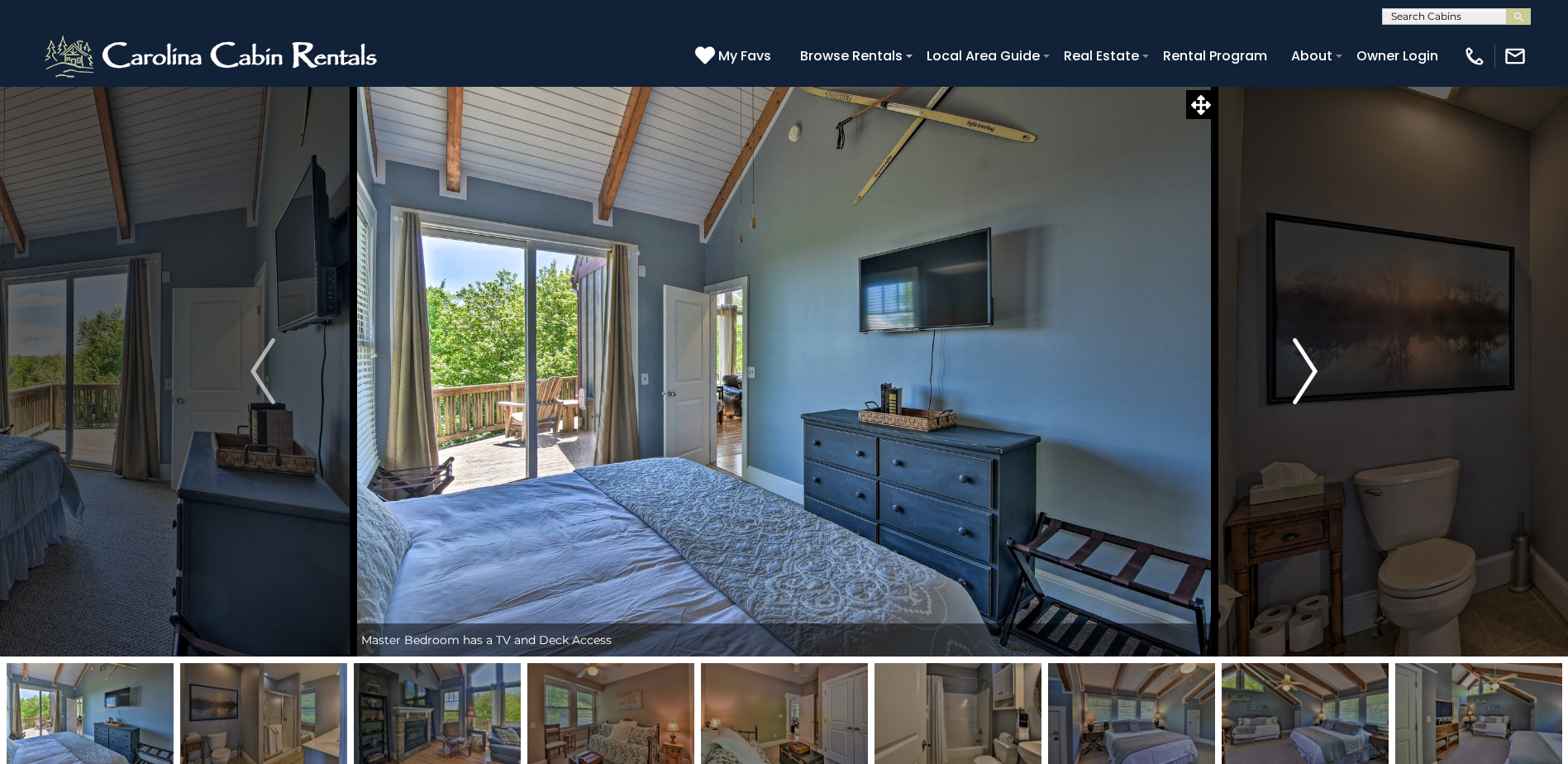
click at [1307, 364] on img "Next" at bounding box center [1305, 371] width 25 height 66
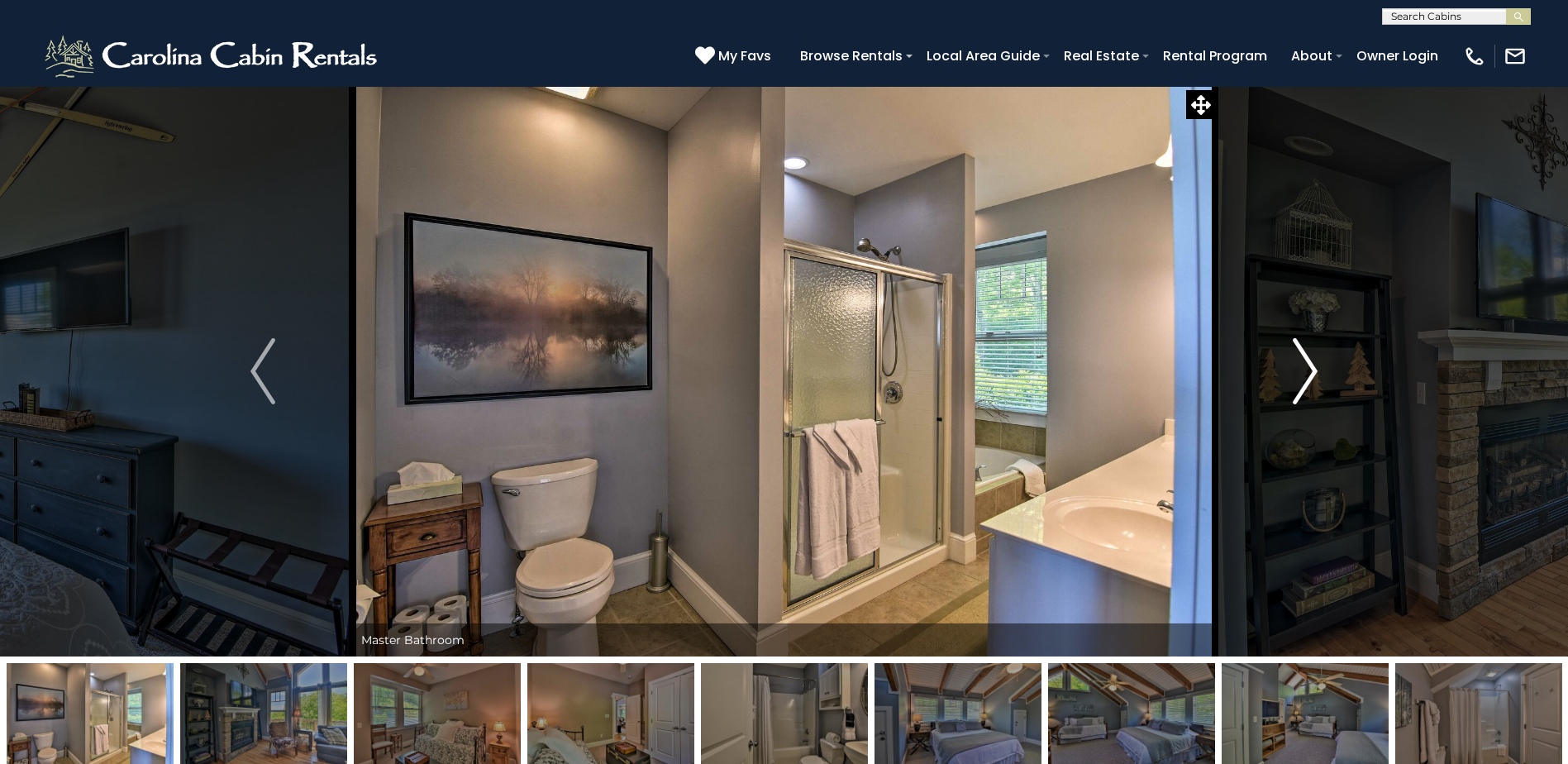
click at [1307, 364] on img "Next" at bounding box center [1305, 371] width 25 height 66
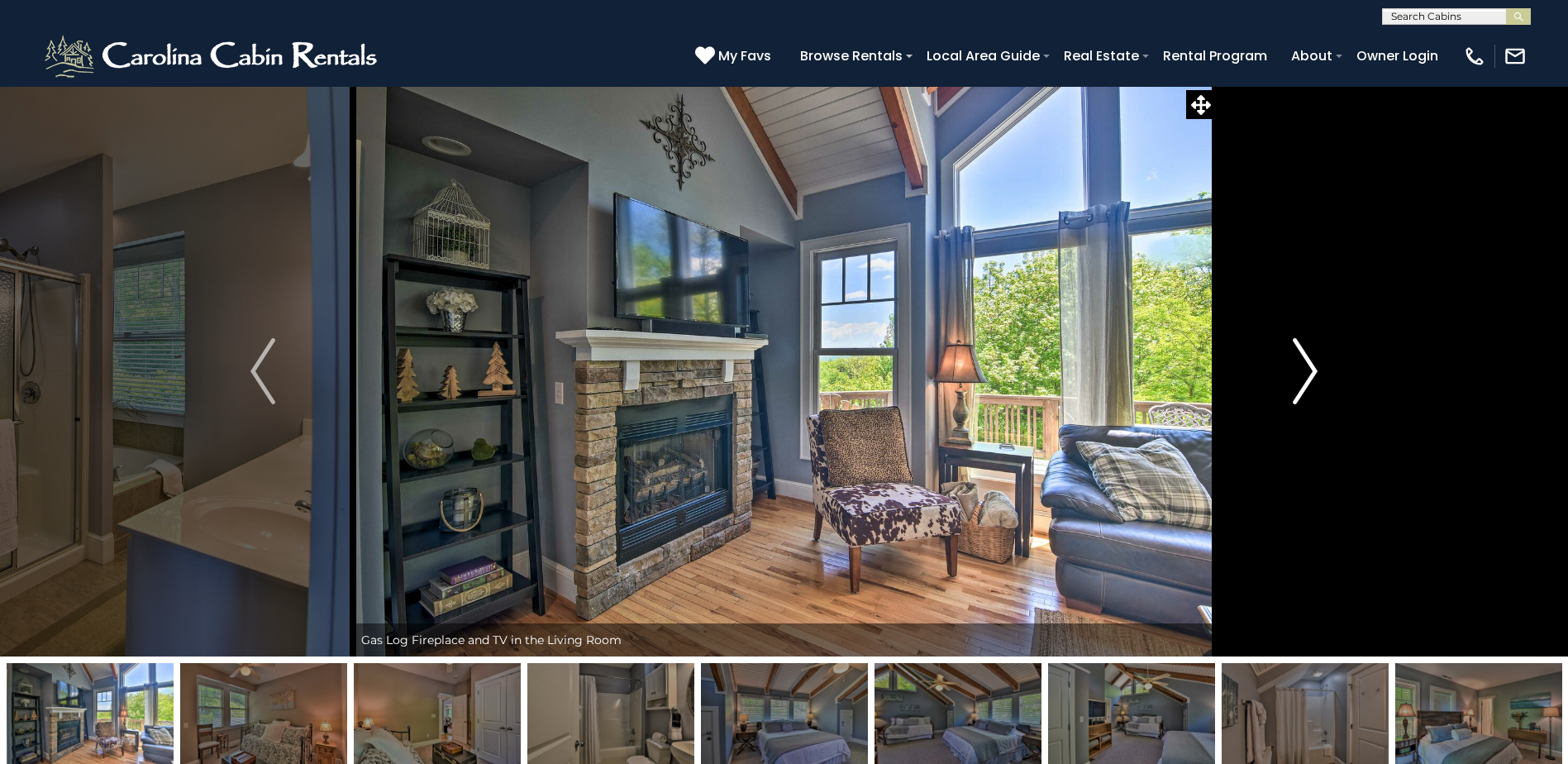
click at [1307, 364] on img "Next" at bounding box center [1305, 371] width 25 height 66
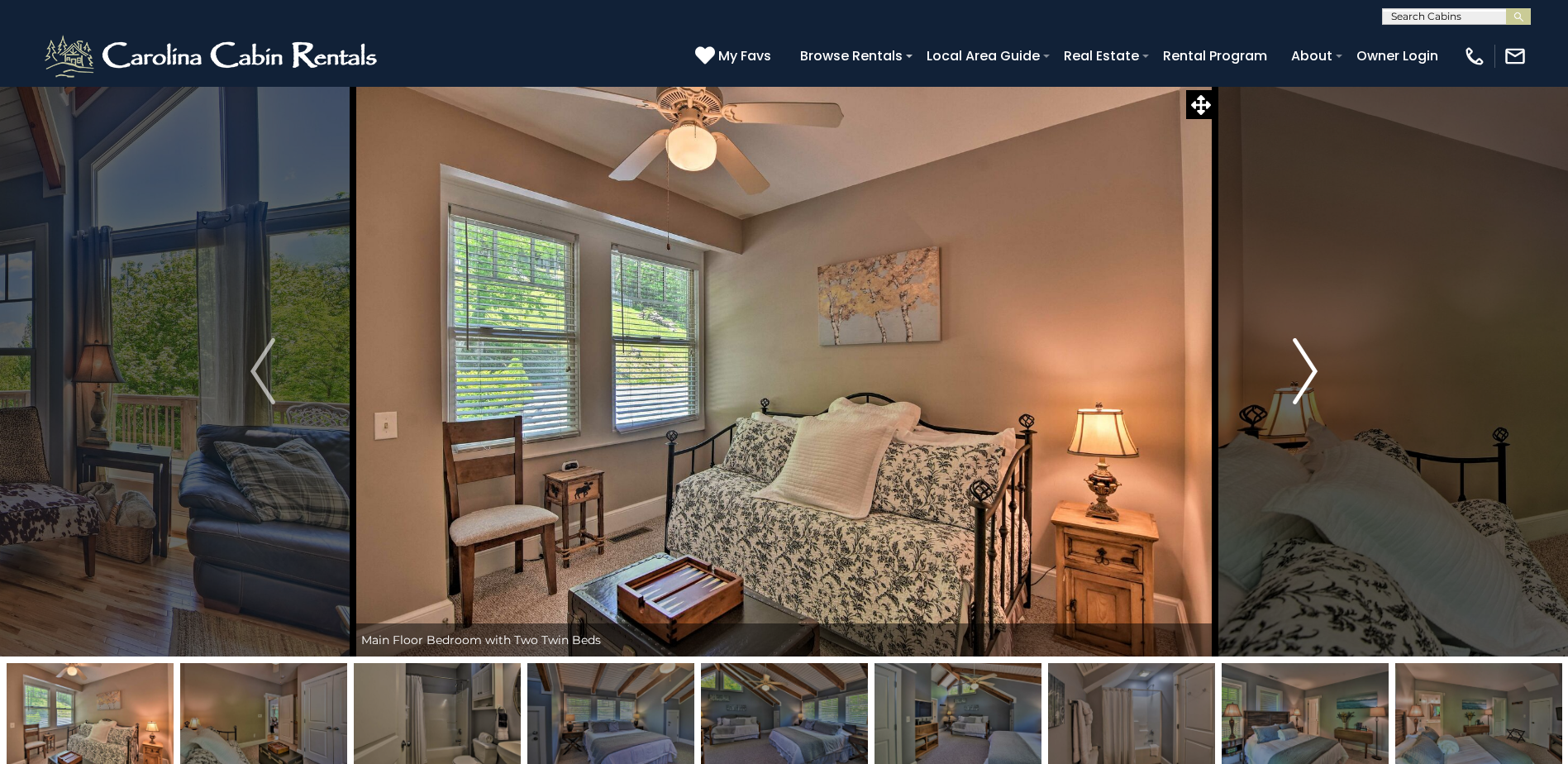
click at [1294, 367] on img "Next" at bounding box center [1305, 371] width 25 height 66
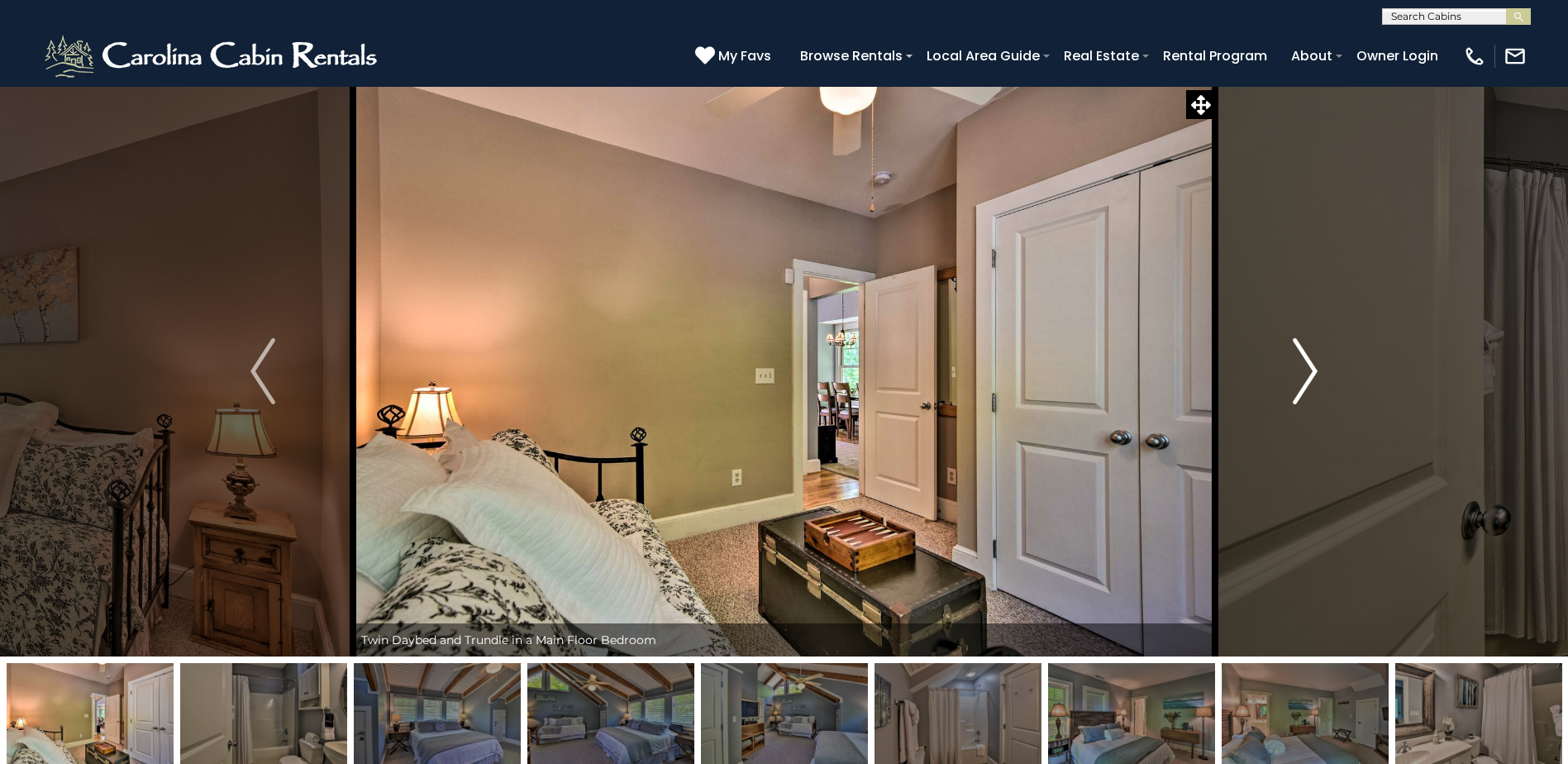
click at [1294, 367] on img "Next" at bounding box center [1305, 371] width 25 height 66
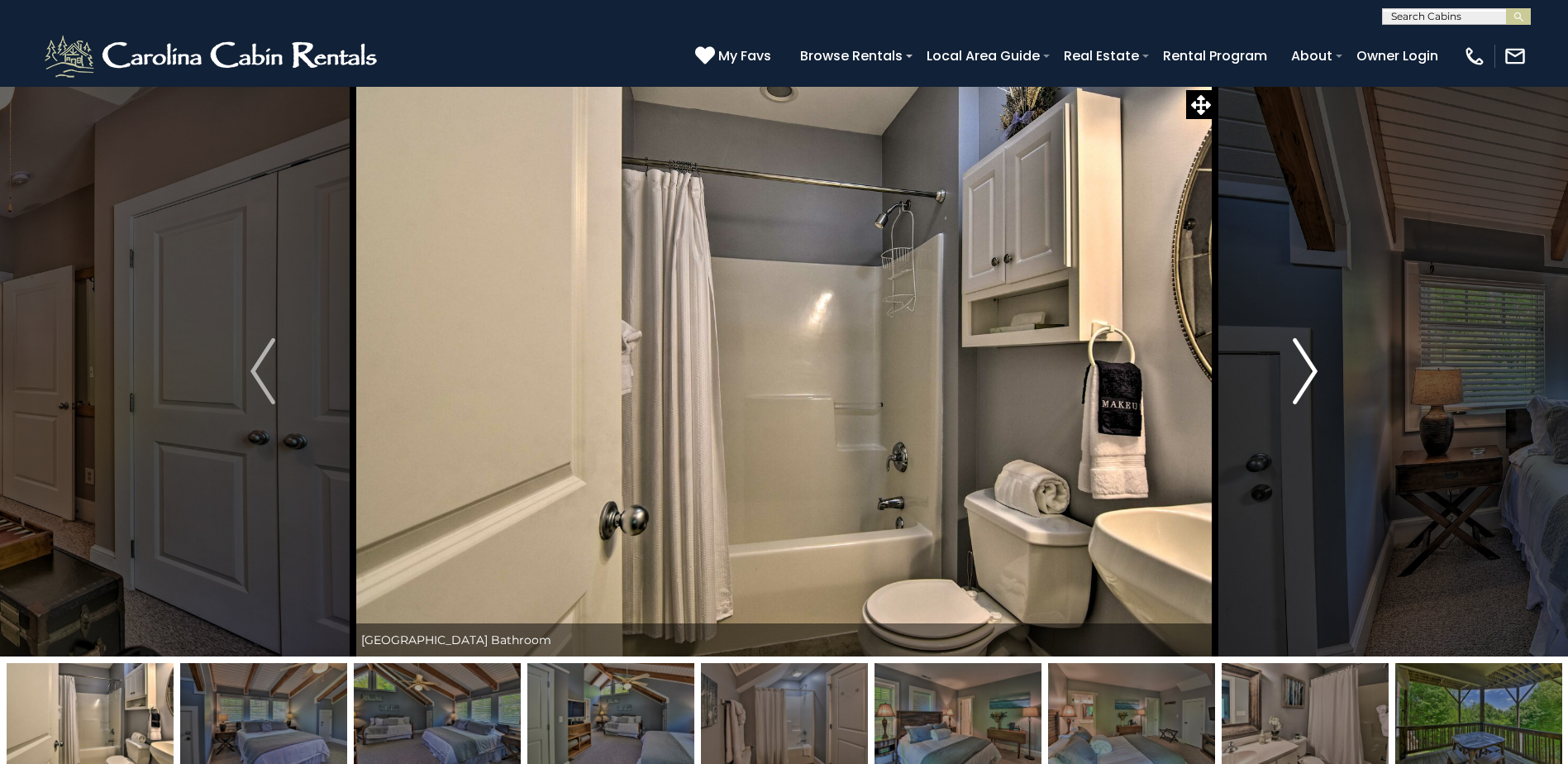
click at [1294, 367] on img "Next" at bounding box center [1305, 371] width 25 height 66
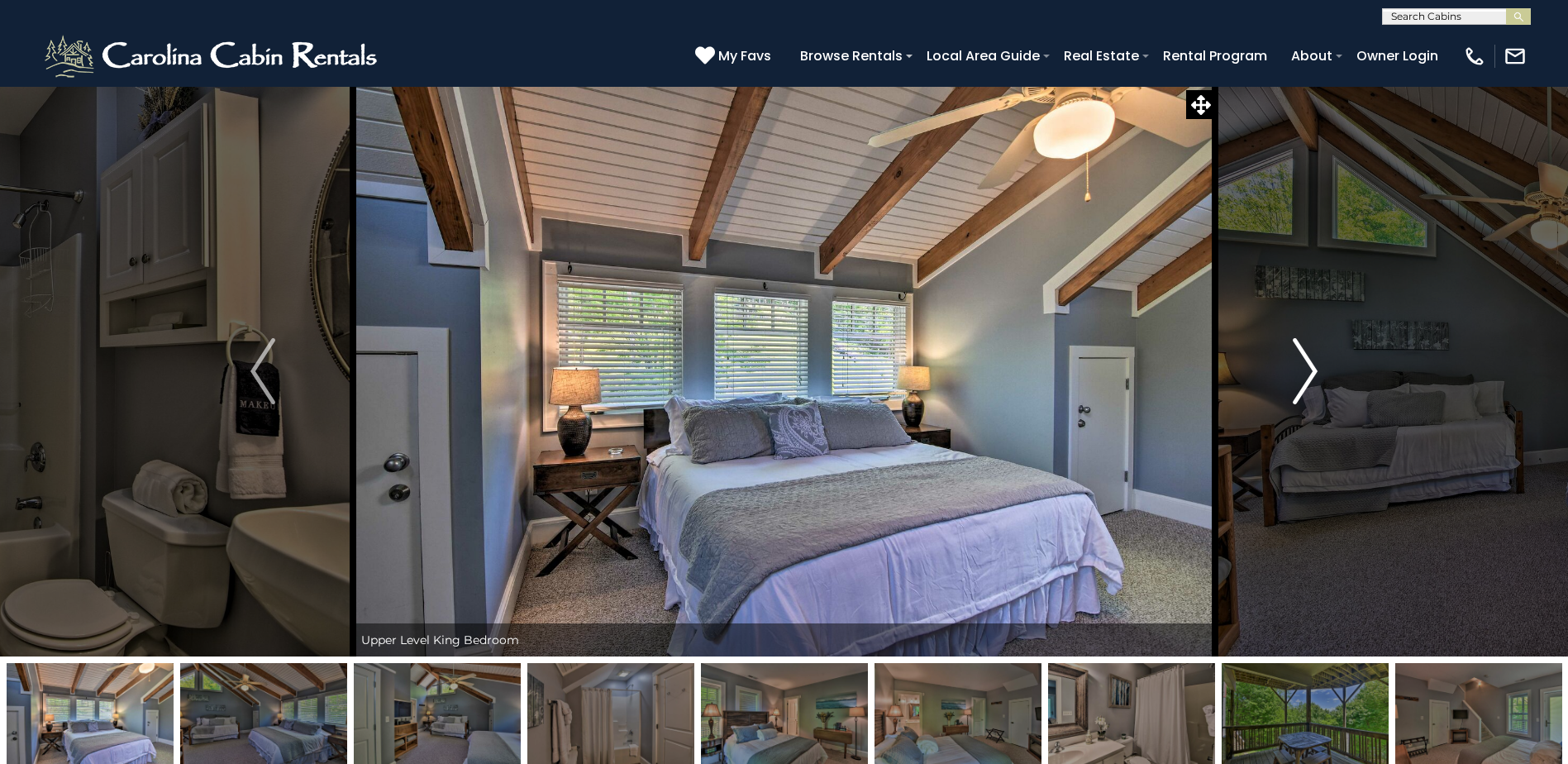
click at [1294, 367] on img "Next" at bounding box center [1305, 371] width 25 height 66
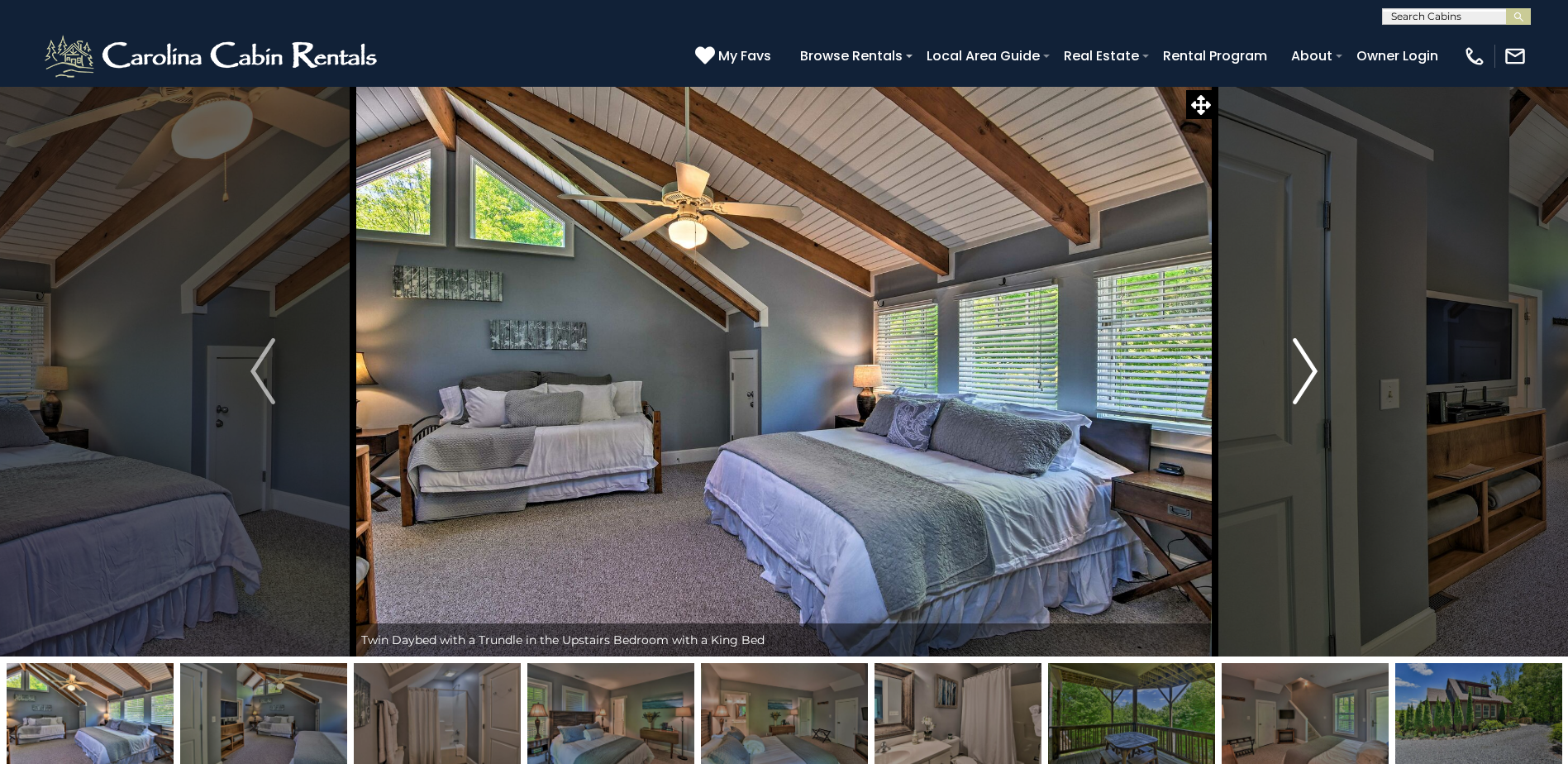
click at [1294, 367] on img "Next" at bounding box center [1305, 371] width 25 height 66
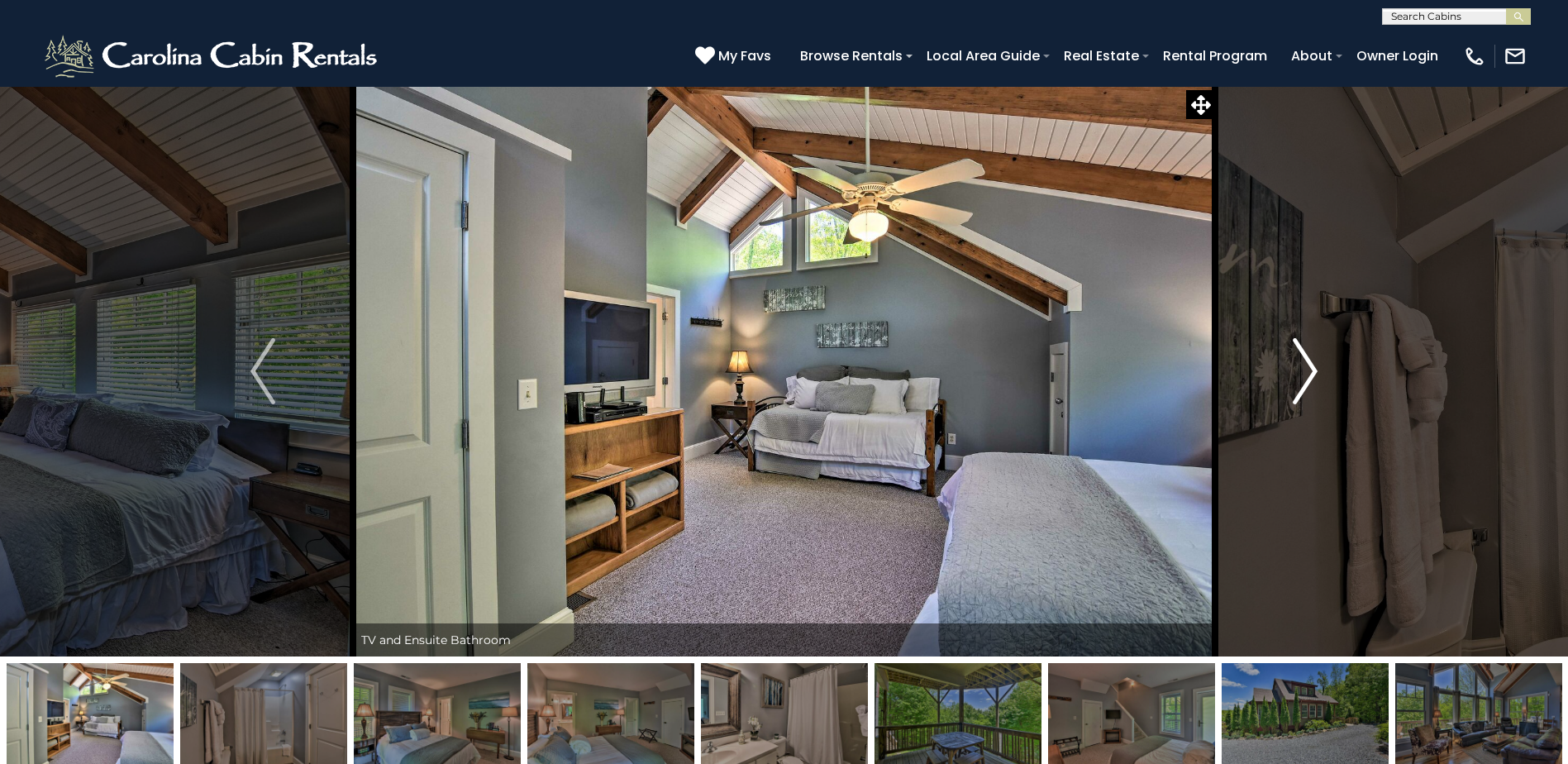
click at [1294, 367] on img "Next" at bounding box center [1305, 371] width 25 height 66
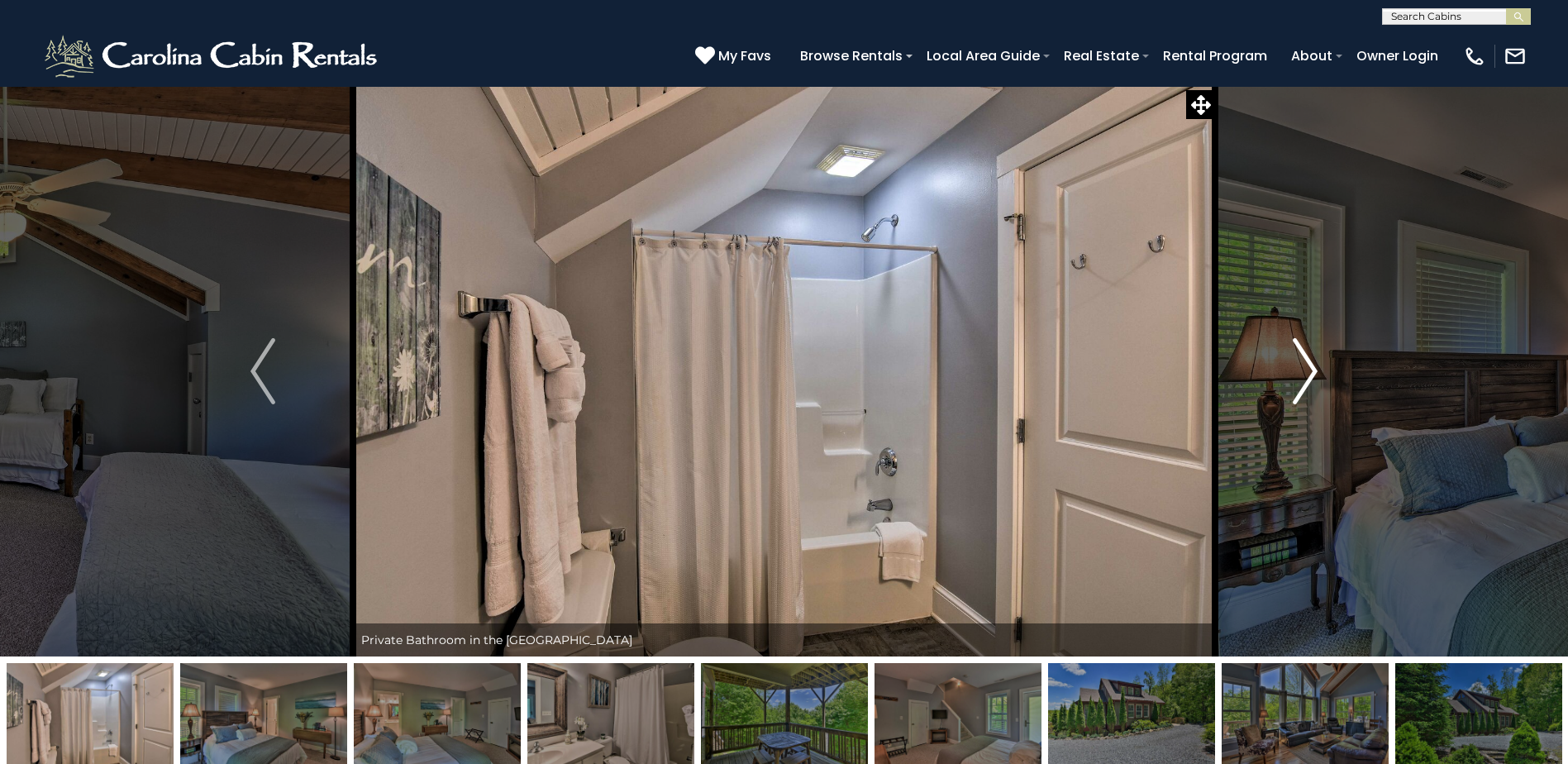
click at [1294, 367] on img "Next" at bounding box center [1305, 371] width 25 height 66
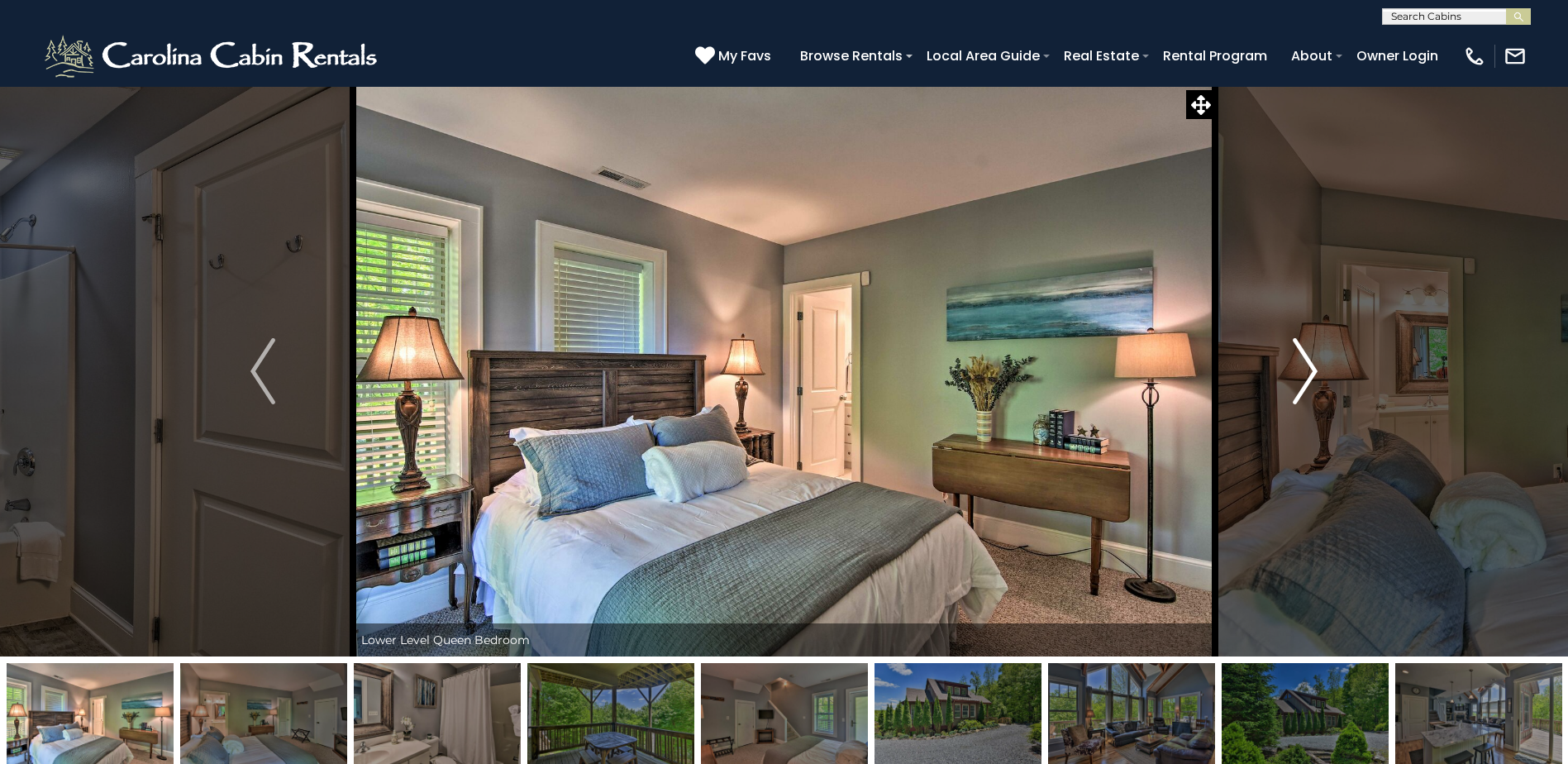
click at [1294, 367] on img "Next" at bounding box center [1305, 371] width 25 height 66
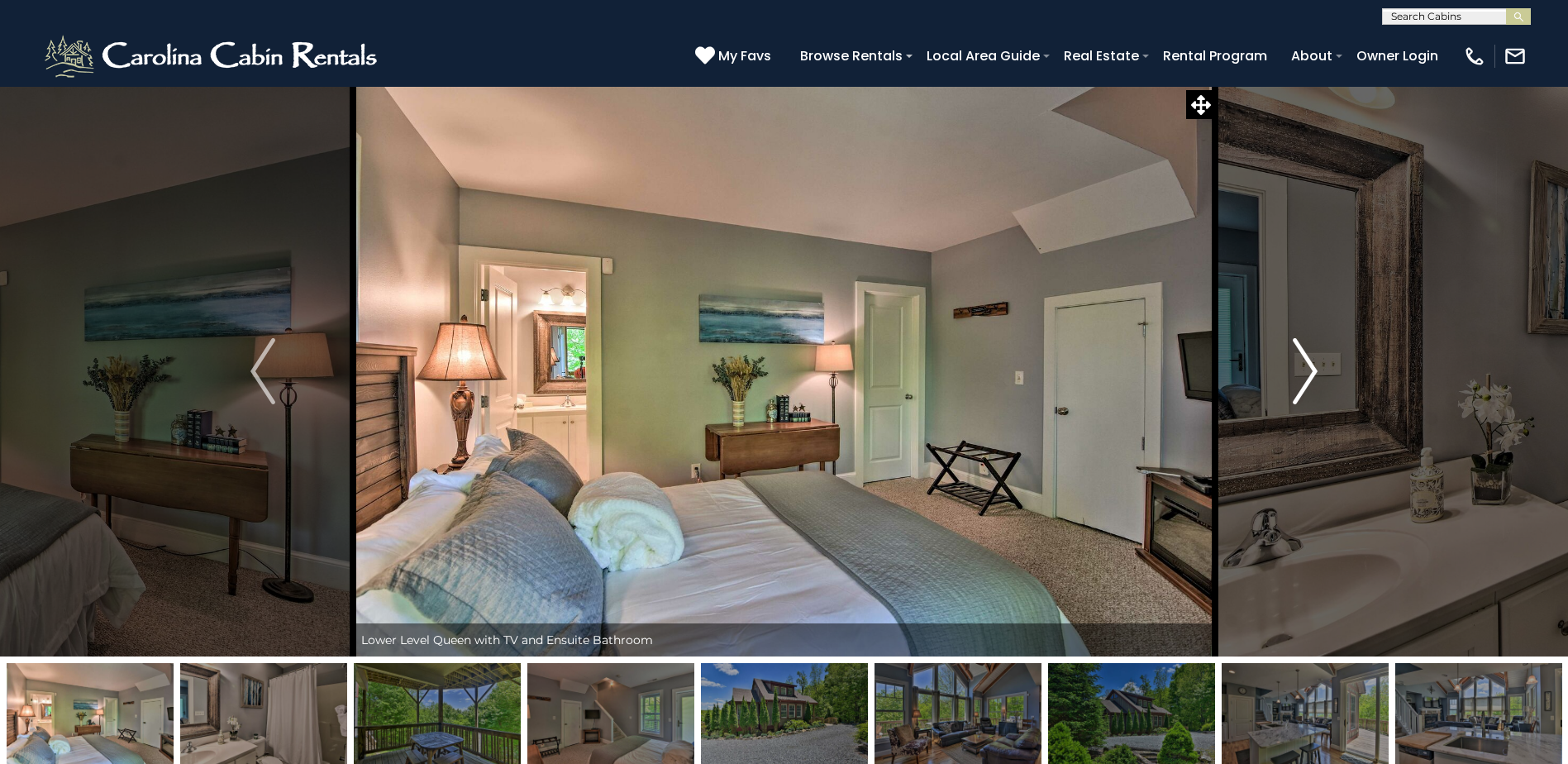
click at [1294, 367] on img "Next" at bounding box center [1305, 371] width 25 height 66
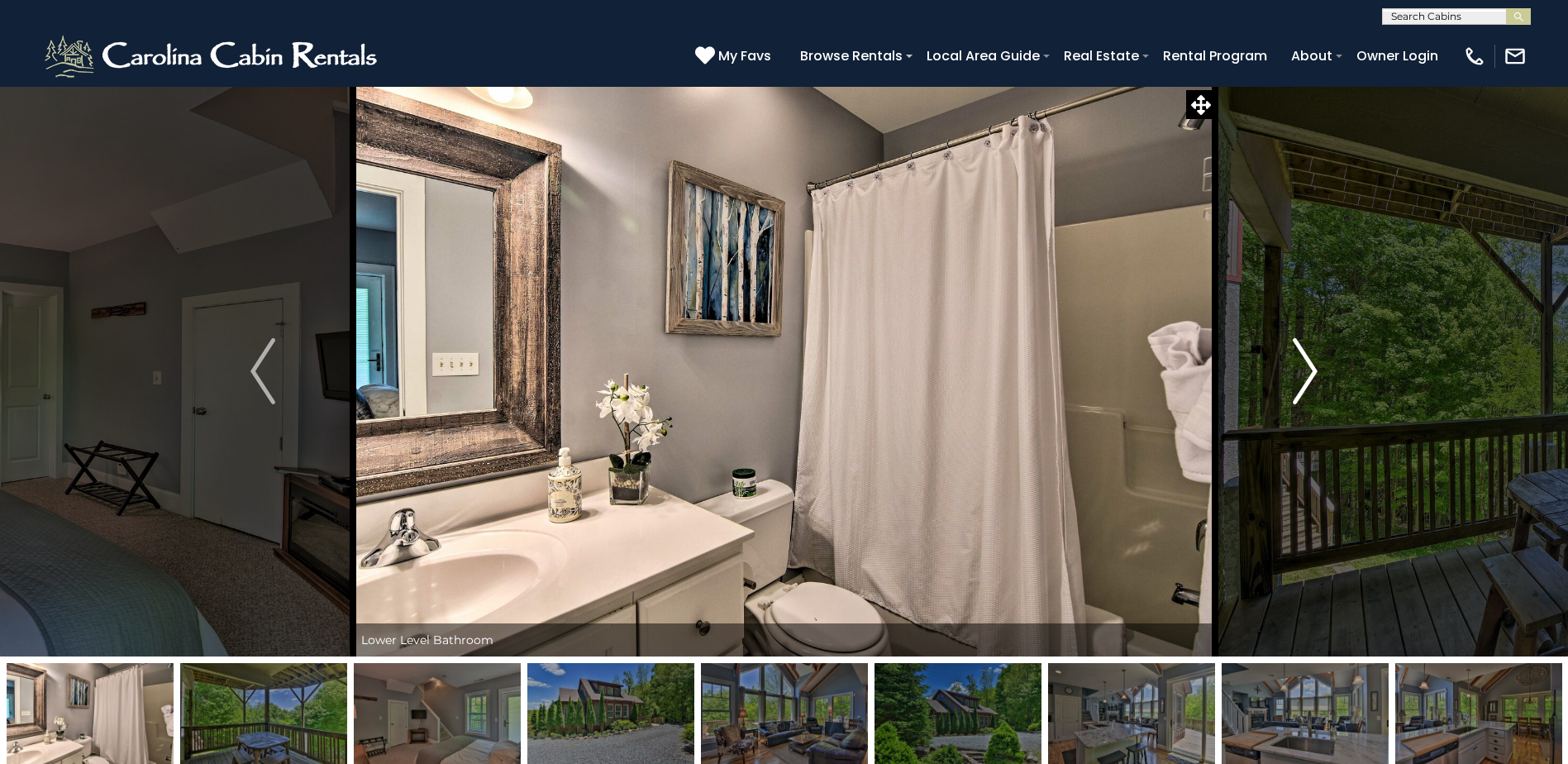
click at [1294, 367] on img "Next" at bounding box center [1305, 371] width 25 height 66
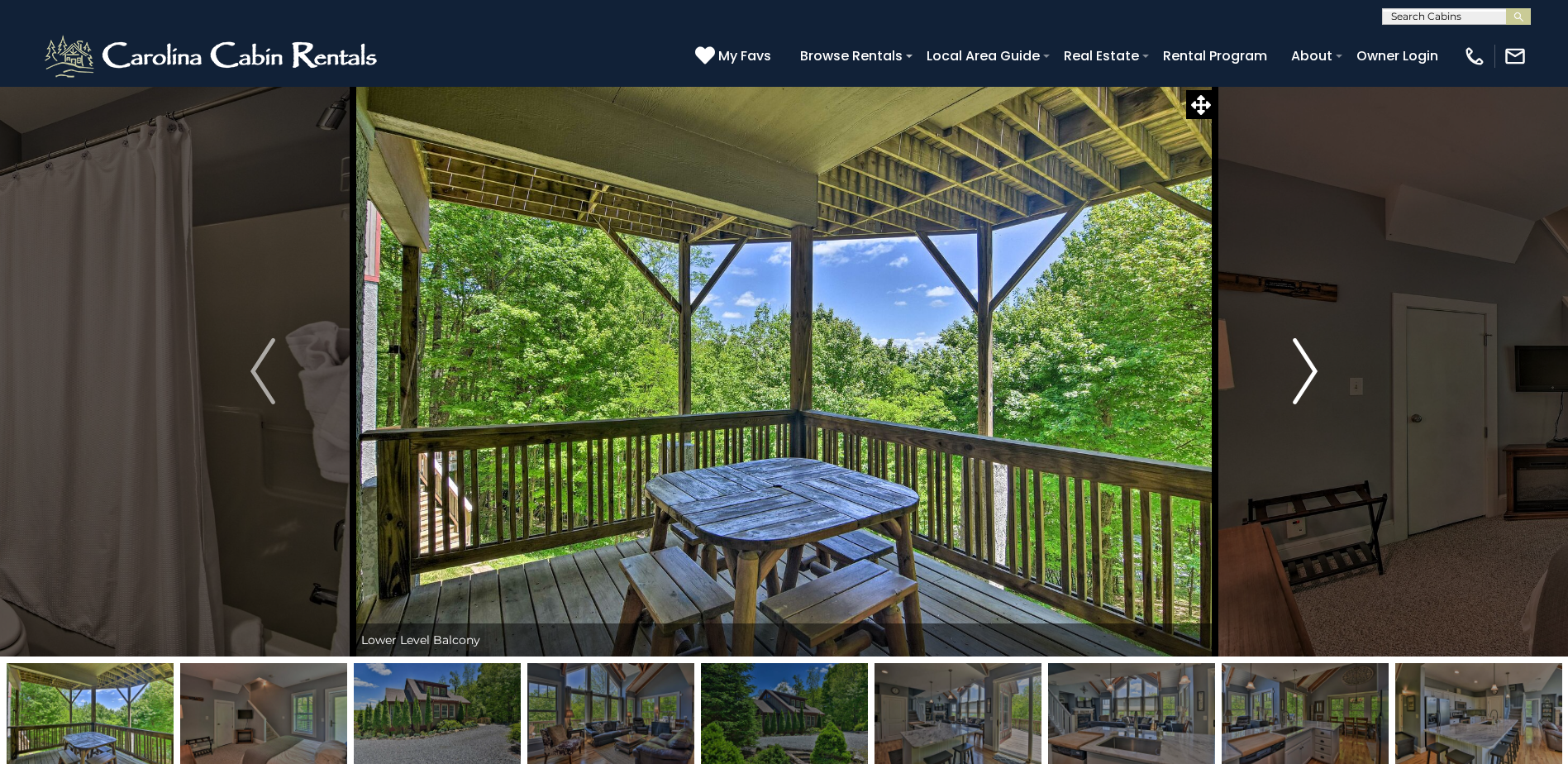
click at [1294, 367] on img "Next" at bounding box center [1305, 371] width 25 height 66
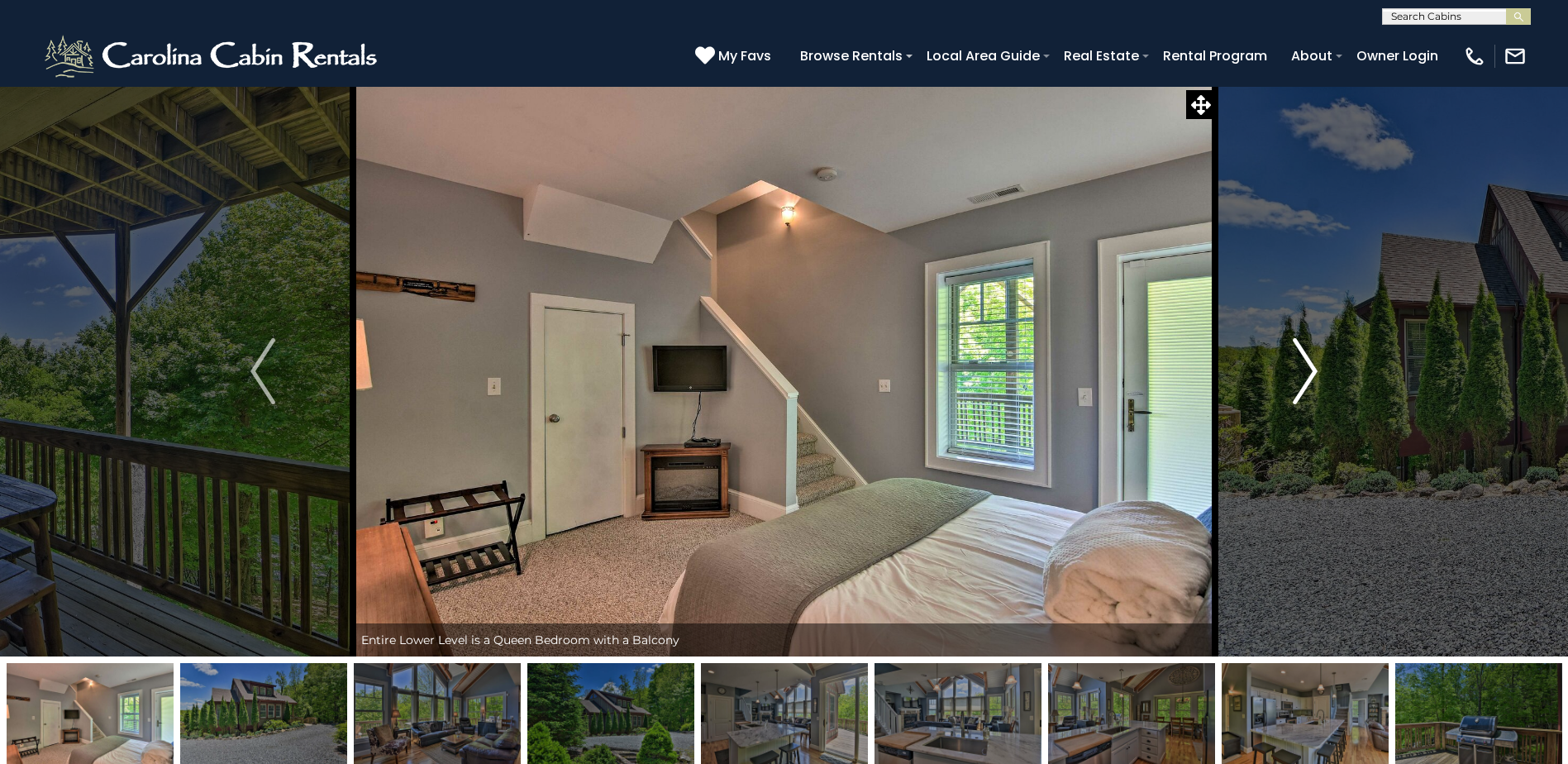
click at [1294, 367] on img "Next" at bounding box center [1305, 371] width 25 height 66
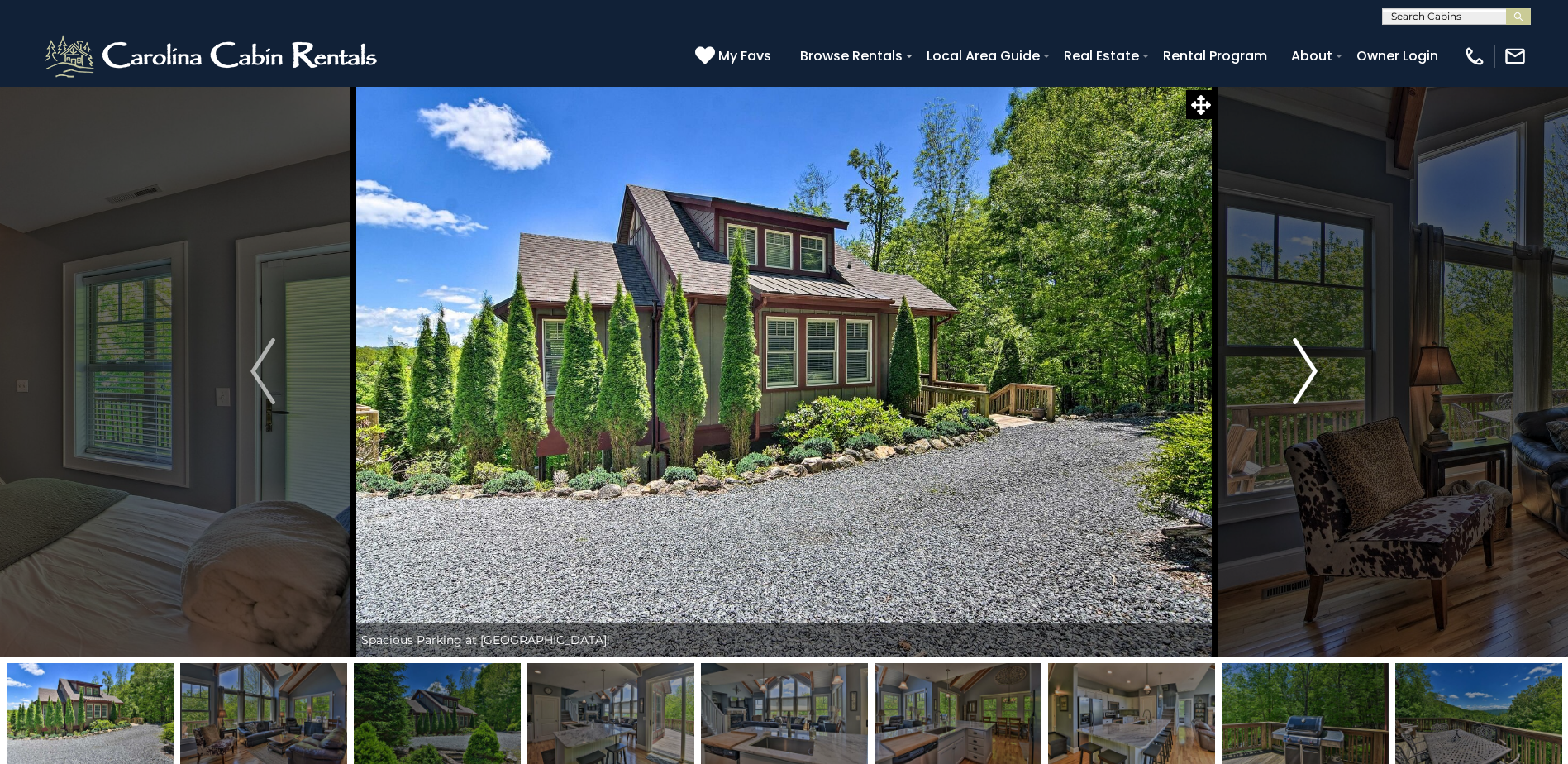
click at [1294, 367] on img "Next" at bounding box center [1305, 371] width 25 height 66
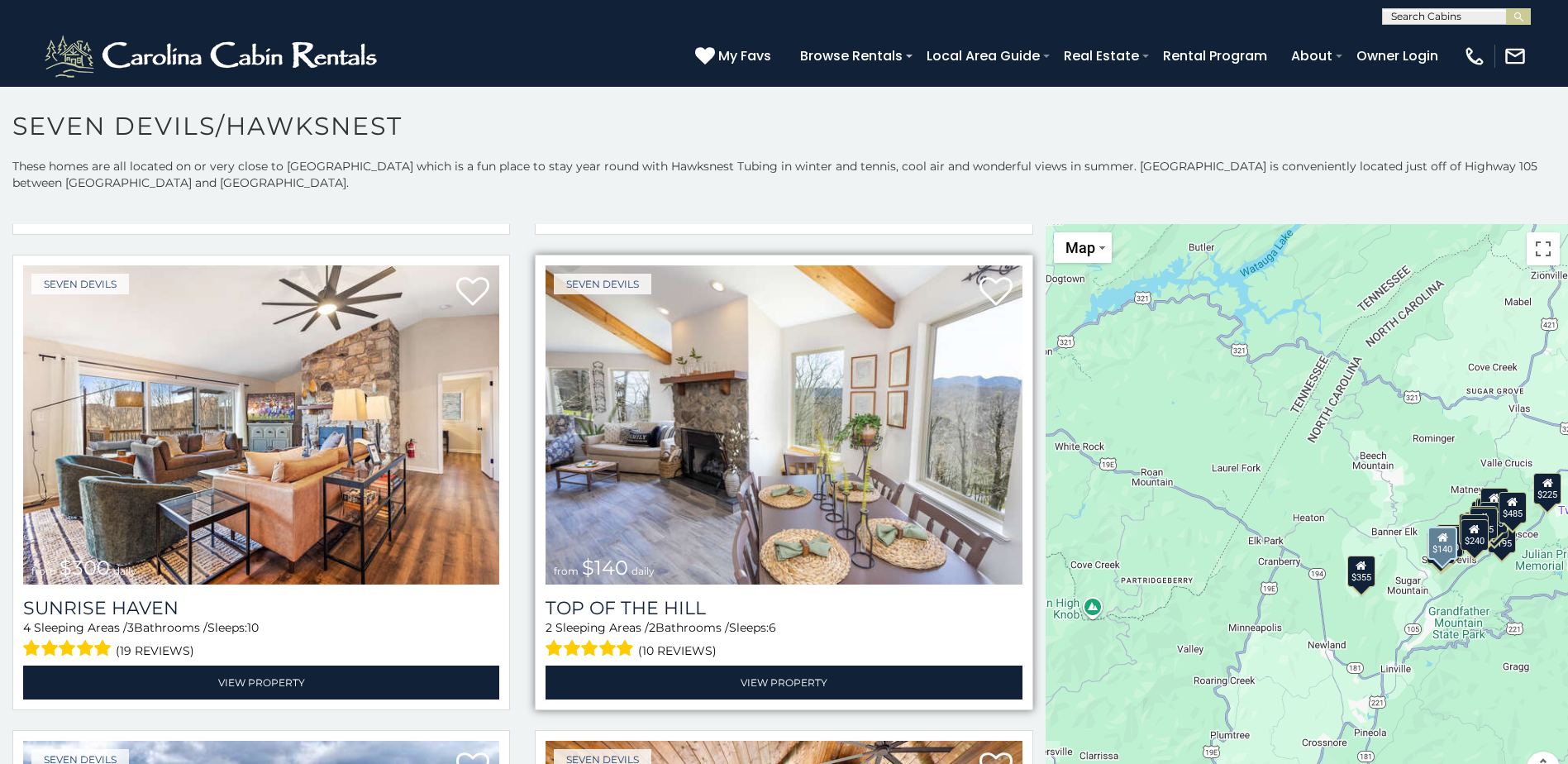
scroll to position [3309, 0]
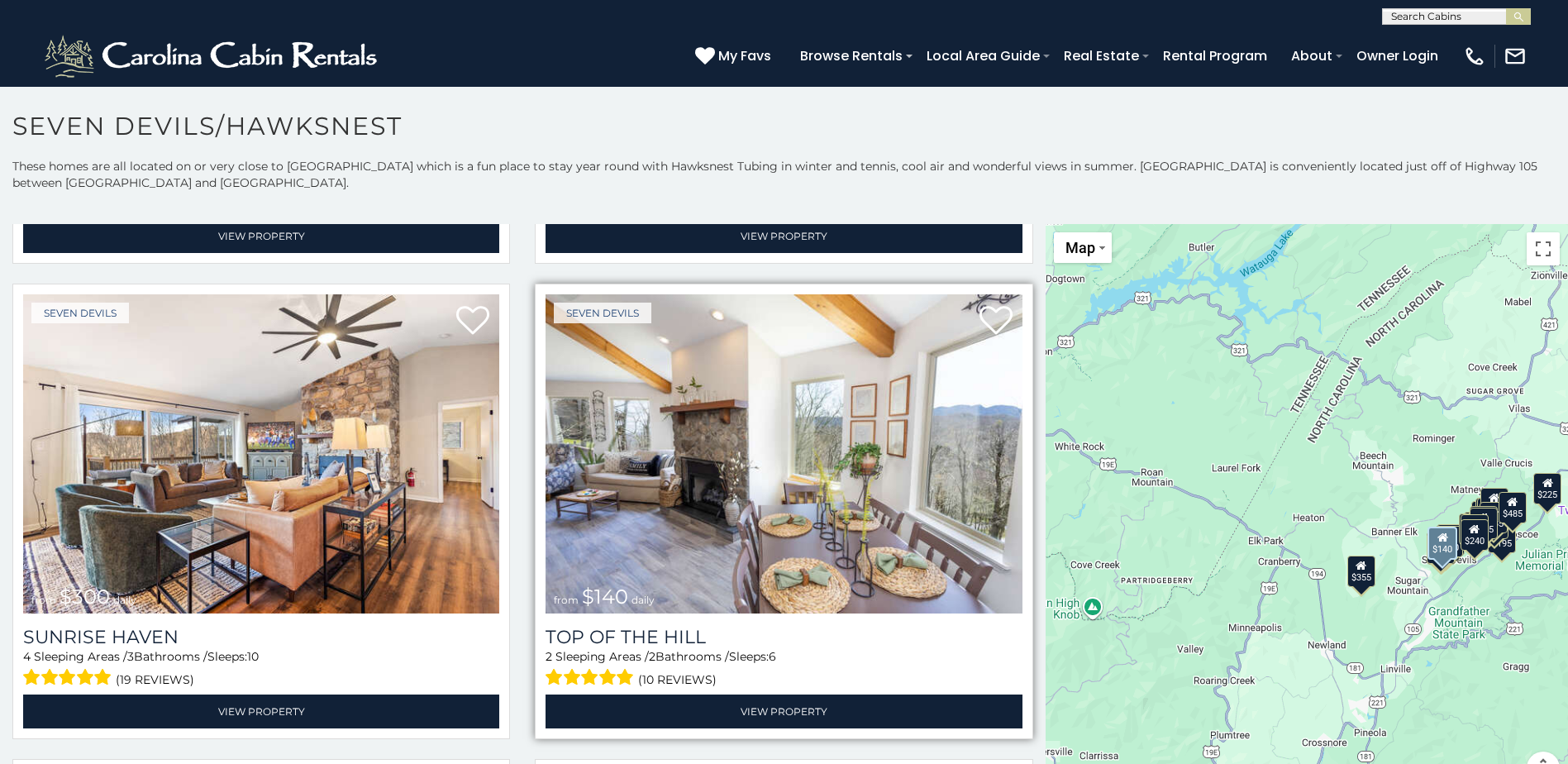
click at [723, 468] on img at bounding box center [784, 454] width 476 height 319
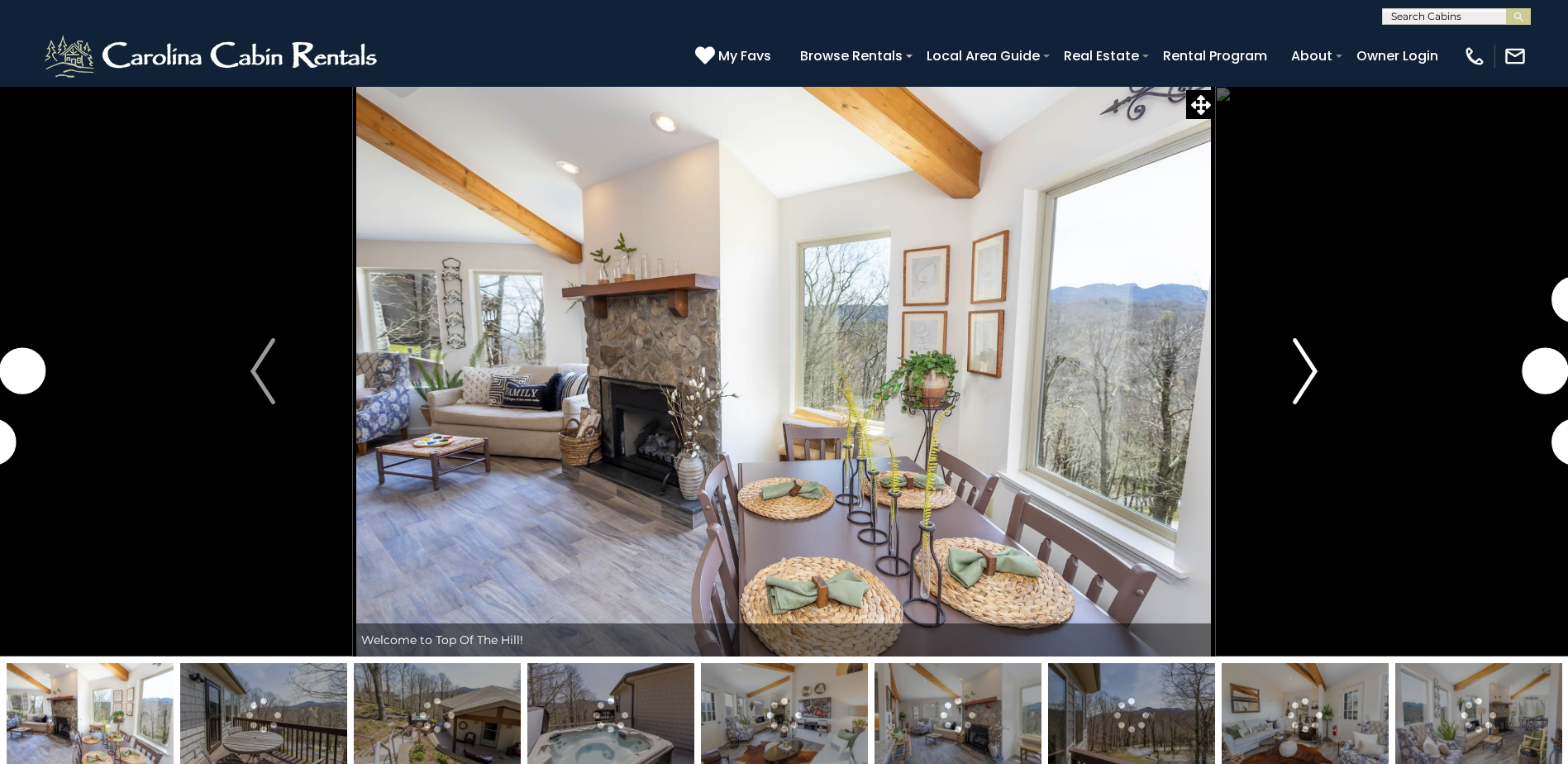
click at [1303, 360] on img "Next" at bounding box center [1305, 371] width 25 height 66
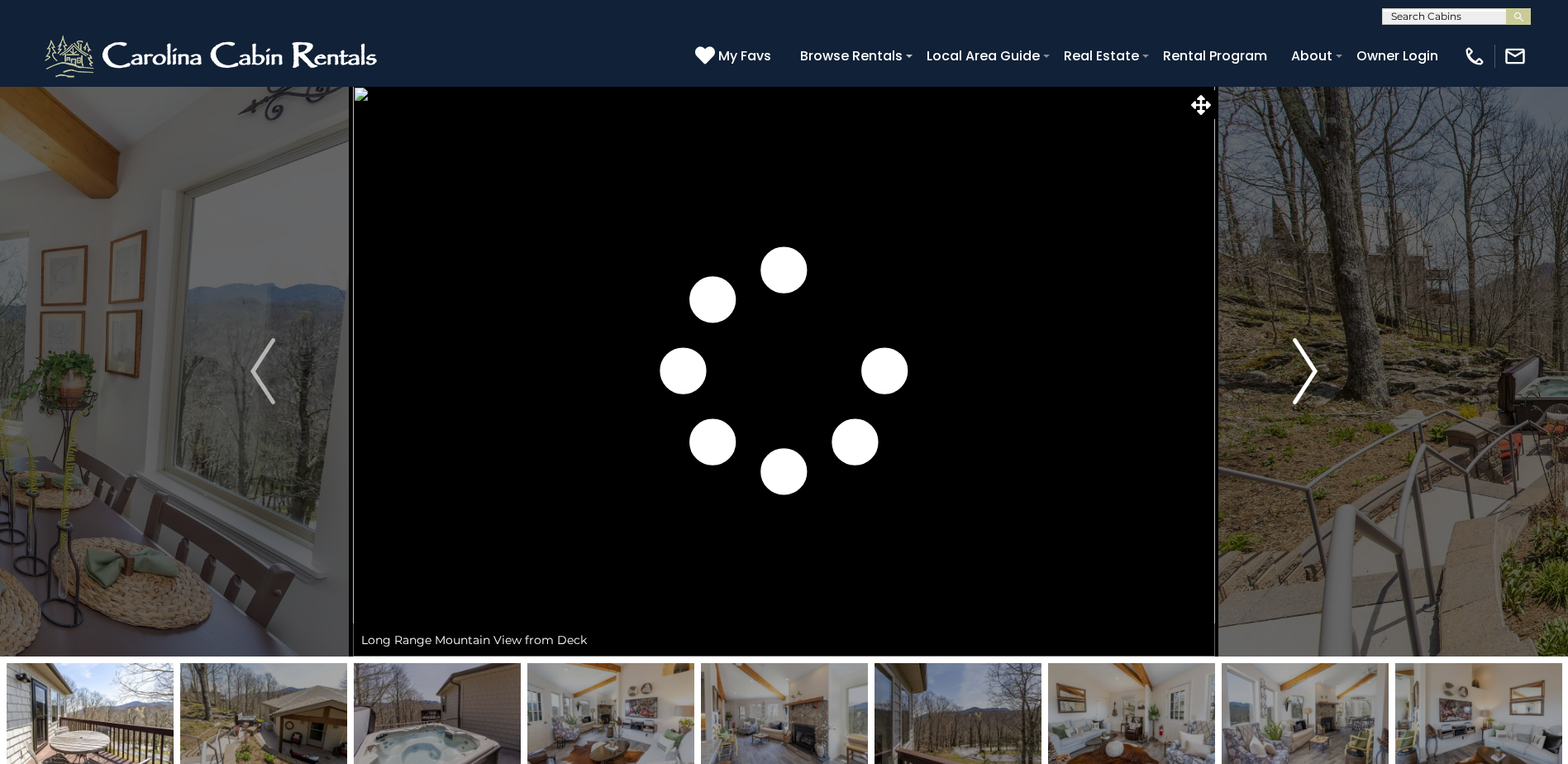
click at [1303, 360] on img "Next" at bounding box center [1305, 371] width 25 height 66
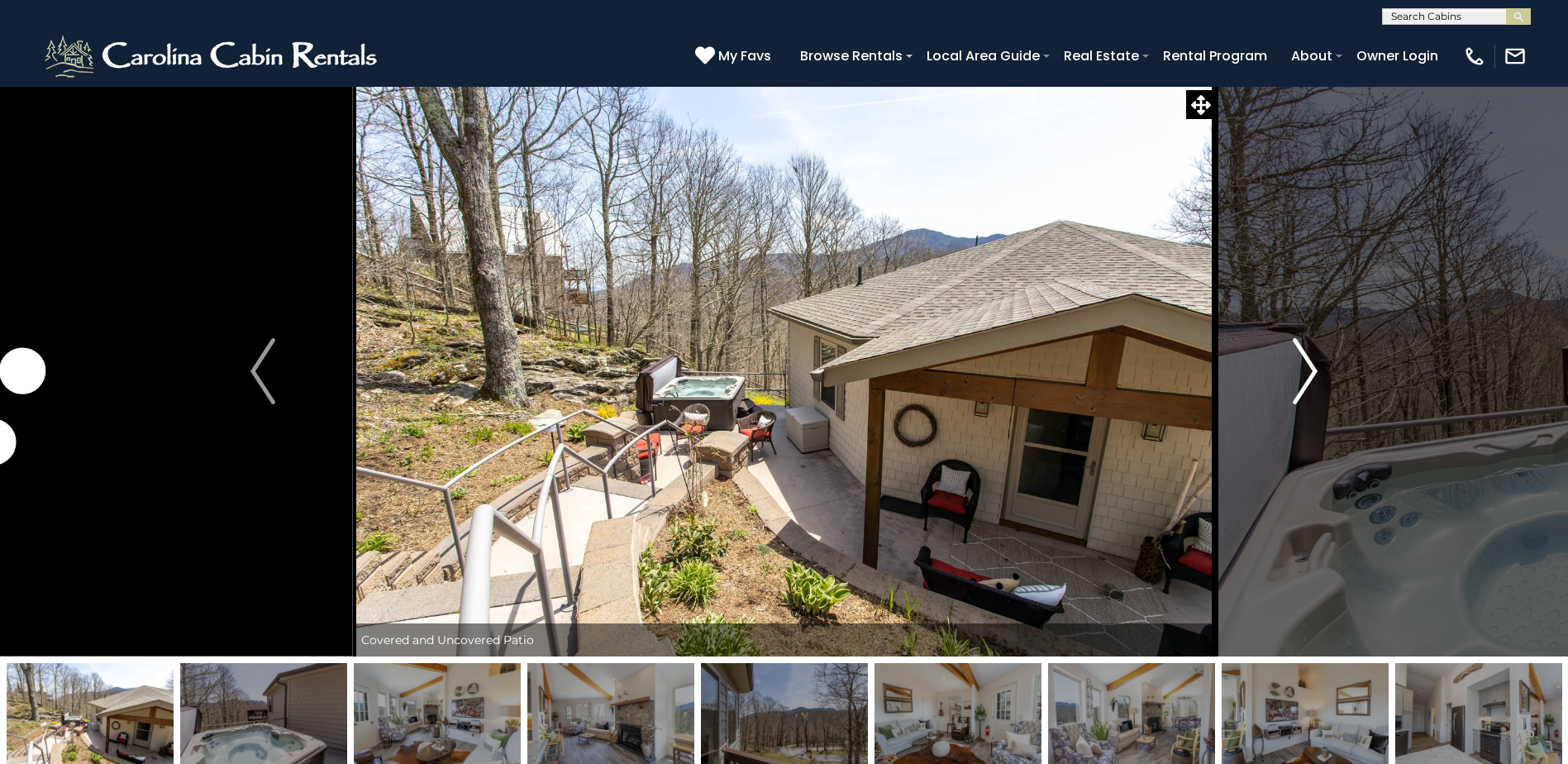
click at [1303, 360] on img "Next" at bounding box center [1305, 371] width 25 height 66
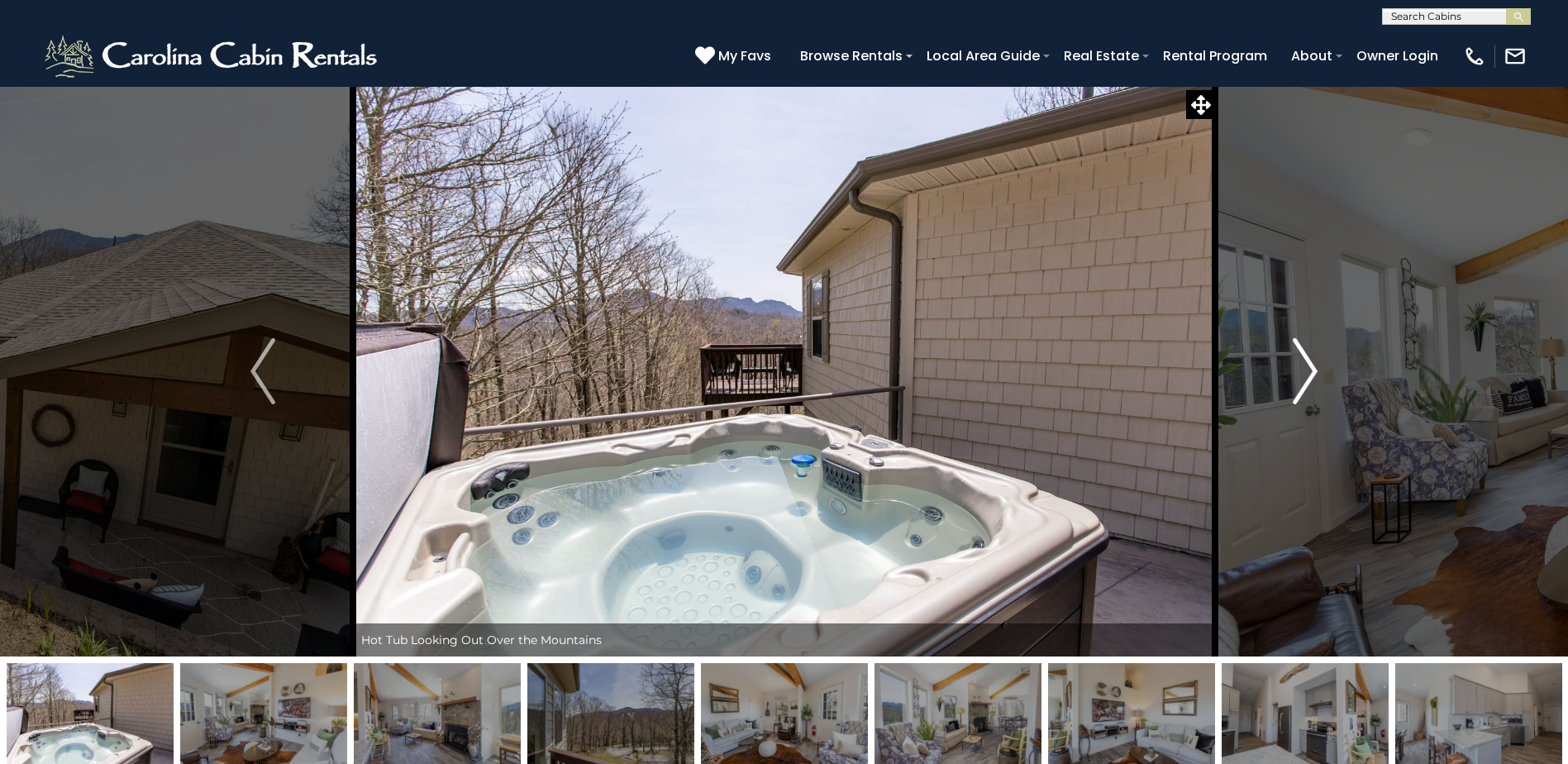
click at [1303, 360] on img "Next" at bounding box center [1305, 371] width 25 height 66
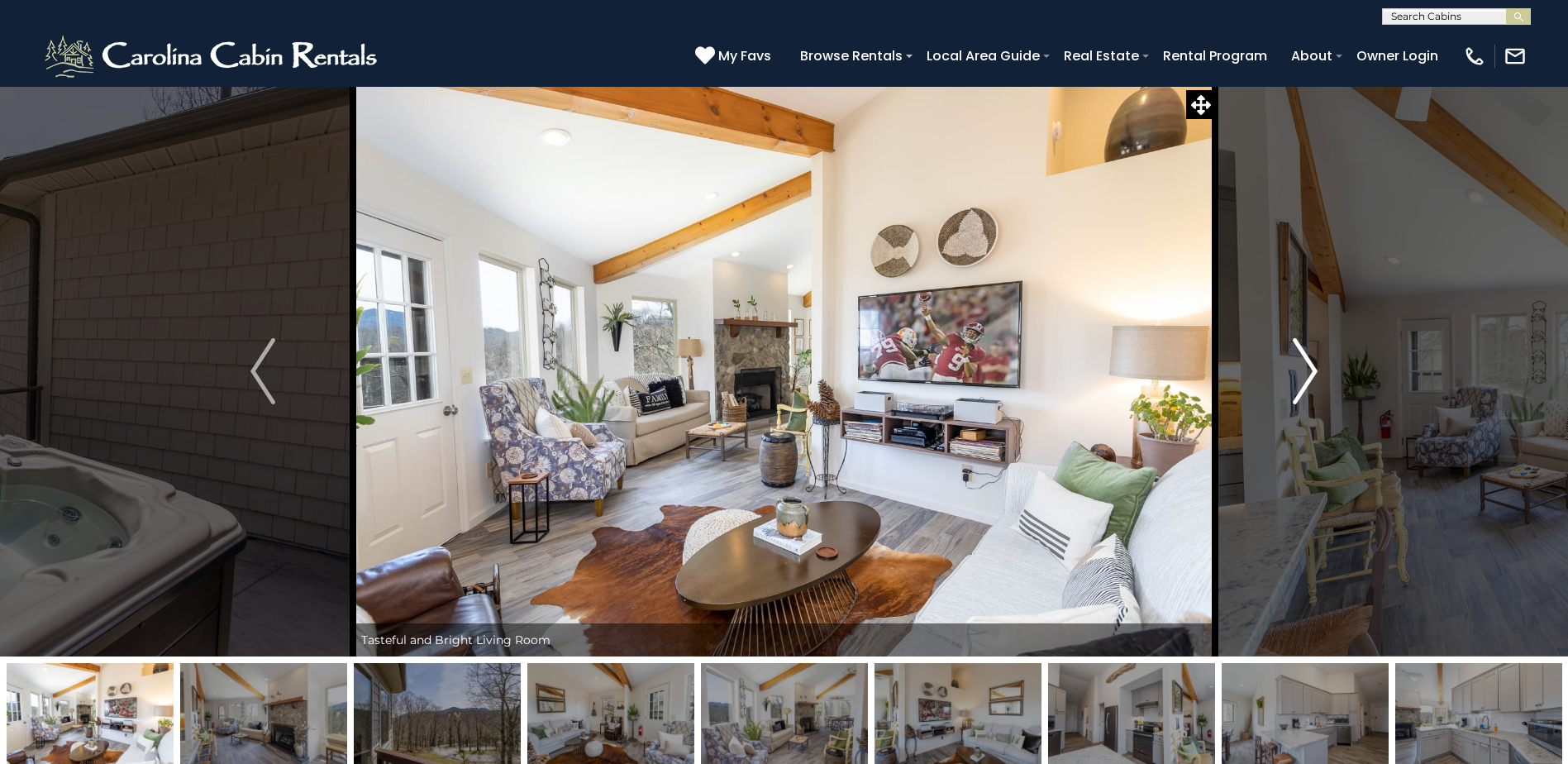
click at [1303, 360] on img "Next" at bounding box center [1305, 371] width 25 height 66
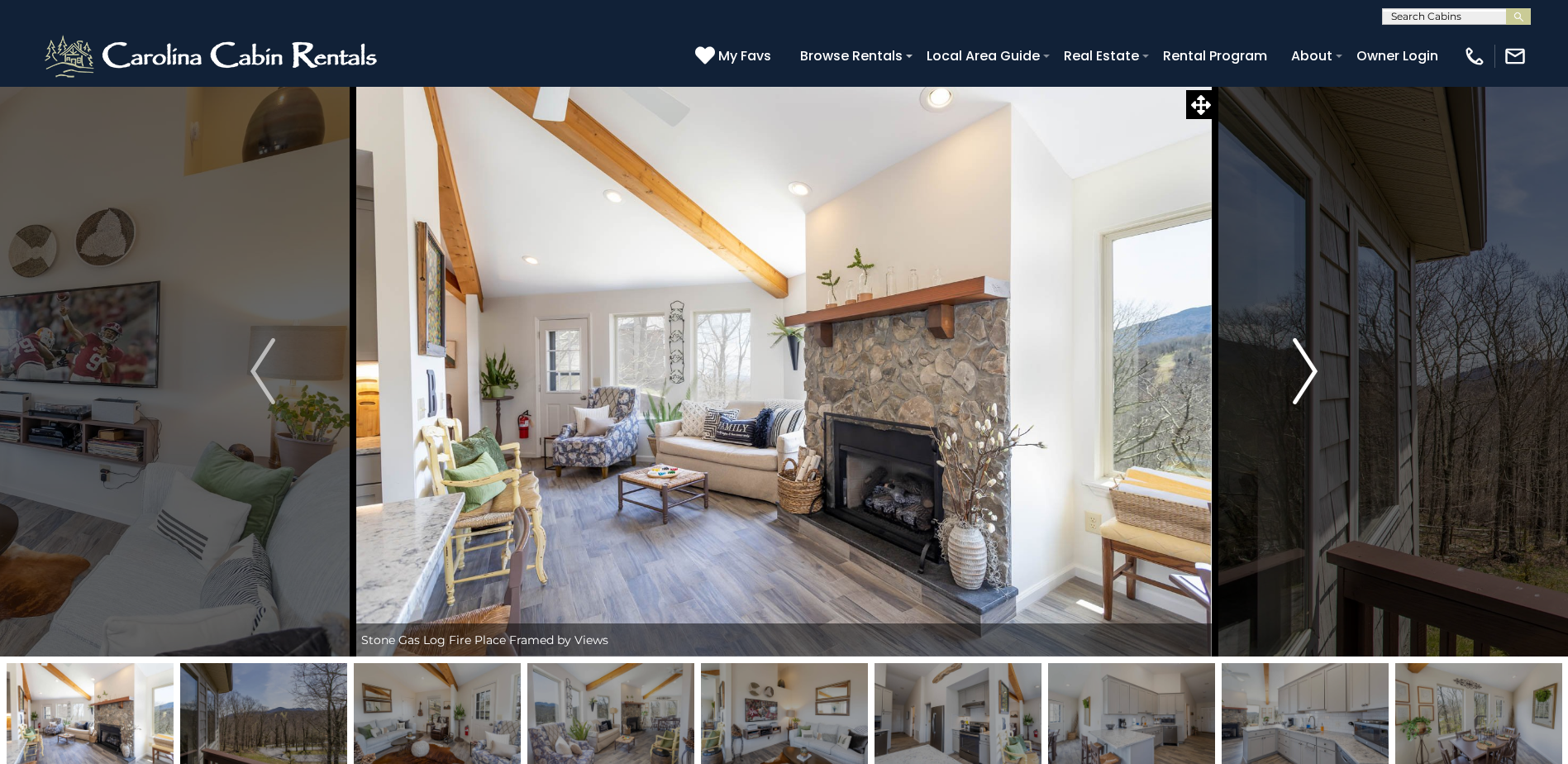
click at [1303, 360] on img "Next" at bounding box center [1305, 371] width 25 height 66
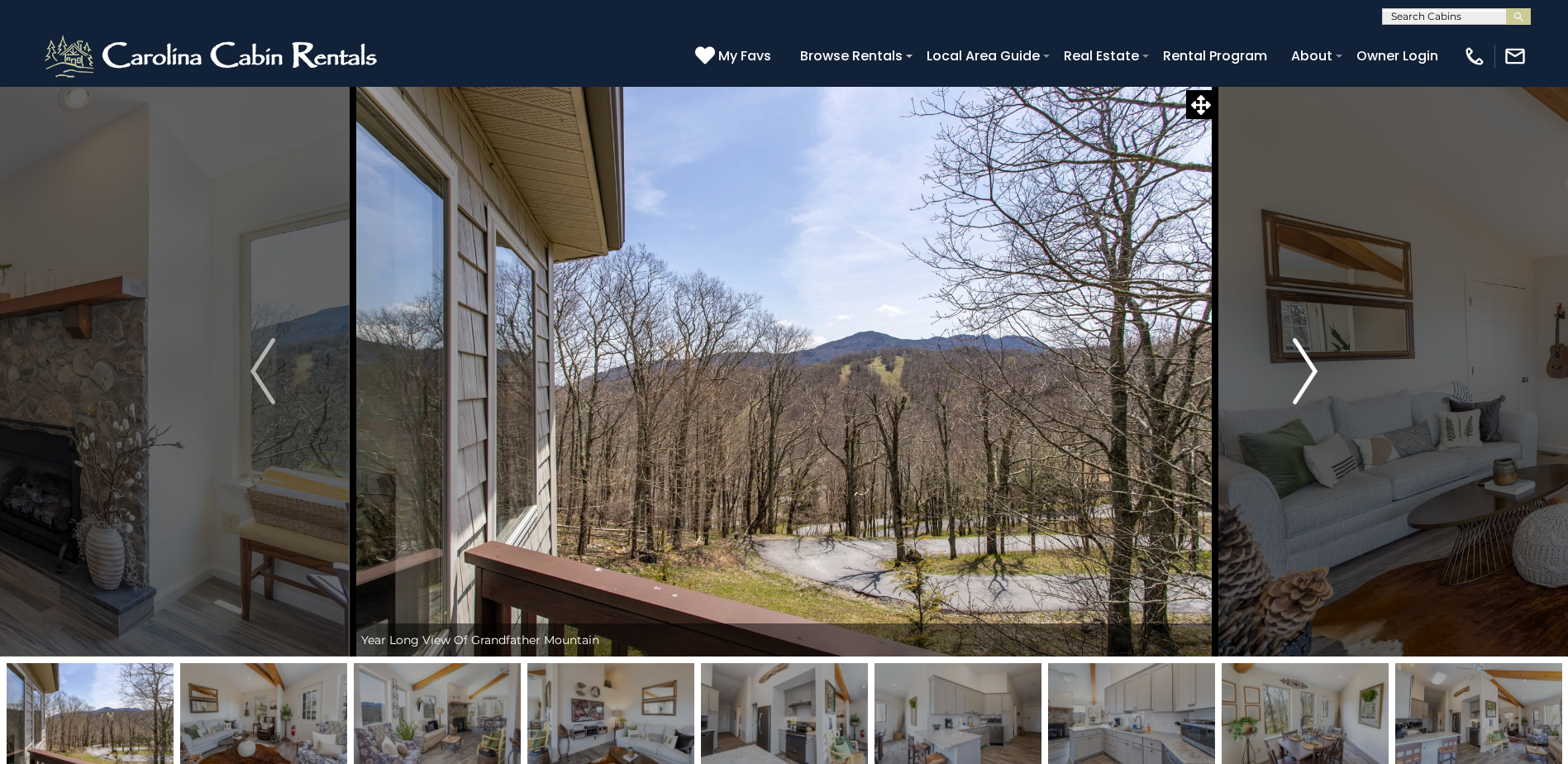
click at [1303, 360] on img "Next" at bounding box center [1305, 371] width 25 height 66
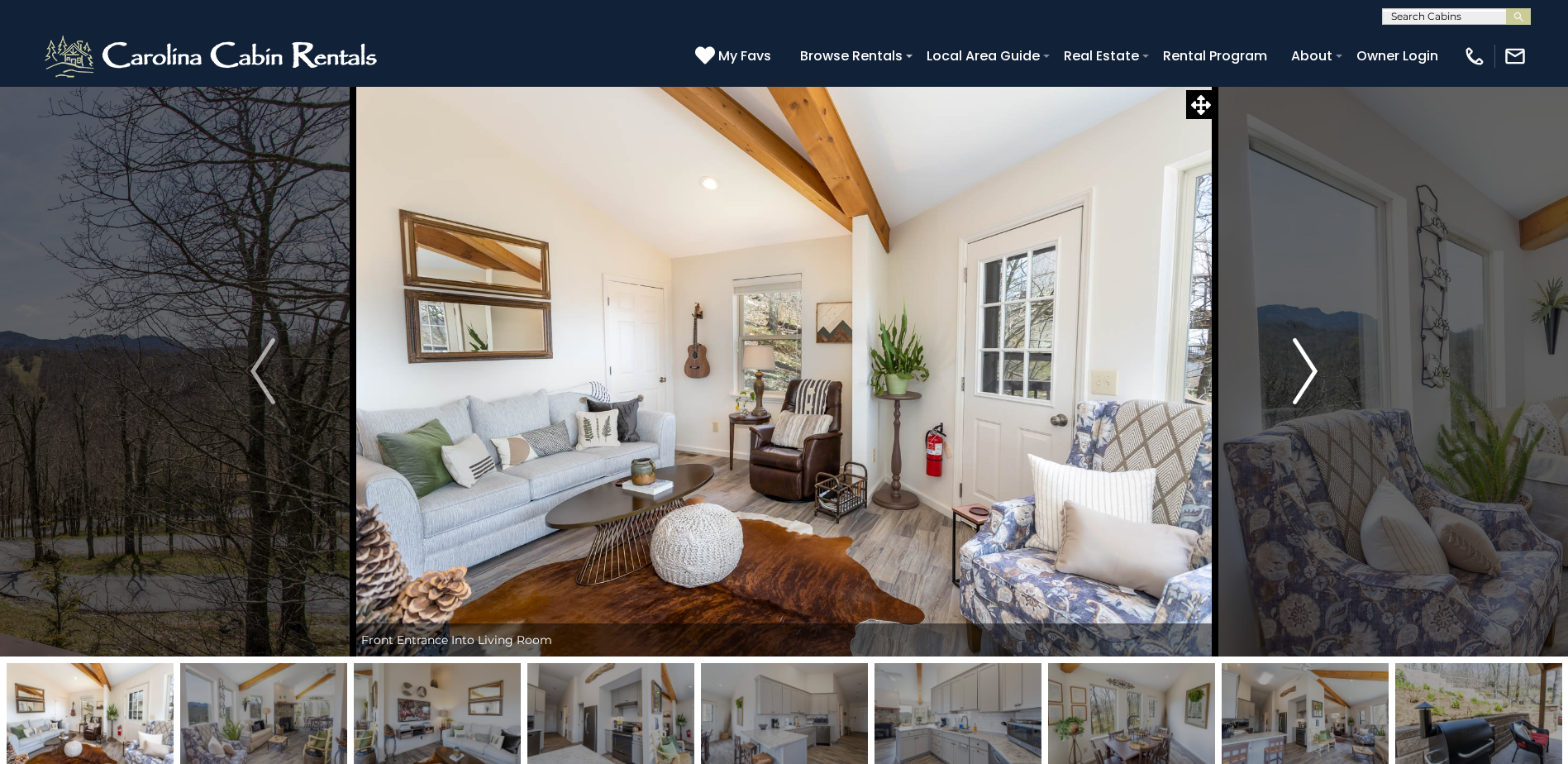
click at [1303, 360] on img "Next" at bounding box center [1305, 371] width 25 height 66
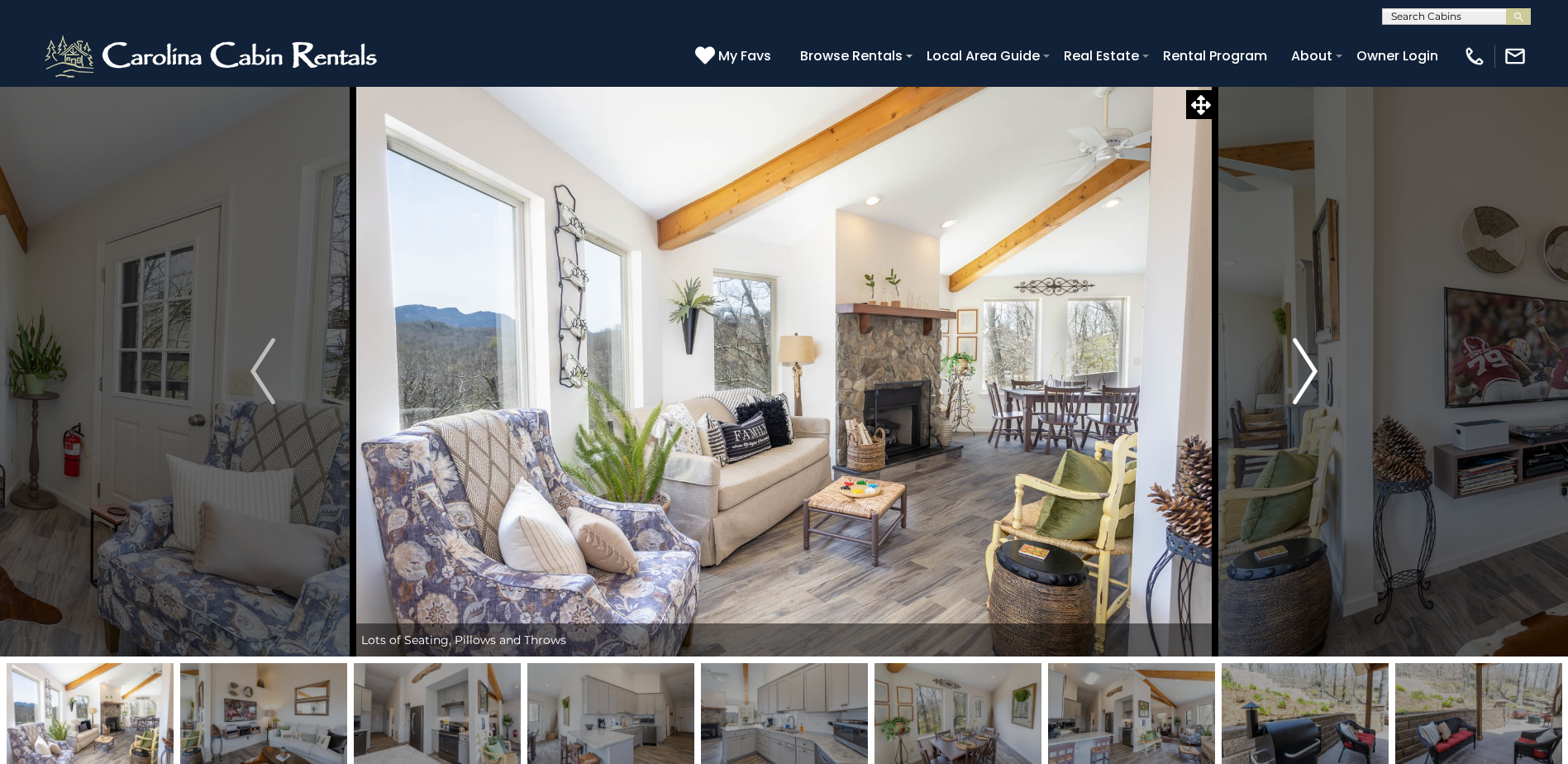
click at [1303, 360] on img "Next" at bounding box center [1305, 371] width 25 height 66
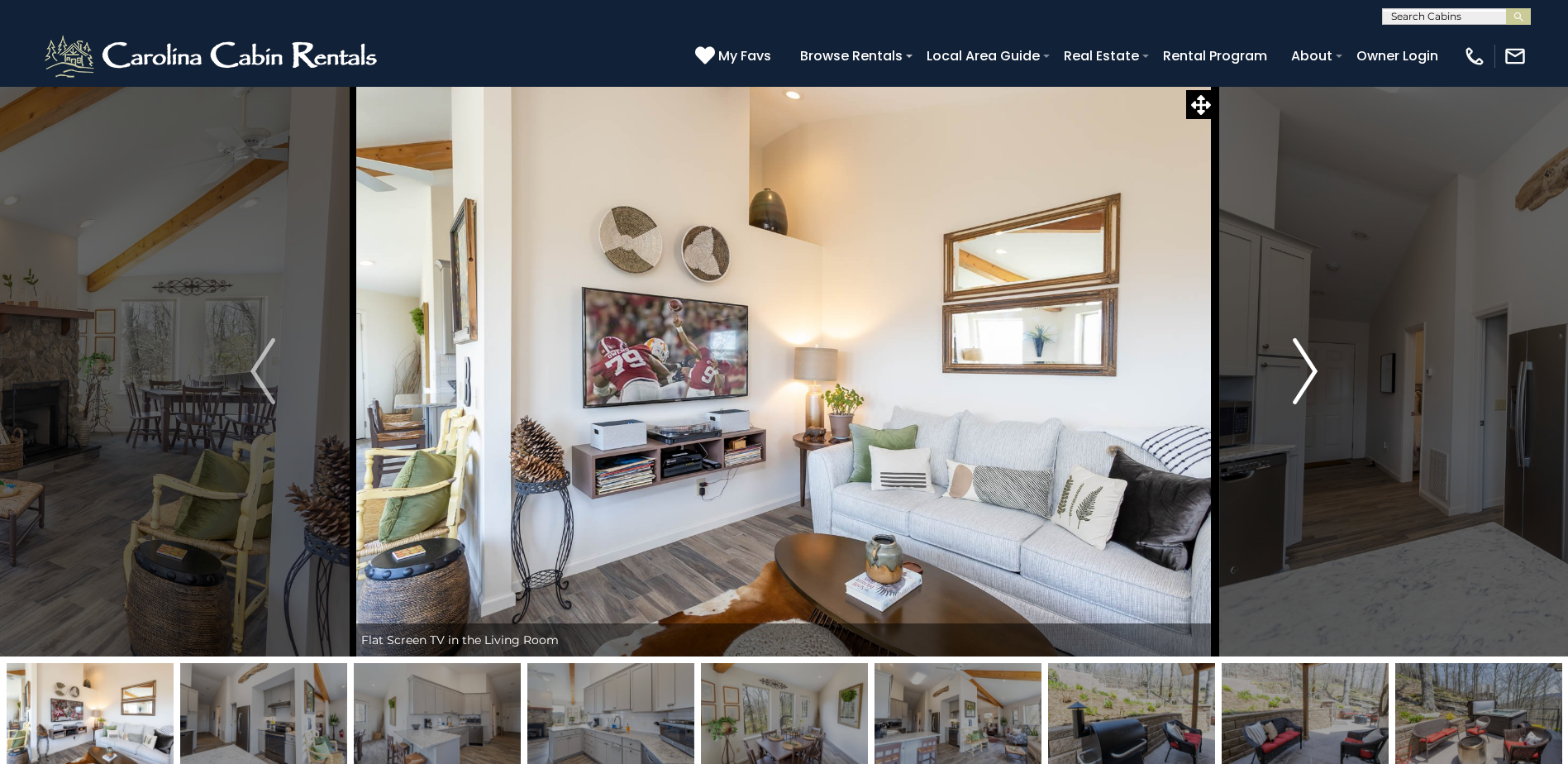
click at [1303, 360] on img "Next" at bounding box center [1305, 371] width 25 height 66
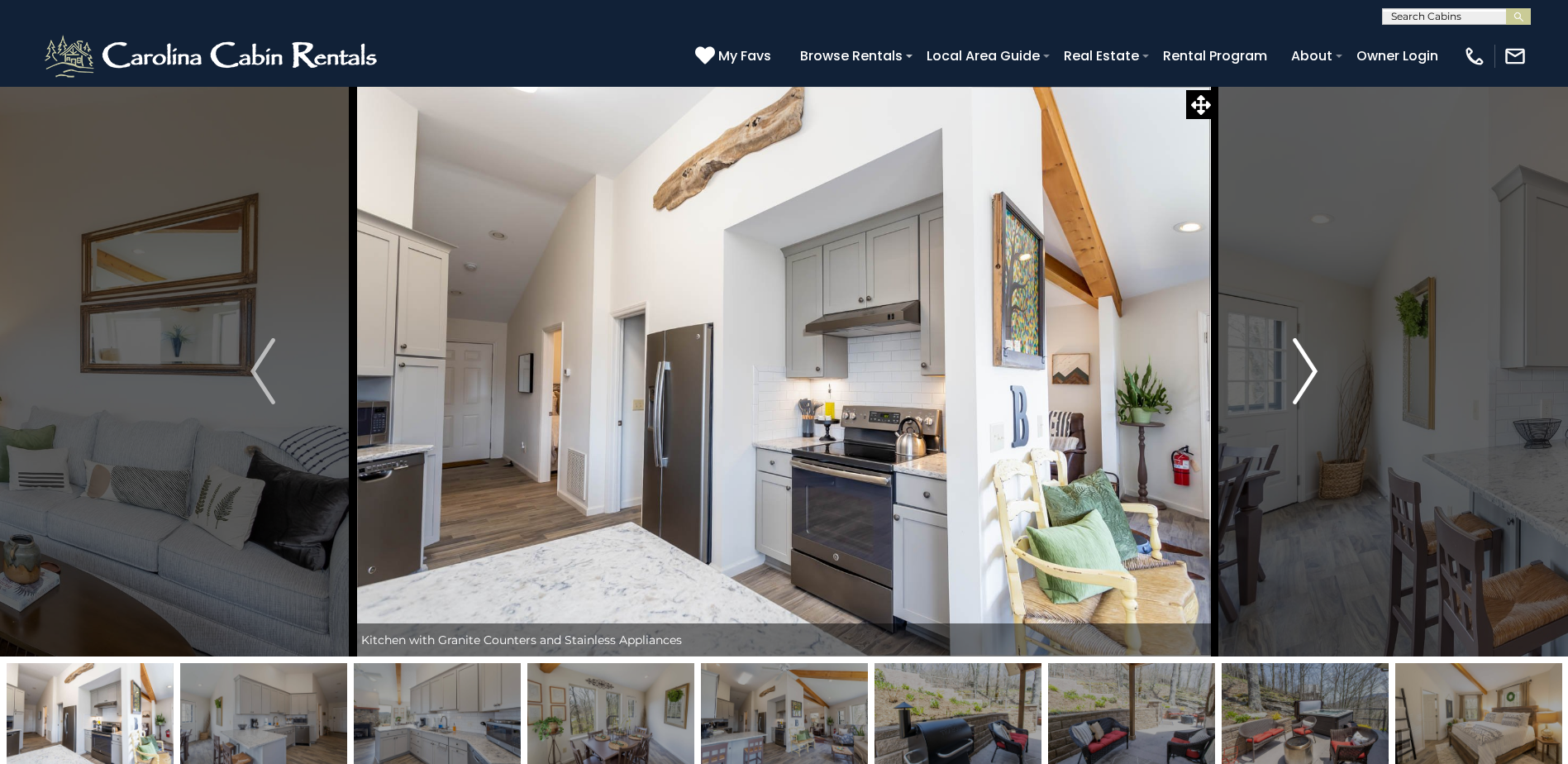
click at [1303, 360] on img "Next" at bounding box center [1305, 371] width 25 height 66
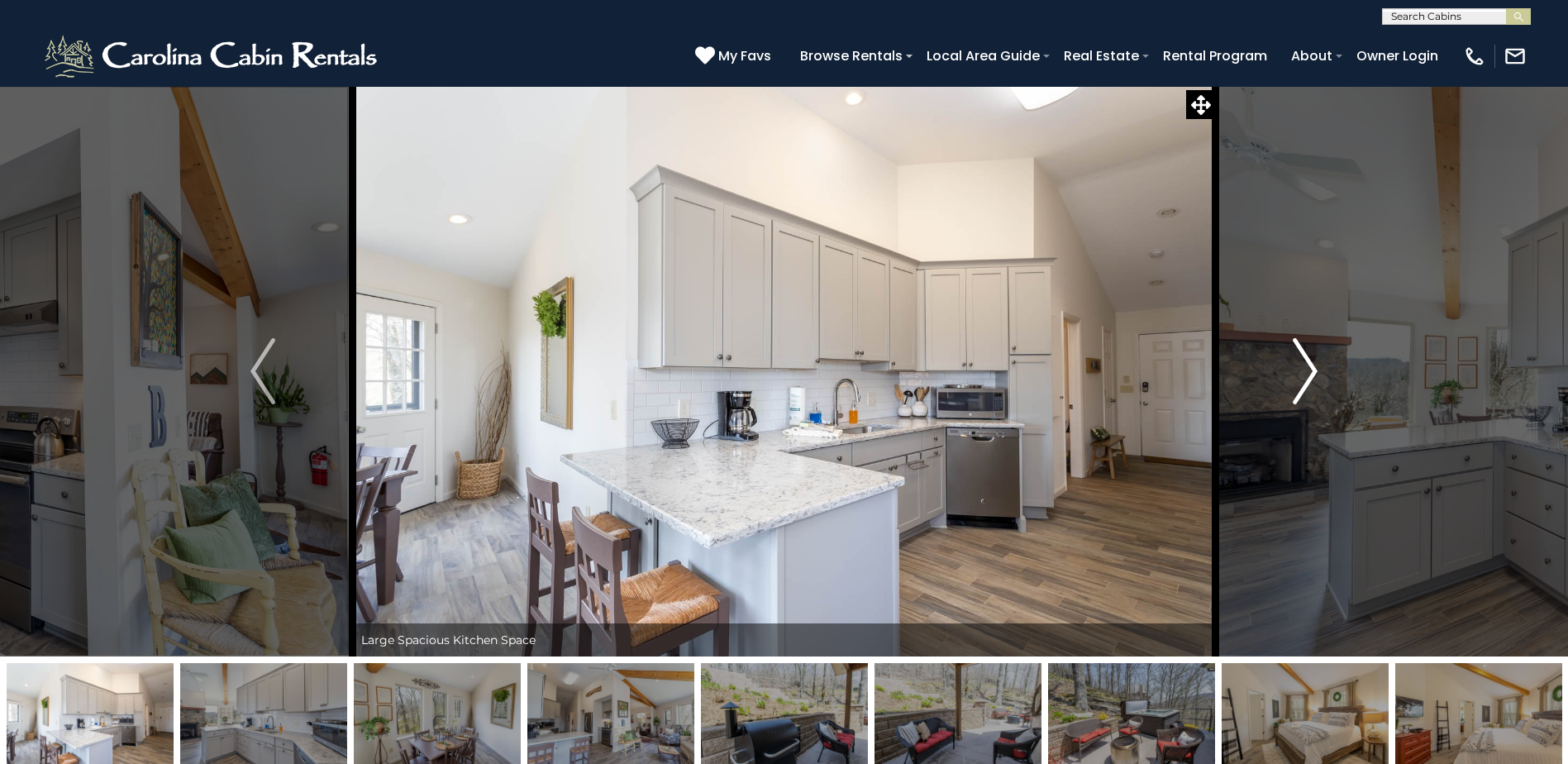
click at [1303, 360] on img "Next" at bounding box center [1305, 371] width 25 height 66
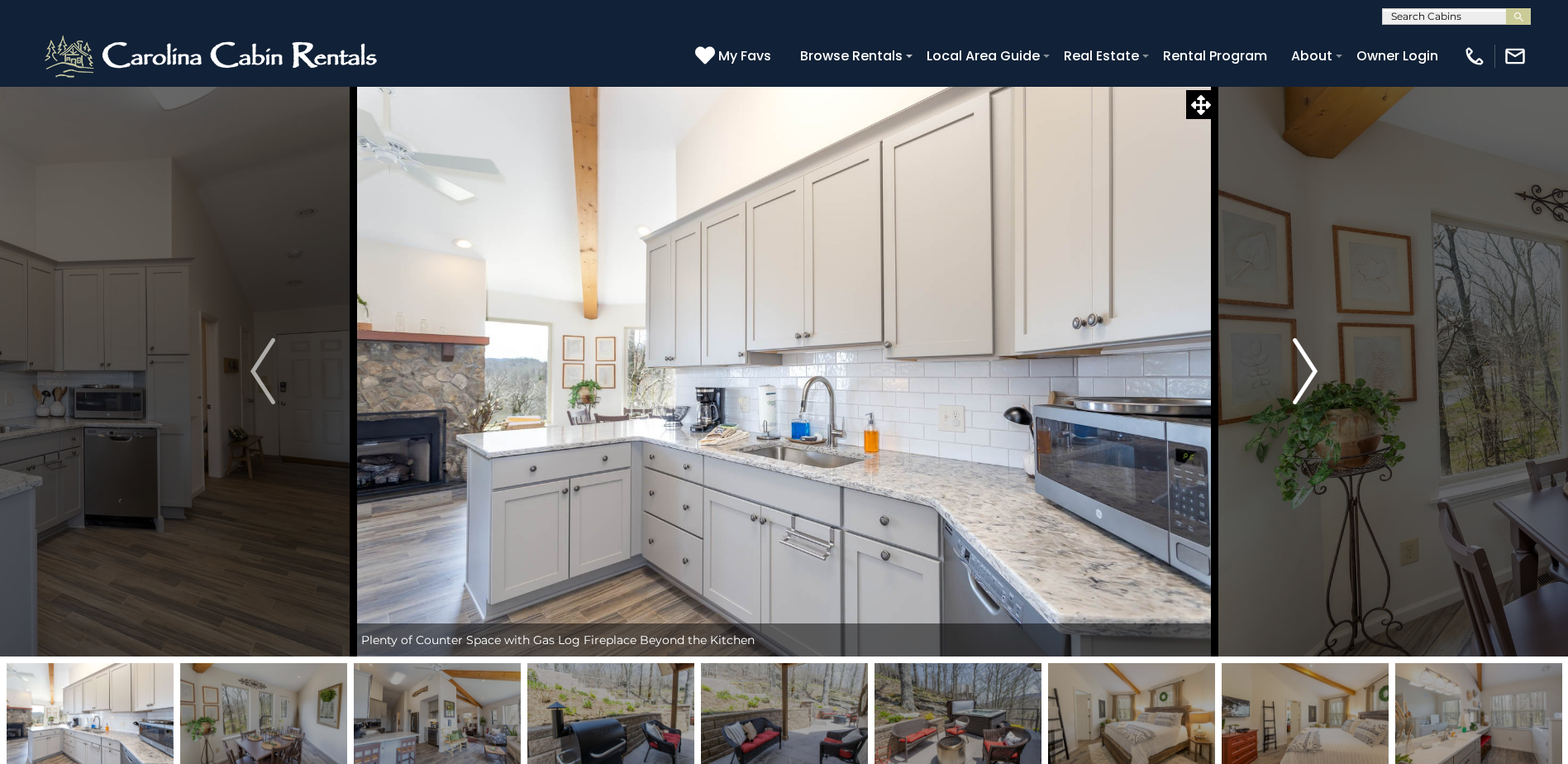
click at [1303, 360] on img "Next" at bounding box center [1305, 371] width 25 height 66
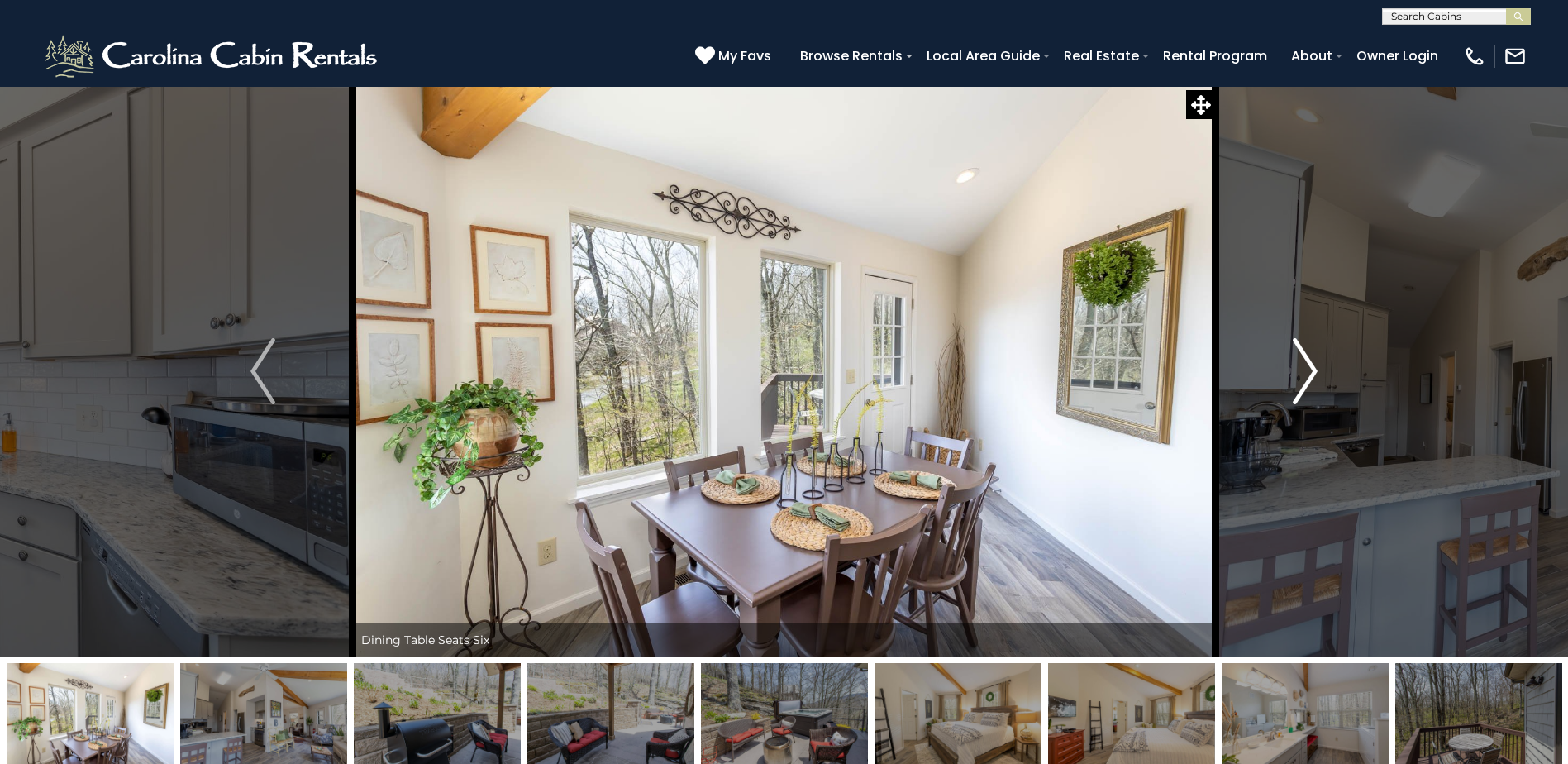
click at [1304, 363] on img "Next" at bounding box center [1305, 371] width 25 height 66
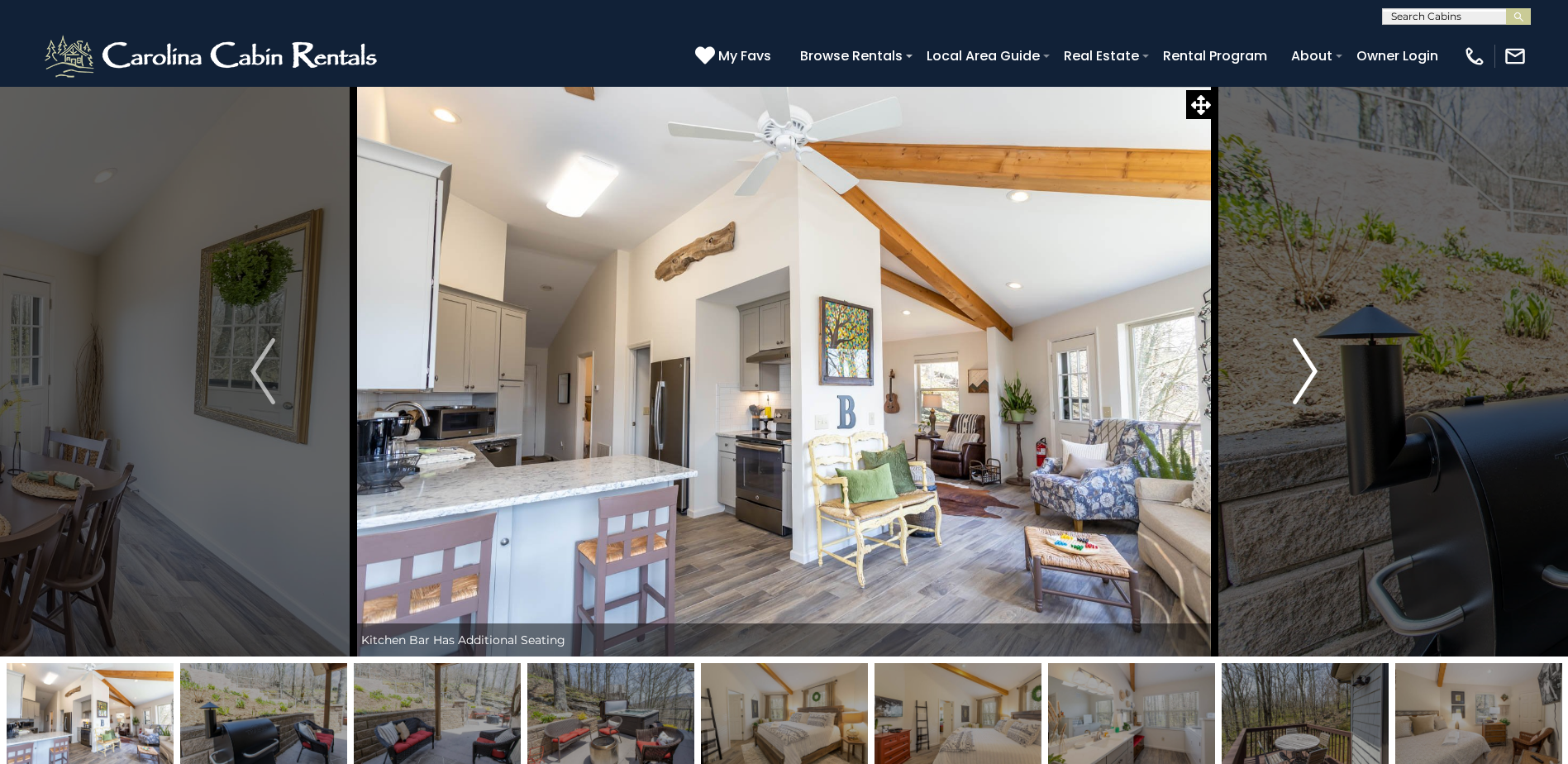
click at [1304, 363] on img "Next" at bounding box center [1305, 371] width 25 height 66
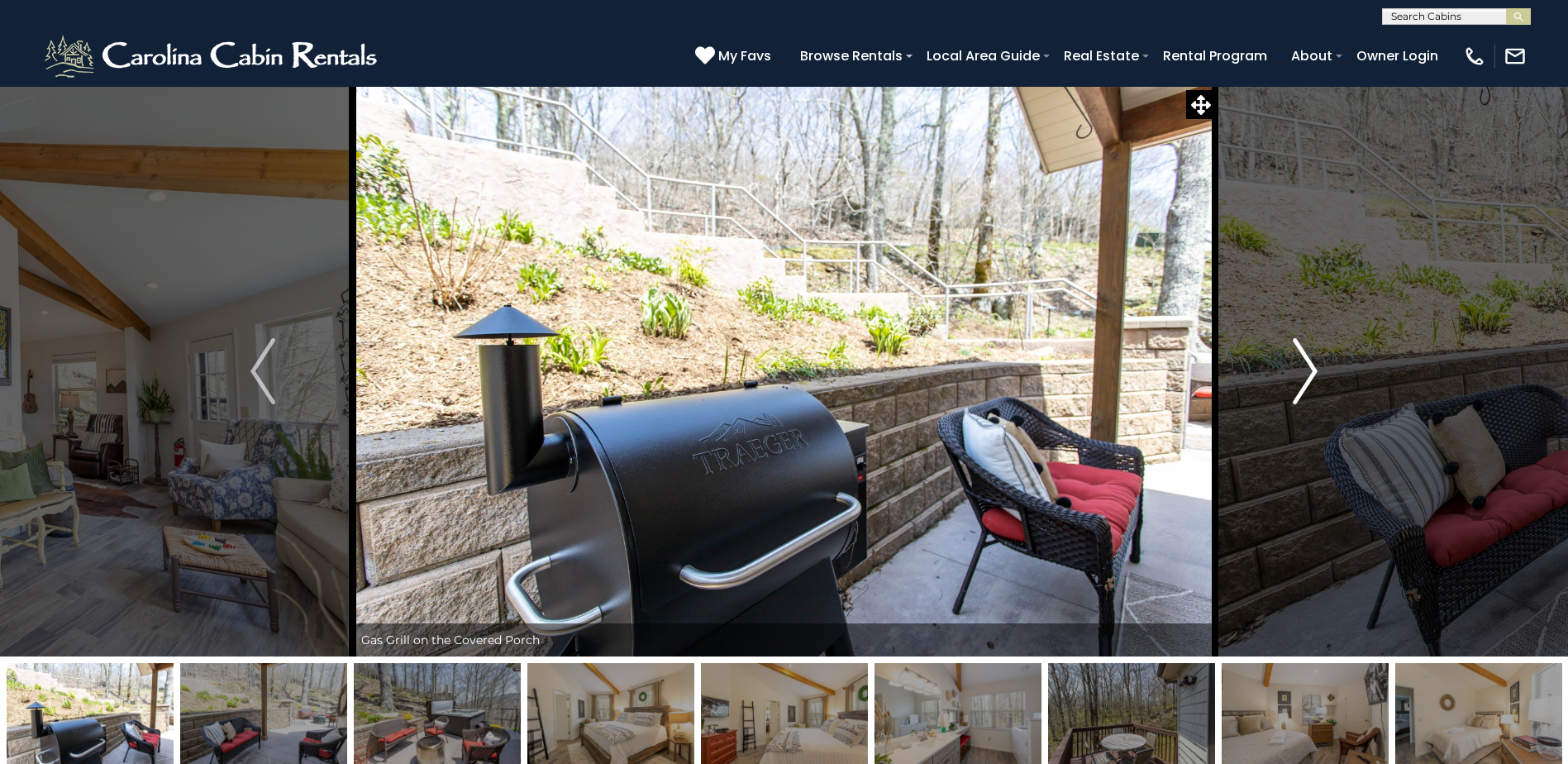
click at [1304, 363] on img "Next" at bounding box center [1305, 371] width 25 height 66
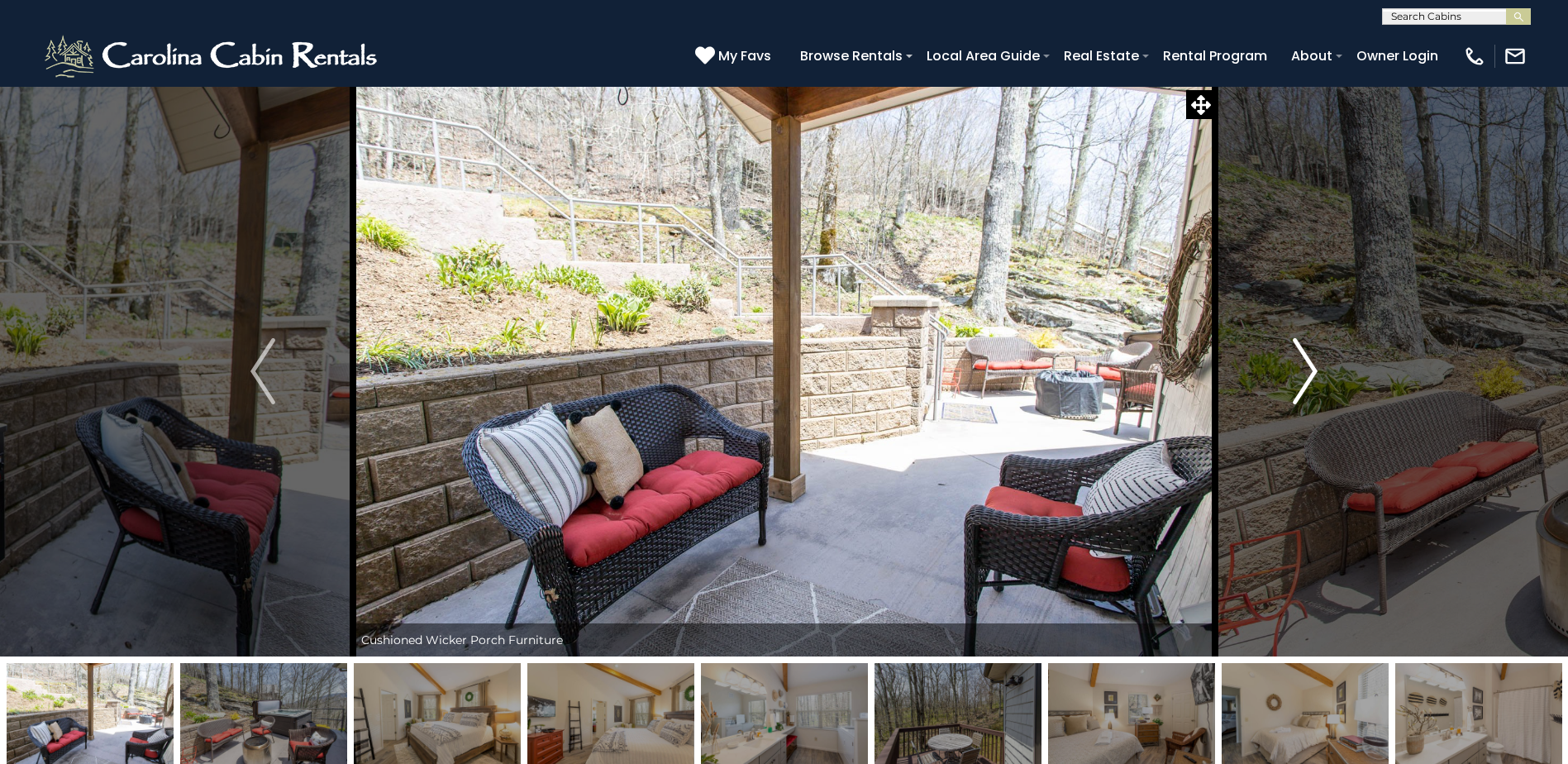
click at [1304, 363] on img "Next" at bounding box center [1305, 371] width 25 height 66
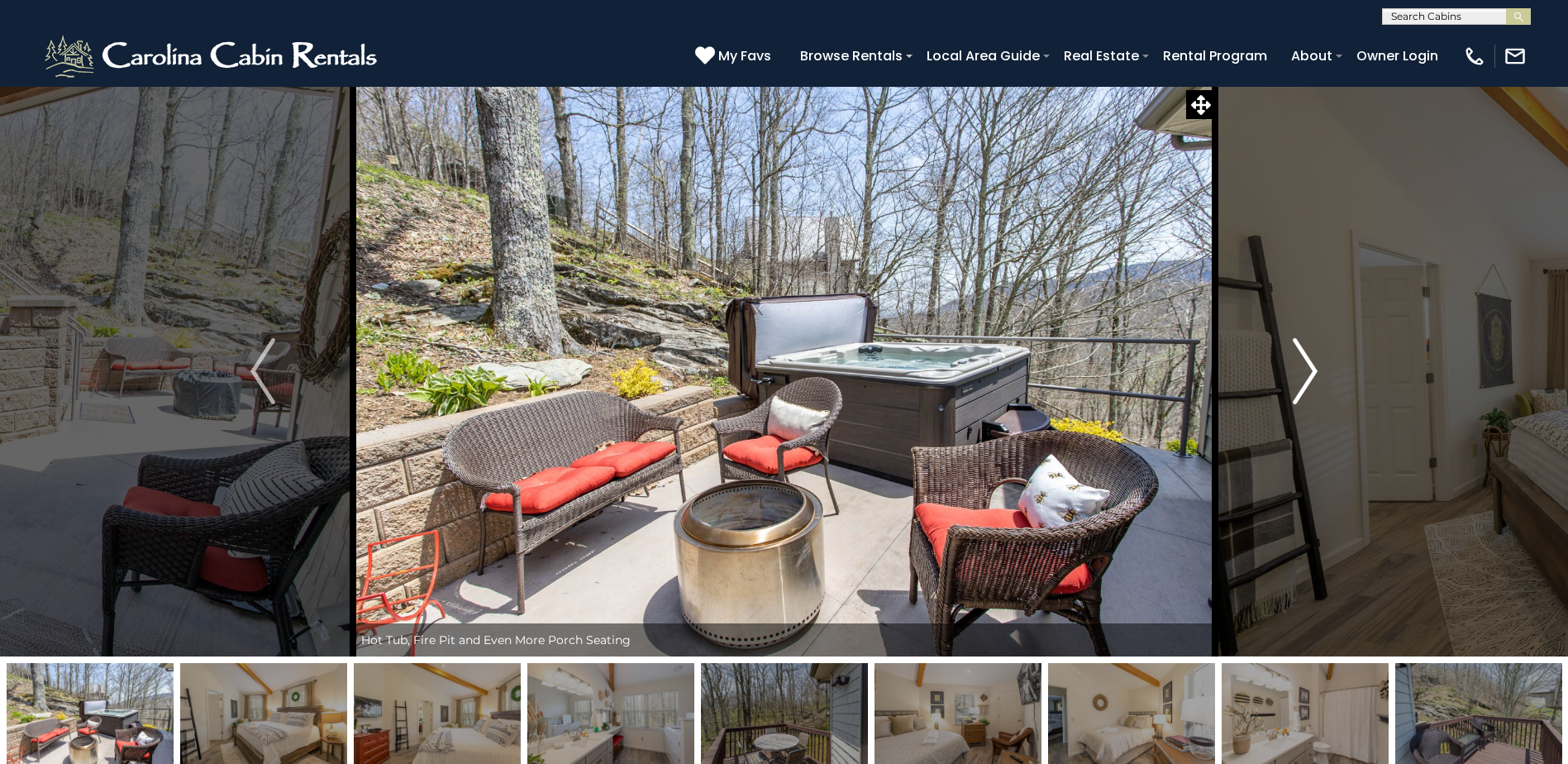
click at [1304, 363] on img "Next" at bounding box center [1305, 371] width 25 height 66
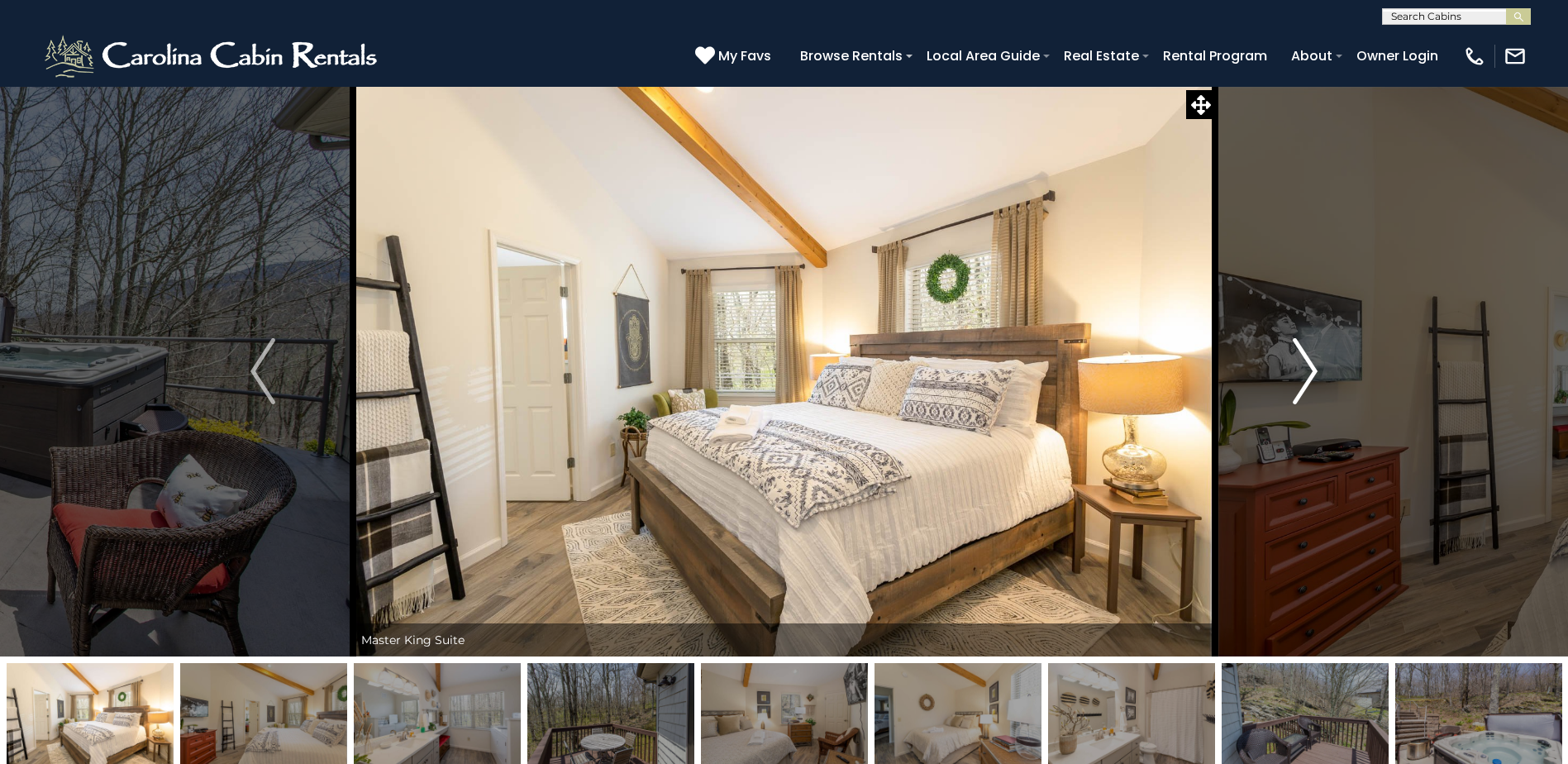
click at [1304, 363] on img "Next" at bounding box center [1305, 371] width 25 height 66
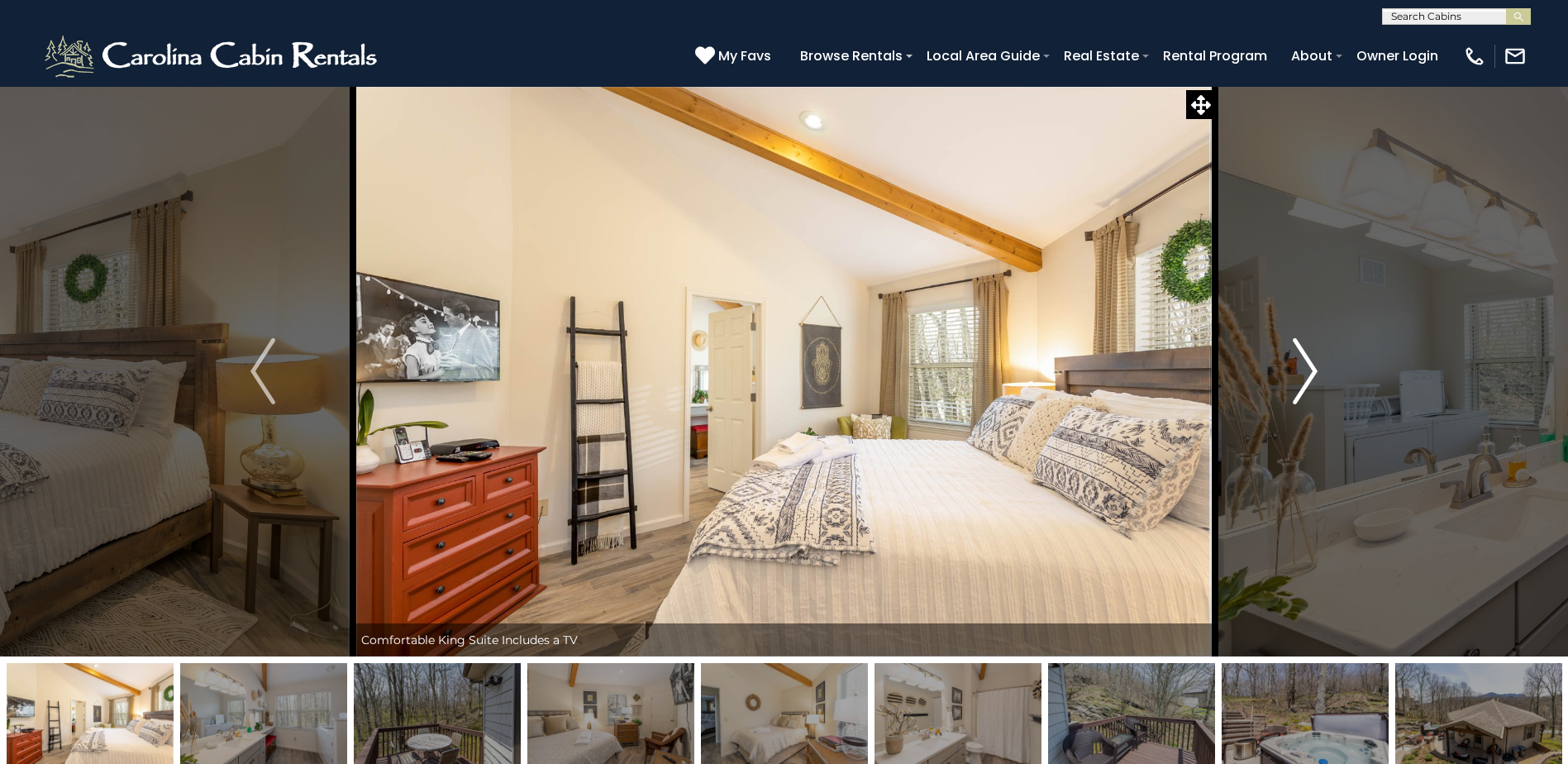
click at [1304, 363] on img "Next" at bounding box center [1305, 371] width 25 height 66
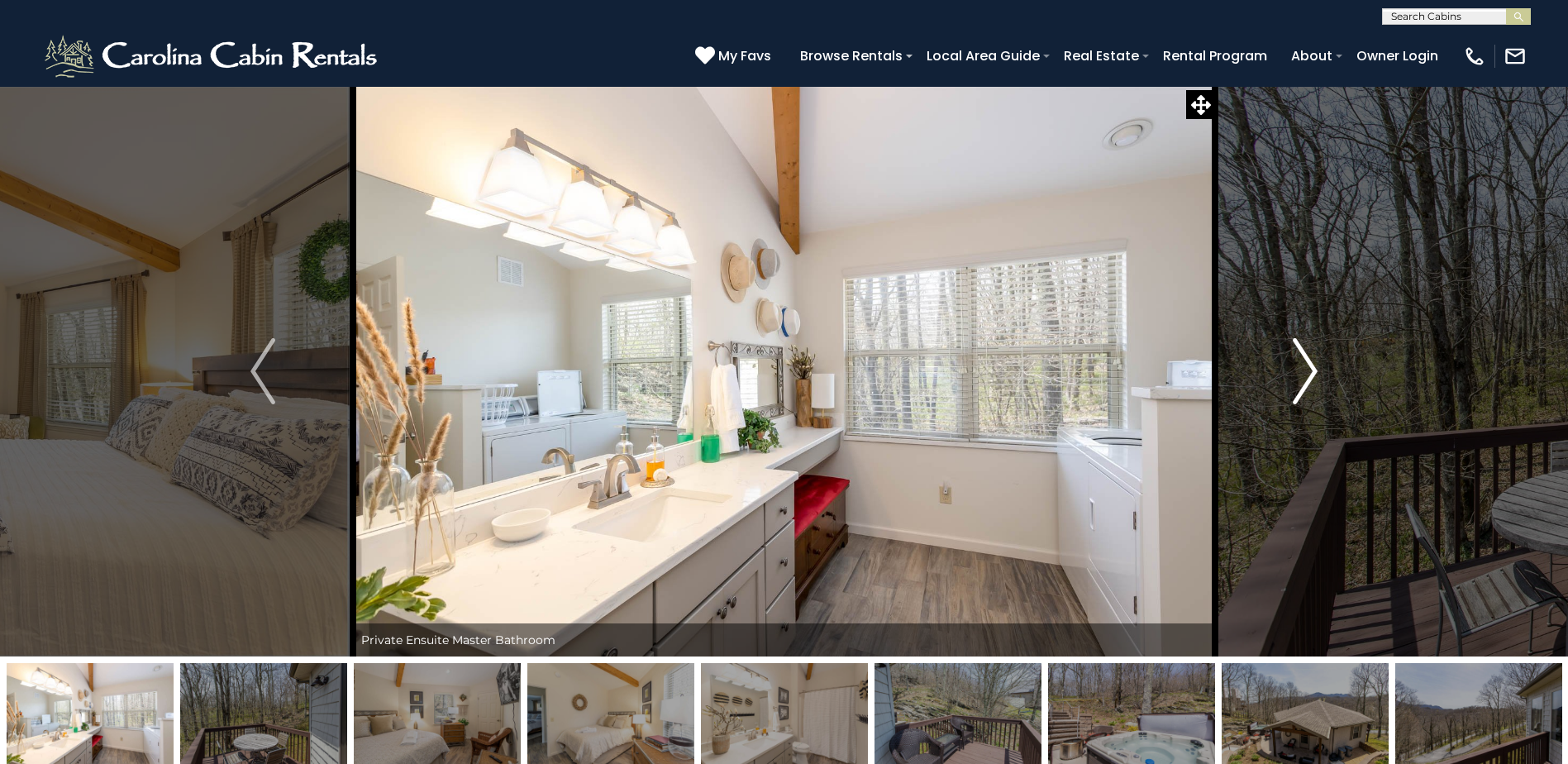
click at [1304, 363] on img "Next" at bounding box center [1305, 371] width 25 height 66
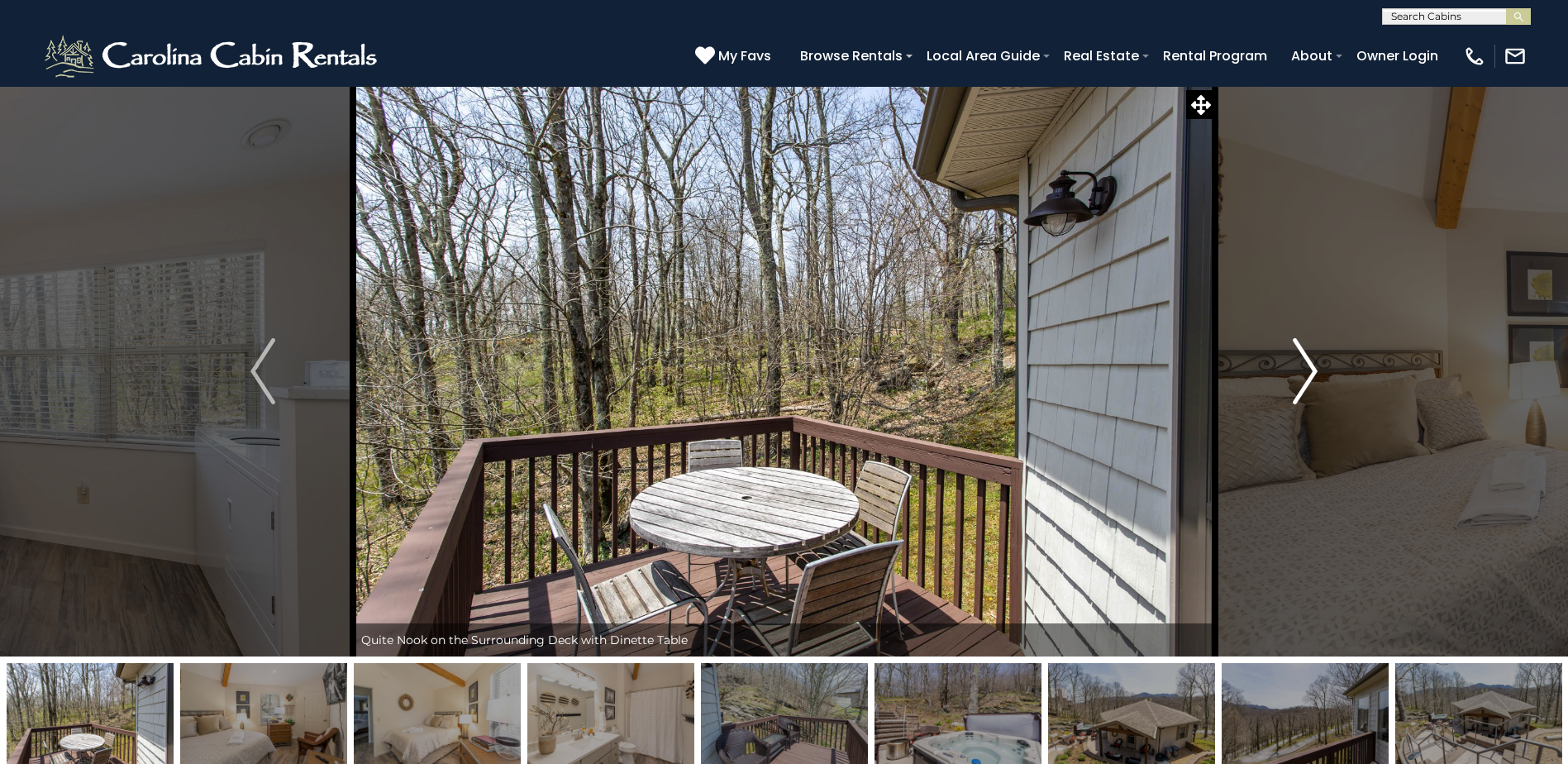
click at [1304, 363] on img "Next" at bounding box center [1305, 371] width 25 height 66
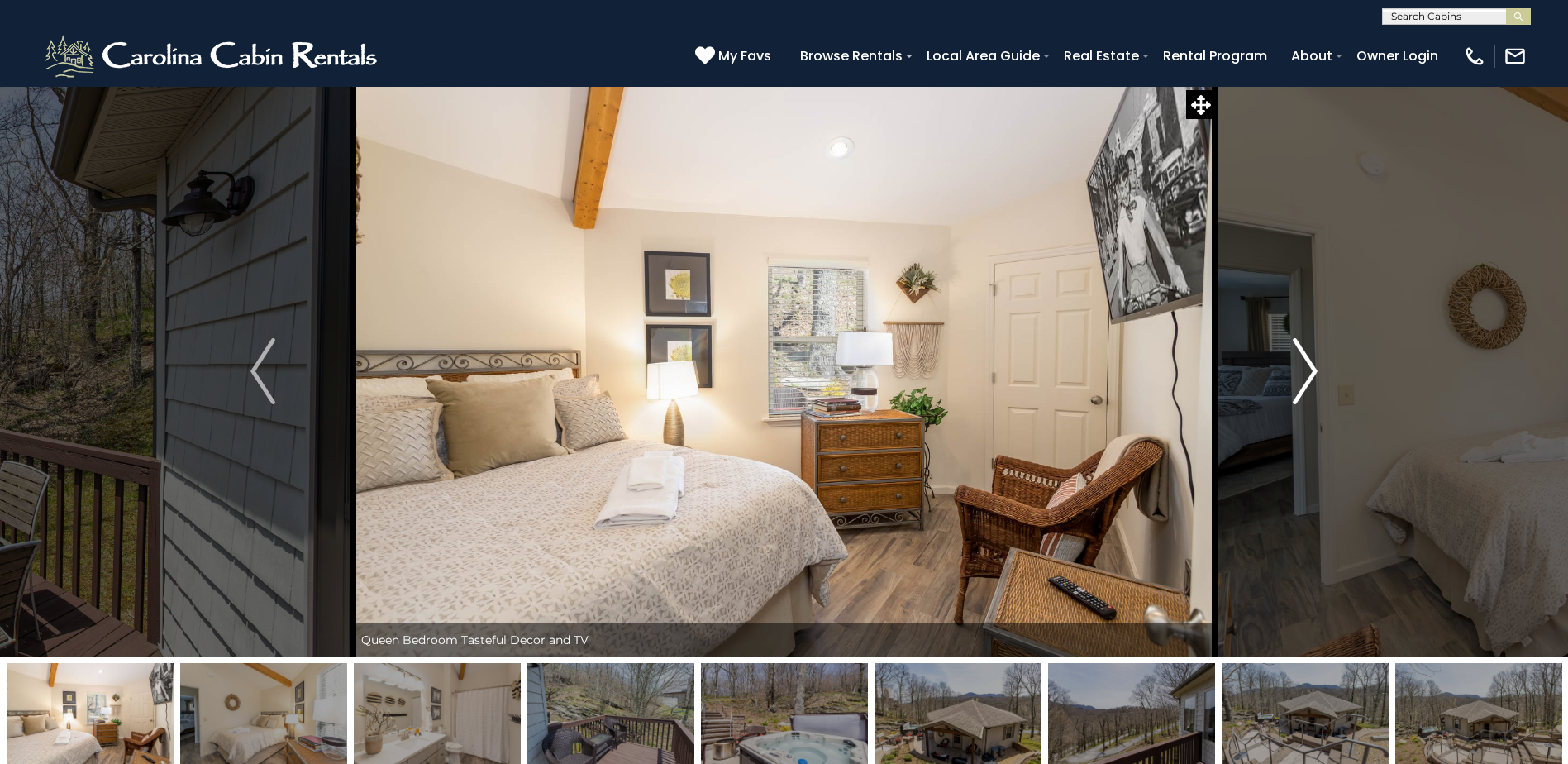
click at [1304, 363] on img "Next" at bounding box center [1305, 371] width 25 height 66
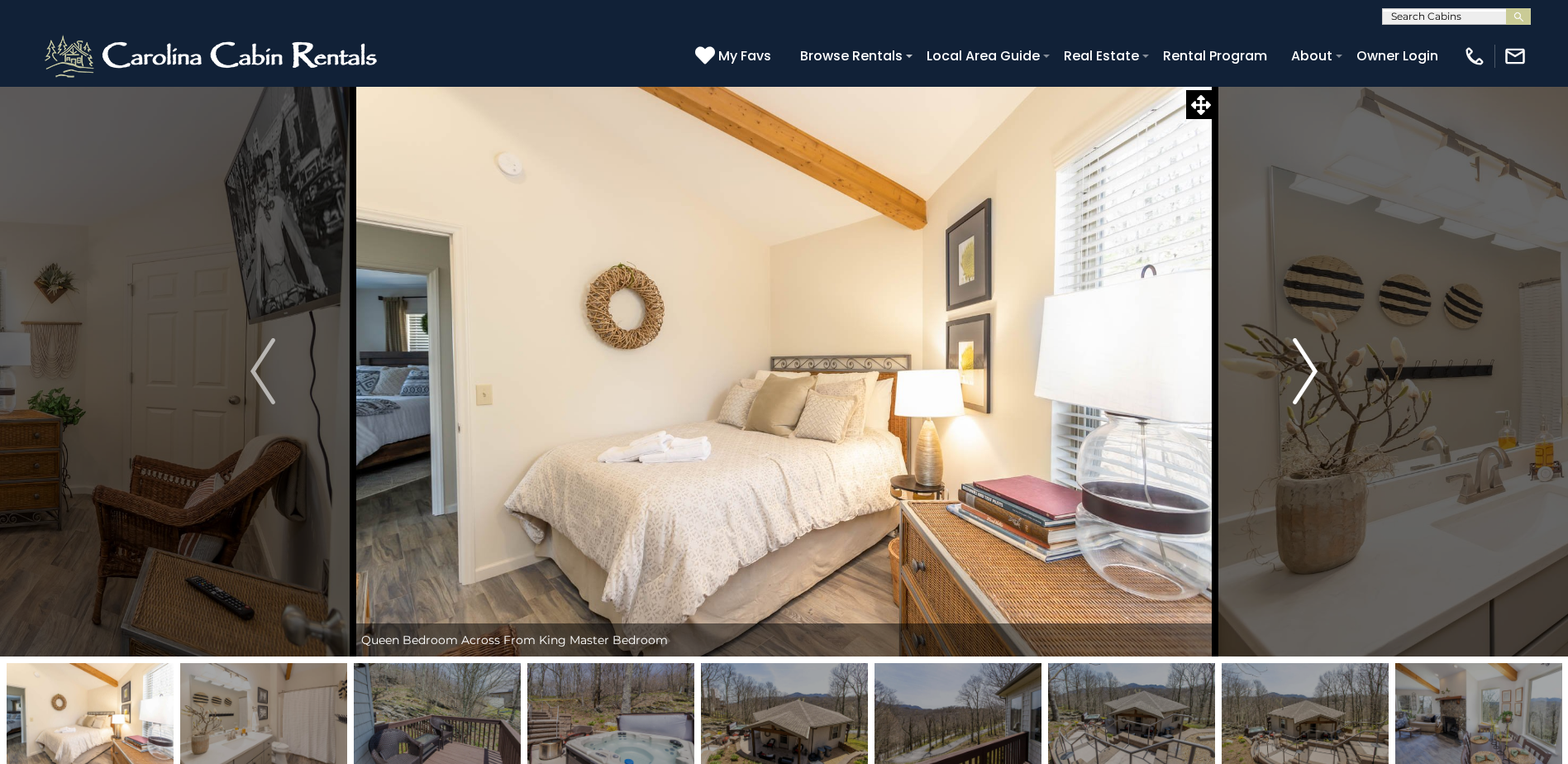
click at [1304, 363] on img "Next" at bounding box center [1305, 371] width 25 height 66
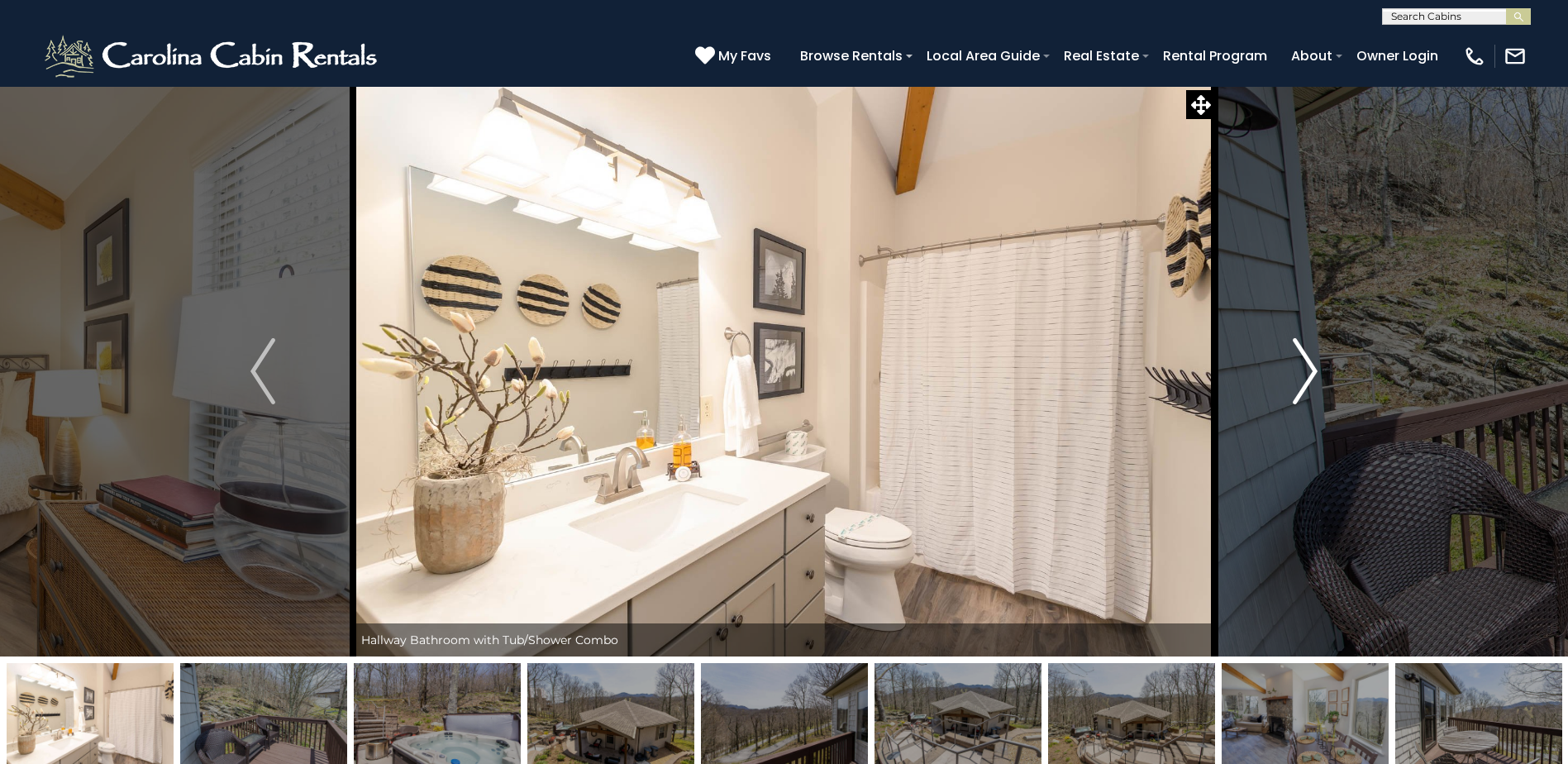
click at [1304, 363] on img "Next" at bounding box center [1305, 371] width 25 height 66
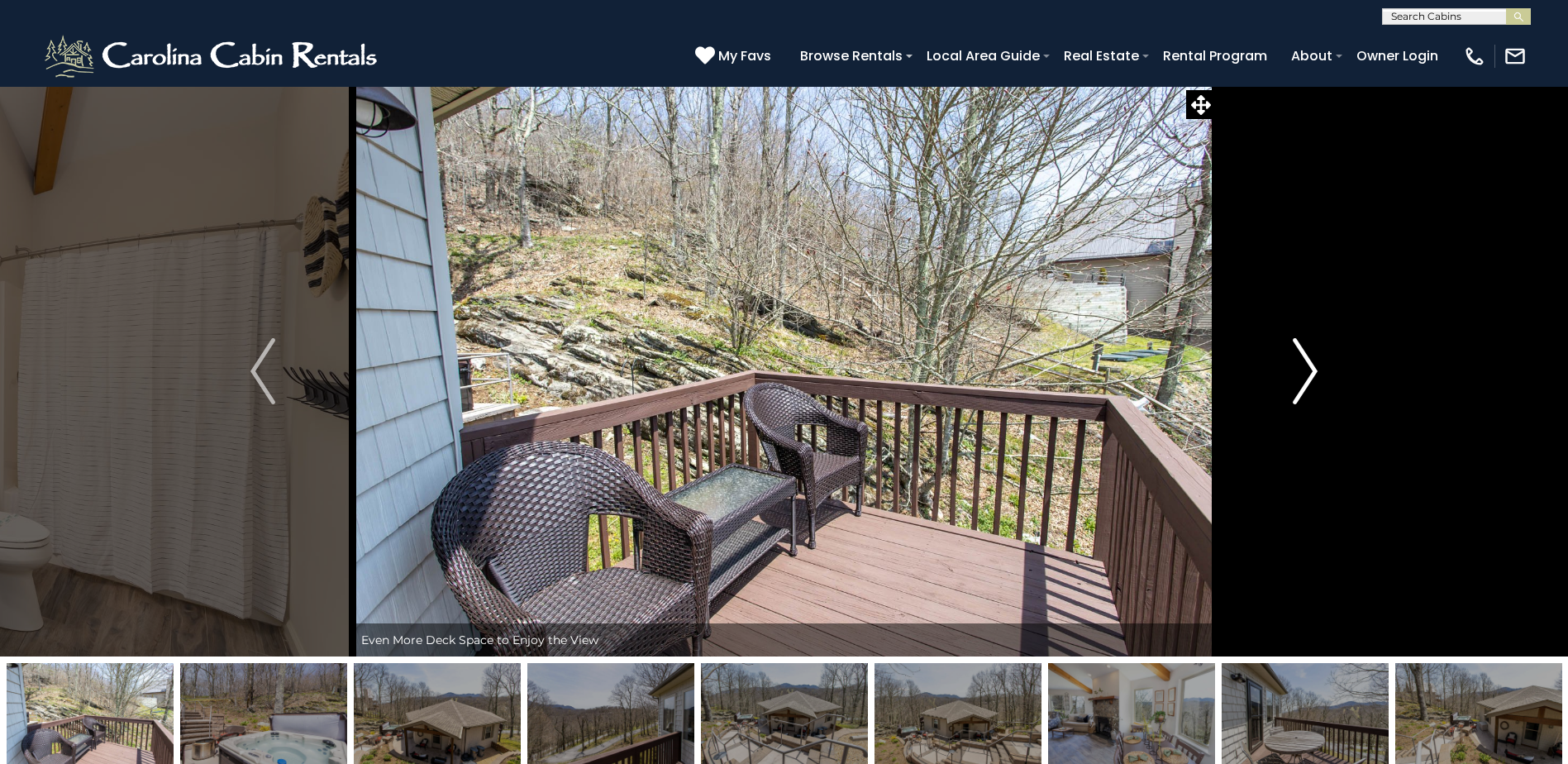
click at [1304, 363] on img "Next" at bounding box center [1305, 371] width 25 height 66
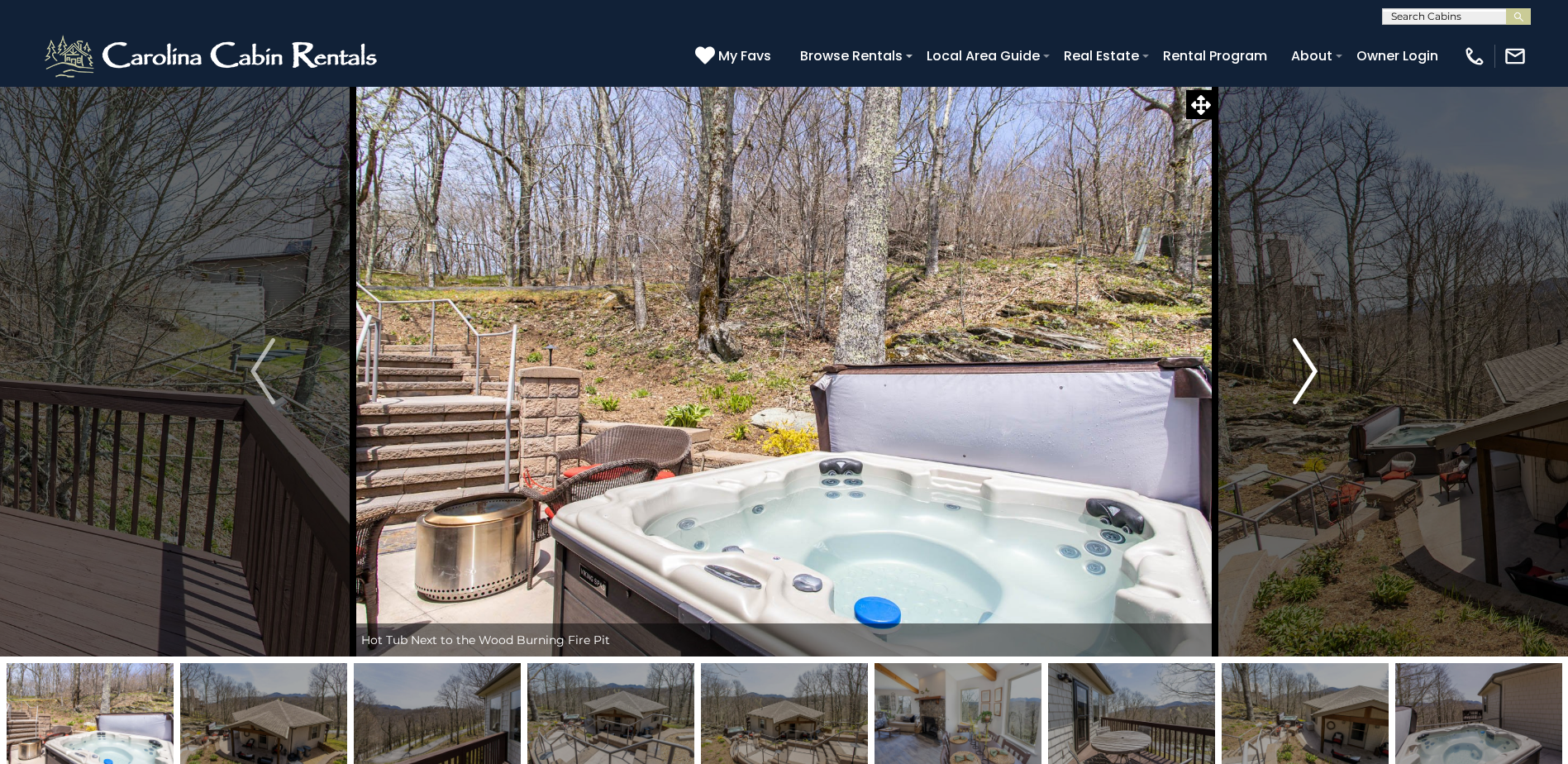
click at [1304, 363] on img "Next" at bounding box center [1305, 371] width 25 height 66
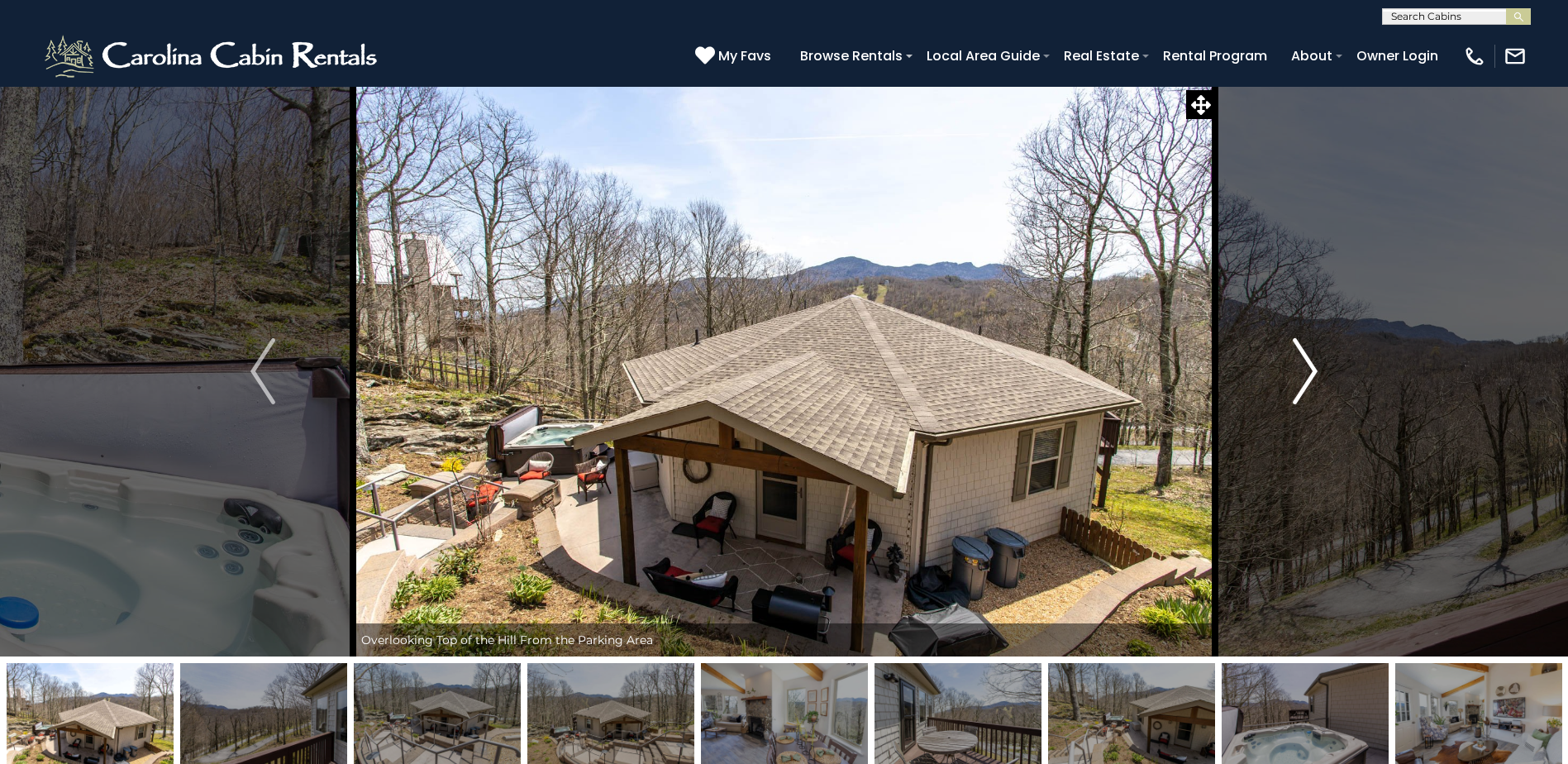
click at [1304, 363] on img "Next" at bounding box center [1305, 371] width 25 height 66
